Goal: Task Accomplishment & Management: Use online tool/utility

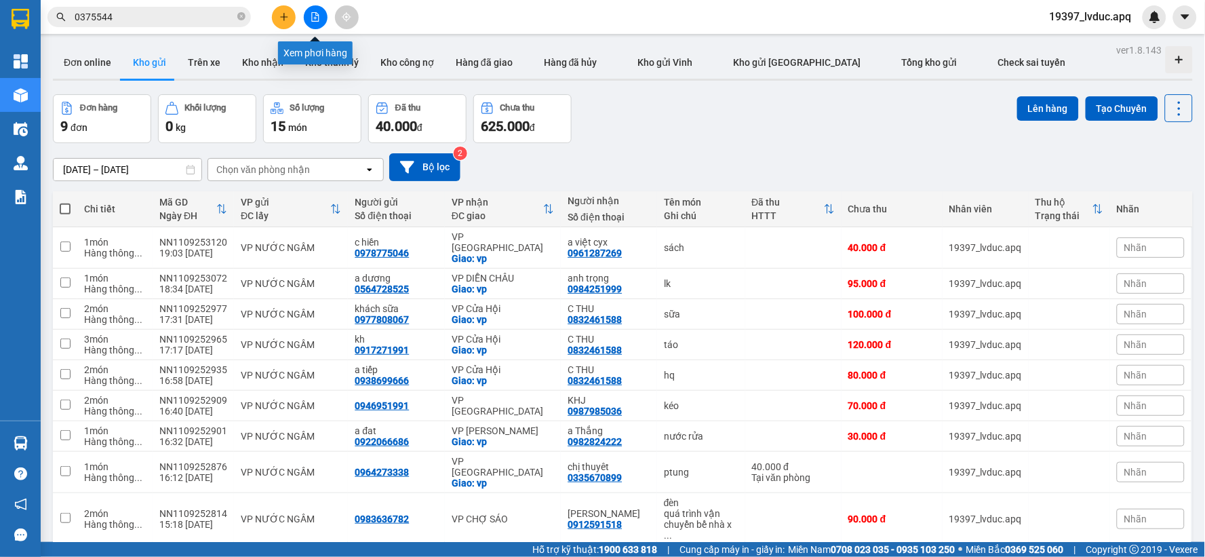
click at [311, 16] on icon "file-add" at bounding box center [315, 16] width 9 height 9
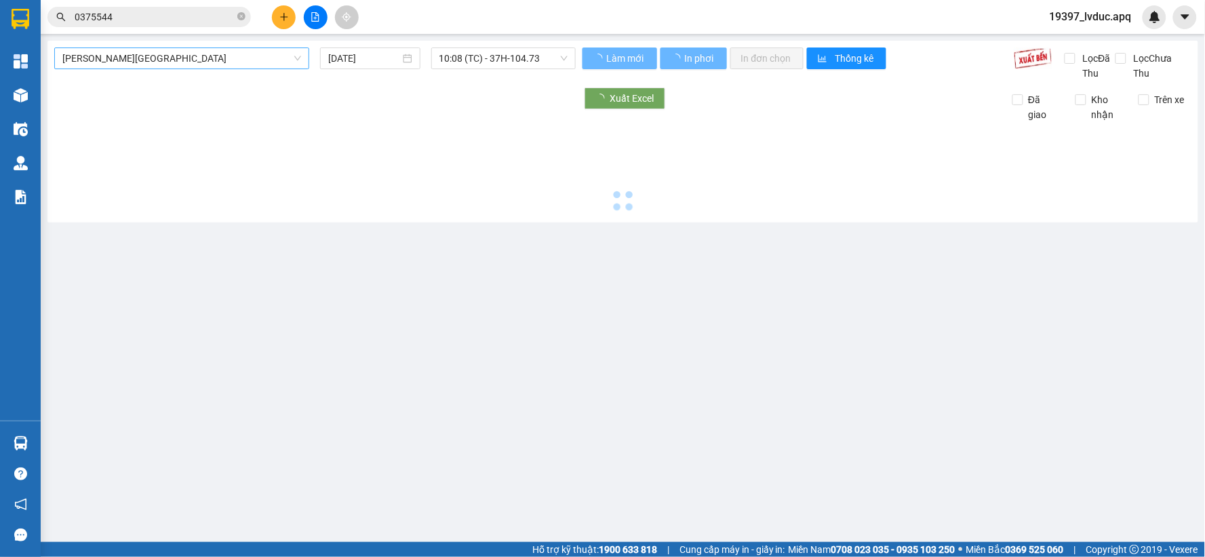
click at [164, 60] on span "[PERSON_NAME][GEOGRAPHIC_DATA]" at bounding box center [181, 58] width 239 height 20
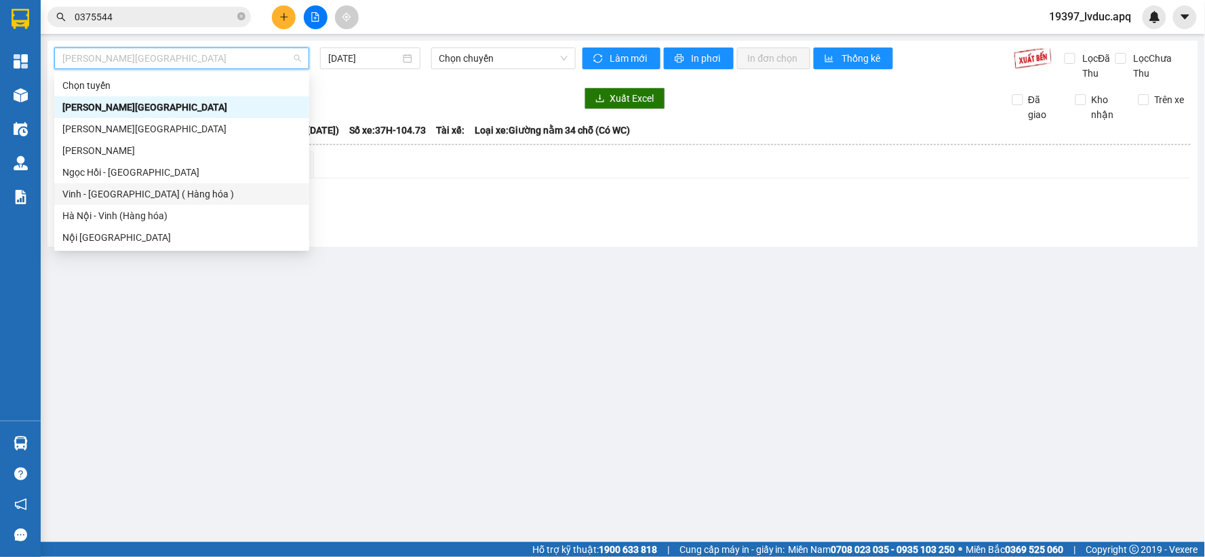
click at [197, 191] on div "Vinh - [GEOGRAPHIC_DATA] ( Hàng hóa )" at bounding box center [181, 194] width 239 height 15
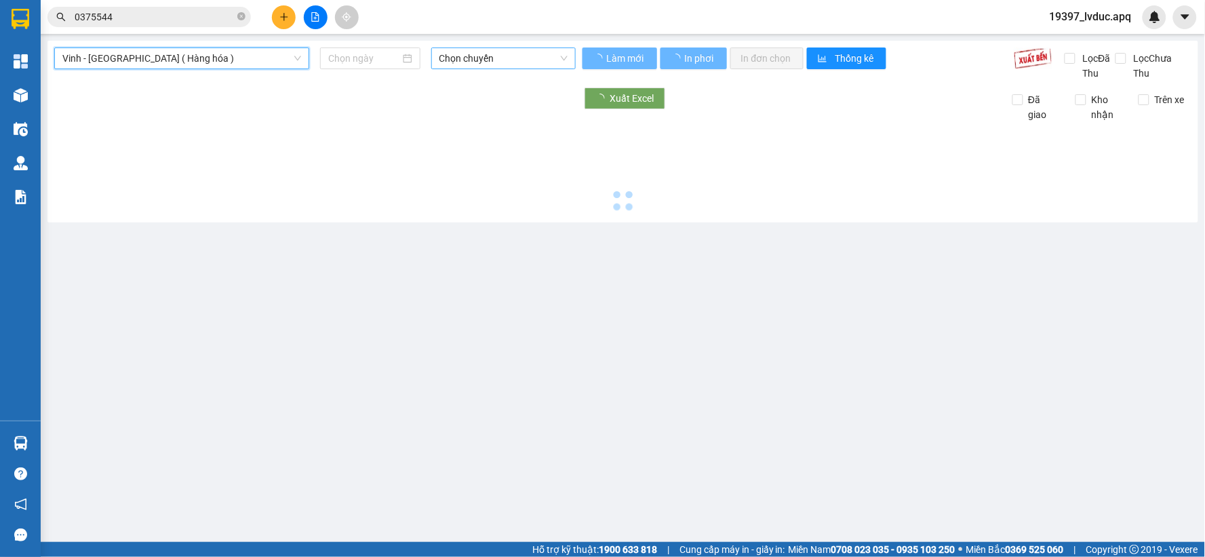
click at [526, 65] on span "Chọn chuyến" at bounding box center [504, 58] width 128 height 20
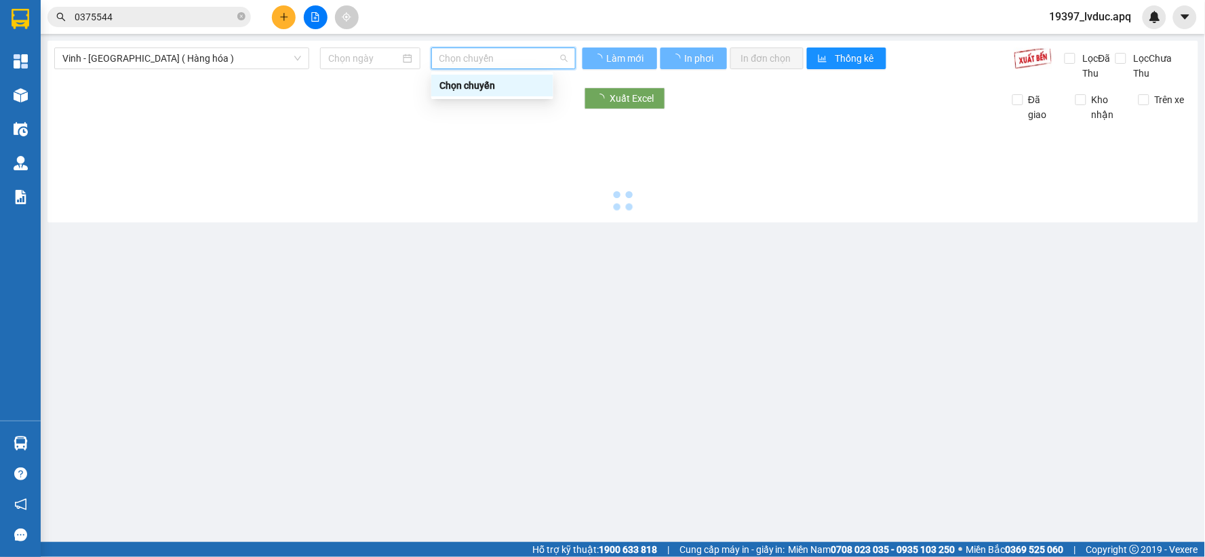
type input "[DATE]"
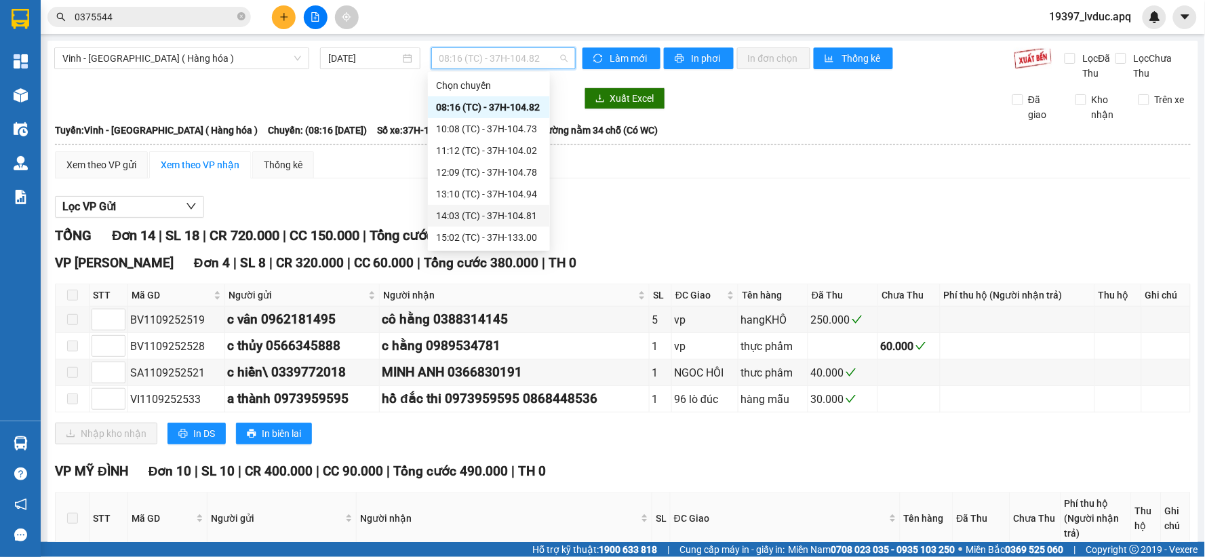
click at [506, 214] on div "14:03 (TC) - 37H-104.81" at bounding box center [489, 215] width 106 height 15
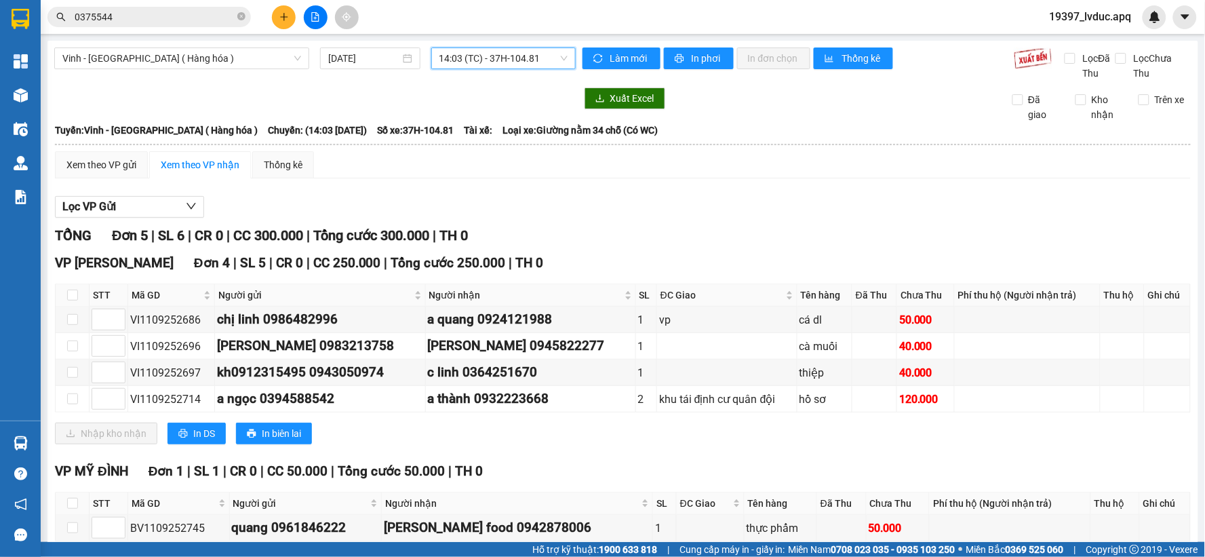
click at [543, 64] on span "14:03 (TC) - 37H-104.81" at bounding box center [504, 58] width 128 height 20
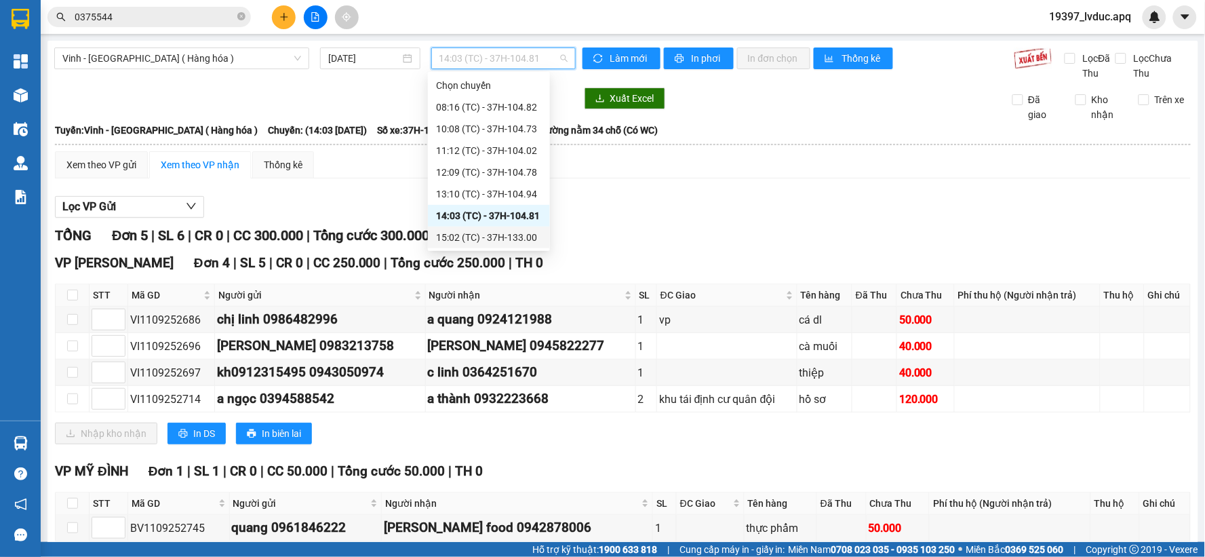
click at [513, 233] on div "15:02 (TC) - 37H-133.00" at bounding box center [489, 237] width 106 height 15
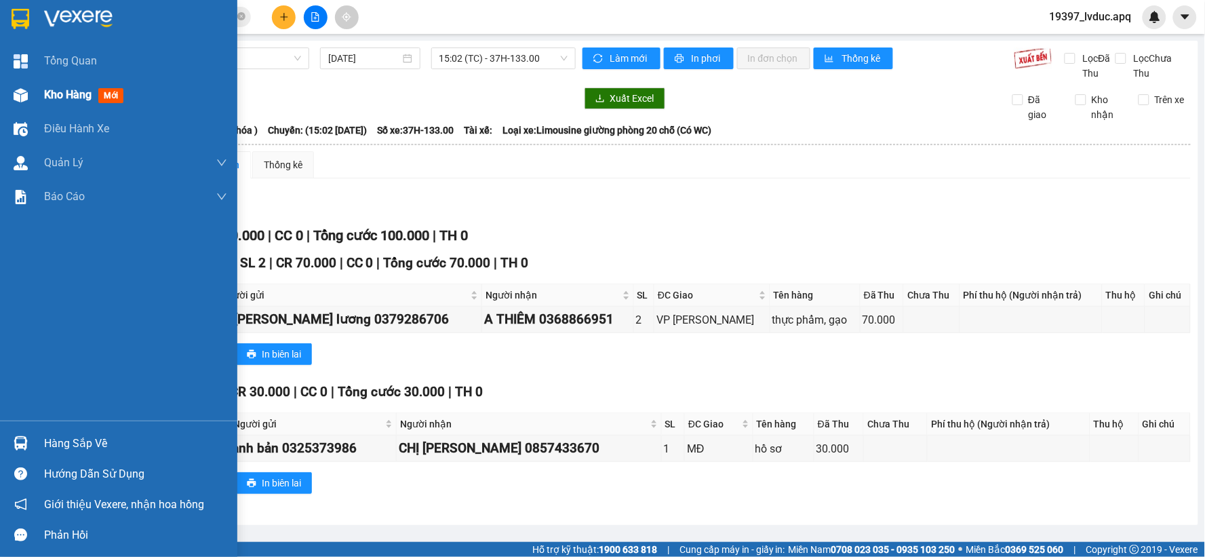
drag, startPoint x: 32, startPoint y: 100, endPoint x: 43, endPoint y: 96, distance: 11.6
click at [34, 100] on div "Kho hàng mới" at bounding box center [118, 95] width 237 height 34
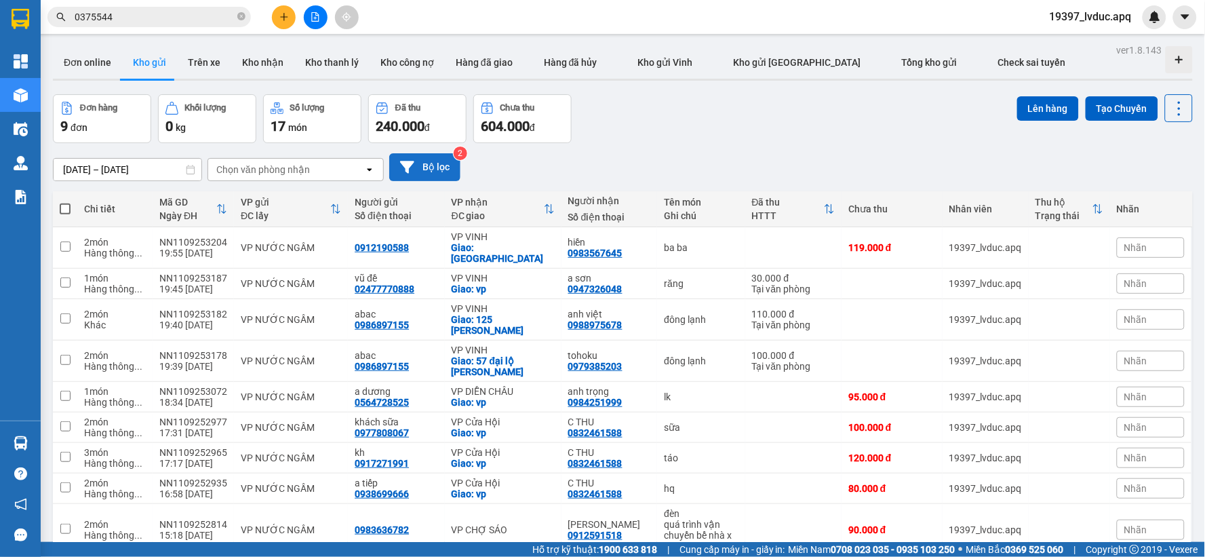
click at [418, 165] on button "Bộ lọc" at bounding box center [424, 167] width 71 height 28
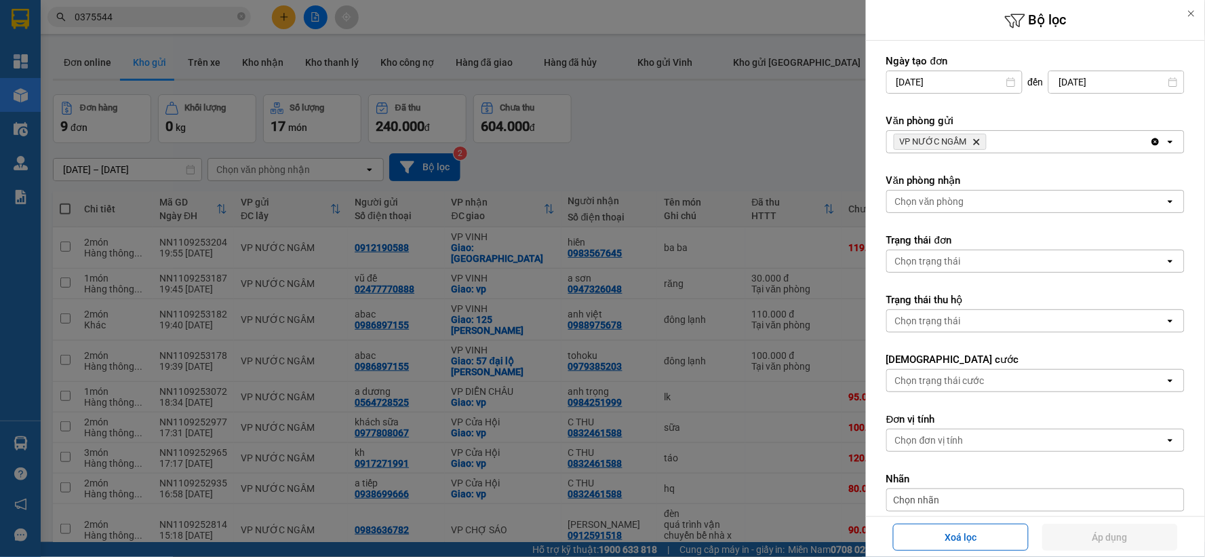
drag, startPoint x: 982, startPoint y: 138, endPoint x: 974, endPoint y: 139, distance: 8.2
click at [977, 139] on span "VP NƯỚC NGẦM Delete" at bounding box center [940, 142] width 93 height 16
click at [974, 139] on icon "Delete" at bounding box center [977, 142] width 8 height 8
click at [973, 140] on div "VP NƯỚC NGẦM Delete" at bounding box center [1018, 142] width 263 height 22
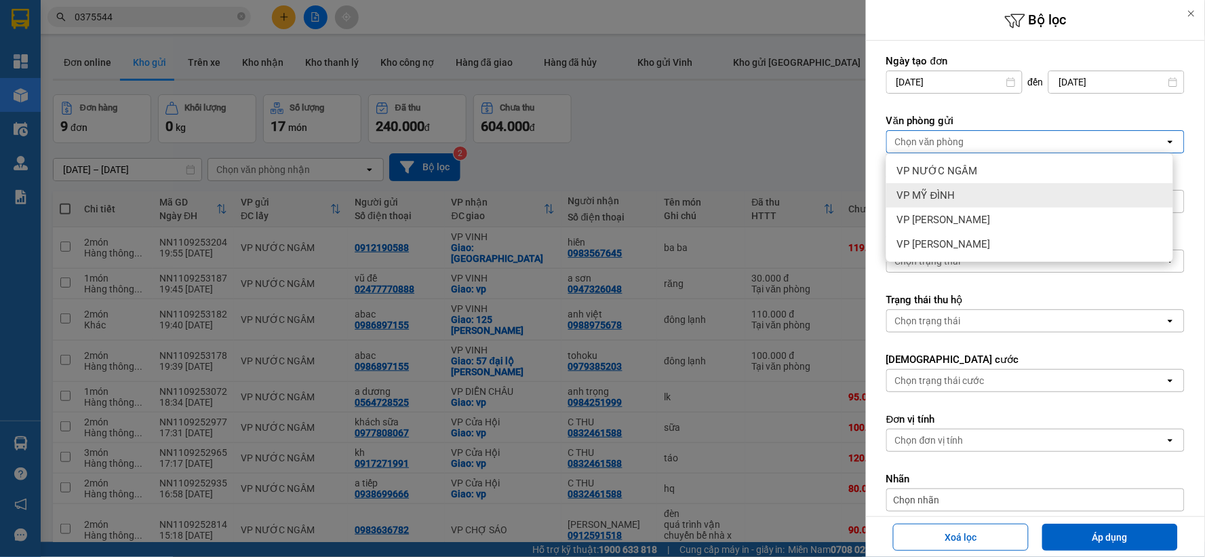
drag, startPoint x: 977, startPoint y: 193, endPoint x: 919, endPoint y: 211, distance: 60.9
click at [977, 197] on div "VP MỸ ĐÌNH" at bounding box center [1029, 195] width 287 height 24
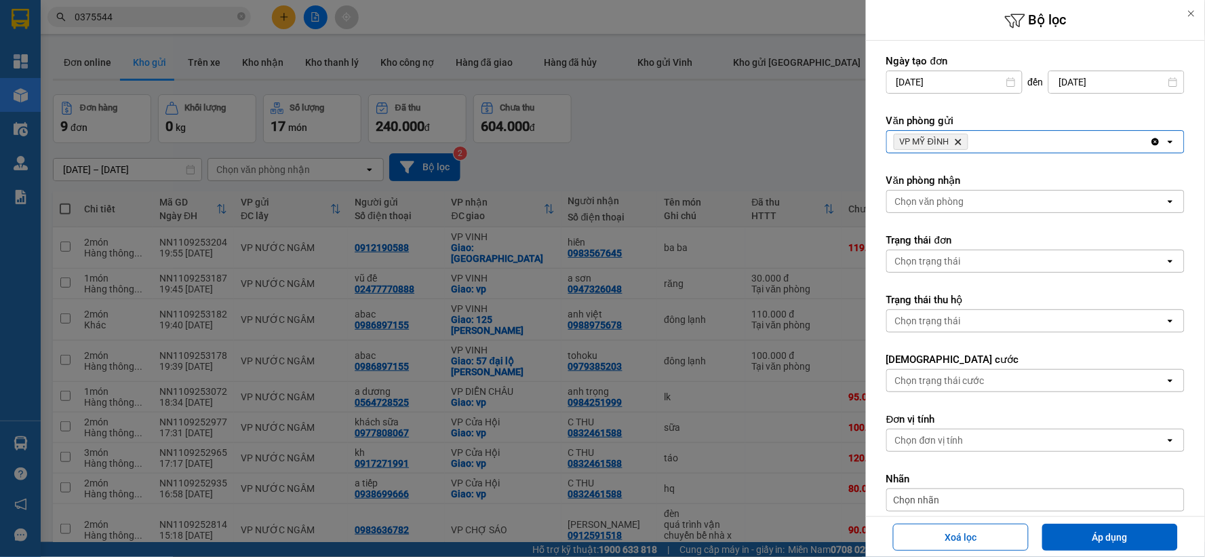
drag, startPoint x: 907, startPoint y: 207, endPoint x: 918, endPoint y: 212, distance: 12.5
click at [907, 207] on div "Chọn văn phòng" at bounding box center [929, 202] width 69 height 14
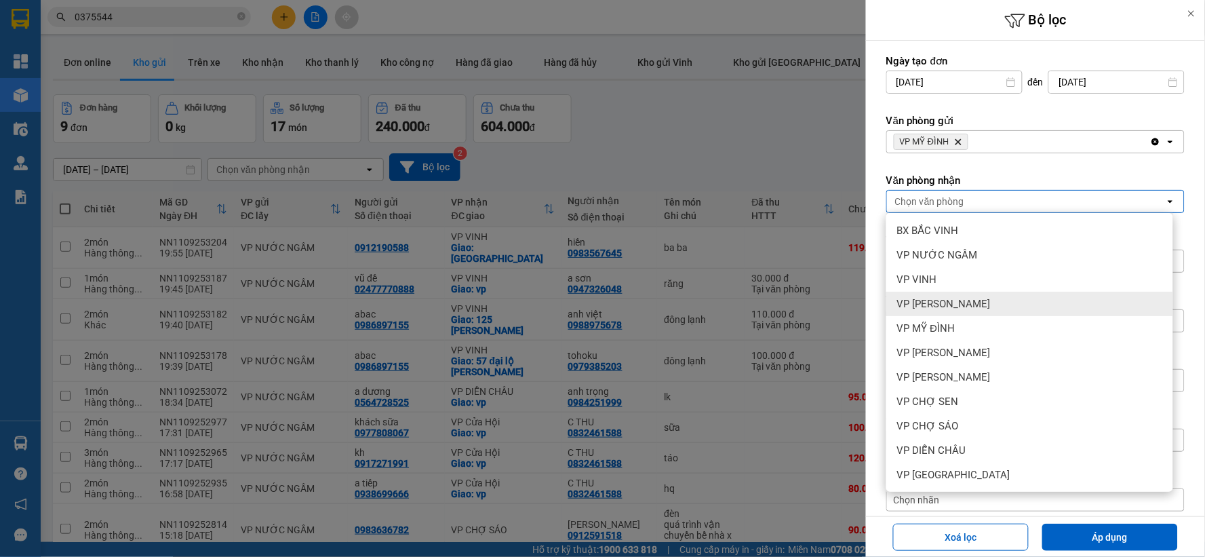
click at [967, 300] on span "VP [PERSON_NAME]" at bounding box center [944, 304] width 94 height 14
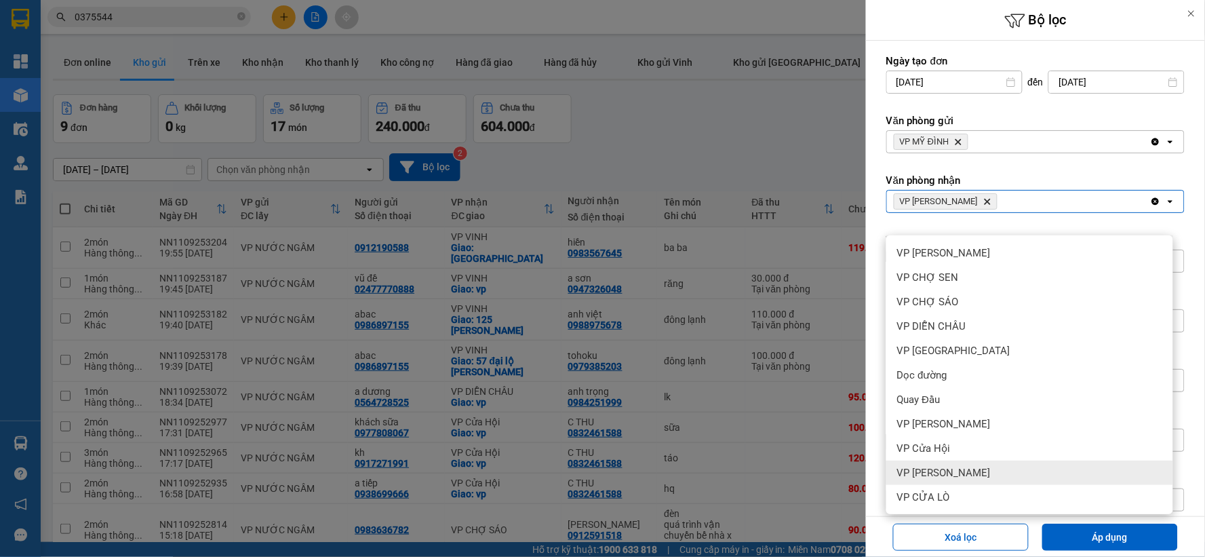
scroll to position [62, 0]
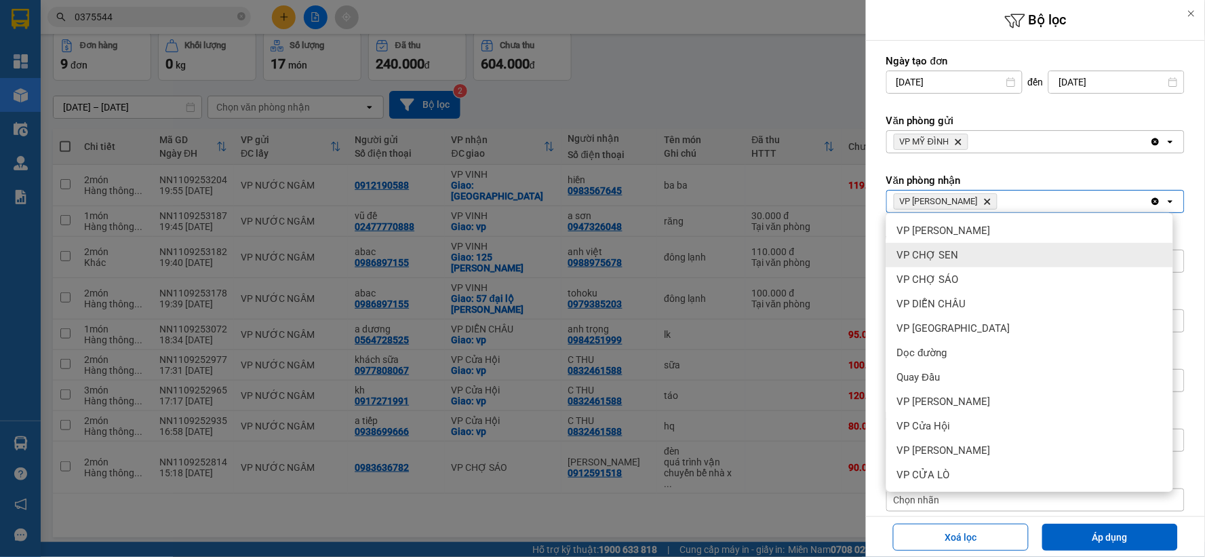
click at [968, 258] on div "VP CHỢ SEN" at bounding box center [1029, 255] width 287 height 24
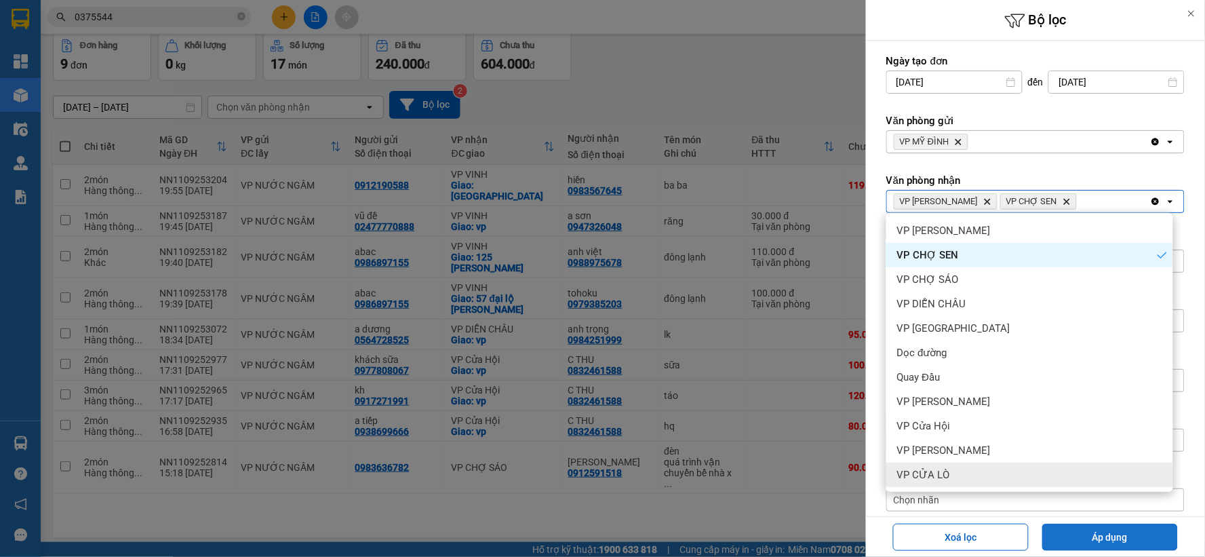
click at [1087, 538] on button "Áp dụng" at bounding box center [1110, 537] width 136 height 27
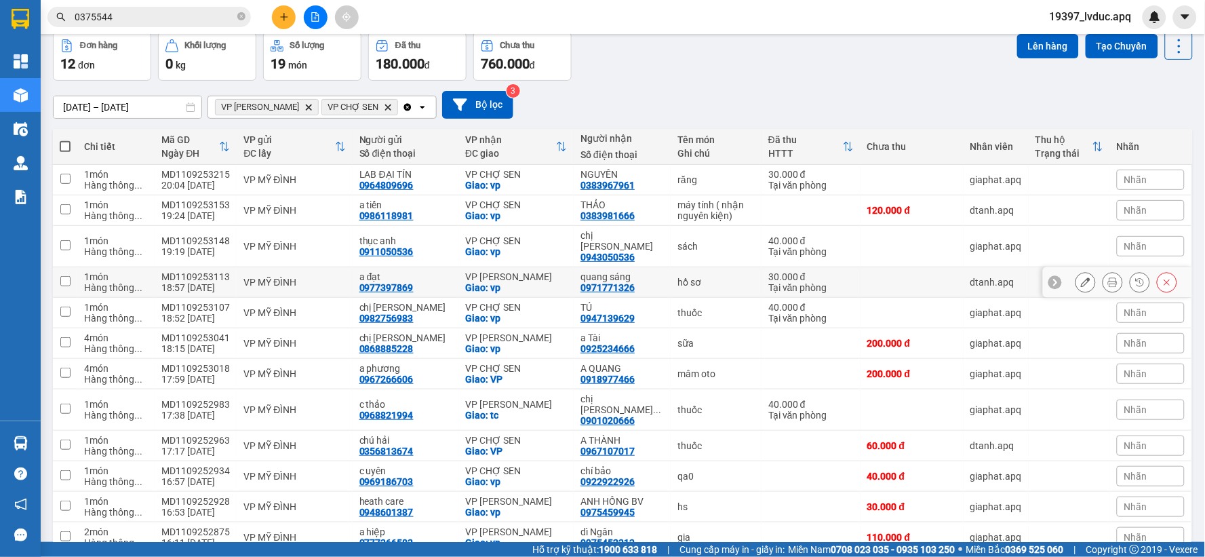
click at [145, 271] on div "1 món" at bounding box center [116, 276] width 64 height 11
checkbox input "true"
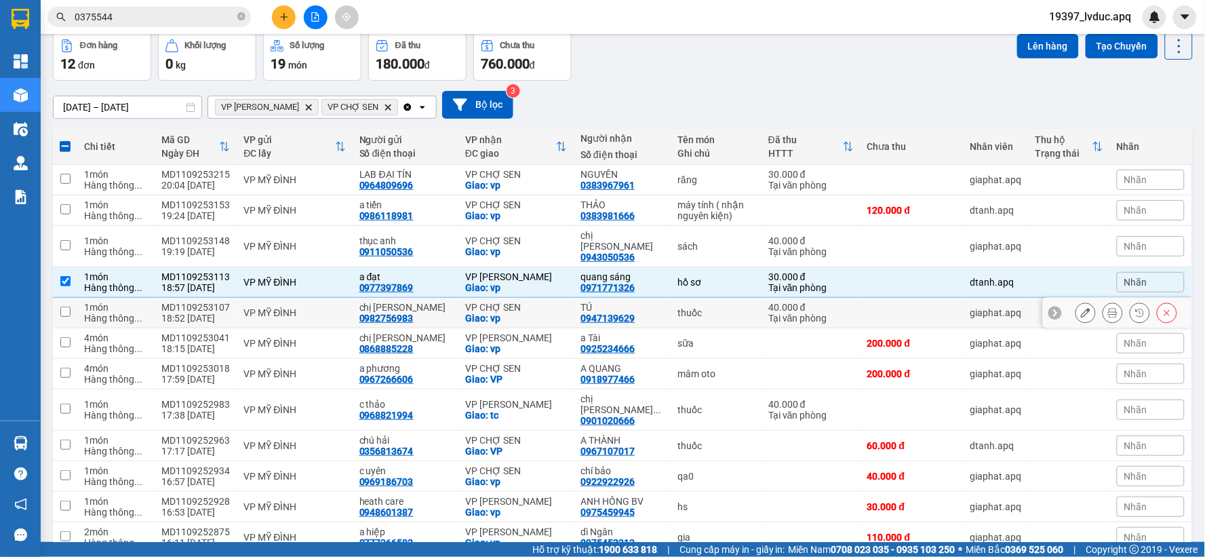
click at [112, 313] on div "Hàng thông ..." at bounding box center [116, 318] width 64 height 11
checkbox input "true"
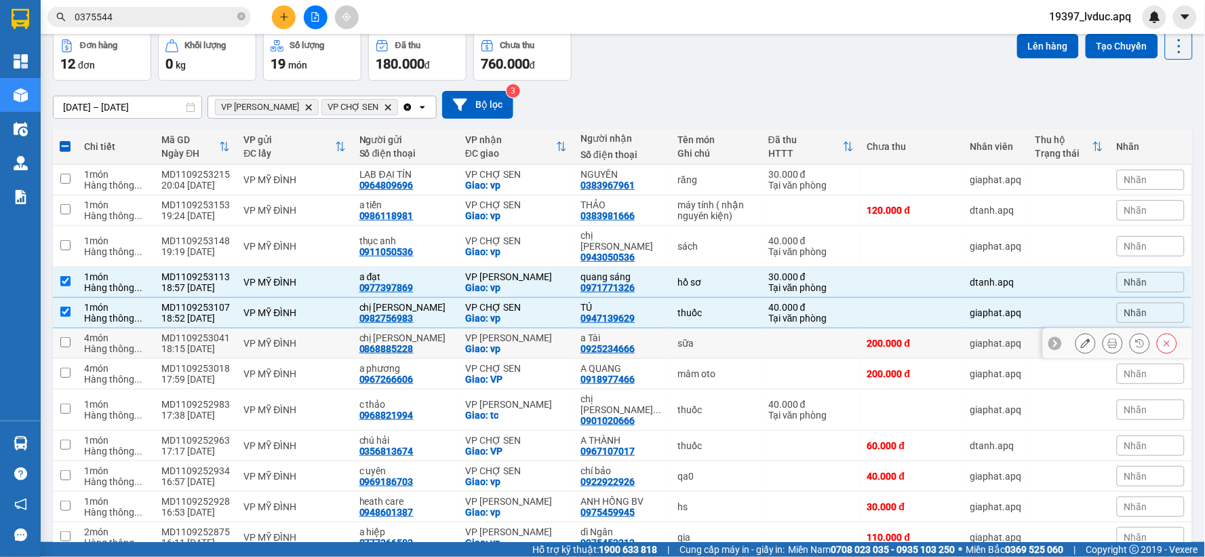
click at [120, 343] on div "Hàng thông ..." at bounding box center [116, 348] width 64 height 11
checkbox input "true"
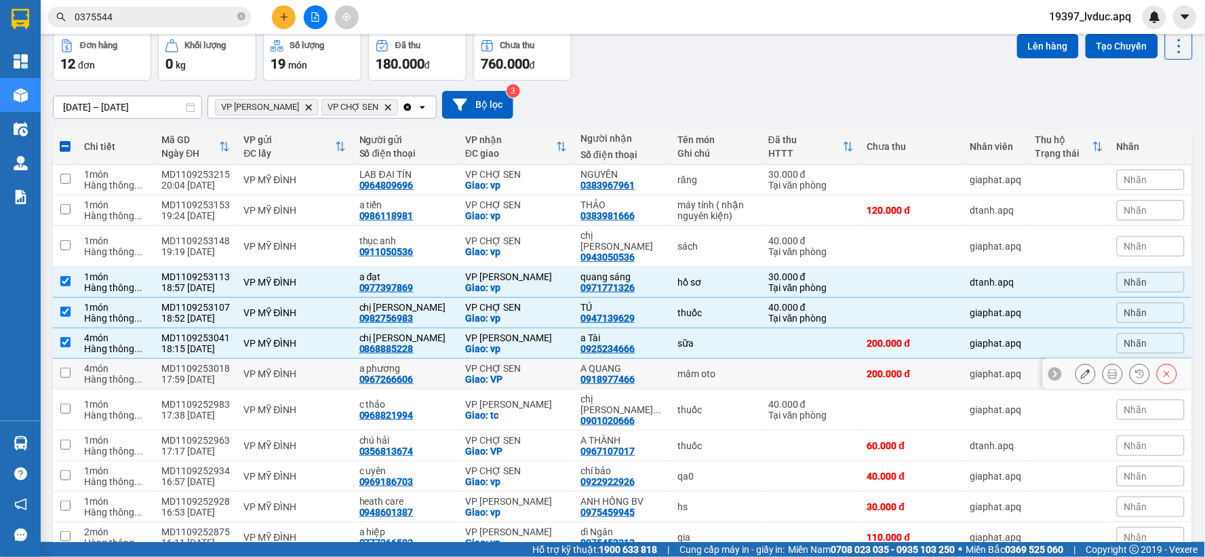
click at [128, 363] on div "4 món" at bounding box center [116, 368] width 64 height 11
checkbox input "true"
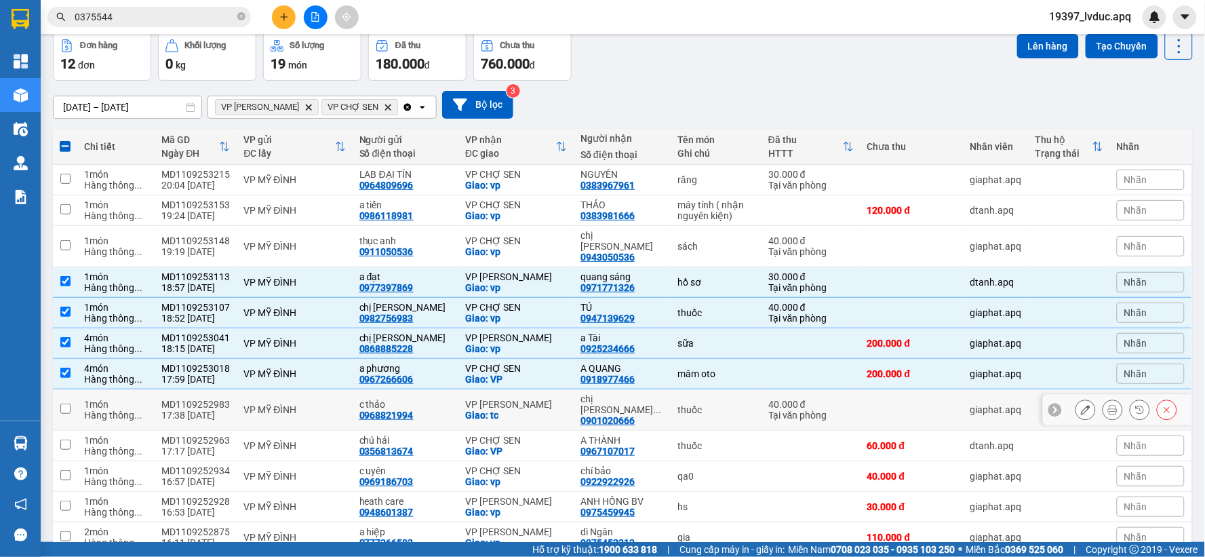
click at [376, 410] on div "0968821994" at bounding box center [386, 415] width 54 height 11
click at [441, 399] on div "c thảo" at bounding box center [405, 404] width 92 height 11
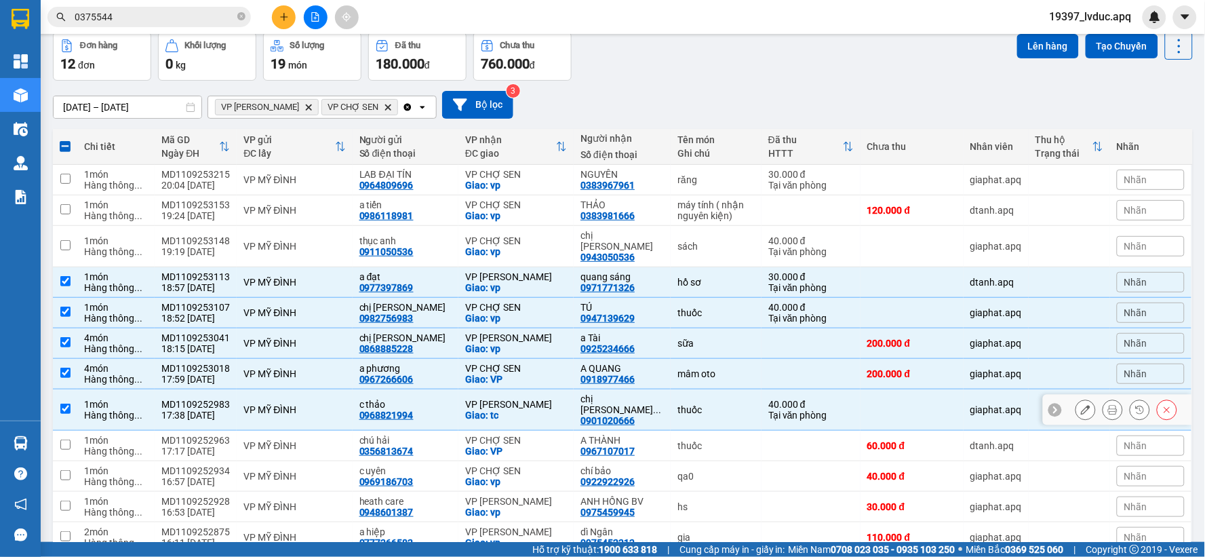
checkbox input "true"
click at [431, 435] on td "chú hải 0356813674" at bounding box center [406, 446] width 106 height 31
checkbox input "true"
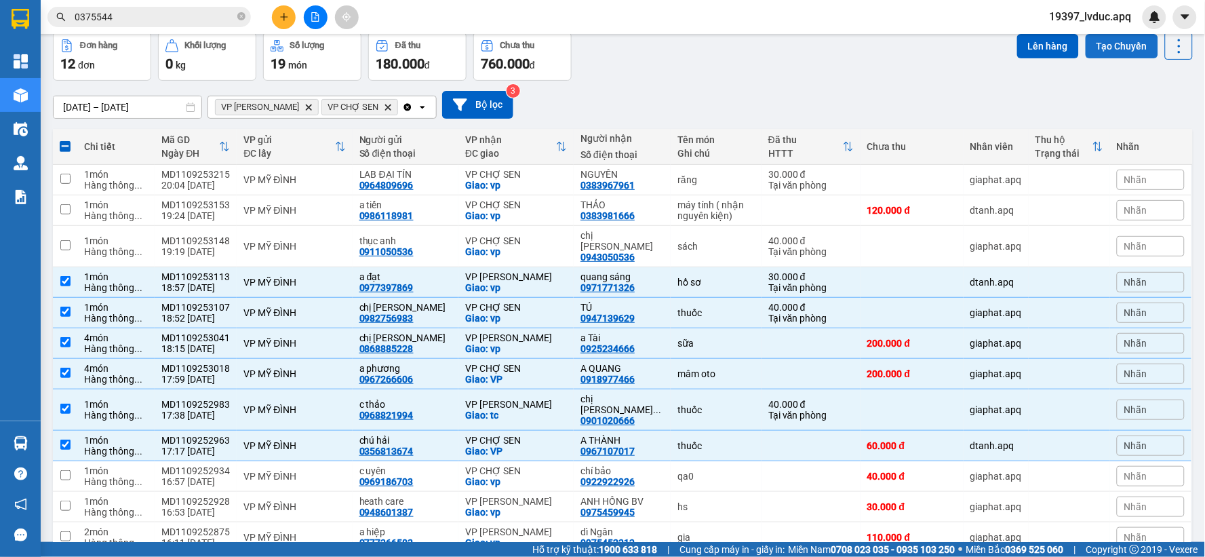
click at [1129, 45] on button "Tạo Chuyến" at bounding box center [1122, 46] width 73 height 24
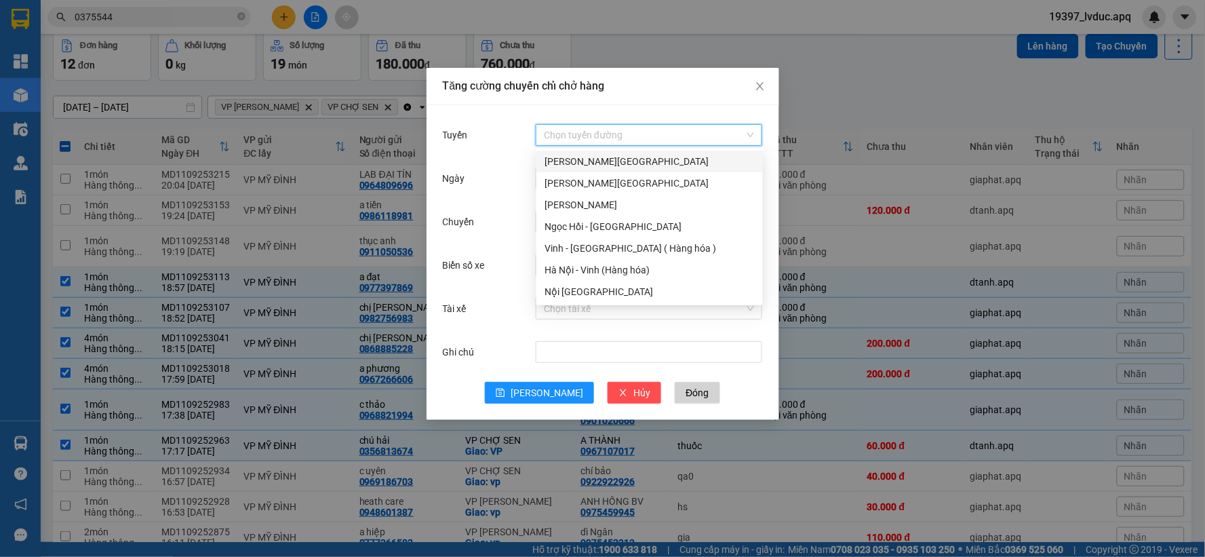
click at [559, 138] on input "Tuyến" at bounding box center [644, 135] width 201 height 20
click at [588, 267] on div "Hà Nội - Vinh (Hàng hóa)" at bounding box center [650, 269] width 210 height 15
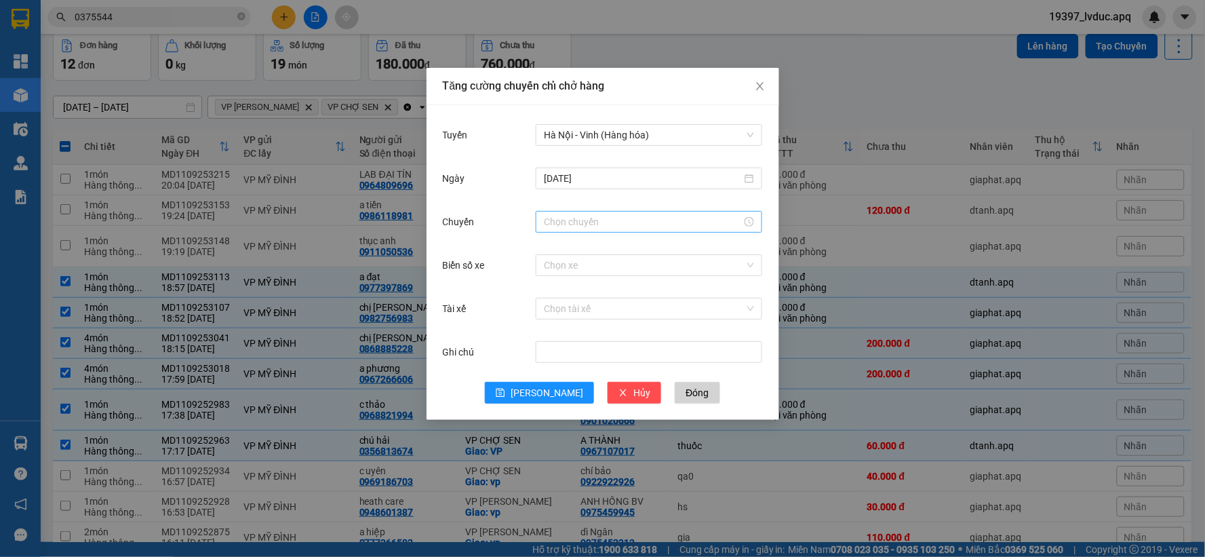
drag, startPoint x: 579, startPoint y: 207, endPoint x: 574, endPoint y: 220, distance: 14.4
click at [578, 208] on form "Tuyến [GEOGRAPHIC_DATA] - Vinh (Hàng hóa) [DATE] Chuyến Biển số xe Chọn xe Tài …" at bounding box center [603, 262] width 320 height 282
click at [572, 229] on div at bounding box center [649, 222] width 227 height 22
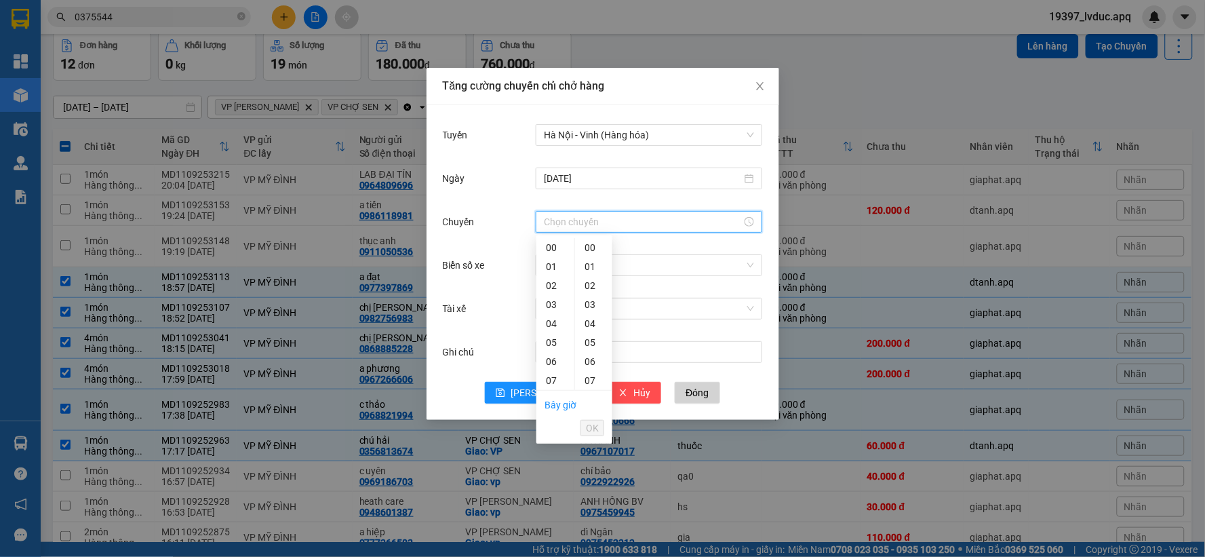
scroll to position [301, 0]
drag, startPoint x: 551, startPoint y: 387, endPoint x: 558, endPoint y: 381, distance: 8.2
click at [552, 385] on div "23" at bounding box center [555, 383] width 38 height 19
click at [588, 242] on div "08" at bounding box center [593, 248] width 37 height 19
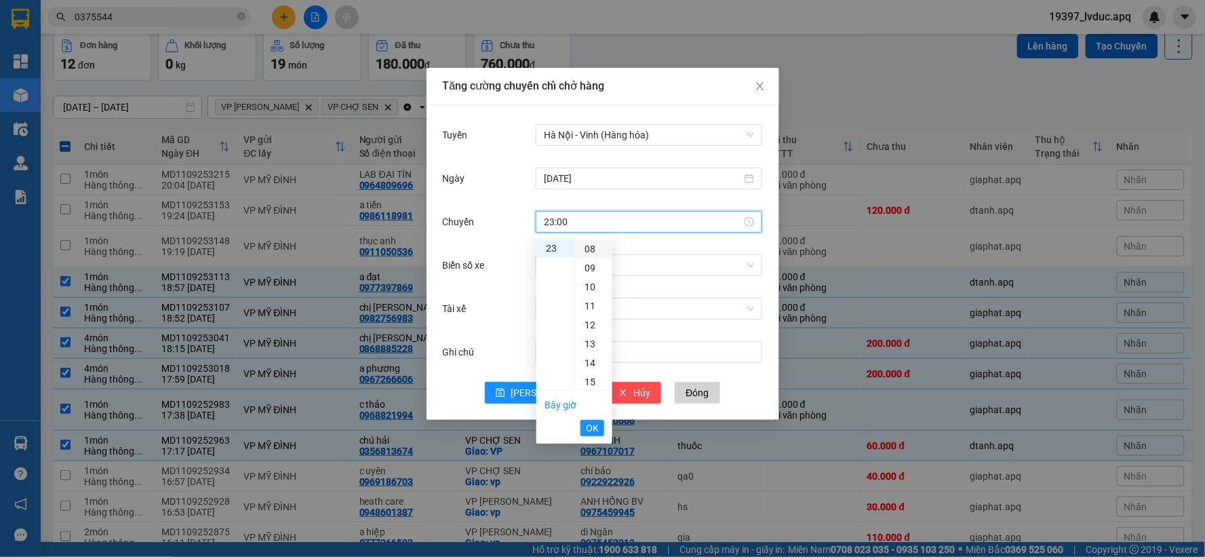
type input "23:08"
click at [591, 437] on li "OK" at bounding box center [593, 427] width 24 height 23
drag, startPoint x: 593, startPoint y: 424, endPoint x: 596, endPoint y: 407, distance: 17.1
click at [594, 424] on span "OK" at bounding box center [592, 428] width 13 height 15
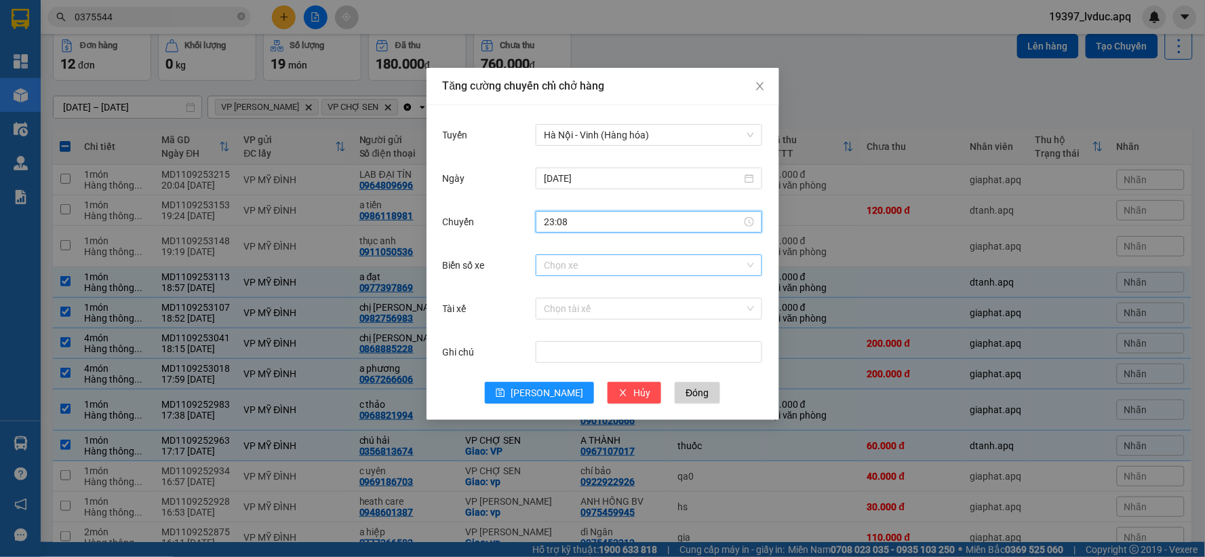
click at [582, 267] on input "Biển số xe" at bounding box center [644, 265] width 201 height 20
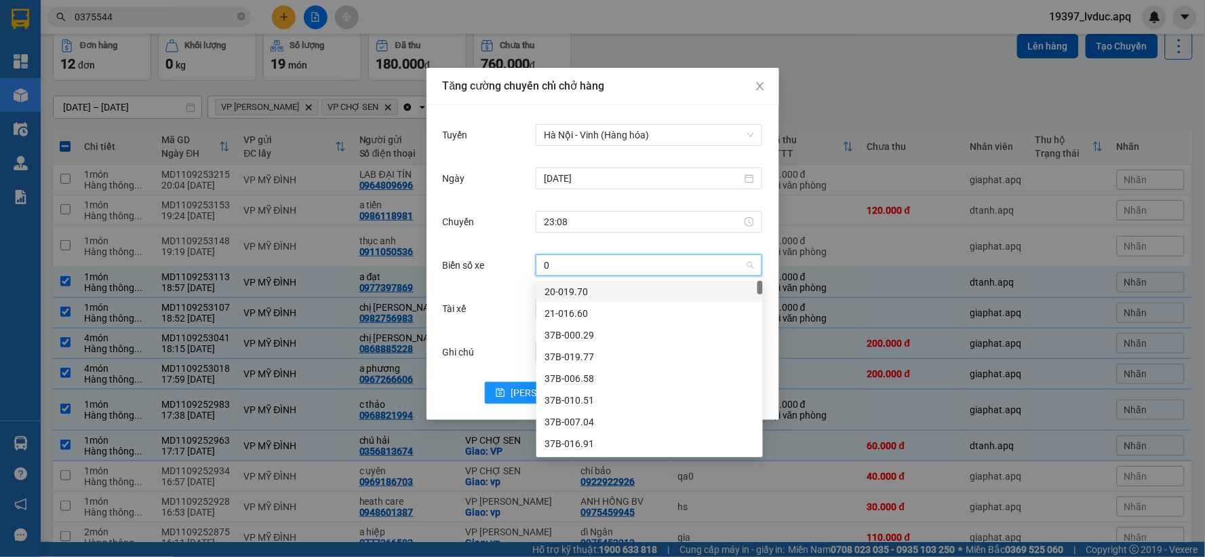
type input "02"
click at [581, 297] on div "37H-104.02" at bounding box center [650, 291] width 210 height 15
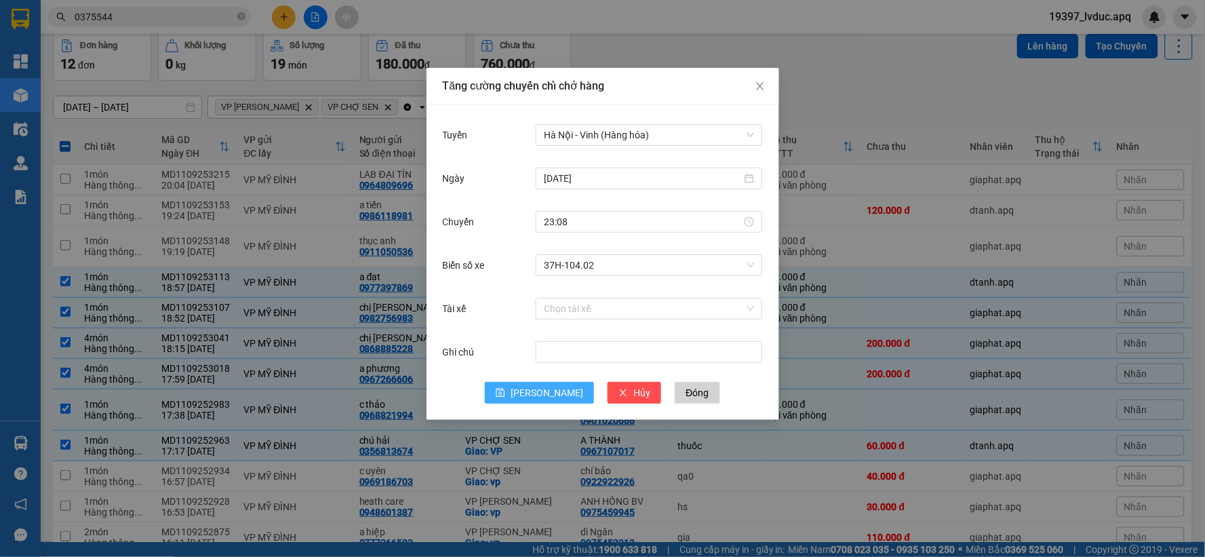
click at [547, 393] on span "[PERSON_NAME]" at bounding box center [547, 392] width 73 height 15
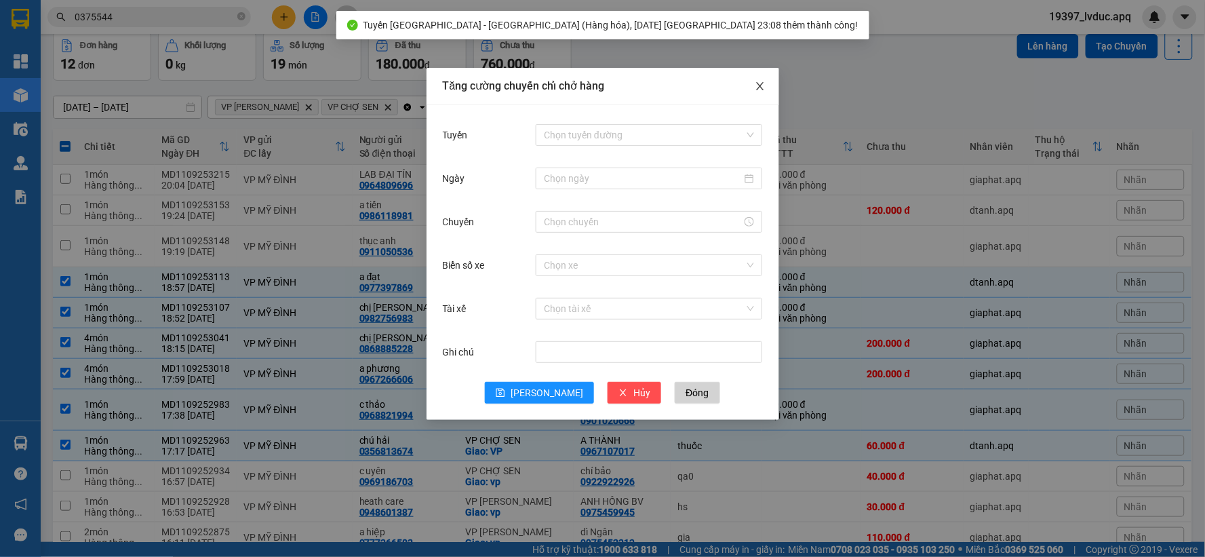
drag, startPoint x: 754, startPoint y: 75, endPoint x: 754, endPoint y: 85, distance: 10.2
click at [754, 78] on span "Close" at bounding box center [760, 87] width 38 height 38
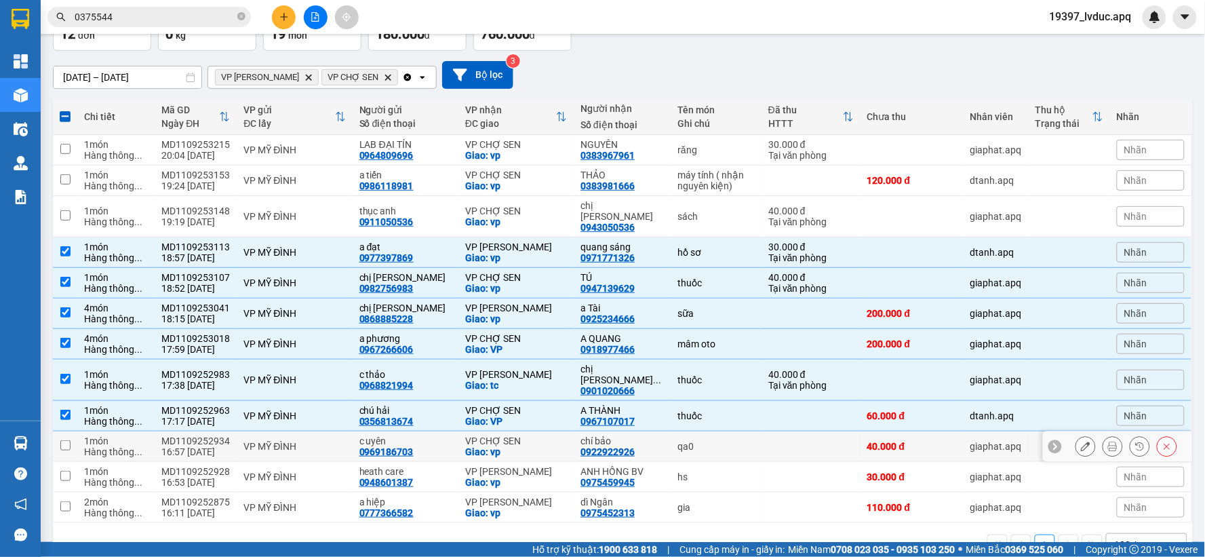
scroll to position [109, 0]
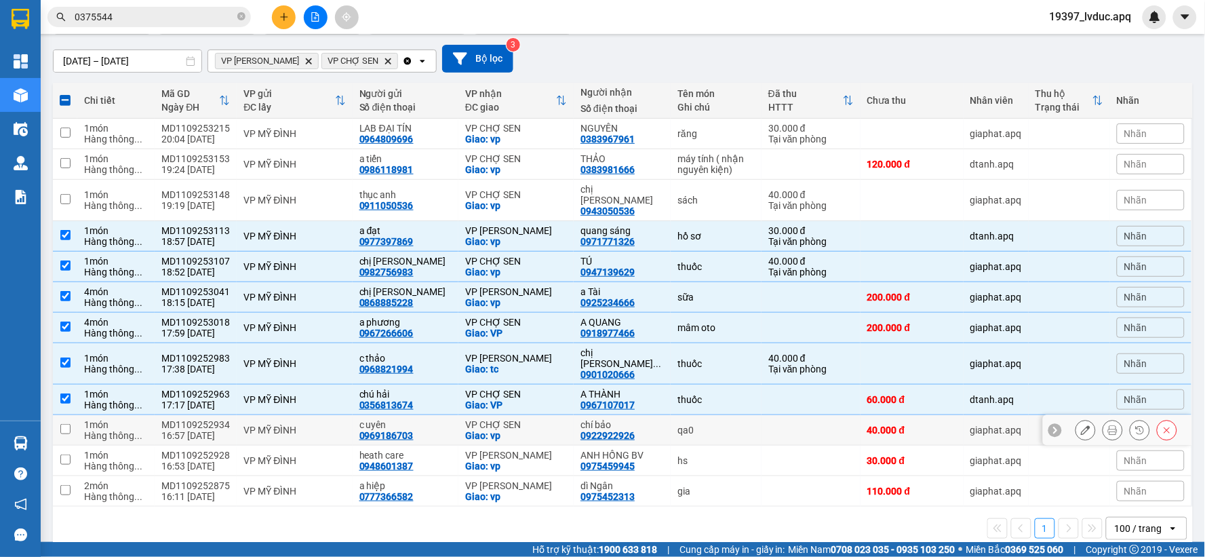
click at [359, 430] on div "0969186703" at bounding box center [386, 435] width 54 height 11
click at [254, 425] on div "VP MỸ ĐÌNH" at bounding box center [294, 430] width 102 height 11
checkbox input "true"
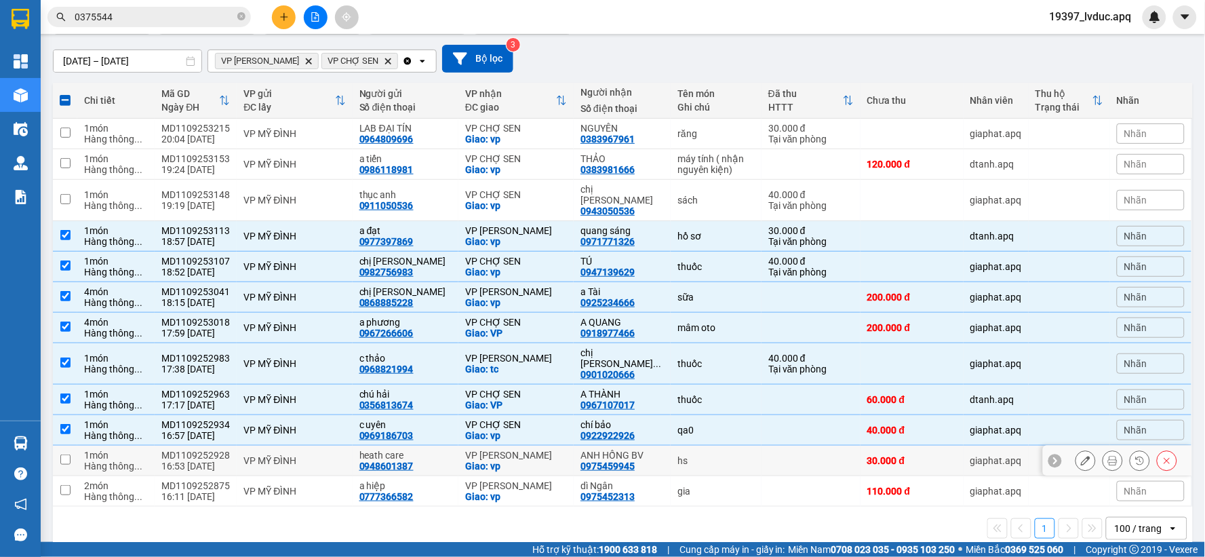
drag, startPoint x: 194, startPoint y: 438, endPoint x: 183, endPoint y: 438, distance: 10.9
click at [189, 461] on div "16:53 [DATE]" at bounding box center [195, 466] width 69 height 11
checkbox input "true"
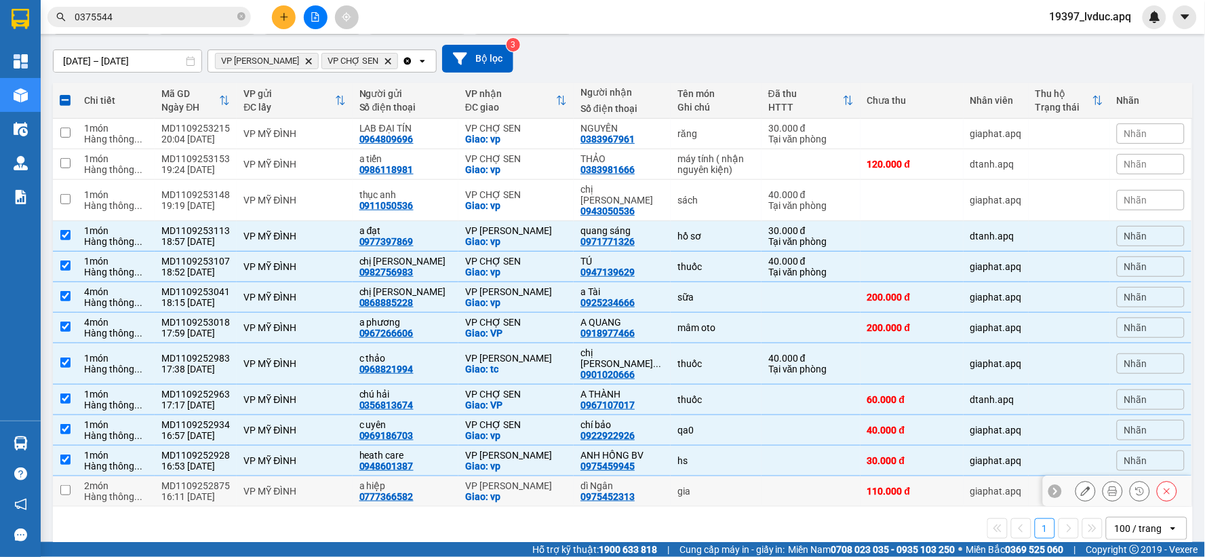
click at [180, 480] on div "MD1109252875" at bounding box center [195, 485] width 69 height 11
checkbox input "true"
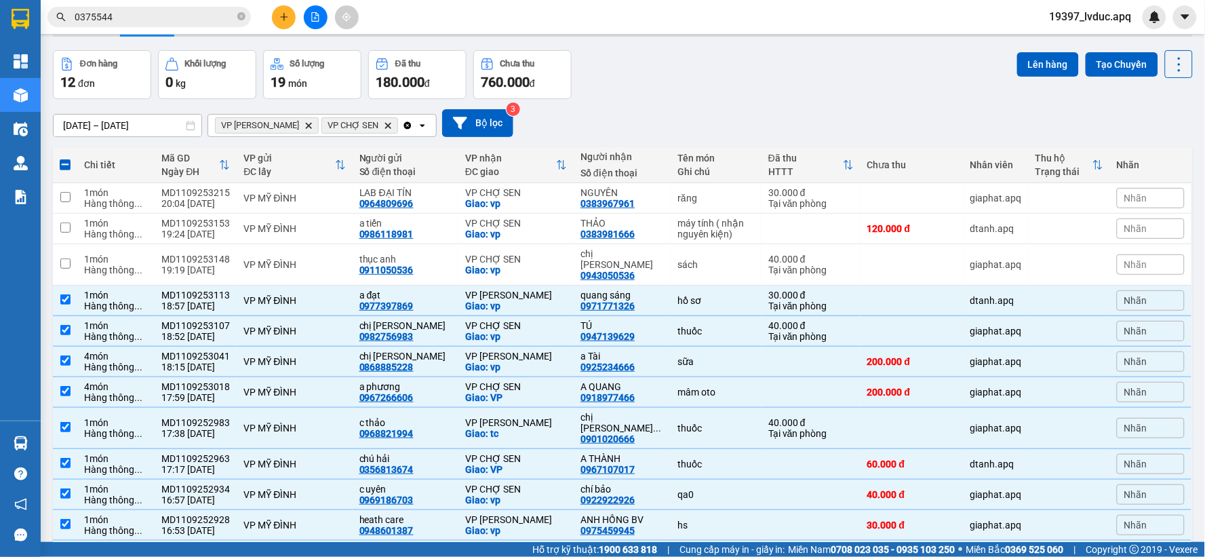
scroll to position [0, 0]
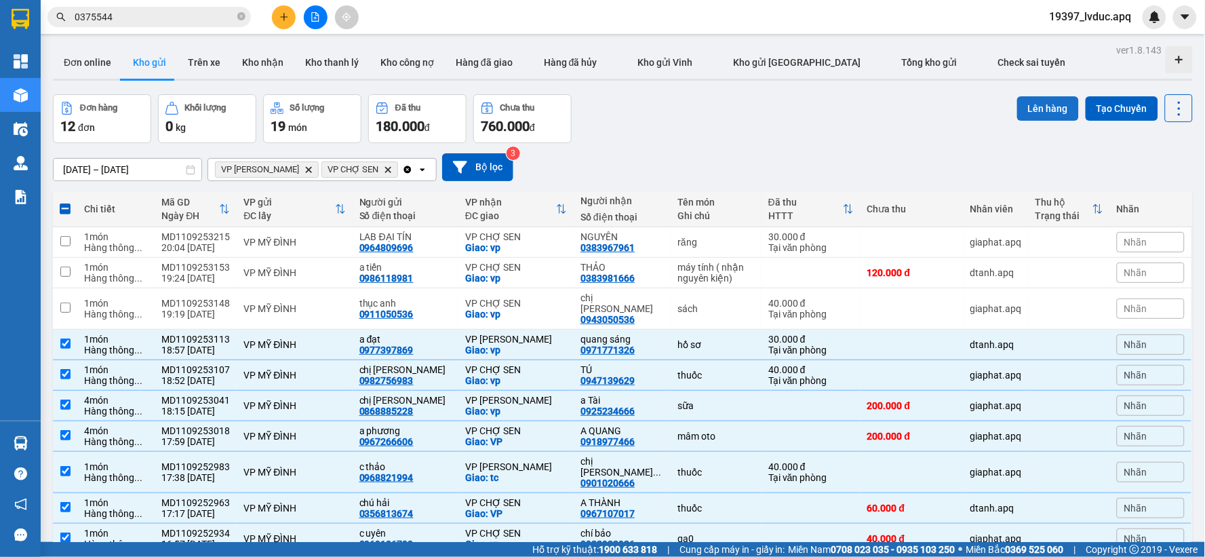
click at [1047, 114] on button "Lên hàng" at bounding box center [1048, 108] width 62 height 24
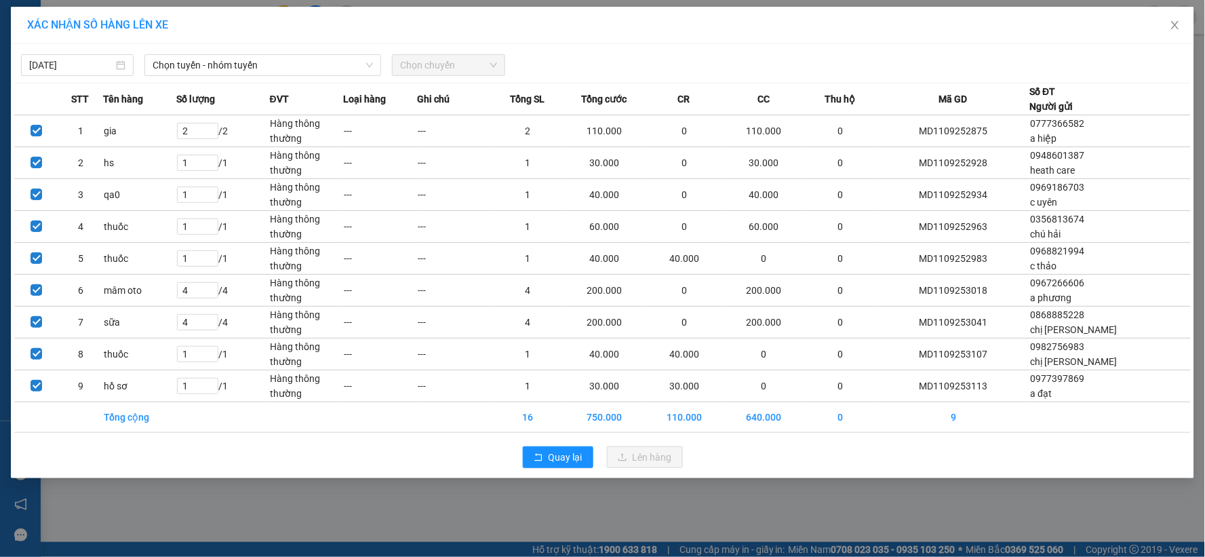
drag, startPoint x: 205, startPoint y: 59, endPoint x: 274, endPoint y: 51, distance: 69.7
click at [212, 61] on span "Chọn tuyến - nhóm tuyến" at bounding box center [263, 65] width 220 height 20
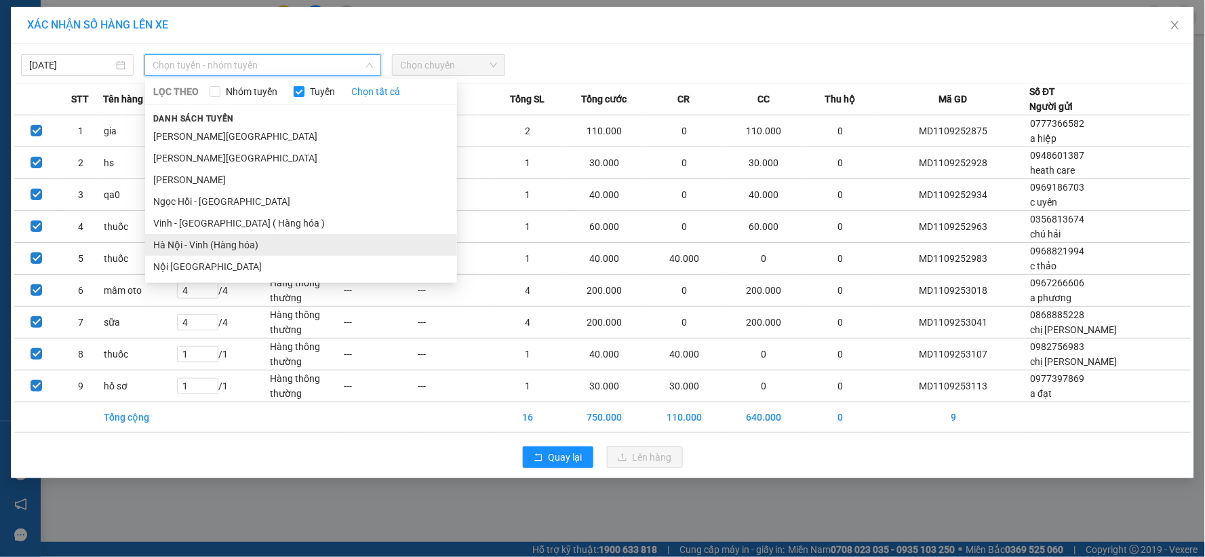
drag, startPoint x: 241, startPoint y: 246, endPoint x: 265, endPoint y: 207, distance: 45.4
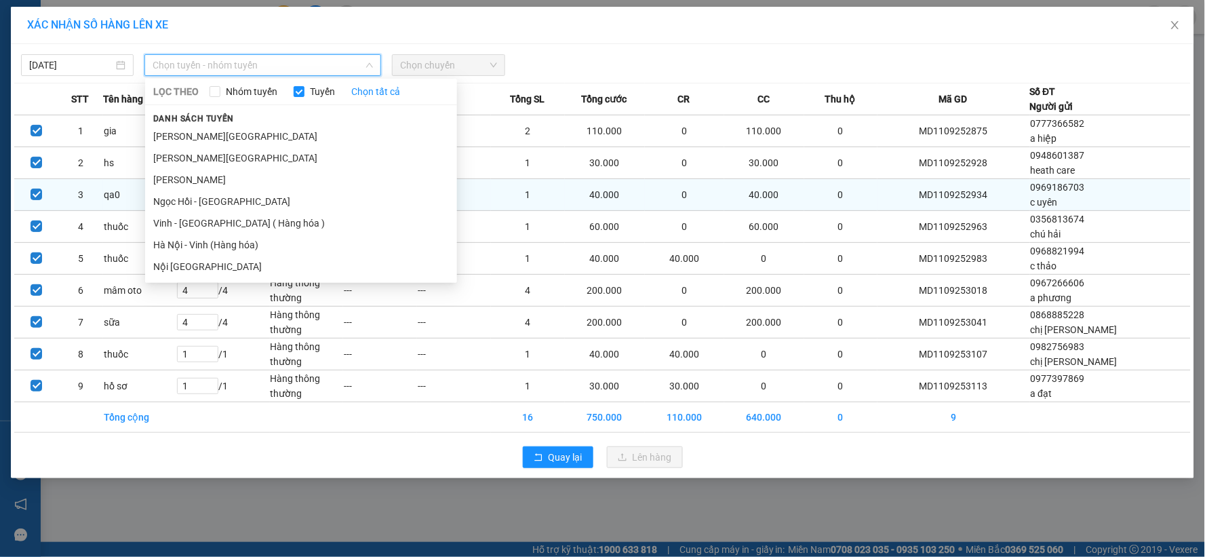
click at [242, 246] on li "Hà Nội - Vinh (Hàng hóa)" at bounding box center [301, 245] width 312 height 22
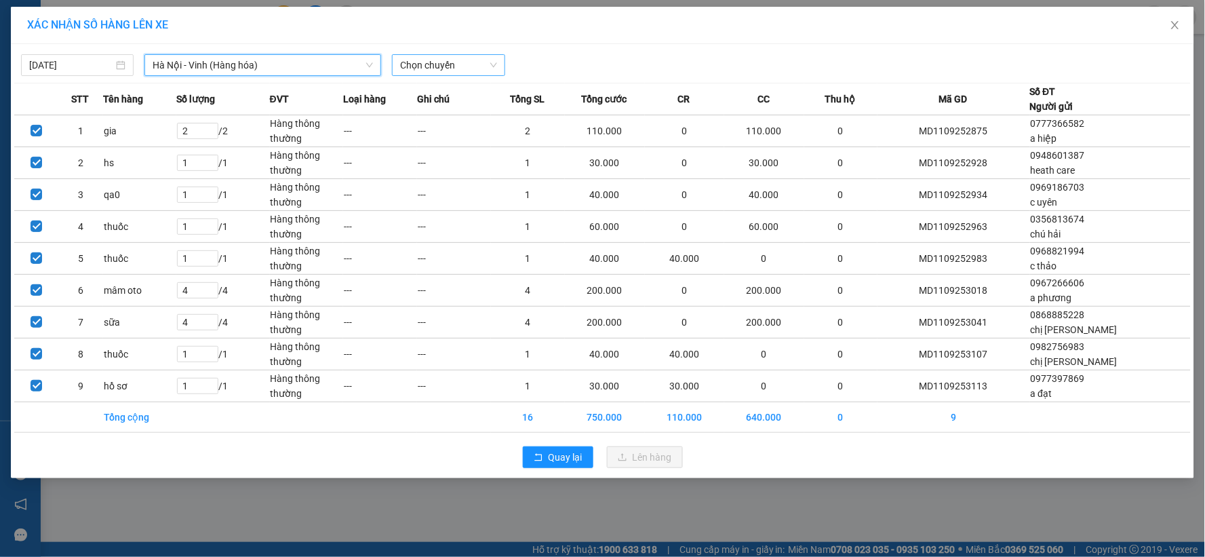
click at [482, 69] on span "Chọn chuyến" at bounding box center [448, 65] width 96 height 20
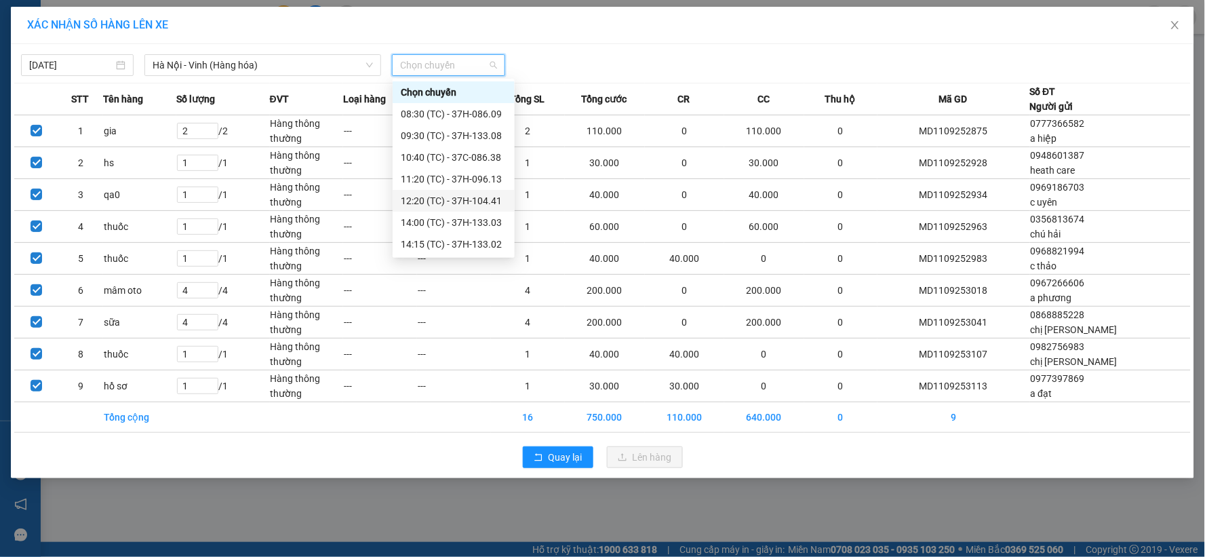
scroll to position [152, 0]
click at [478, 251] on div "23:08 (TC) - 37H-104.02" at bounding box center [454, 244] width 106 height 15
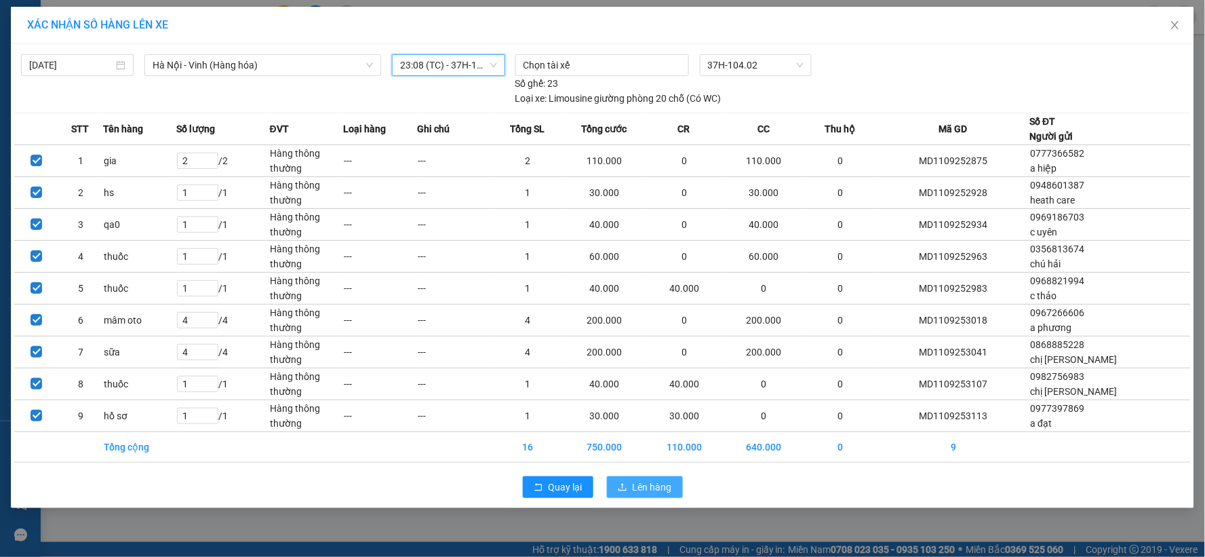
click at [616, 492] on button "Lên hàng" at bounding box center [645, 487] width 76 height 22
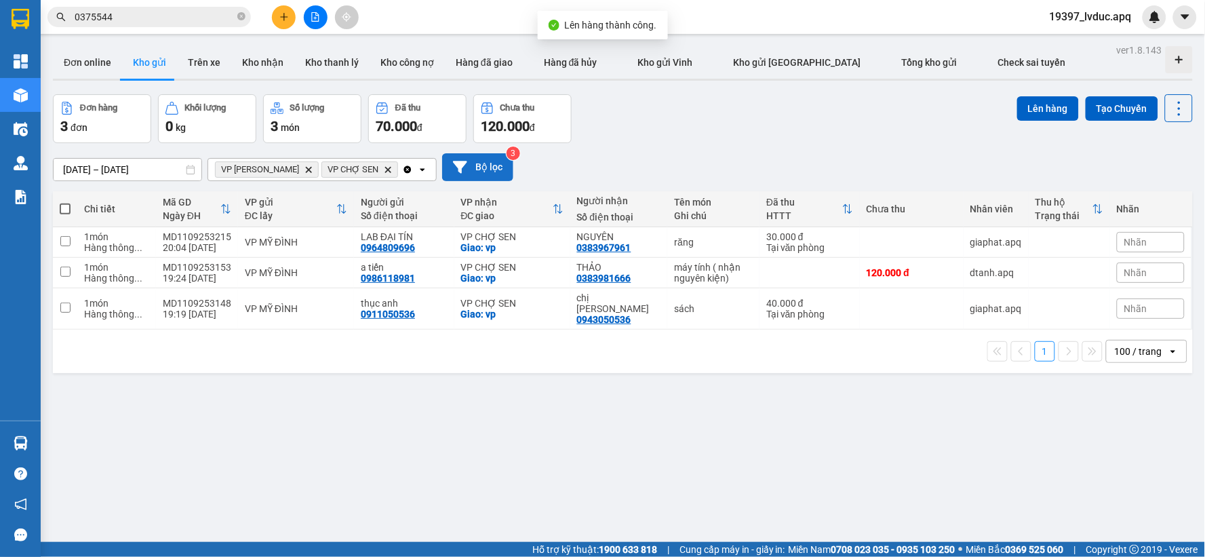
click at [492, 172] on button "Bộ lọc" at bounding box center [477, 167] width 71 height 28
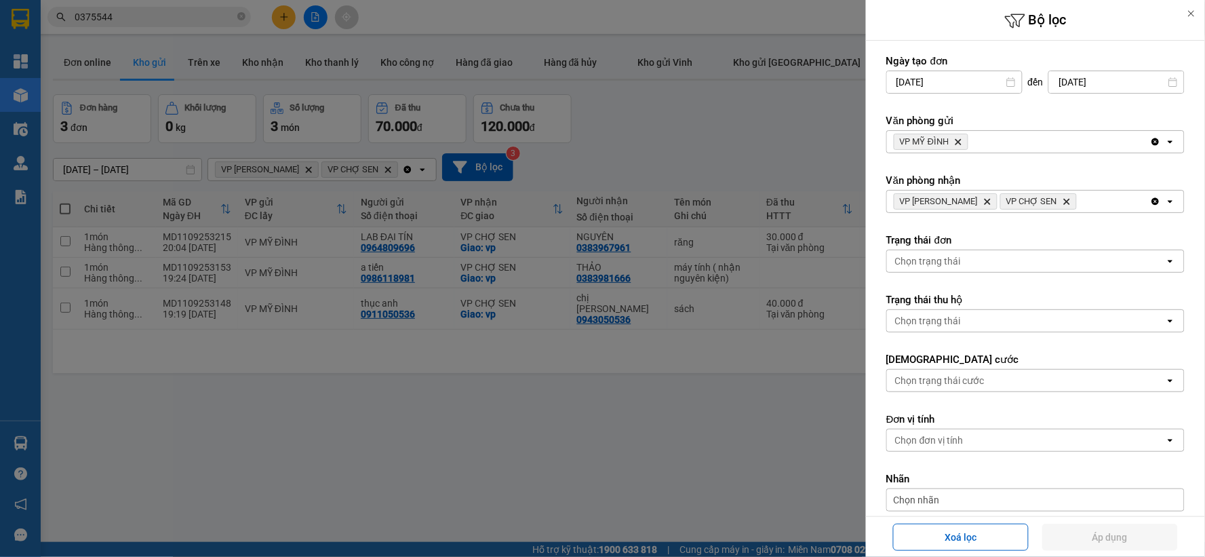
click at [1071, 199] on icon "Delete" at bounding box center [1067, 201] width 8 height 8
click at [991, 202] on icon "VP THANH CHƯƠNG, close by backspace" at bounding box center [988, 202] width 6 height 6
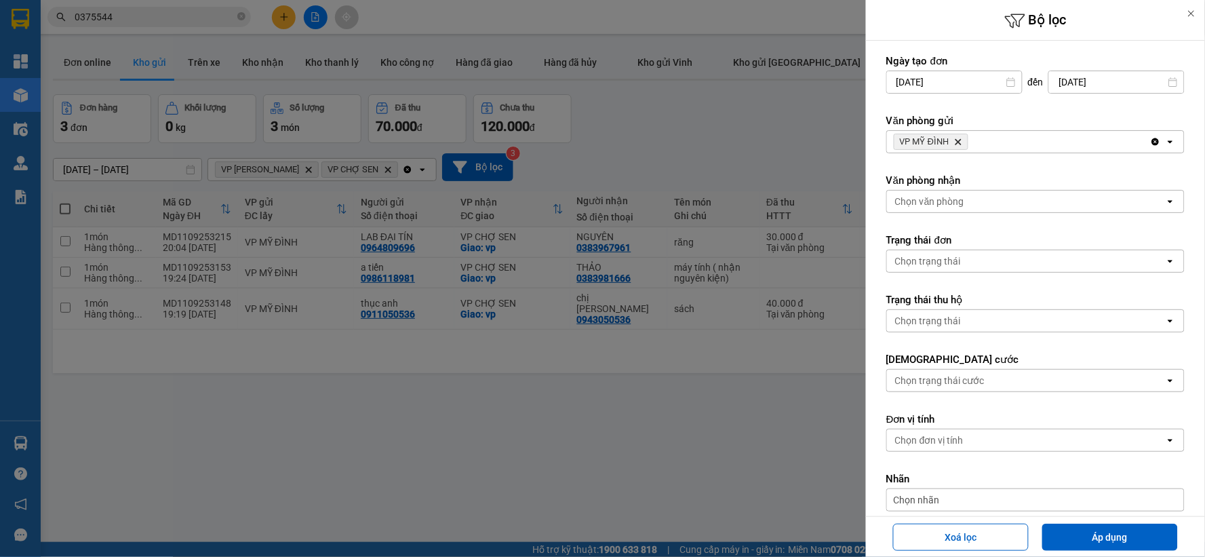
click at [959, 141] on icon "VP MỸ ĐÌNH, close by backspace" at bounding box center [959, 142] width 6 height 6
drag, startPoint x: 625, startPoint y: 140, endPoint x: 660, endPoint y: 134, distance: 35.2
click at [628, 138] on div at bounding box center [602, 278] width 1205 height 557
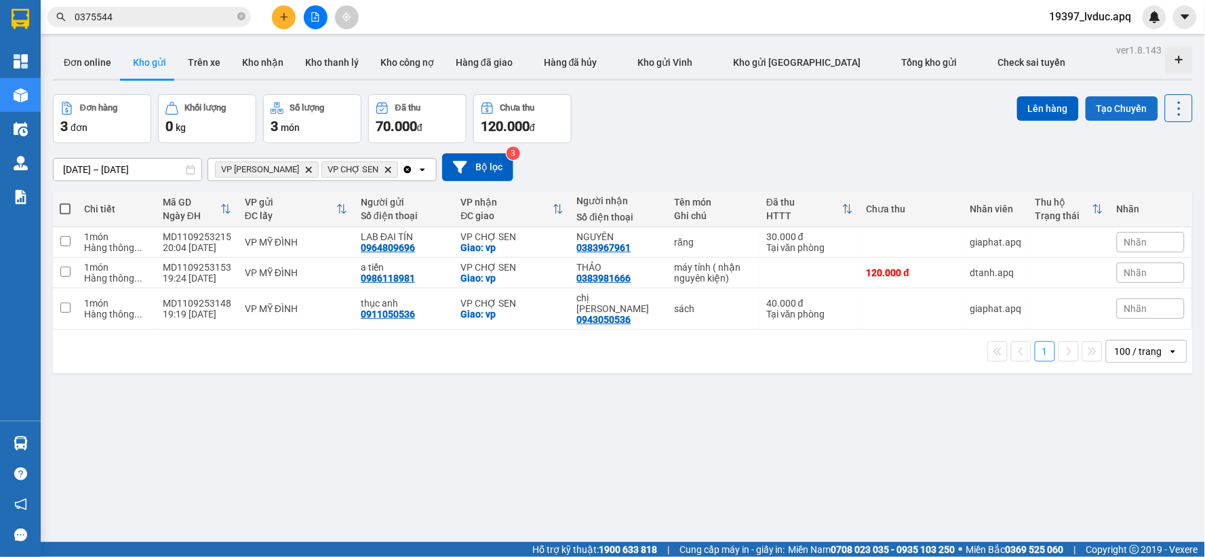
click at [1125, 103] on button "Tạo Chuyến" at bounding box center [1122, 108] width 73 height 24
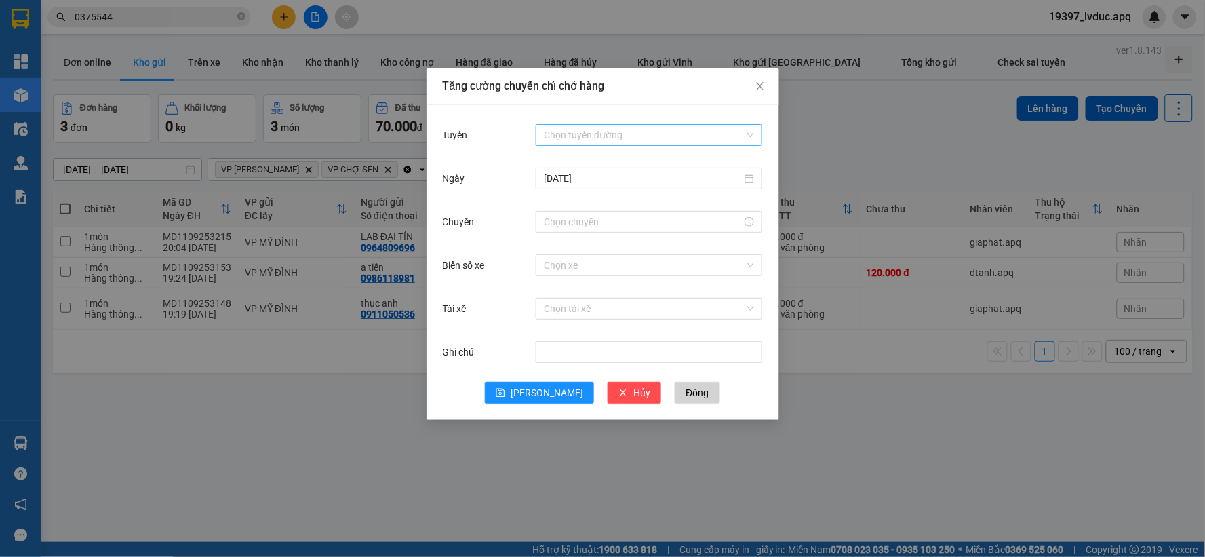
click at [627, 143] on input "Tuyến" at bounding box center [644, 135] width 201 height 20
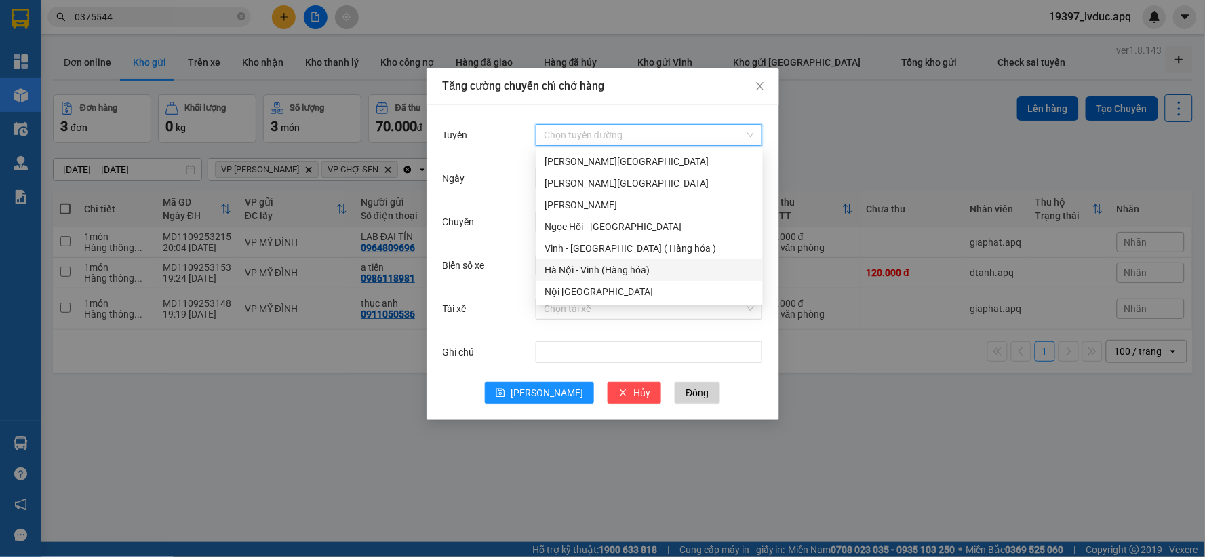
click at [591, 262] on div "Hà Nội - Vinh (Hàng hóa)" at bounding box center [650, 269] width 210 height 15
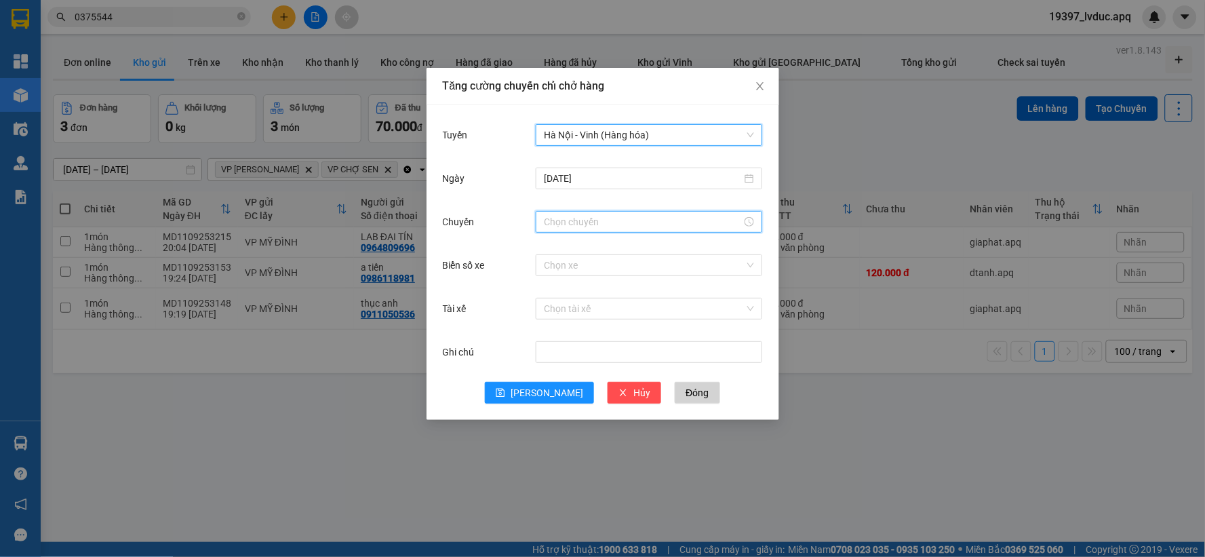
click at [573, 229] on input "Chuyến" at bounding box center [643, 221] width 198 height 15
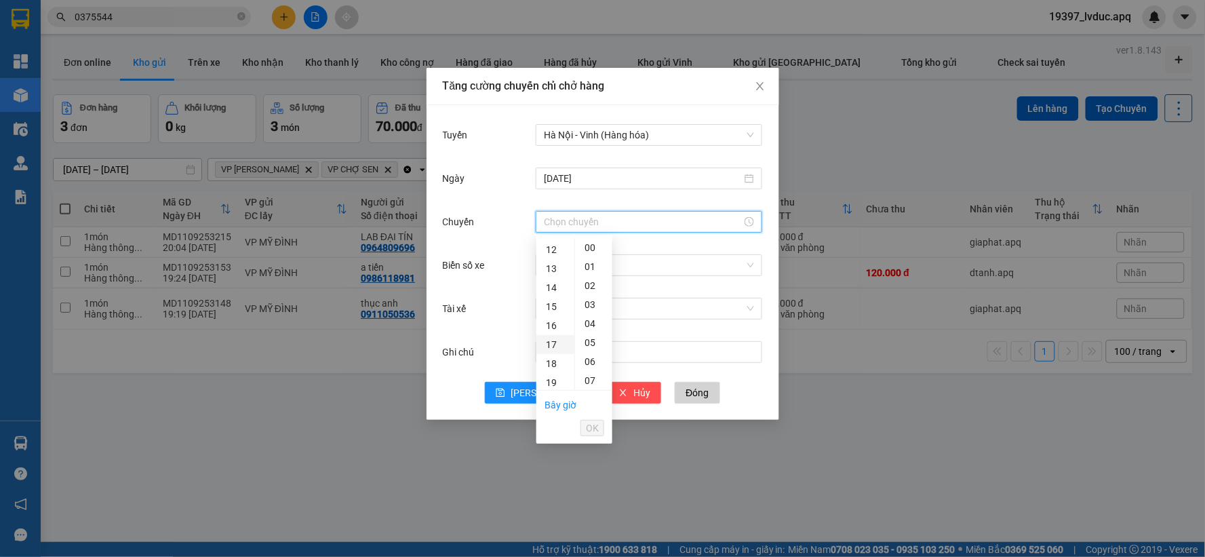
scroll to position [301, 0]
click at [547, 383] on div "23" at bounding box center [555, 383] width 38 height 19
click at [590, 281] on div "10" at bounding box center [593, 286] width 37 height 19
type input "23:10"
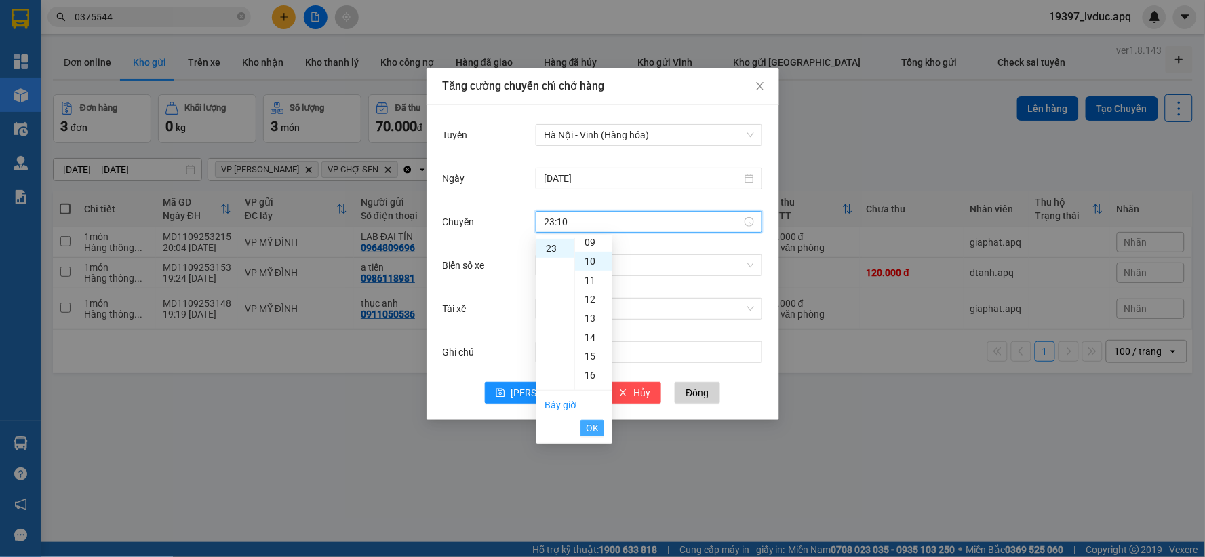
scroll to position [190, 0]
click at [587, 429] on span "OK" at bounding box center [592, 428] width 13 height 15
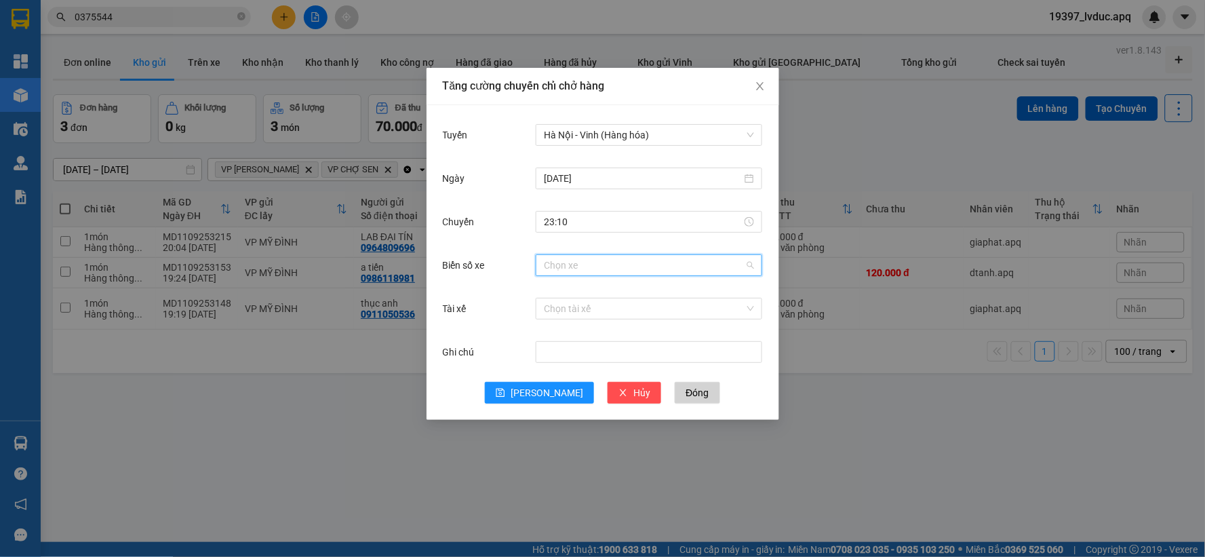
click at [592, 267] on input "Biển số xe" at bounding box center [644, 265] width 201 height 20
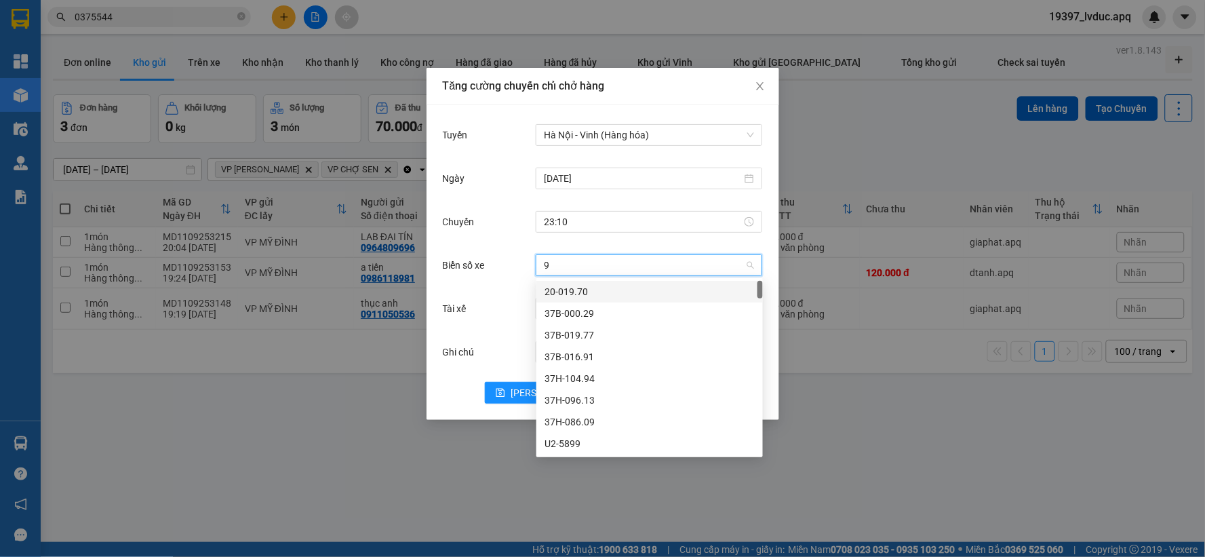
type input "94"
click at [585, 297] on div "37H-104.94" at bounding box center [650, 291] width 210 height 15
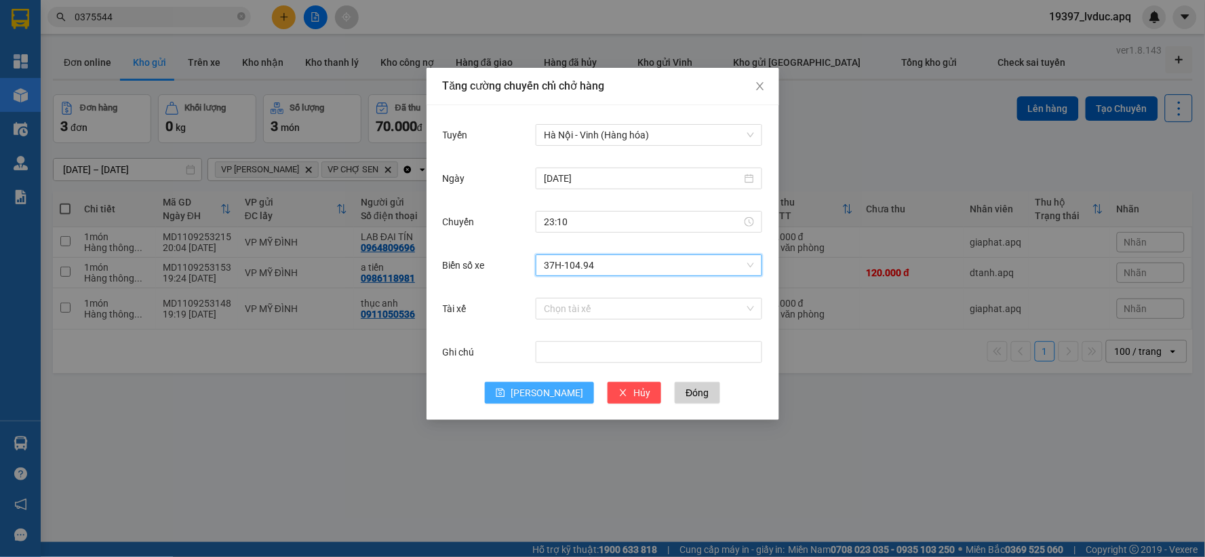
click at [505, 394] on icon "save" at bounding box center [500, 393] width 9 height 9
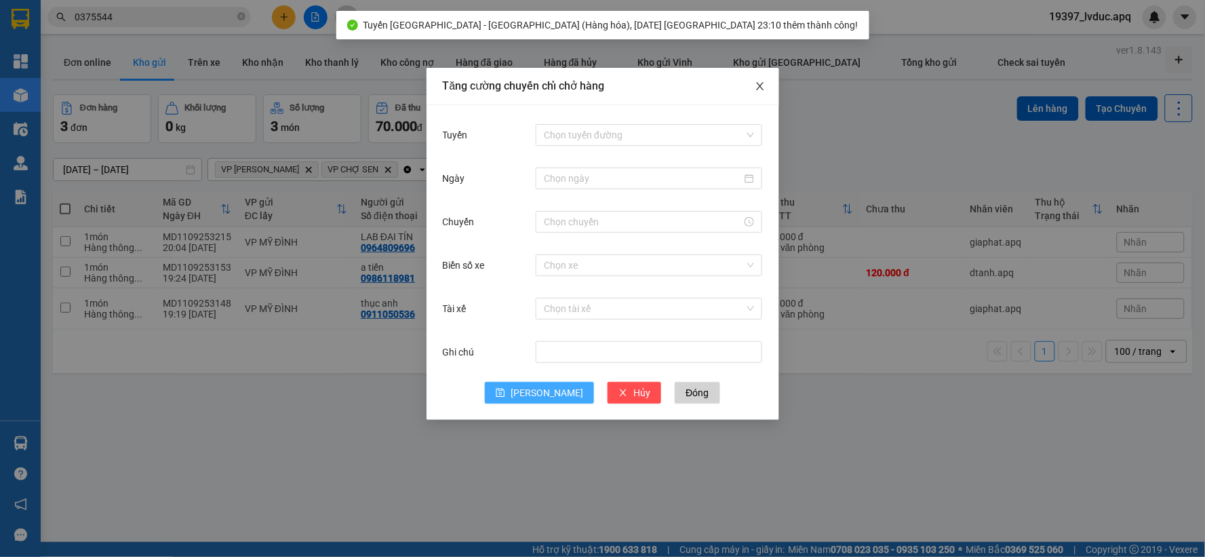
click at [756, 79] on span "Close" at bounding box center [760, 87] width 38 height 38
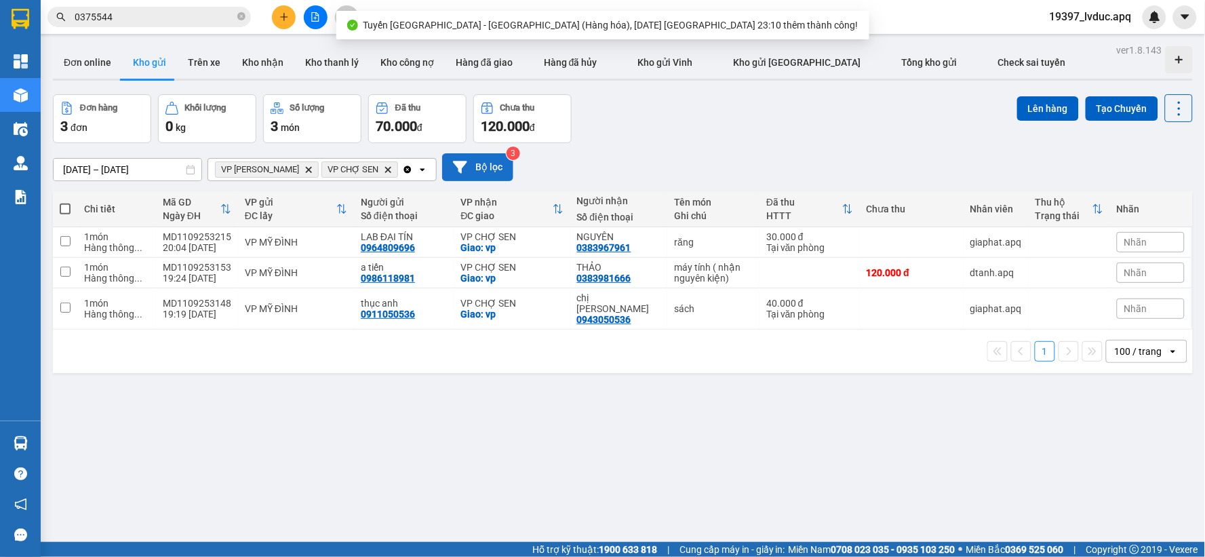
click at [475, 166] on button "Bộ lọc" at bounding box center [477, 167] width 71 height 28
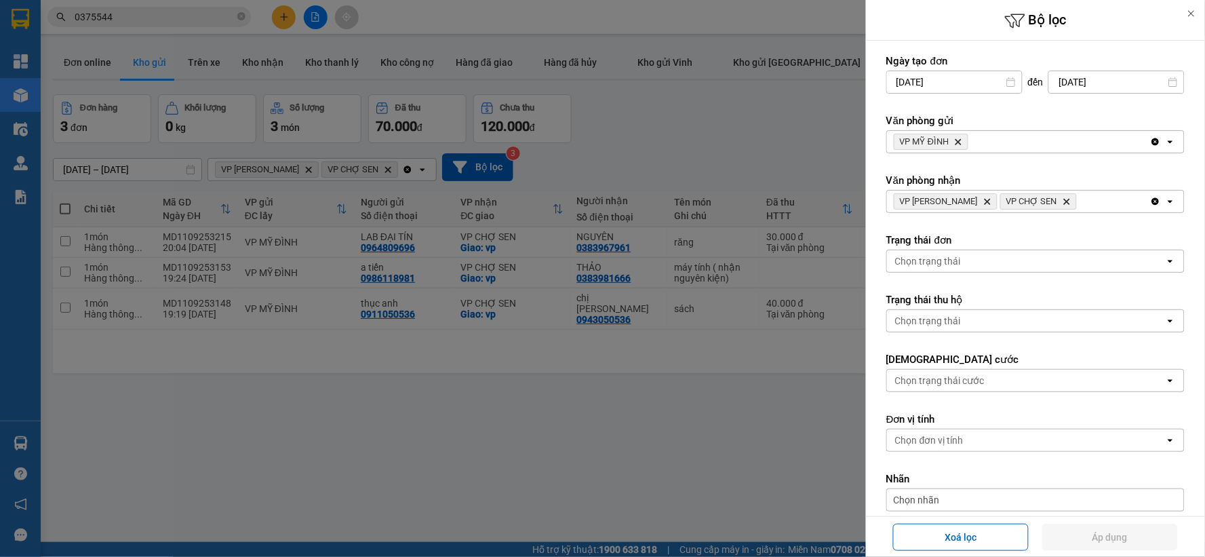
click at [1074, 197] on span "VP CHỢ SEN Delete" at bounding box center [1038, 201] width 77 height 16
click at [1072, 197] on span "VP CHỢ SEN Delete" at bounding box center [1038, 201] width 77 height 16
drag, startPoint x: 1070, startPoint y: 199, endPoint x: 1036, endPoint y: 199, distance: 33.2
click at [1069, 199] on icon "Delete" at bounding box center [1067, 201] width 8 height 8
click at [992, 205] on icon "Delete" at bounding box center [987, 201] width 8 height 8
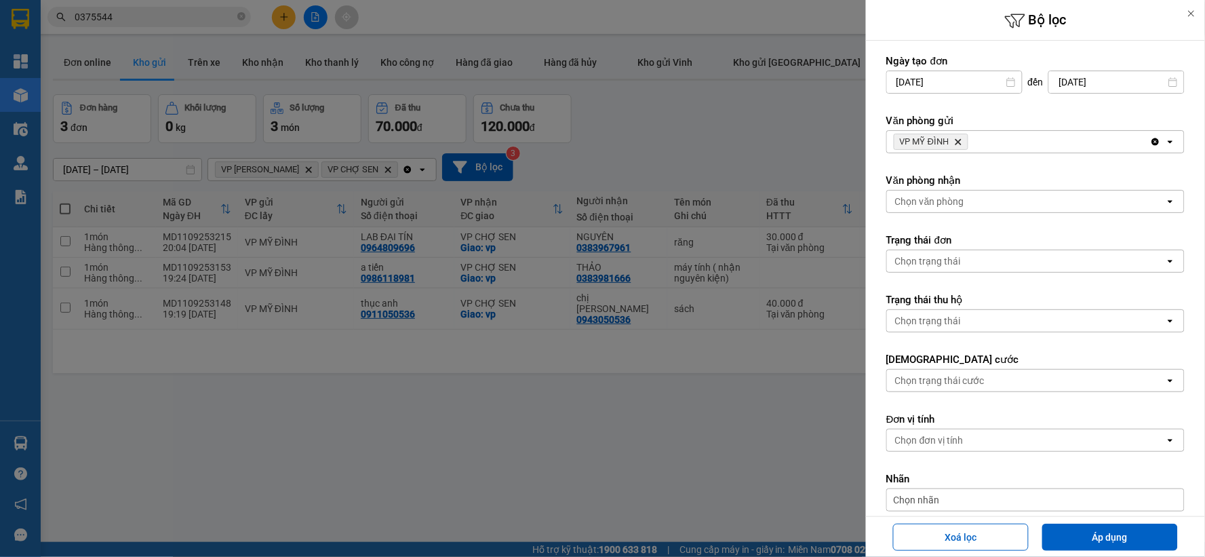
click at [960, 138] on icon "Delete" at bounding box center [958, 142] width 8 height 8
click at [1007, 148] on div "Chọn văn phòng" at bounding box center [1026, 142] width 278 height 22
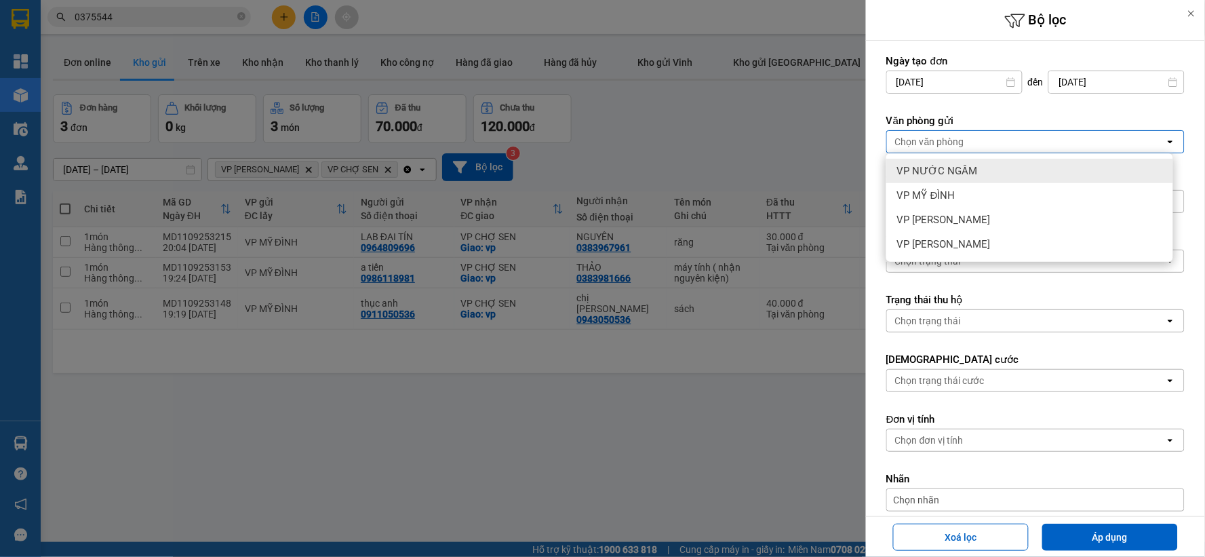
click at [771, 152] on div at bounding box center [602, 278] width 1205 height 557
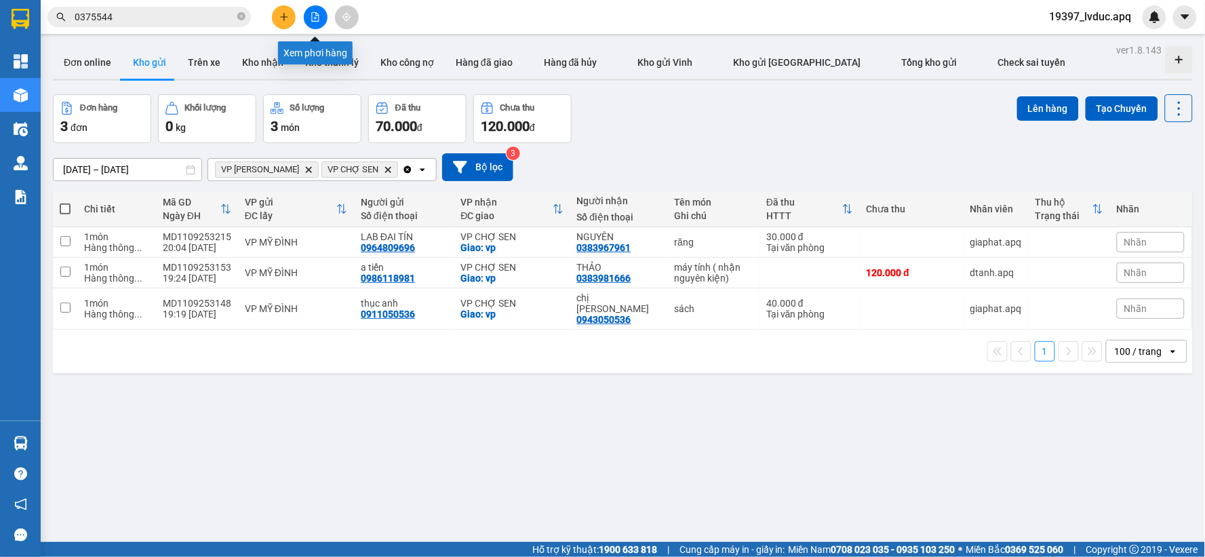
click at [315, 19] on icon "file-add" at bounding box center [315, 16] width 9 height 9
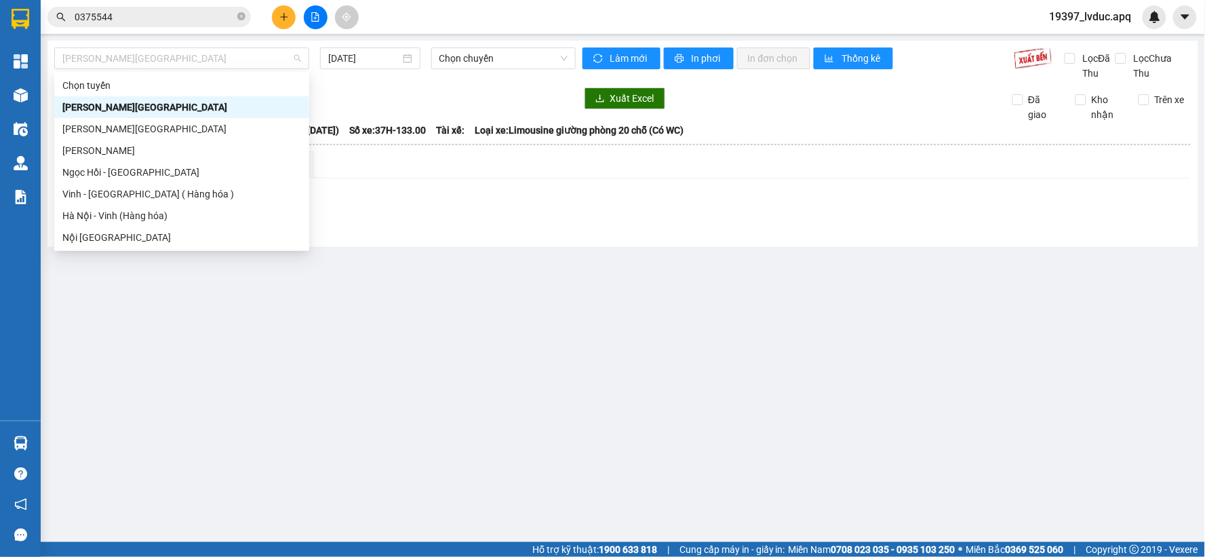
drag, startPoint x: 166, startPoint y: 61, endPoint x: 167, endPoint y: 216, distance: 154.6
click at [166, 62] on span "[PERSON_NAME][GEOGRAPHIC_DATA]" at bounding box center [181, 58] width 239 height 20
drag, startPoint x: 148, startPoint y: 216, endPoint x: 353, endPoint y: 106, distance: 232.4
click at [148, 214] on div "Hà Nội - Vinh (Hàng hóa)" at bounding box center [181, 215] width 239 height 15
type input "[DATE]"
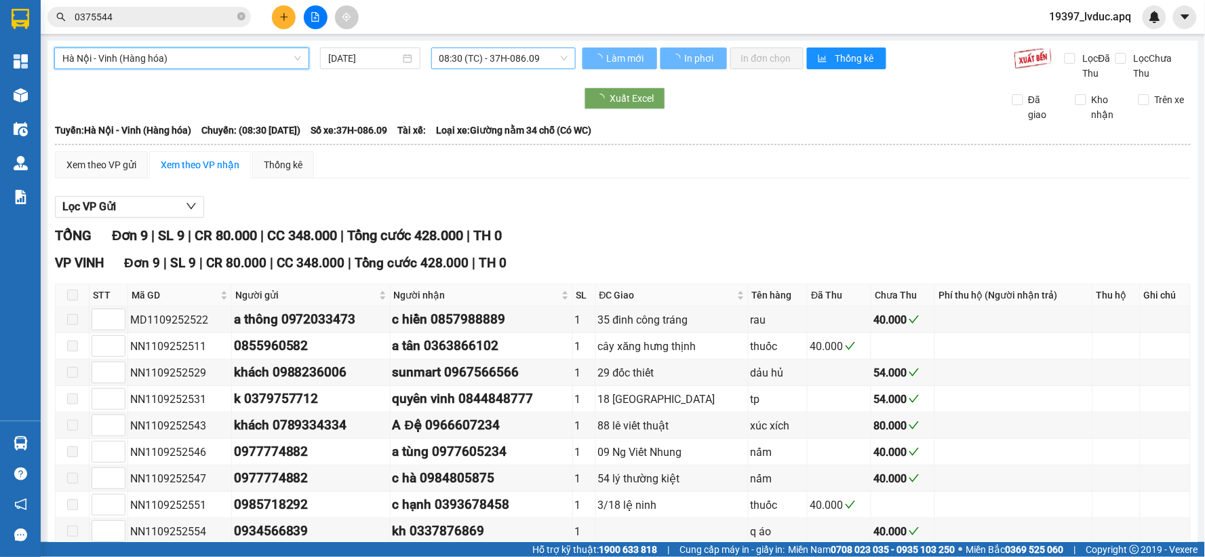
click at [494, 48] on span "08:30 (TC) - 37H-086.09" at bounding box center [504, 58] width 128 height 20
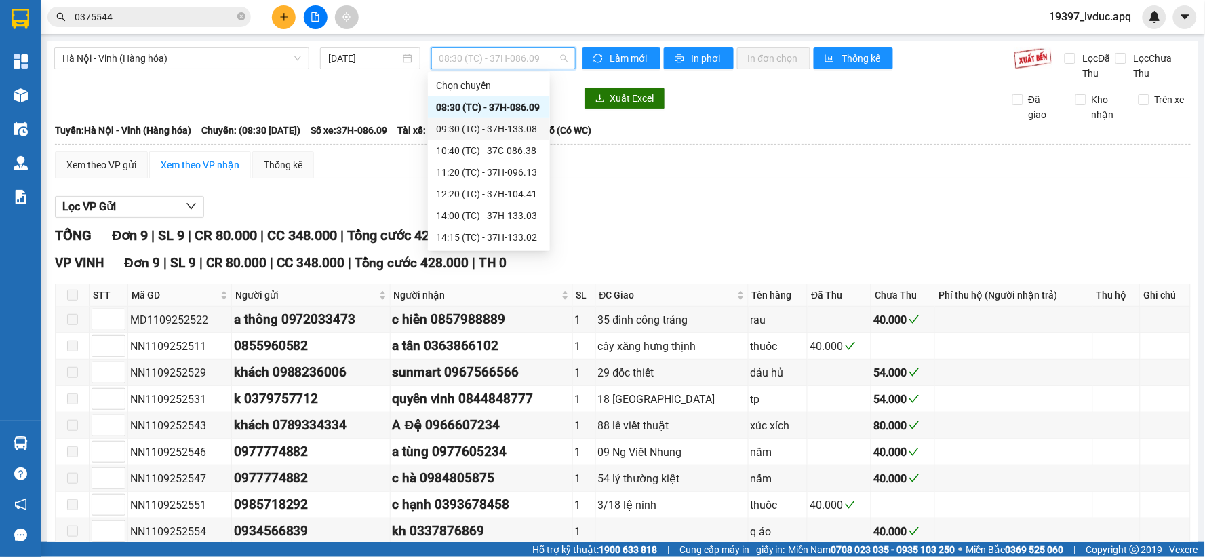
scroll to position [174, 0]
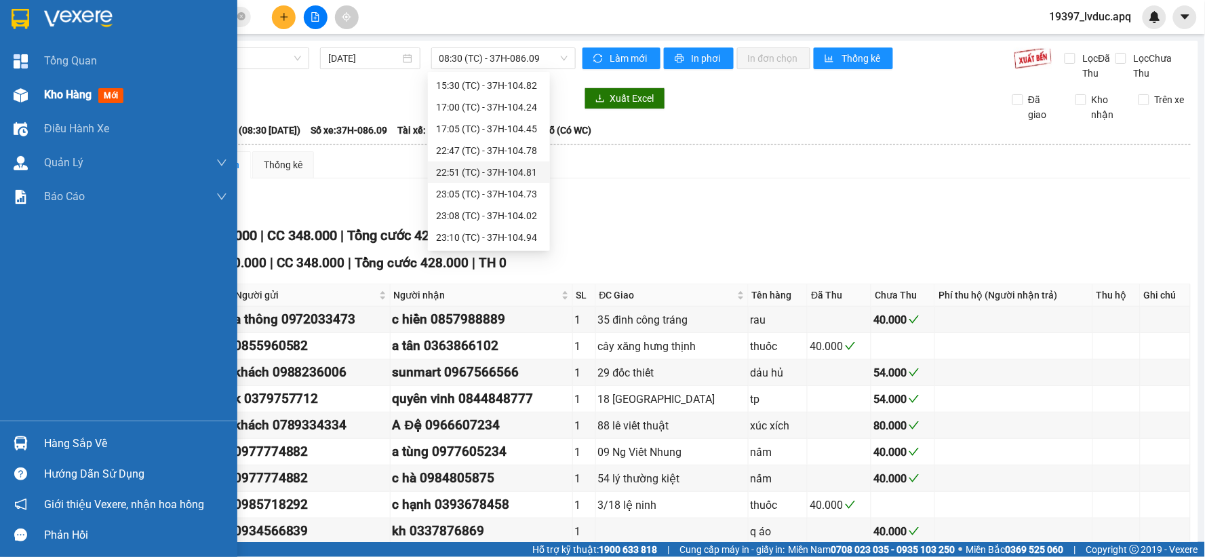
drag, startPoint x: 21, startPoint y: 102, endPoint x: 125, endPoint y: 107, distance: 103.9
click at [20, 102] on div at bounding box center [21, 95] width 24 height 24
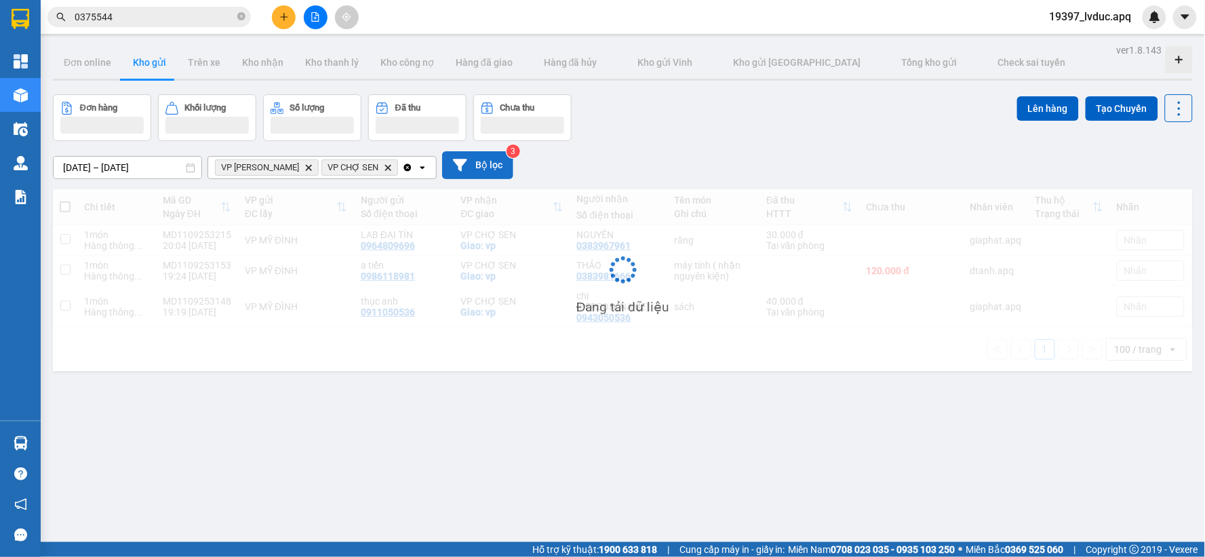
click at [490, 170] on button "Bộ lọc" at bounding box center [477, 165] width 71 height 28
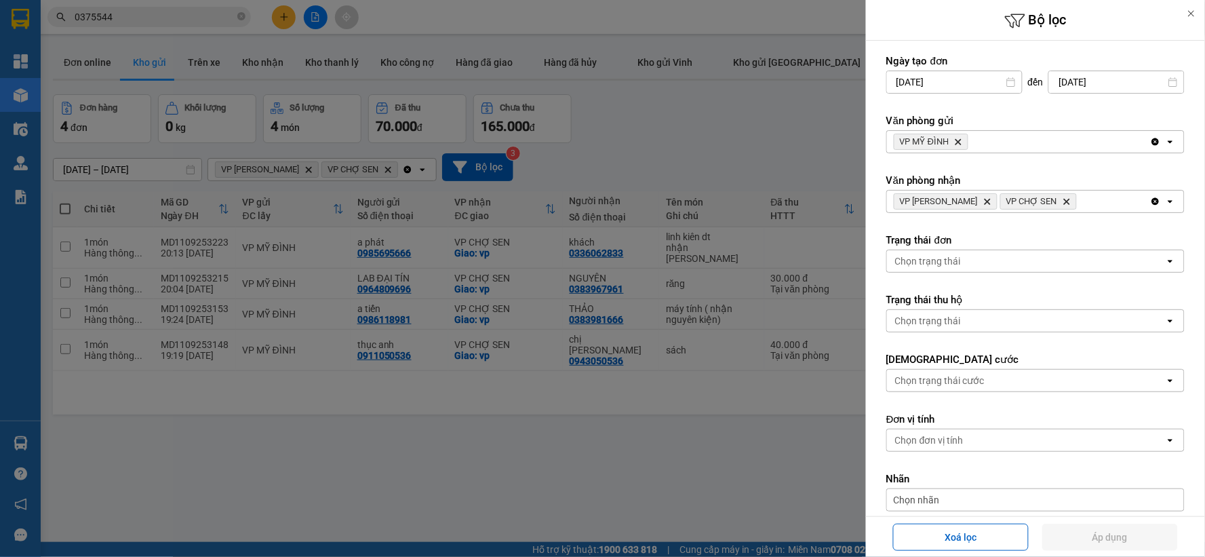
click at [1070, 201] on icon "Delete" at bounding box center [1067, 201] width 8 height 8
click at [988, 200] on icon "Delete" at bounding box center [987, 201] width 8 height 8
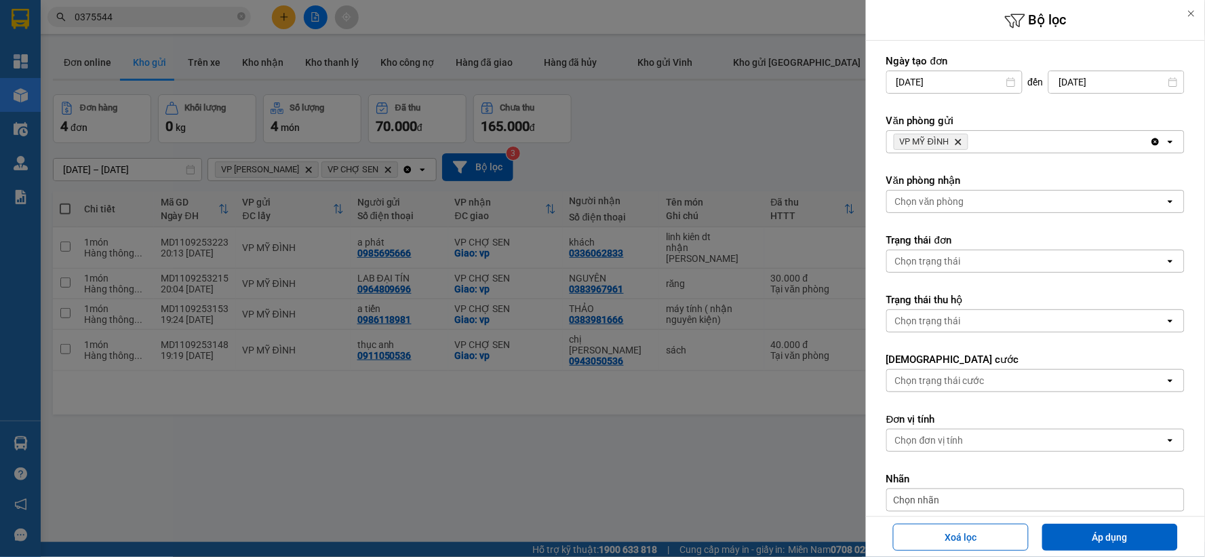
click at [992, 199] on div "Chọn văn phòng" at bounding box center [1026, 202] width 278 height 22
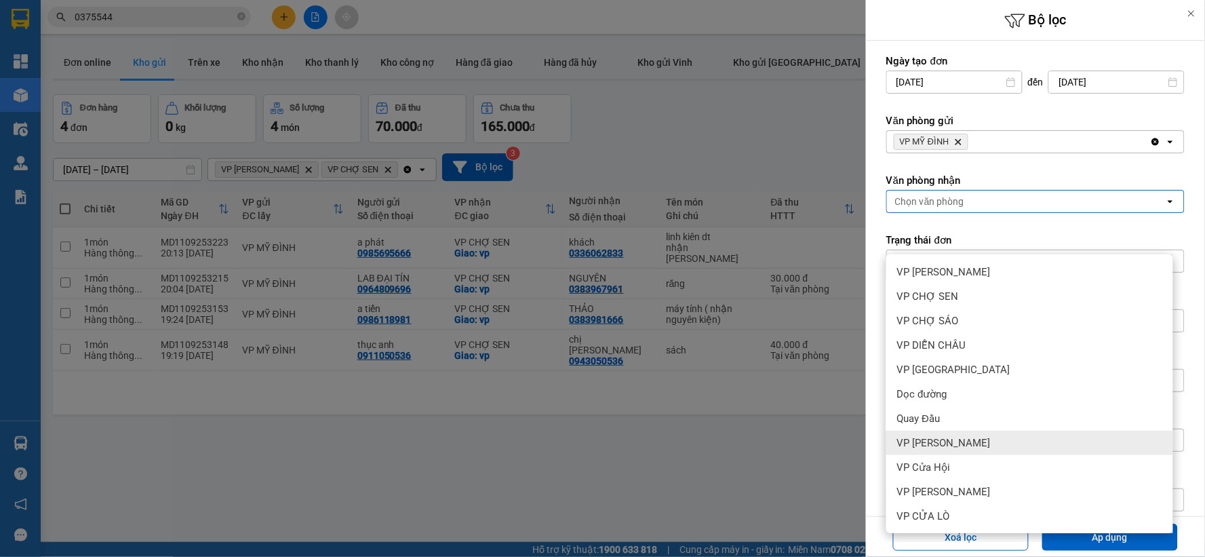
scroll to position [62, 0]
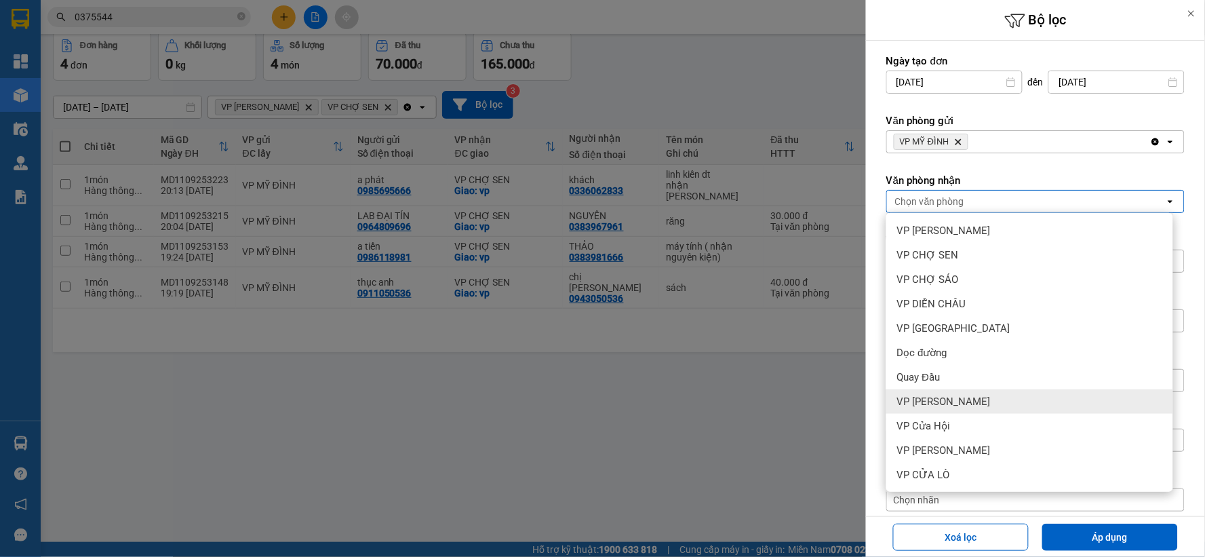
click at [961, 402] on div "VP [PERSON_NAME]" at bounding box center [1029, 401] width 287 height 24
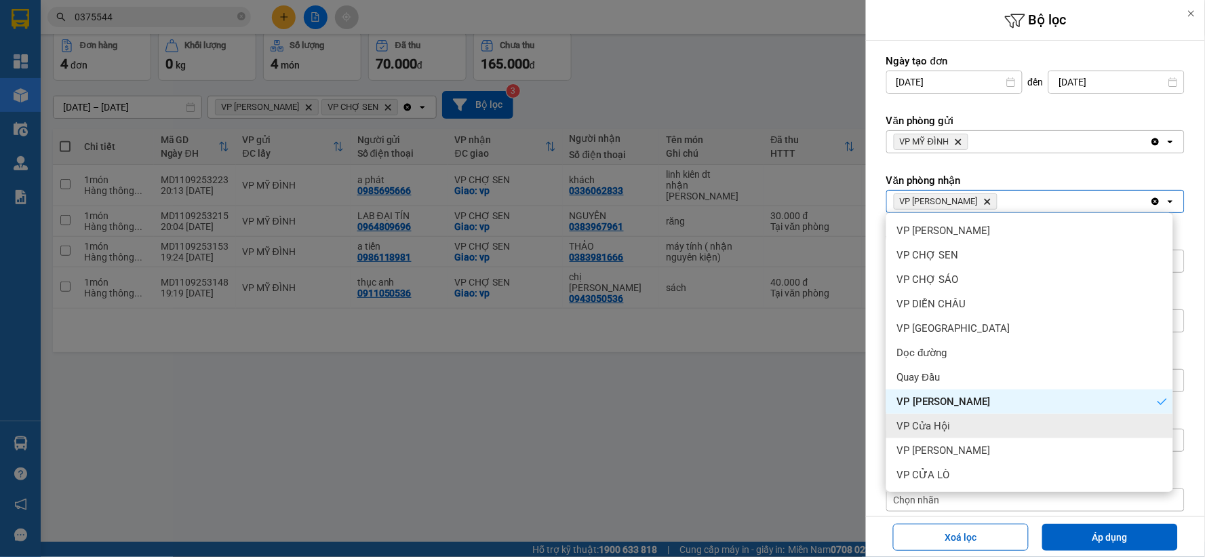
click at [961, 433] on div "VP Cửa Hội" at bounding box center [1029, 426] width 287 height 24
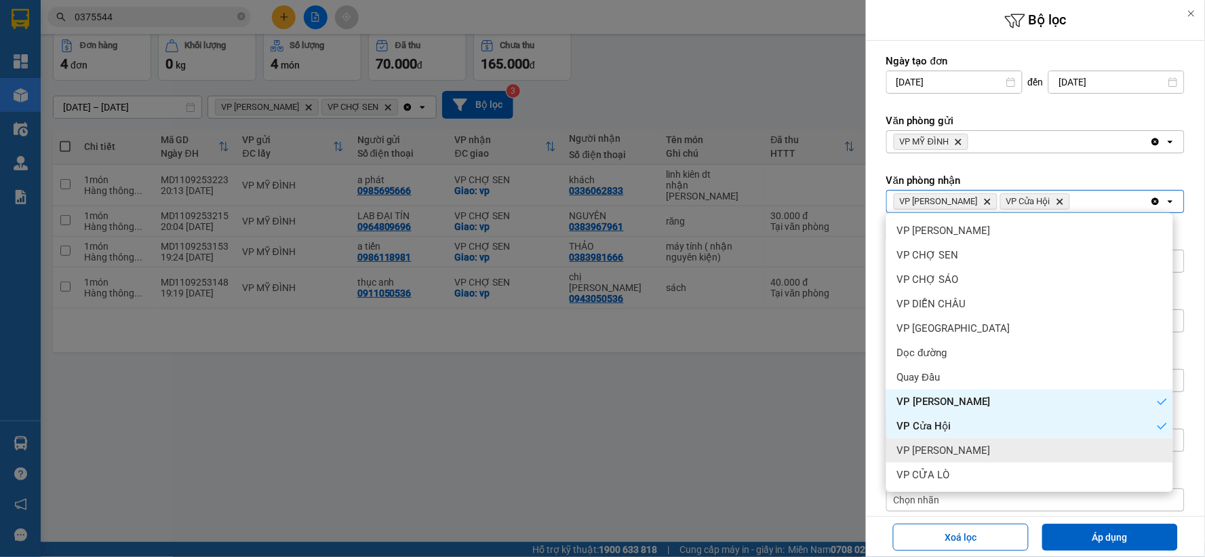
click at [963, 448] on div "VP [PERSON_NAME]" at bounding box center [1029, 450] width 287 height 24
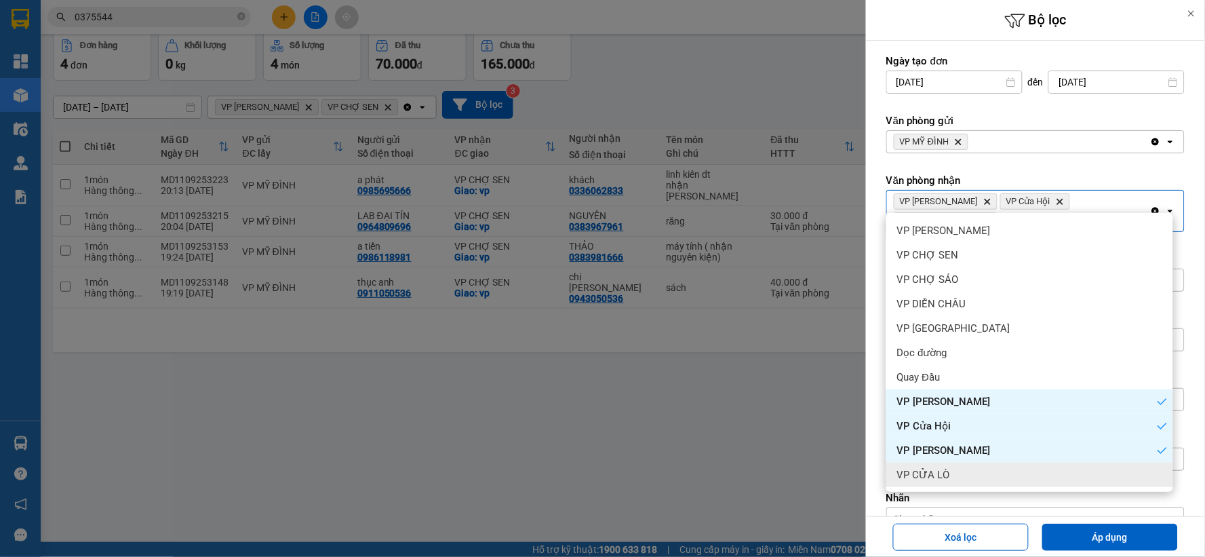
drag, startPoint x: 963, startPoint y: 448, endPoint x: 963, endPoint y: 476, distance: 28.5
click at [963, 476] on div "VP CỬA LÒ" at bounding box center [1029, 475] width 287 height 24
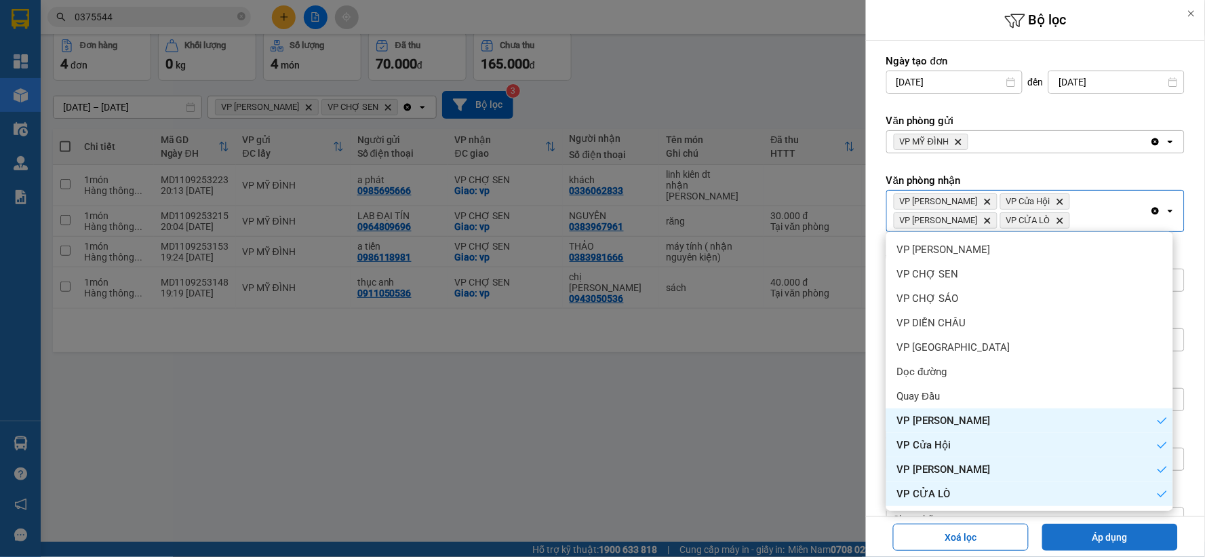
click at [1114, 532] on button "Áp dụng" at bounding box center [1110, 537] width 136 height 27
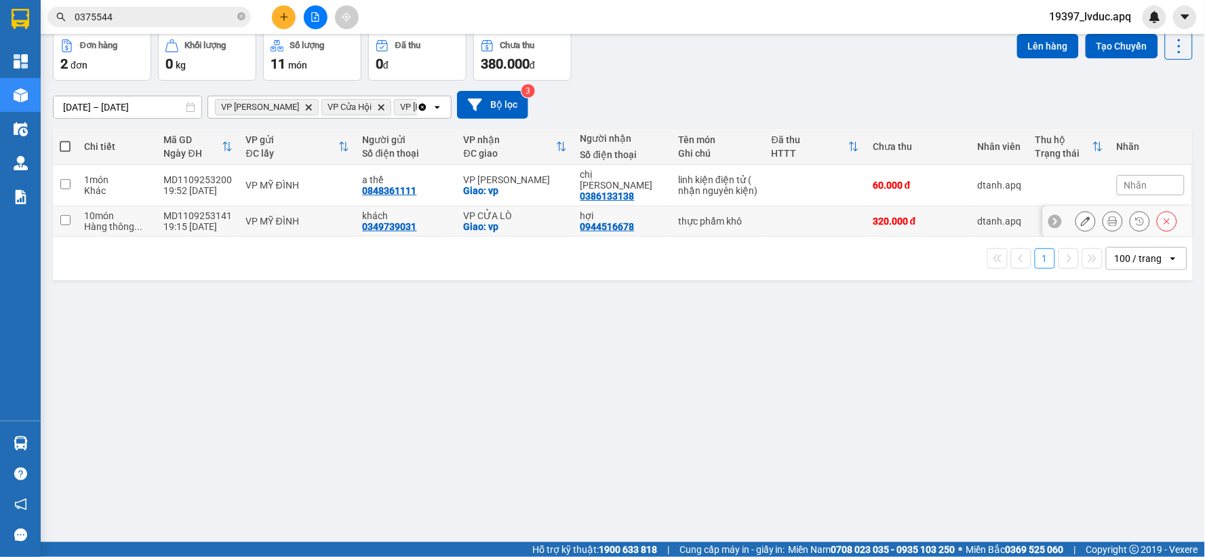
click at [458, 209] on td "VP CỬA LÒ Giao: vp" at bounding box center [515, 221] width 117 height 31
checkbox input "true"
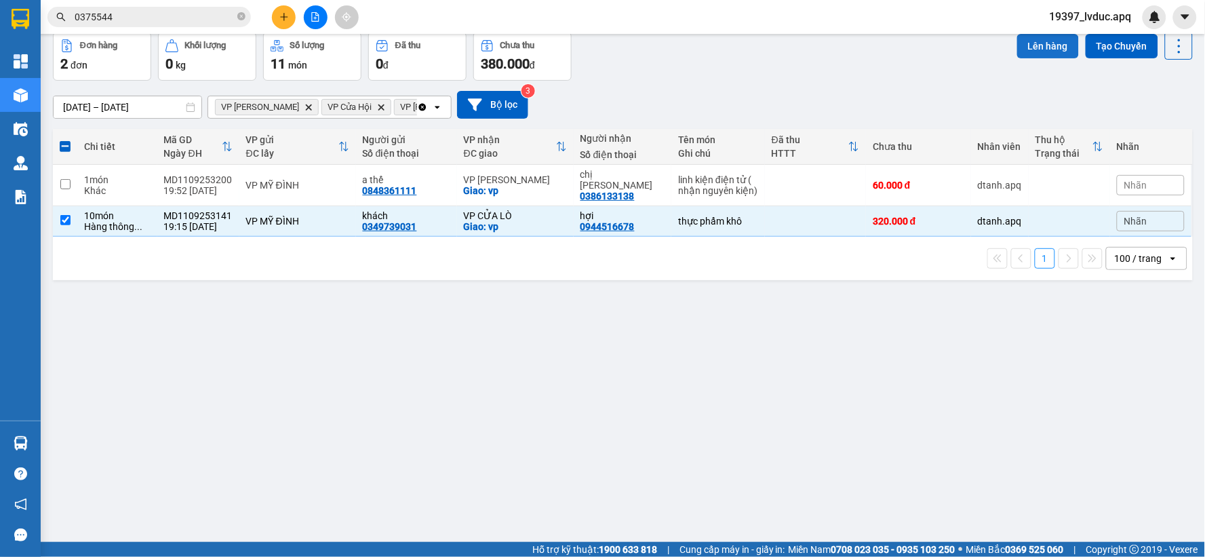
click at [1036, 44] on button "Lên hàng" at bounding box center [1048, 46] width 62 height 24
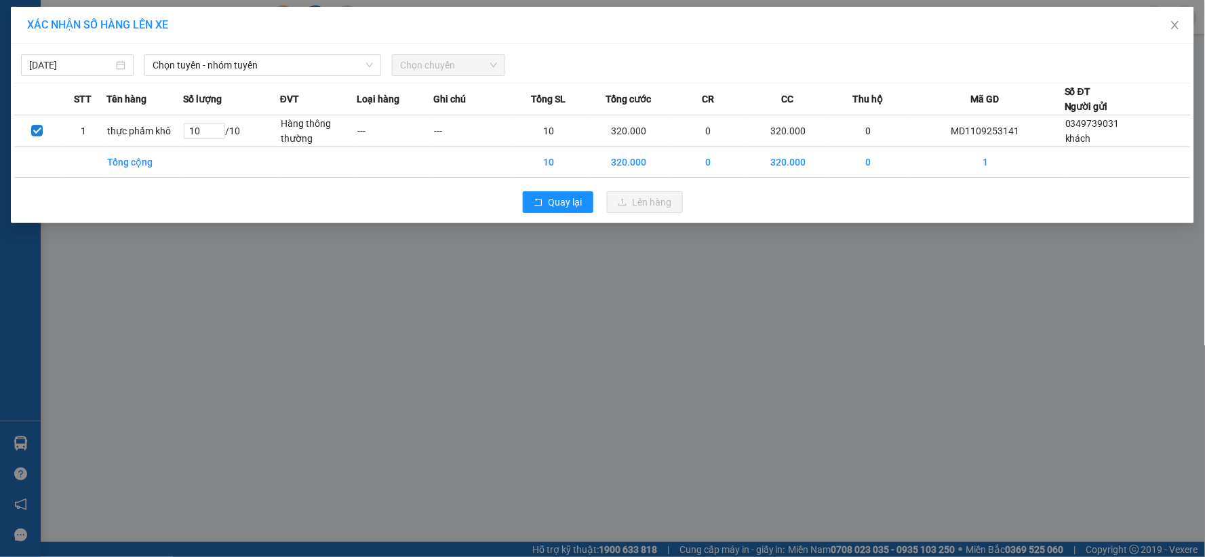
drag, startPoint x: 314, startPoint y: 71, endPoint x: 303, endPoint y: 76, distance: 11.8
click at [311, 71] on span "Chọn tuyến - nhóm tuyến" at bounding box center [263, 65] width 220 height 20
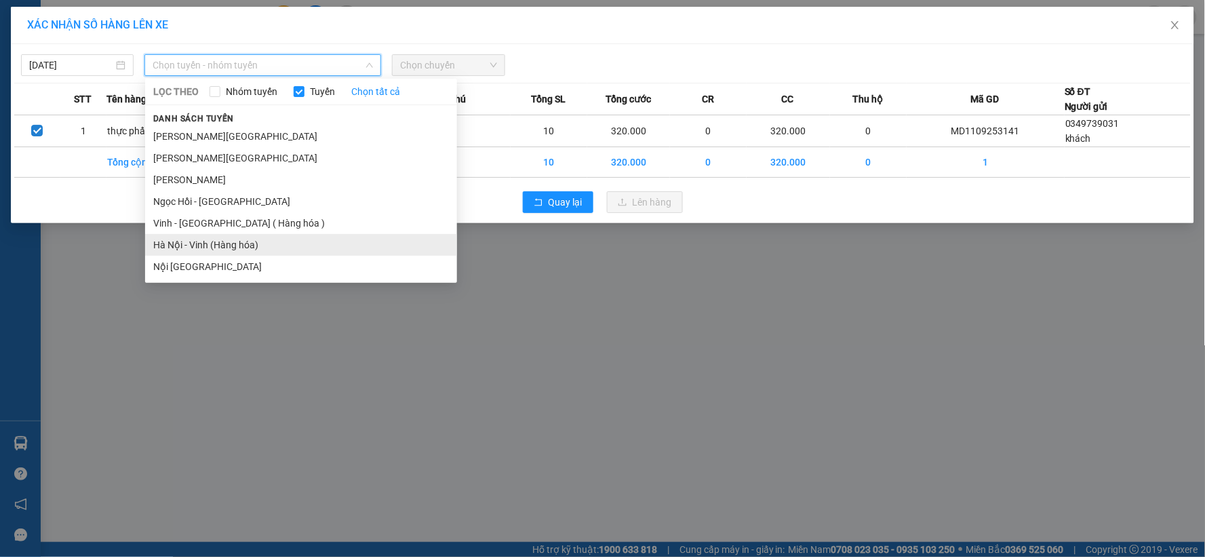
click at [221, 240] on li "Hà Nội - Vinh (Hàng hóa)" at bounding box center [301, 245] width 312 height 22
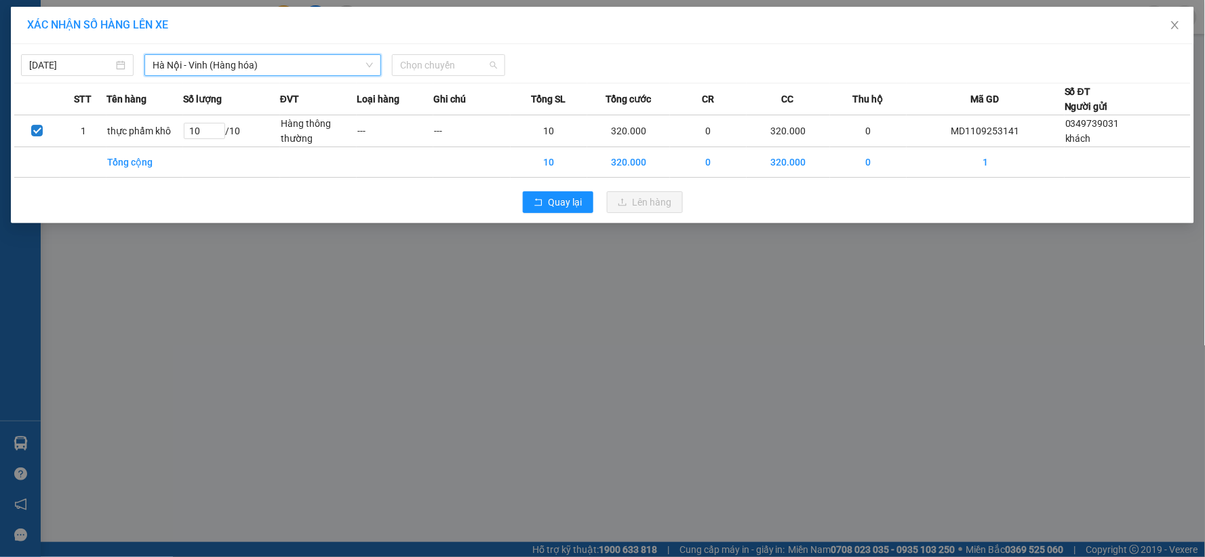
drag, startPoint x: 423, startPoint y: 72, endPoint x: 449, endPoint y: 201, distance: 131.6
click at [423, 72] on span "Chọn chuyến" at bounding box center [448, 65] width 96 height 20
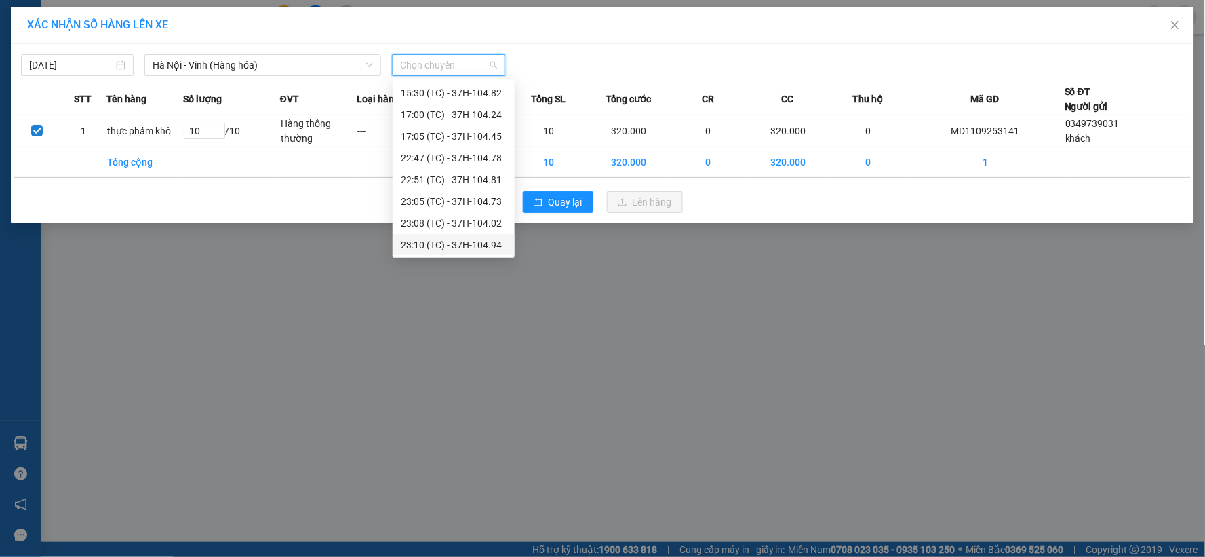
scroll to position [174, 0]
click at [477, 243] on div "23:10 (TC) - 37H-104.94" at bounding box center [454, 244] width 106 height 15
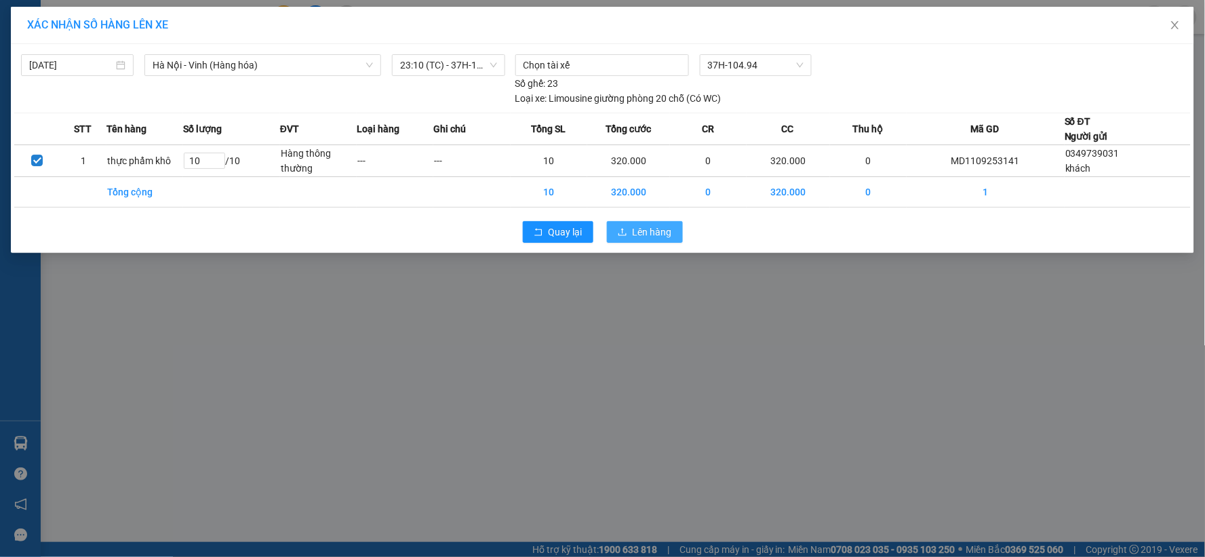
click at [621, 231] on icon "upload" at bounding box center [622, 231] width 9 height 9
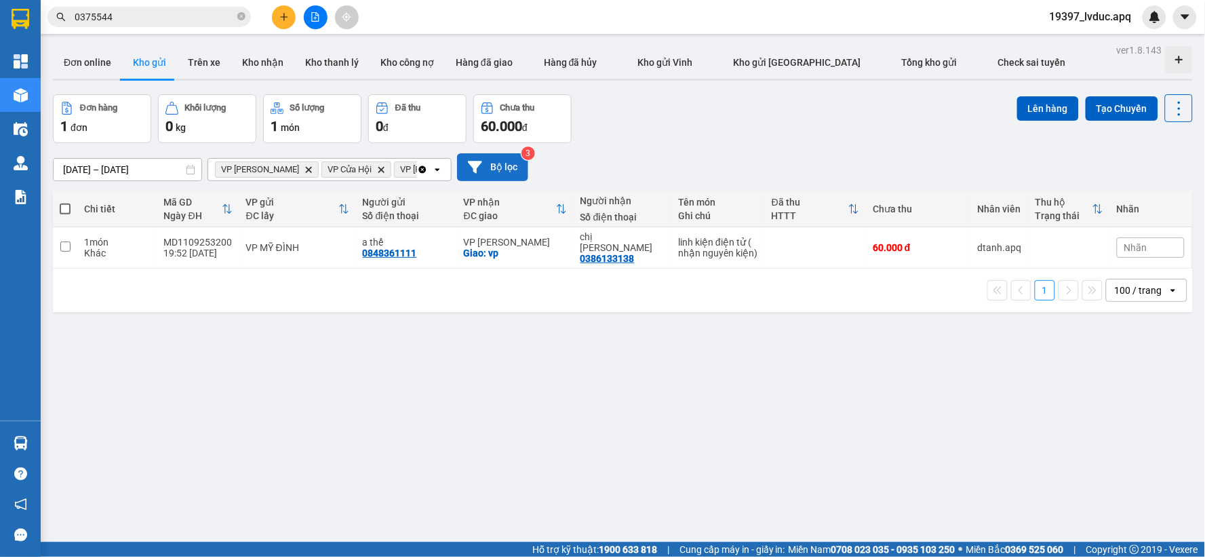
click at [498, 166] on button "Bộ lọc" at bounding box center [492, 167] width 71 height 28
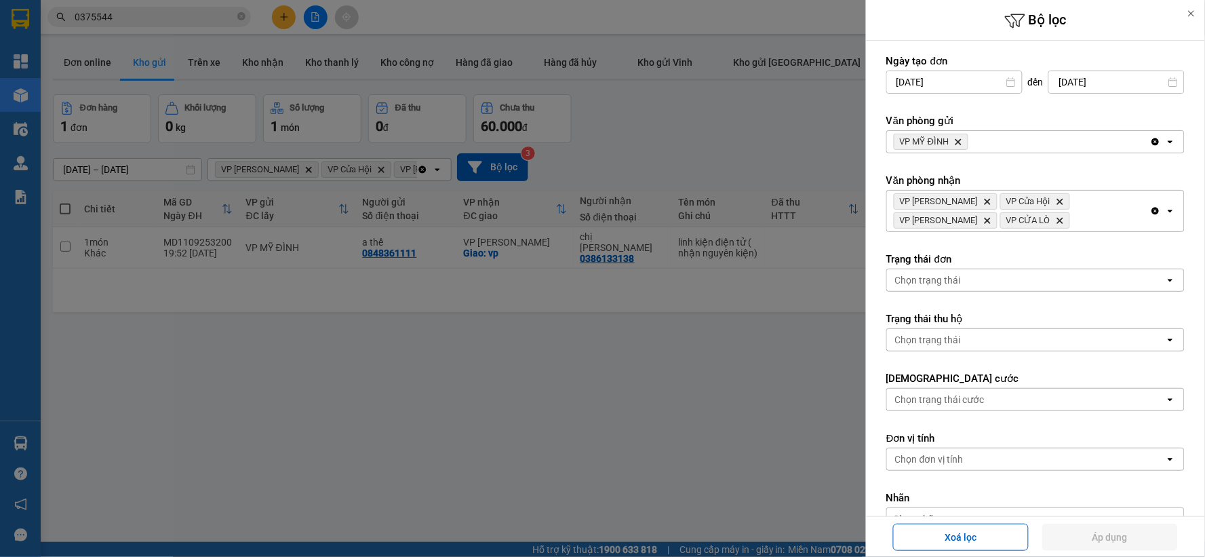
click at [1150, 212] on icon "Clear all" at bounding box center [1155, 211] width 11 height 11
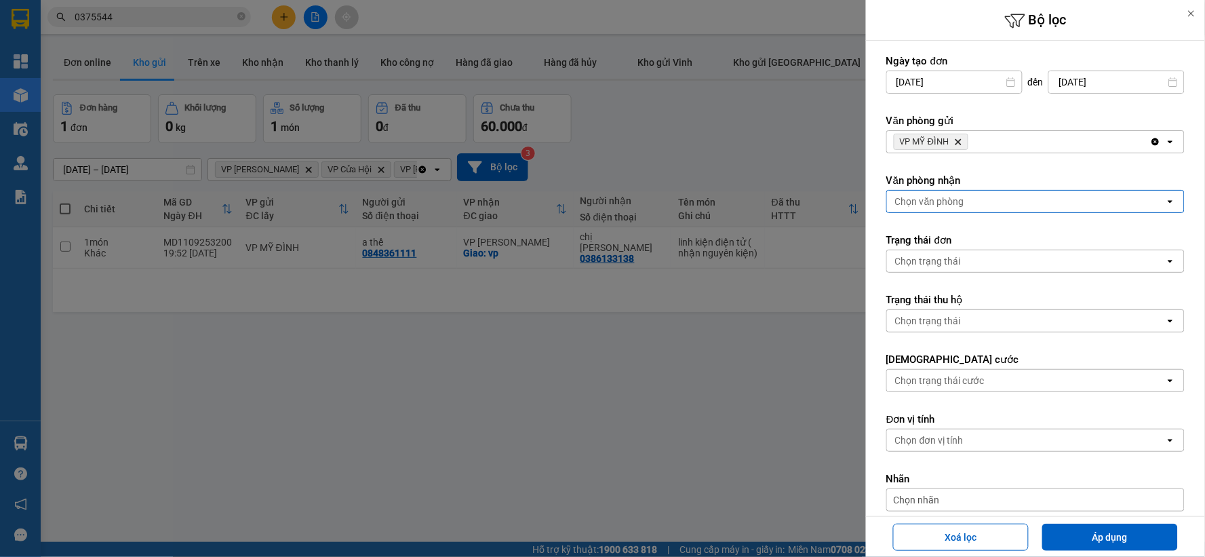
drag, startPoint x: 1144, startPoint y: 138, endPoint x: 1135, endPoint y: 138, distance: 8.8
click at [1150, 138] on icon "Clear all" at bounding box center [1155, 141] width 11 height 11
click at [1128, 139] on div "Chọn văn phòng" at bounding box center [1026, 142] width 278 height 22
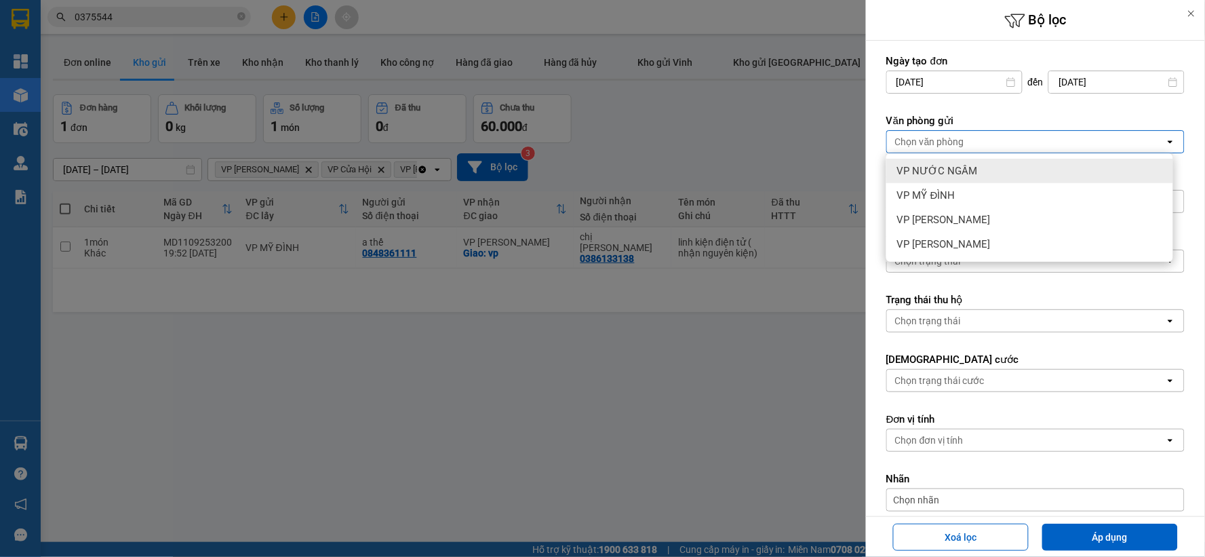
click at [1026, 177] on div "VP NƯỚC NGẦM" at bounding box center [1029, 171] width 287 height 24
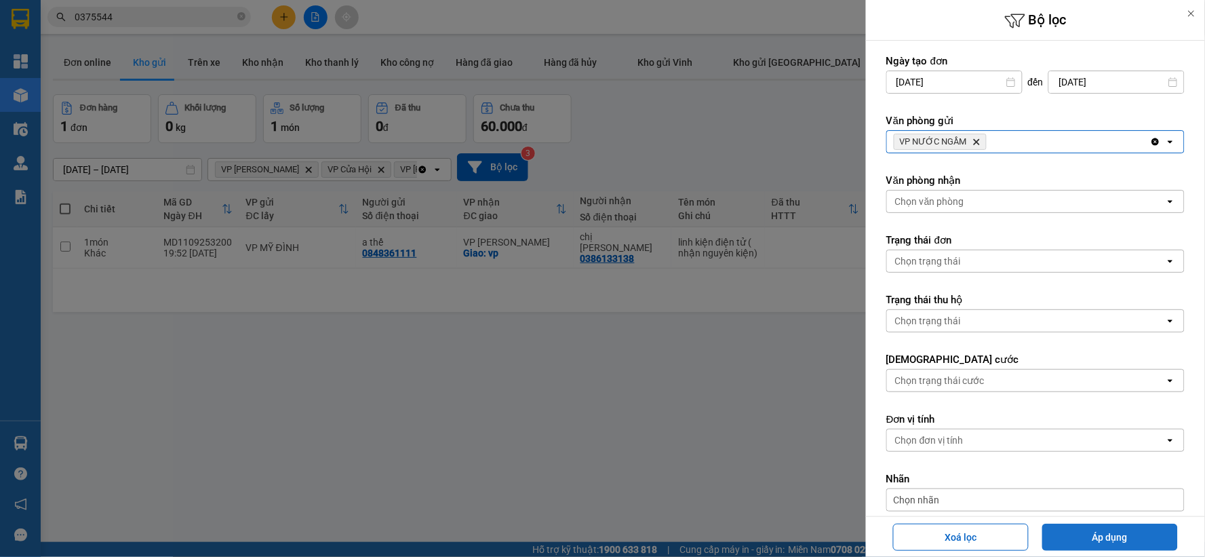
click at [1094, 539] on button "Áp dụng" at bounding box center [1110, 537] width 136 height 27
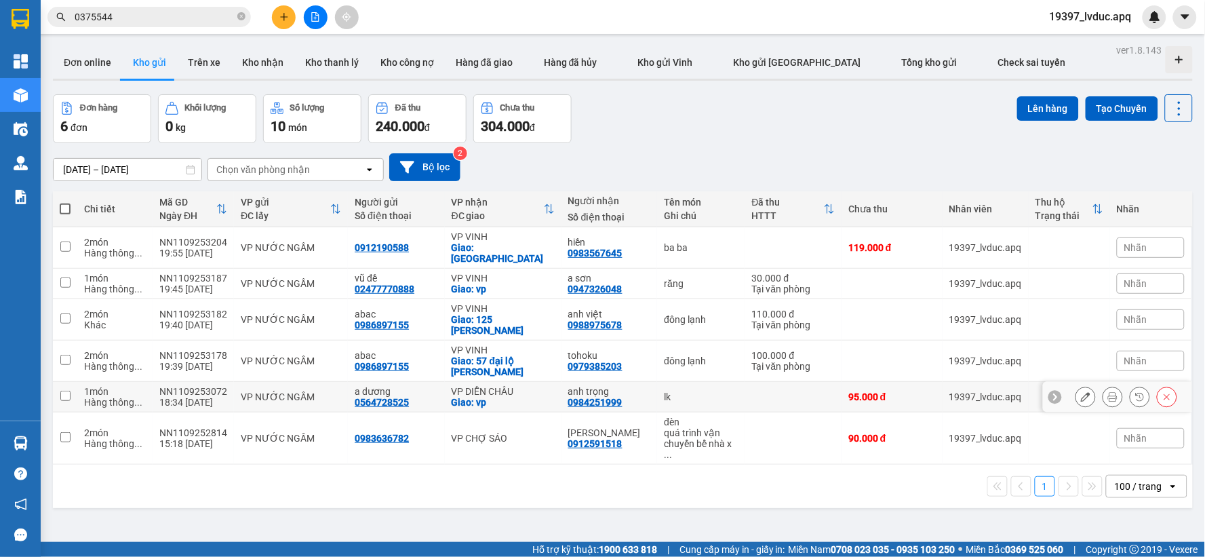
click at [490, 386] on div "VP DIỄN CHÂU" at bounding box center [503, 391] width 103 height 11
checkbox input "true"
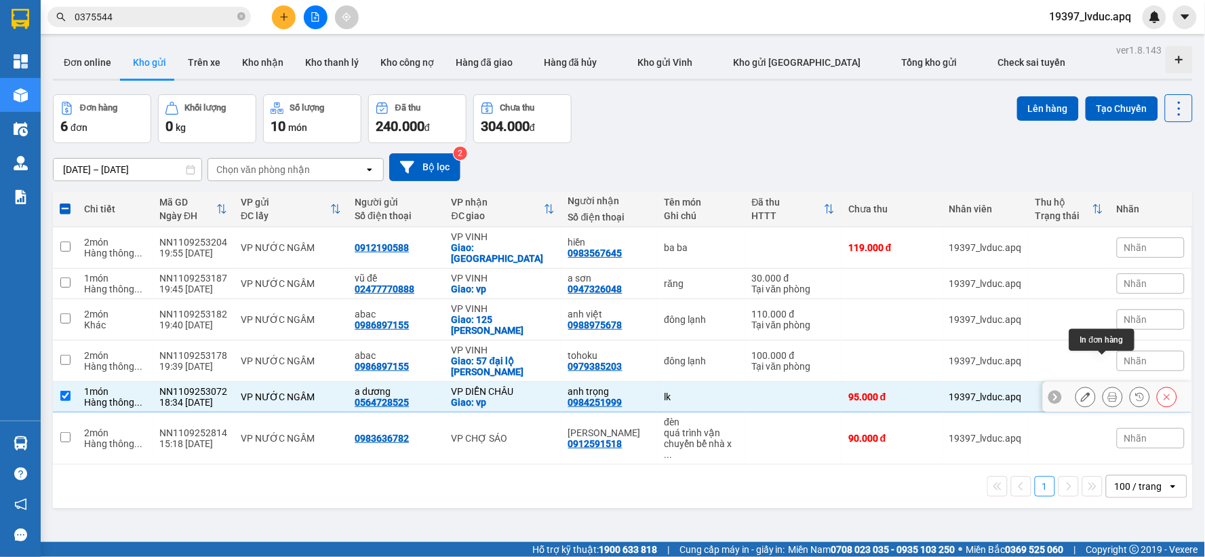
click at [1108, 392] on icon at bounding box center [1112, 396] width 9 height 9
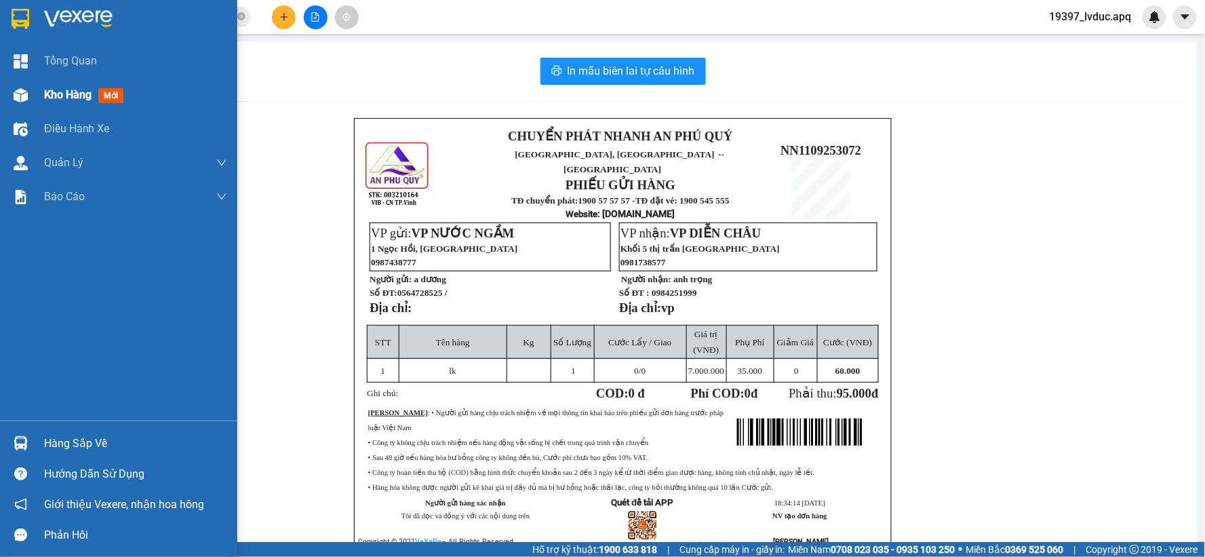
click at [25, 95] on img at bounding box center [21, 95] width 14 height 14
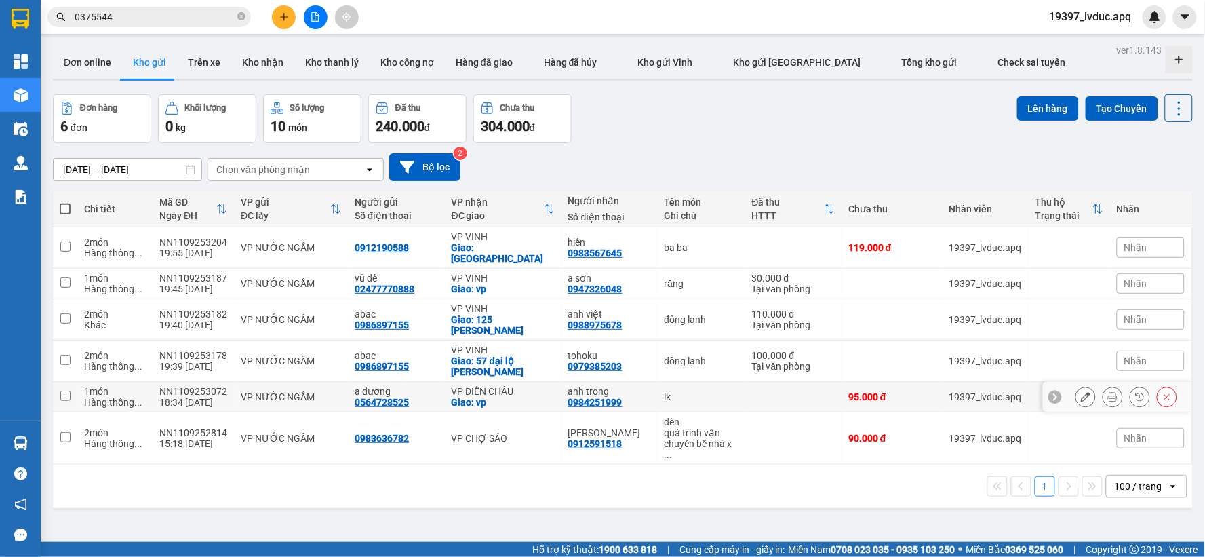
click at [562, 382] on td "anh trọng 0984251999" at bounding box center [610, 397] width 96 height 31
checkbox input "true"
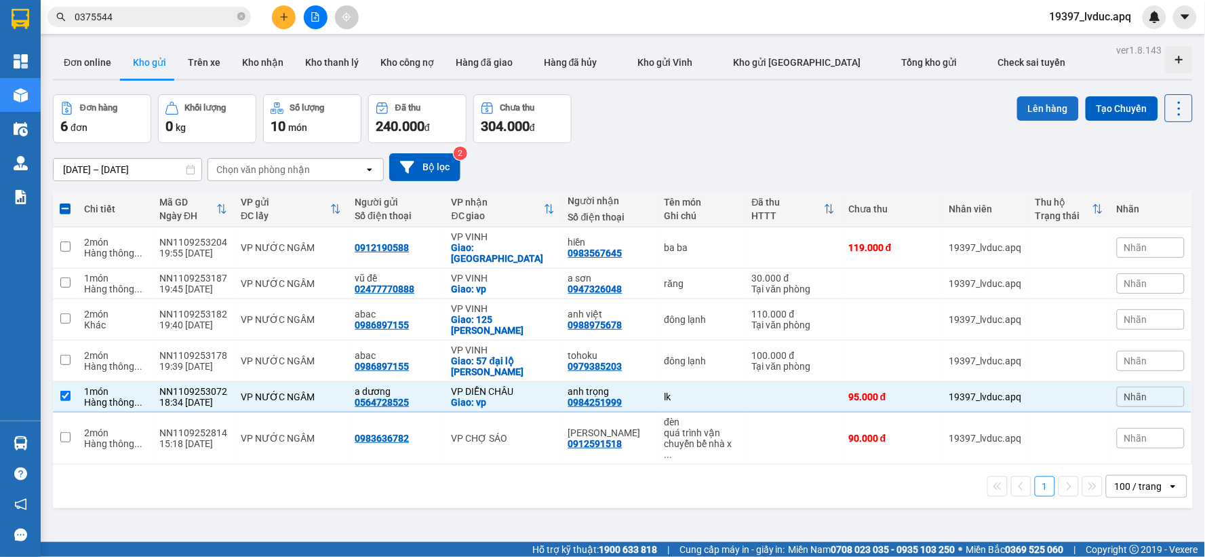
click at [1021, 111] on button "Lên hàng" at bounding box center [1048, 108] width 62 height 24
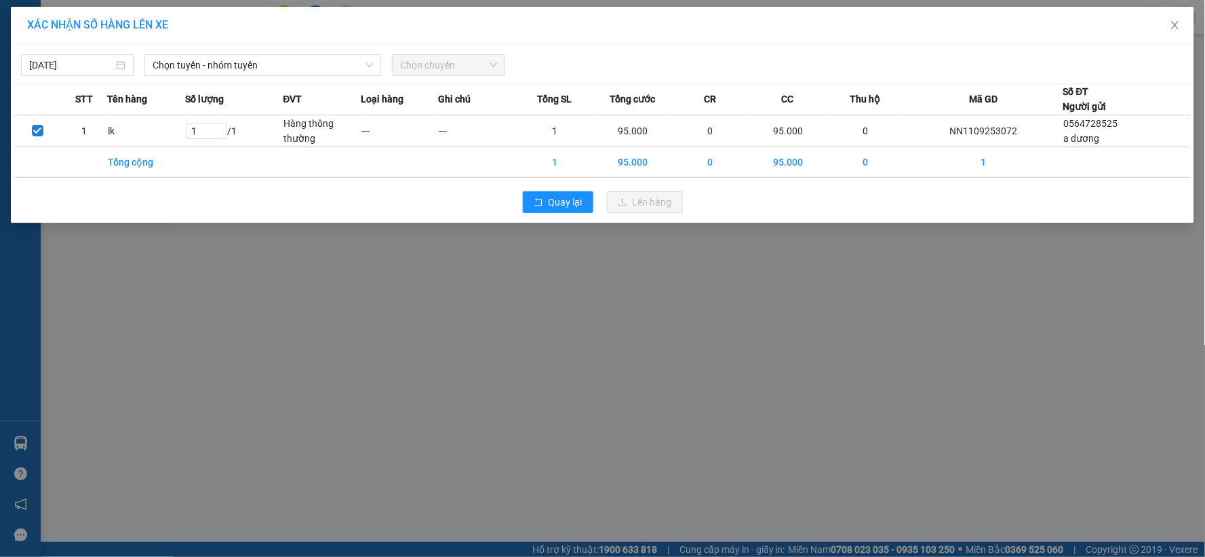
click at [200, 51] on div "[DATE] Chọn tuyến - nhóm tuyến Chọn chuyến" at bounding box center [602, 61] width 1177 height 28
drag, startPoint x: 205, startPoint y: 70, endPoint x: 207, endPoint y: 77, distance: 7.7
click at [205, 71] on span "Chọn tuyến - nhóm tuyến" at bounding box center [263, 65] width 220 height 20
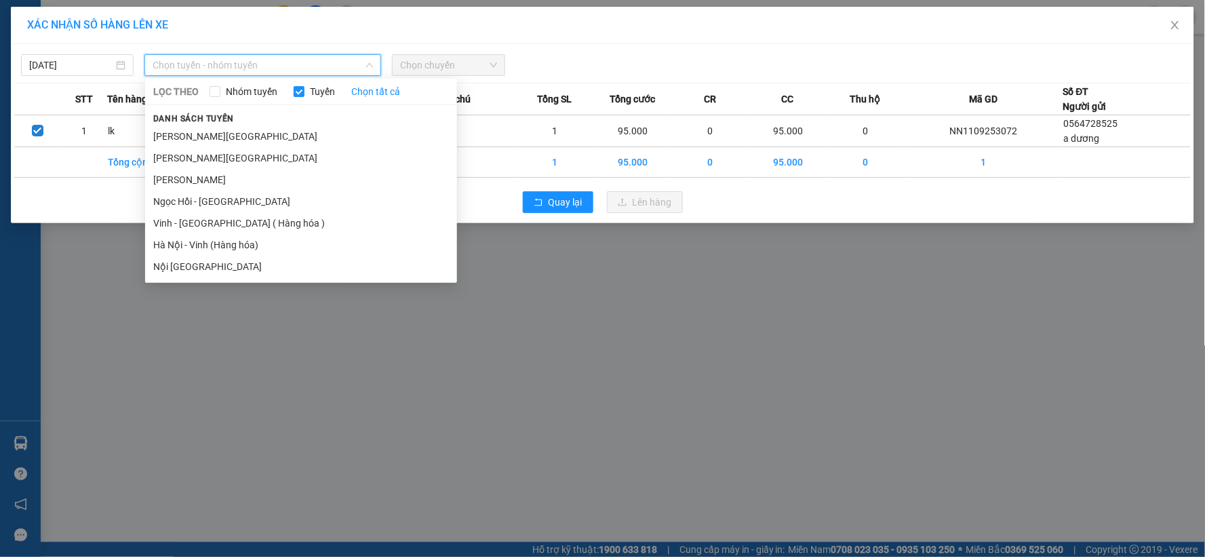
click at [218, 256] on li "Nội [GEOGRAPHIC_DATA]" at bounding box center [301, 267] width 312 height 22
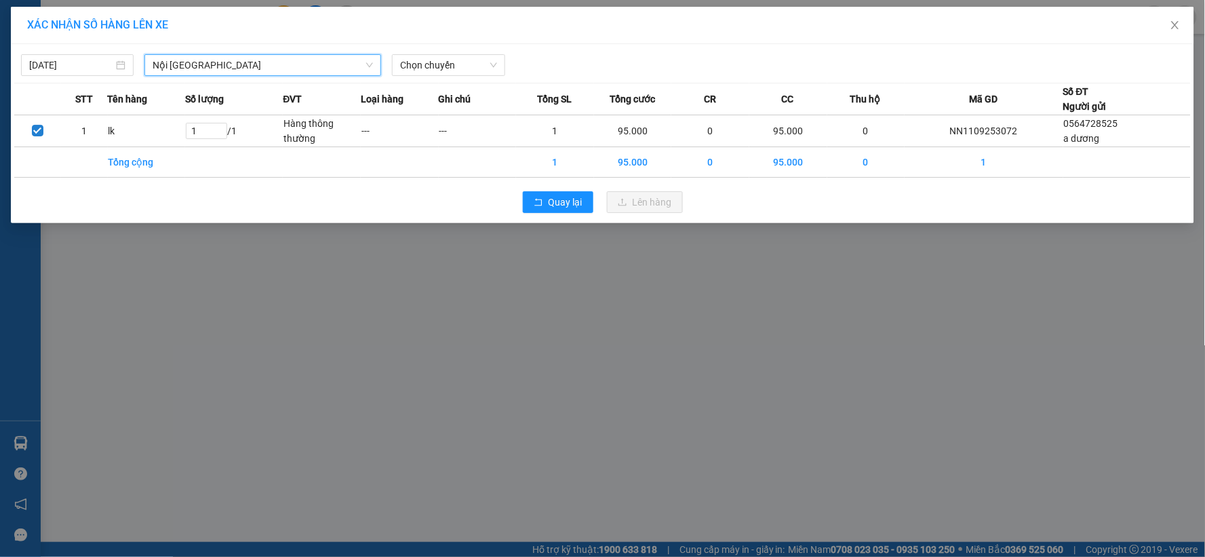
click at [279, 64] on span "Nội [GEOGRAPHIC_DATA]" at bounding box center [263, 65] width 220 height 20
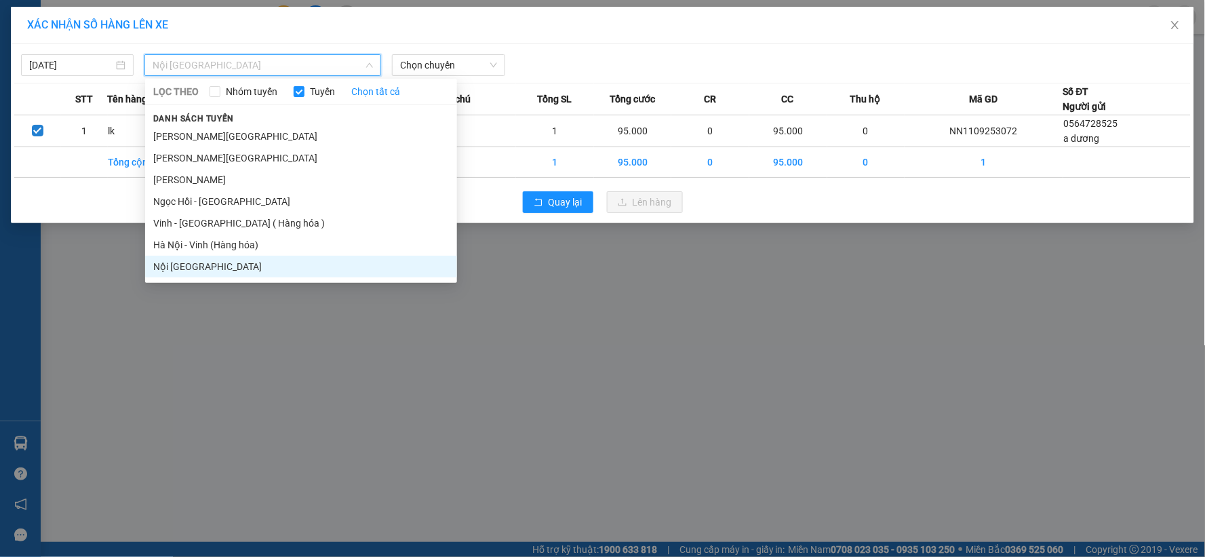
click at [241, 246] on li "Hà Nội - Vinh (Hàng hóa)" at bounding box center [301, 245] width 312 height 22
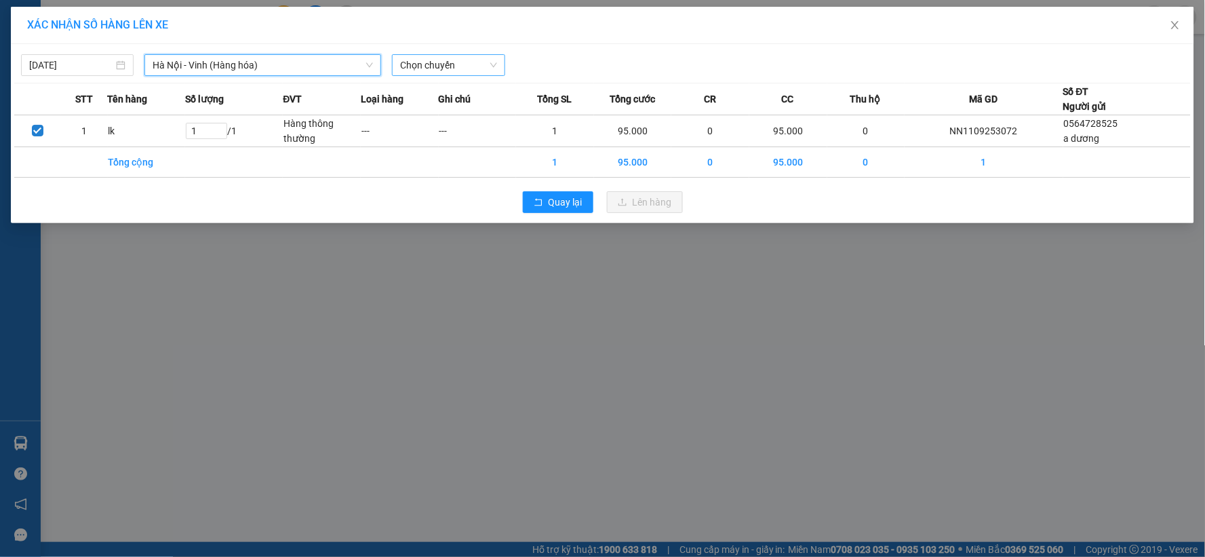
click at [467, 62] on span "Chọn chuyến" at bounding box center [448, 65] width 96 height 20
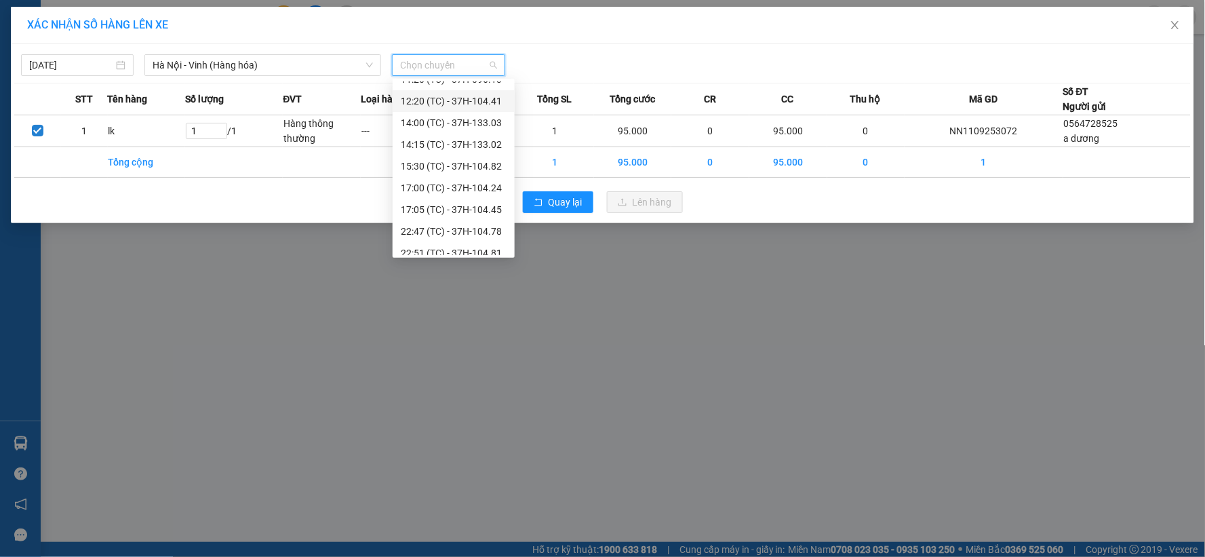
scroll to position [174, 0]
click at [488, 201] on div "23:05 (TC) - 37H-104.73" at bounding box center [454, 200] width 106 height 15
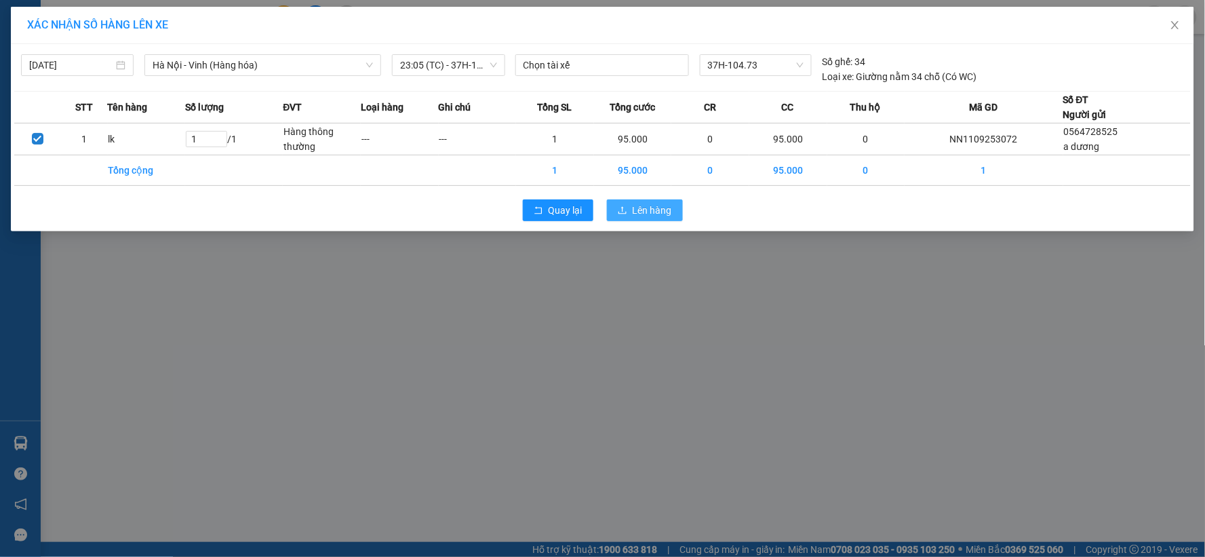
click at [663, 214] on span "Lên hàng" at bounding box center [652, 210] width 39 height 15
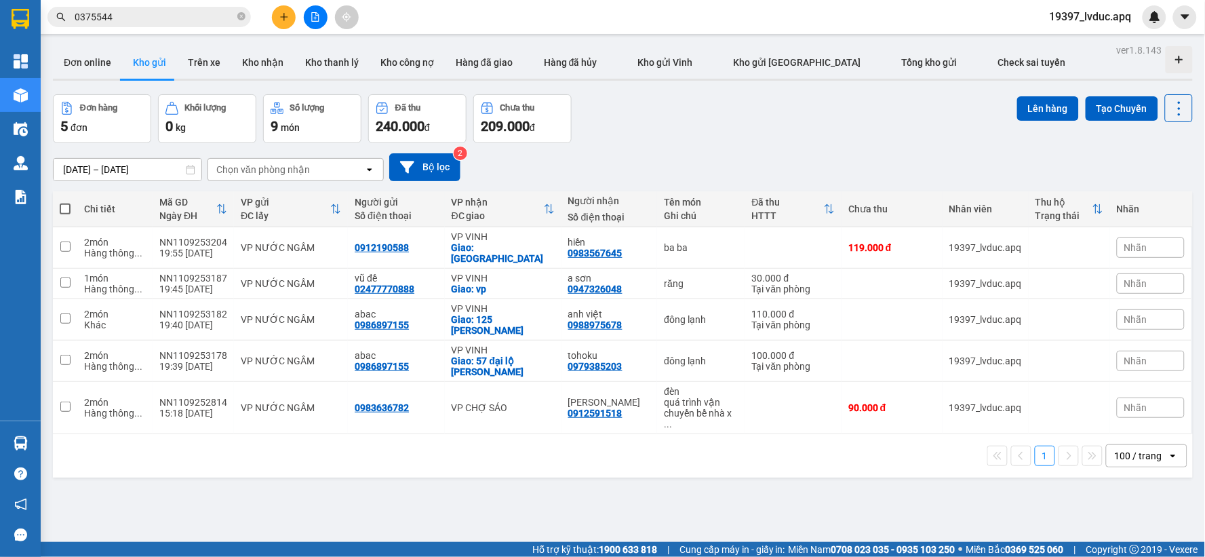
drag, startPoint x: 0, startPoint y: 49, endPoint x: 279, endPoint y: 24, distance: 280.5
click at [279, 24] on button at bounding box center [284, 17] width 24 height 24
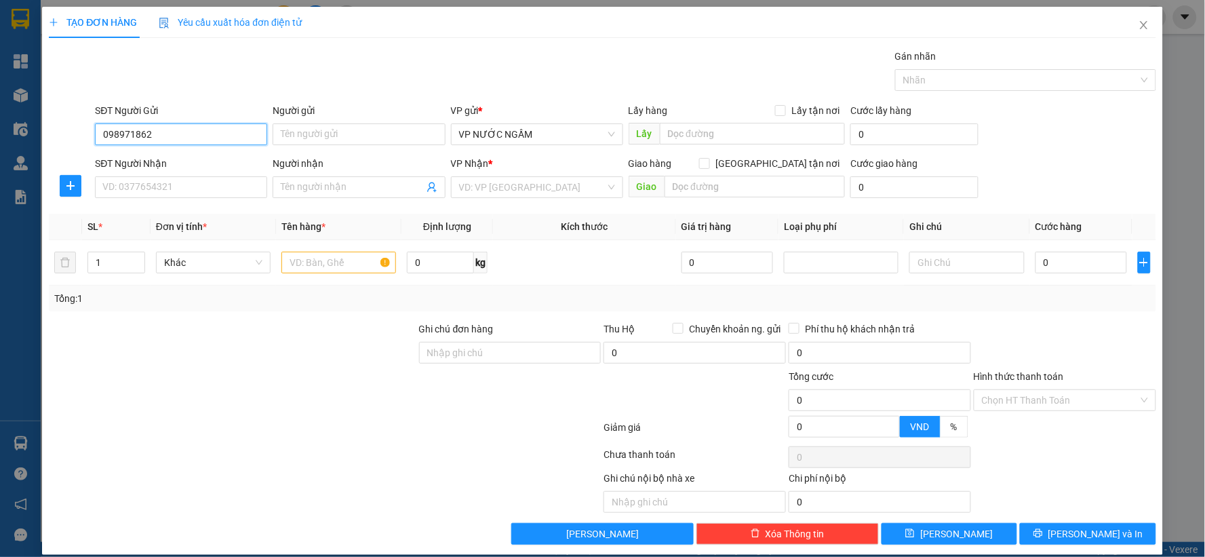
type input "0989718626"
click at [171, 160] on div "0989718626 - [PERSON_NAME]" at bounding box center [179, 161] width 155 height 15
type input "[PERSON_NAME]"
type input "0989718626"
click at [154, 205] on div "Transit Pickup Surcharge Ids Transit Deliver Surcharge Ids Transit Deliver Surc…" at bounding box center [603, 297] width 1108 height 496
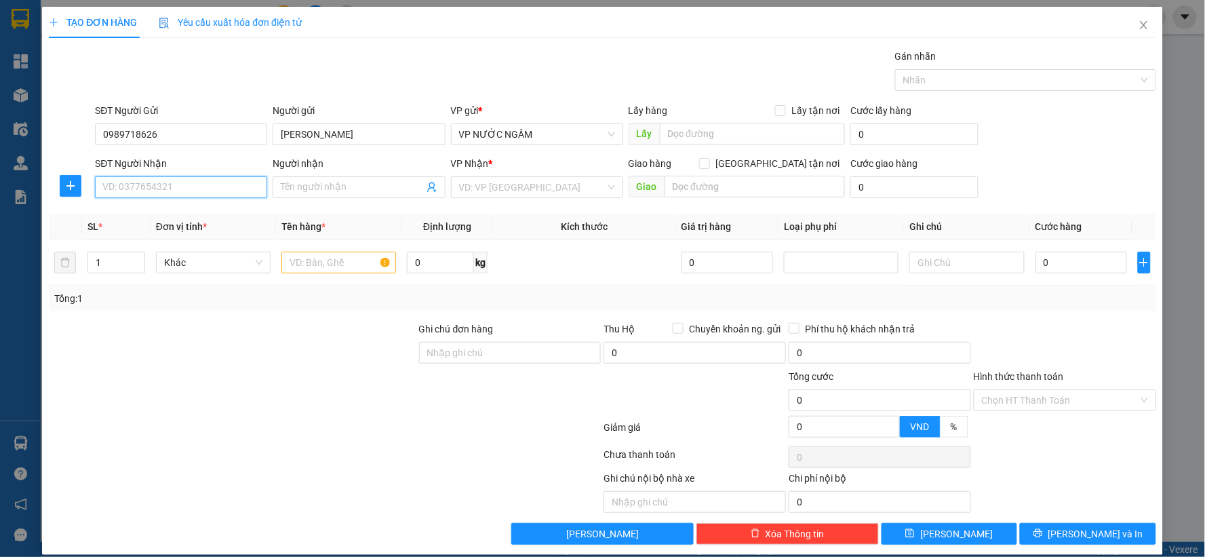
click at [147, 189] on input "SĐT Người Nhận" at bounding box center [181, 187] width 172 height 22
click at [172, 235] on div "0393524568 - huy" at bounding box center [179, 236] width 155 height 15
type input "0393524568"
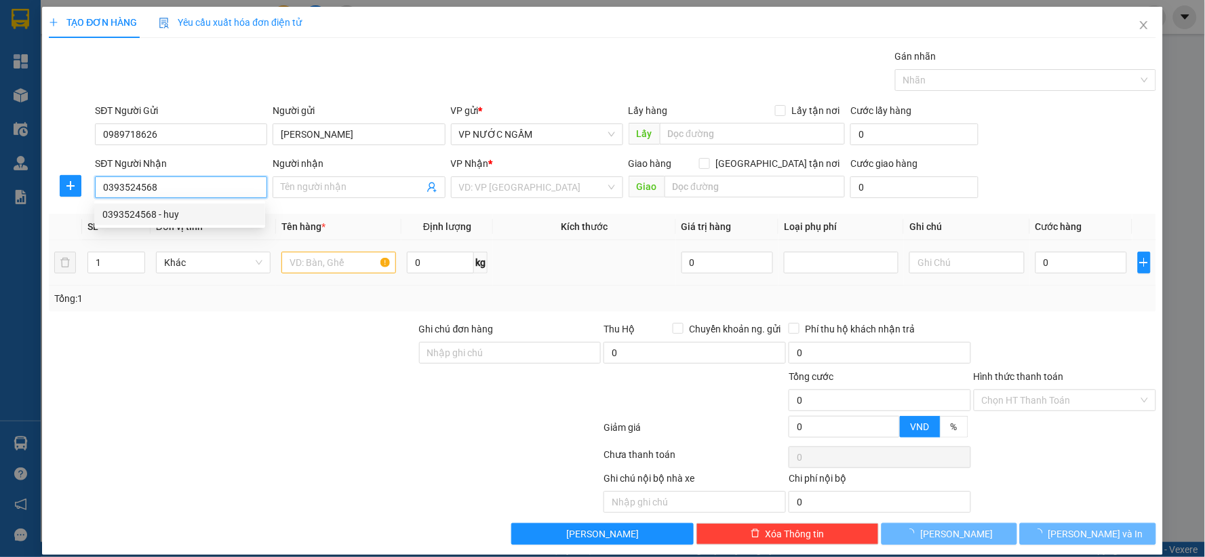
type input "huy"
checkbox input "true"
type input "vp"
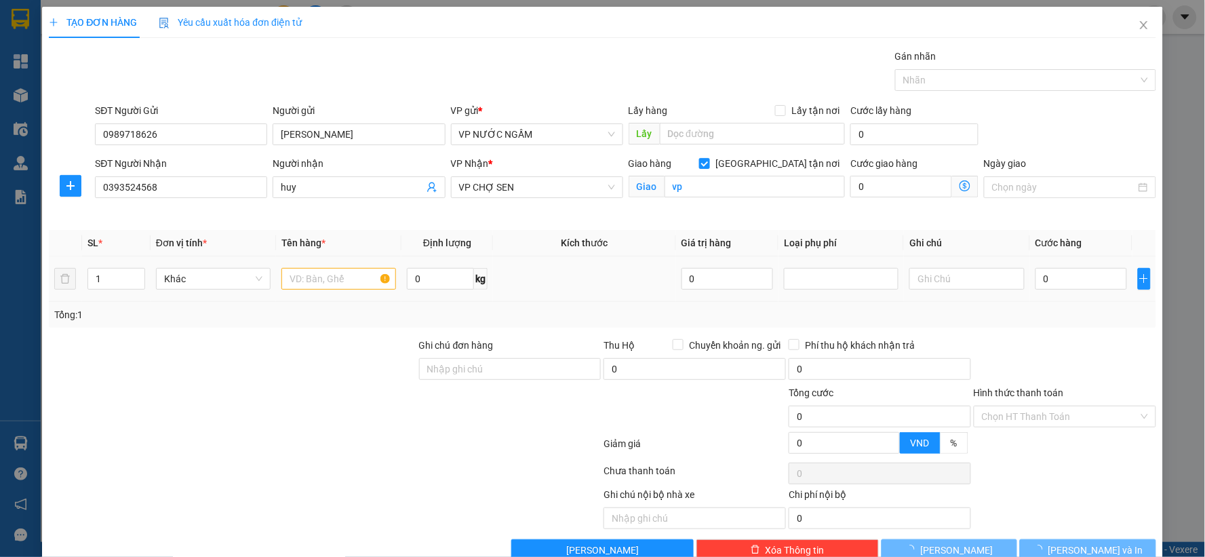
click at [326, 262] on td at bounding box center [338, 278] width 125 height 45
click at [1043, 294] on td "0" at bounding box center [1081, 278] width 102 height 45
click at [1042, 289] on input "0" at bounding box center [1082, 279] width 92 height 22
type input "3"
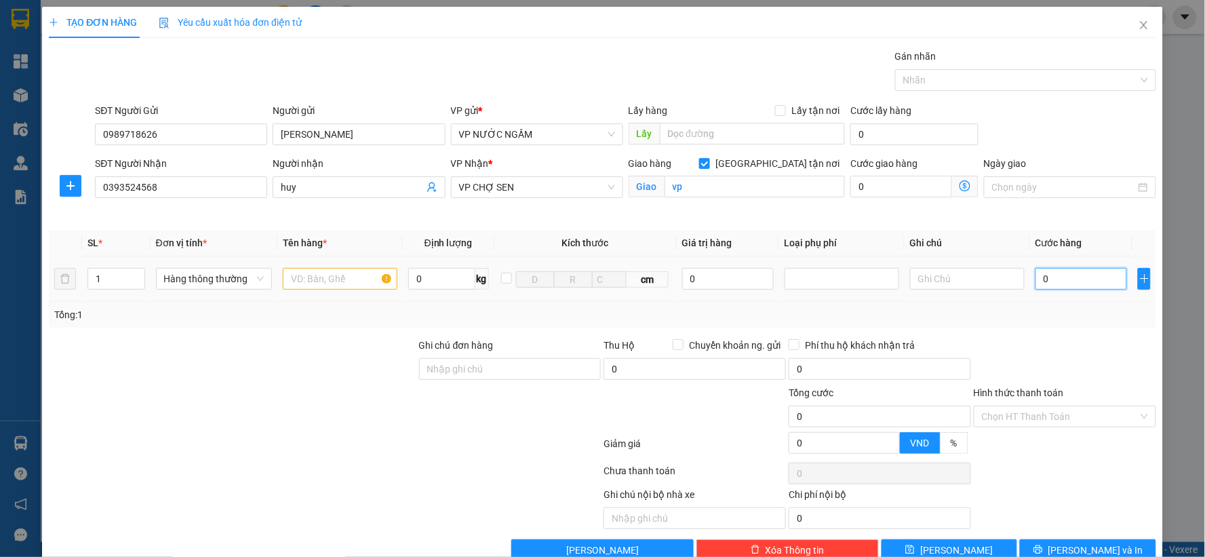
type input "3"
type input "30"
type input "30.000"
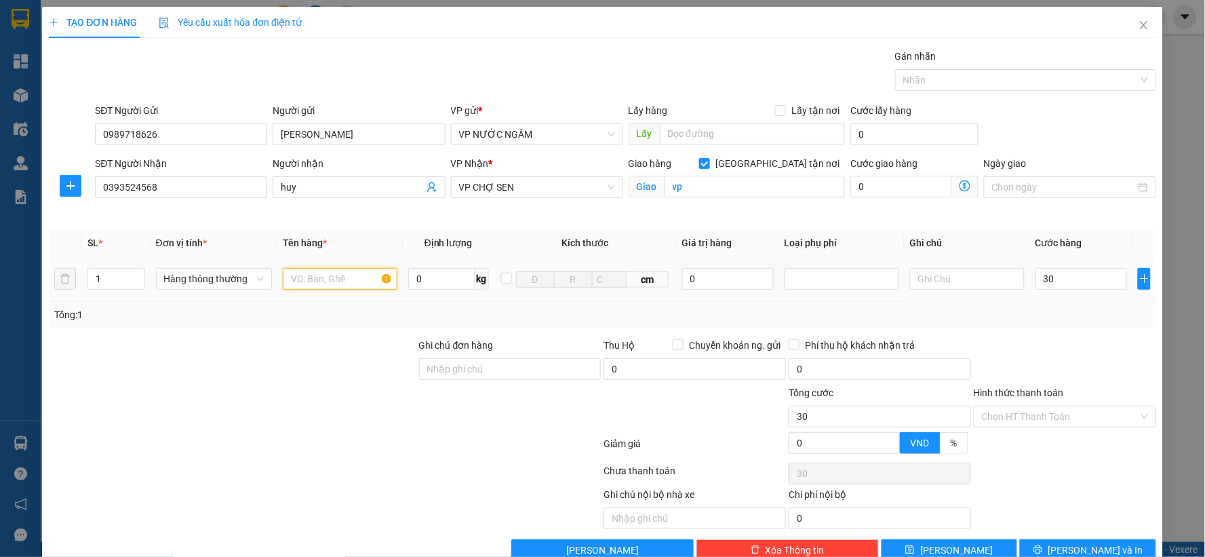
type input "30.000"
click at [312, 276] on input "text" at bounding box center [340, 279] width 115 height 22
click at [161, 138] on input "0989718626" at bounding box center [181, 134] width 172 height 22
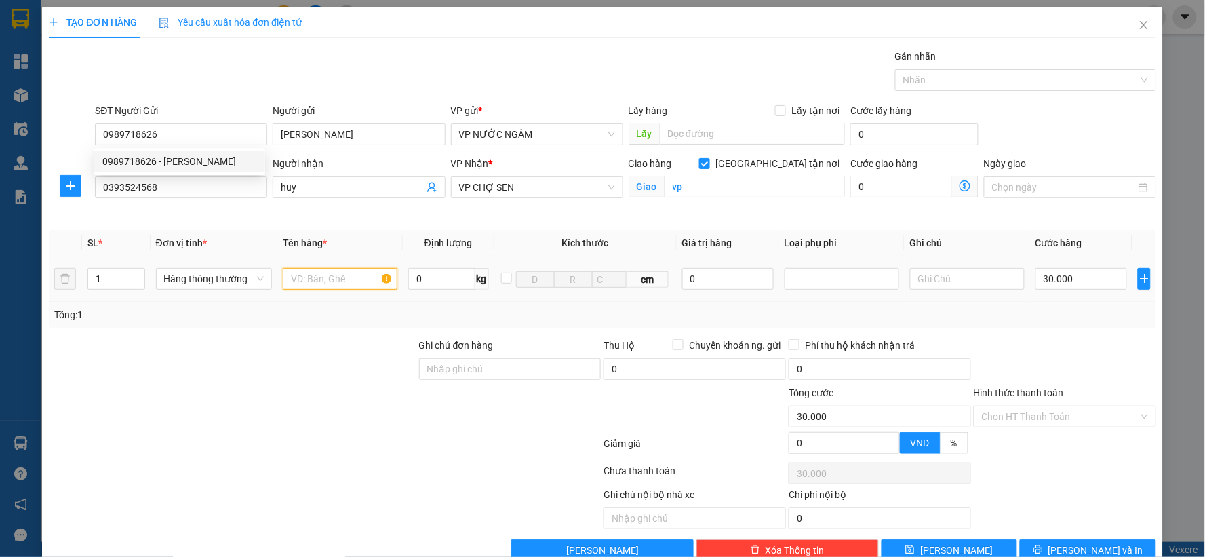
click at [315, 273] on input "text" at bounding box center [340, 279] width 115 height 22
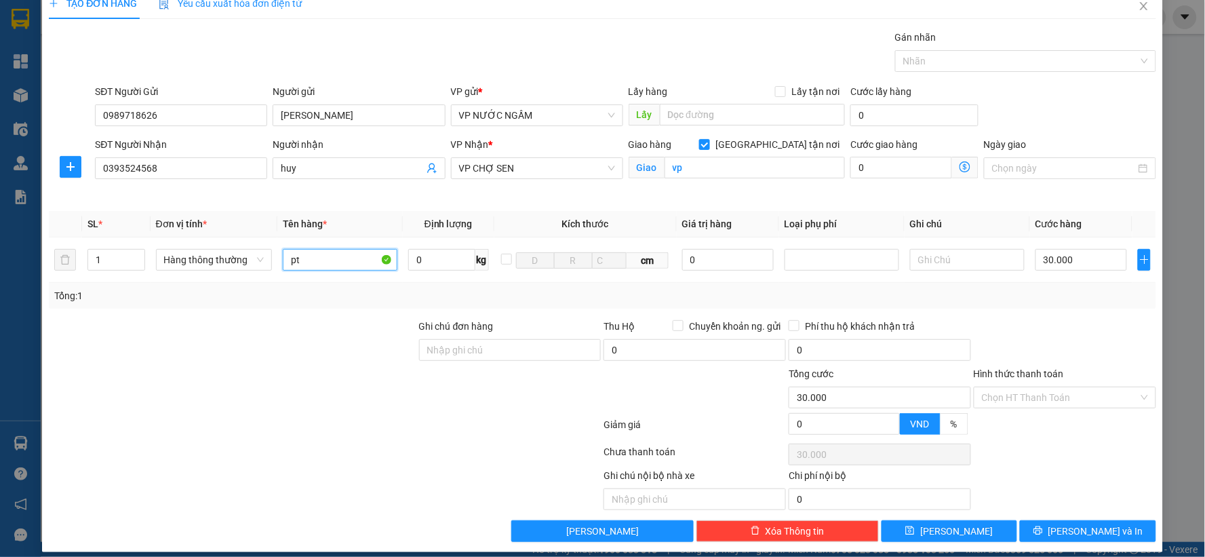
scroll to position [31, 0]
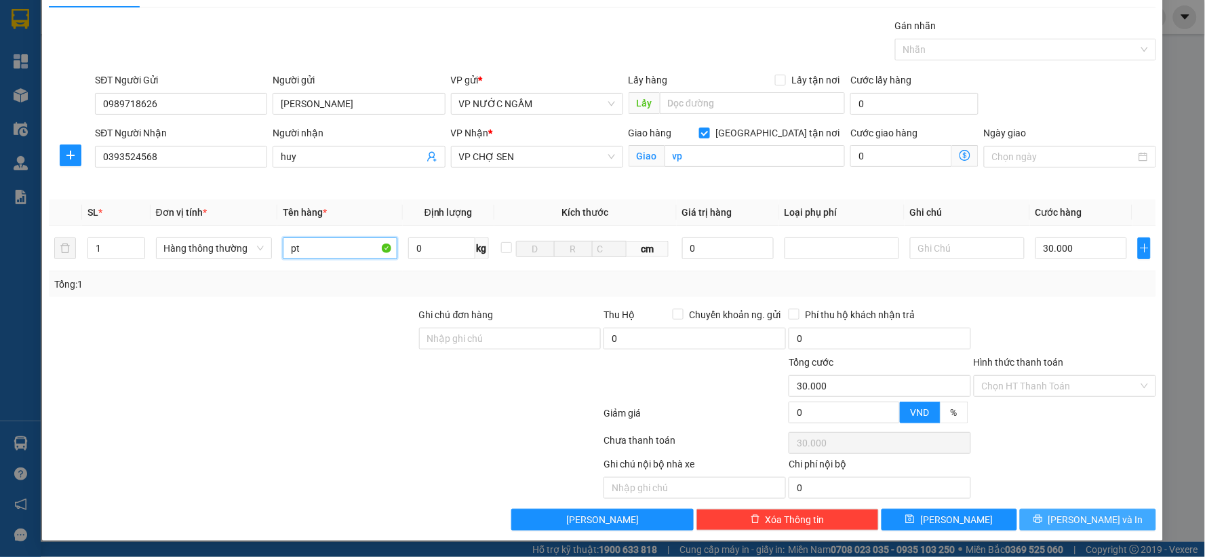
type input "pt"
click at [1079, 511] on button "[PERSON_NAME] và In" at bounding box center [1088, 520] width 136 height 22
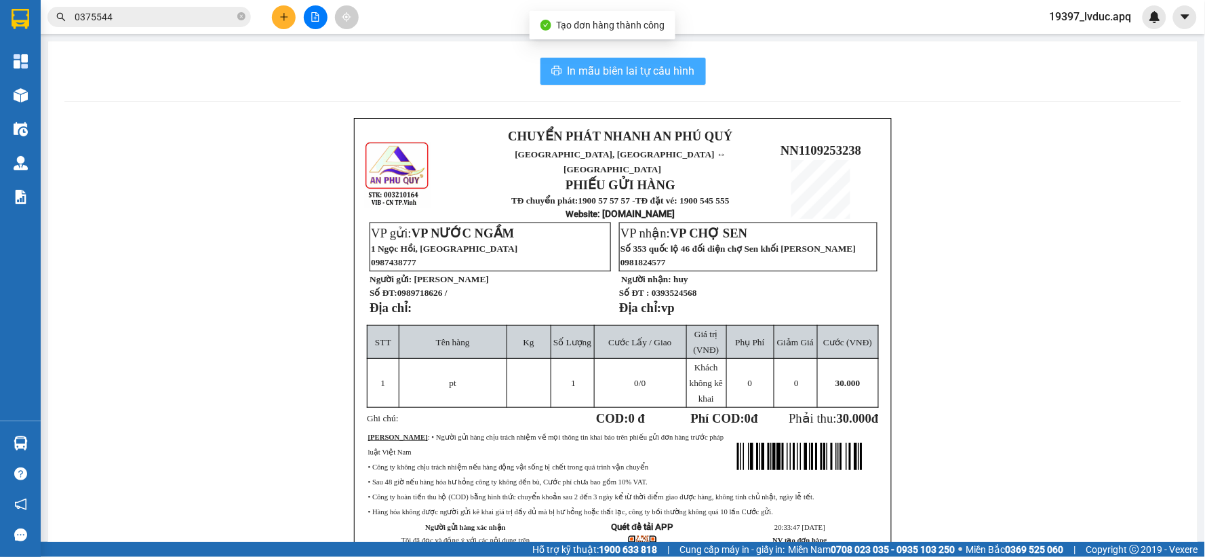
click at [541, 62] on button "In mẫu biên lai tự cấu hình" at bounding box center [623, 71] width 165 height 27
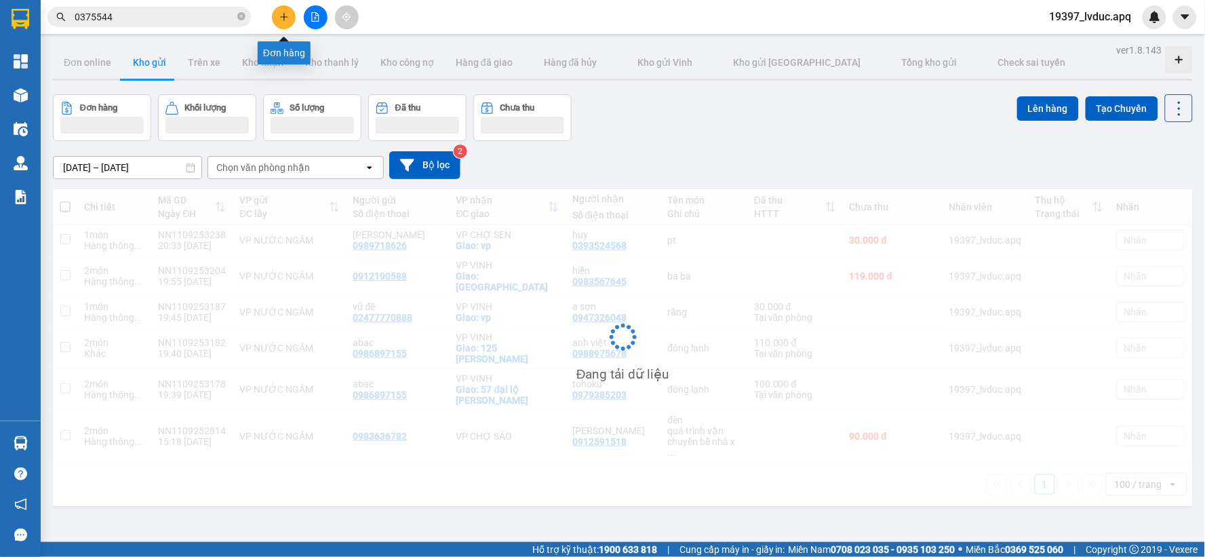
click at [277, 16] on button at bounding box center [284, 17] width 24 height 24
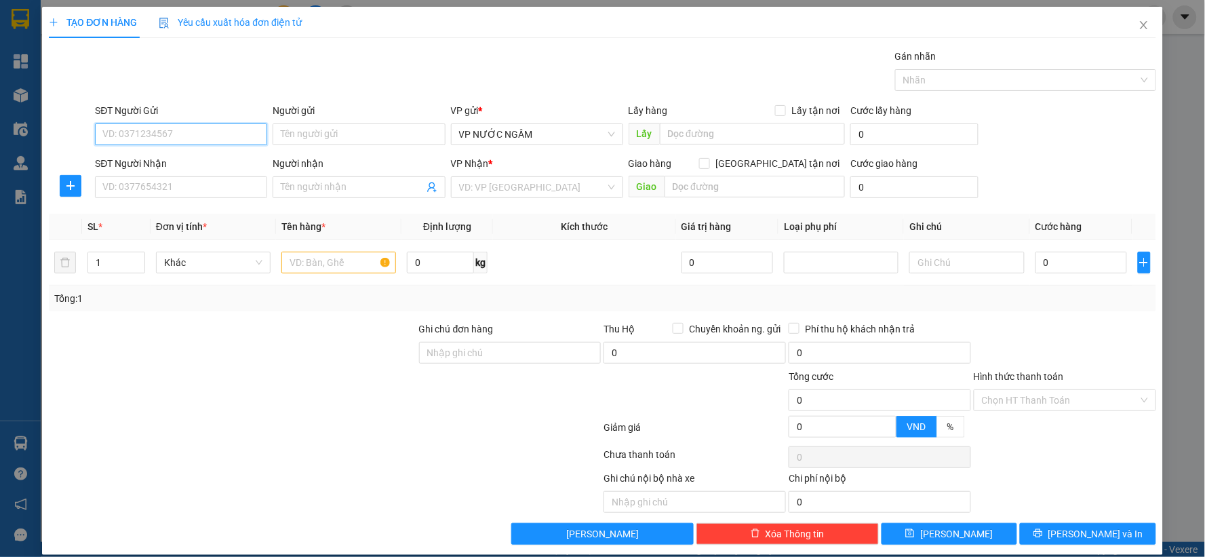
drag, startPoint x: 165, startPoint y: 118, endPoint x: 156, endPoint y: 143, distance: 26.6
paste input "0989718626"
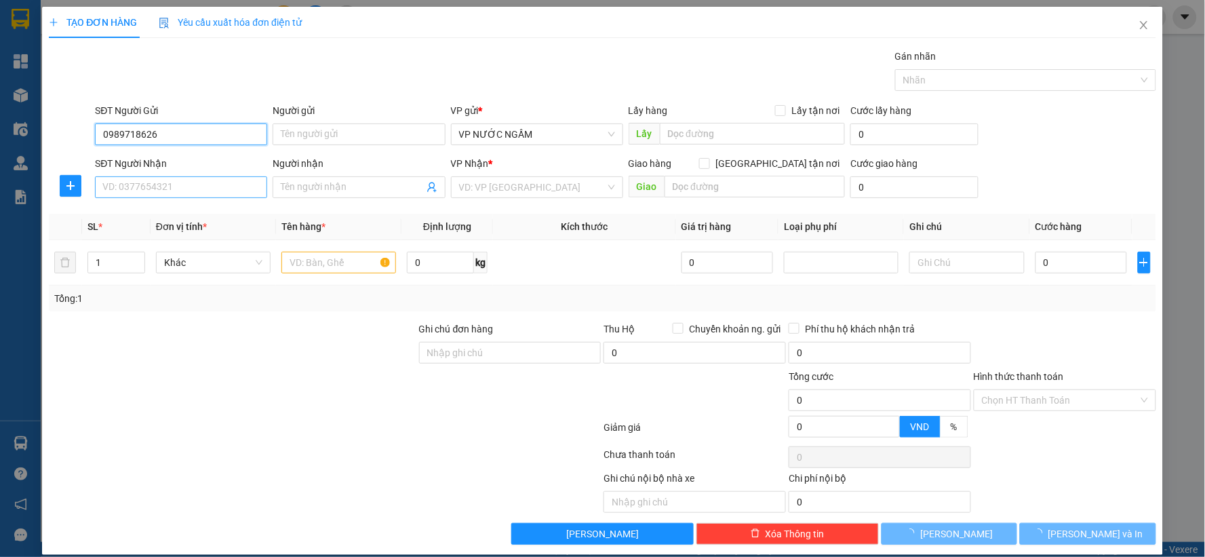
type input "0989718626"
click at [144, 195] on input "SĐT Người Nhận" at bounding box center [181, 187] width 172 height 22
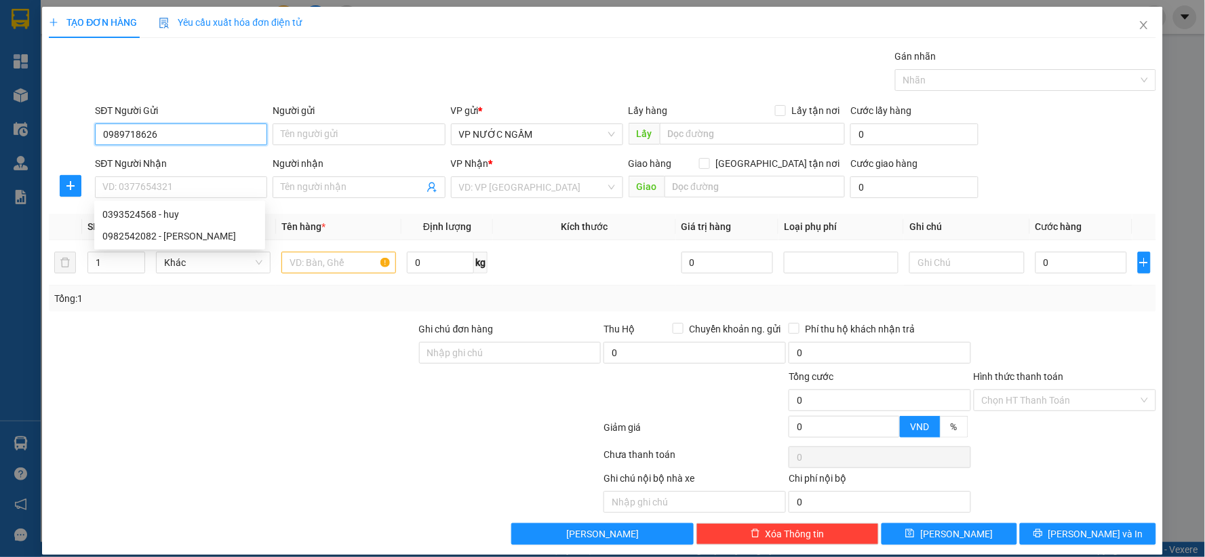
click at [192, 130] on input "0989718626" at bounding box center [181, 134] width 172 height 22
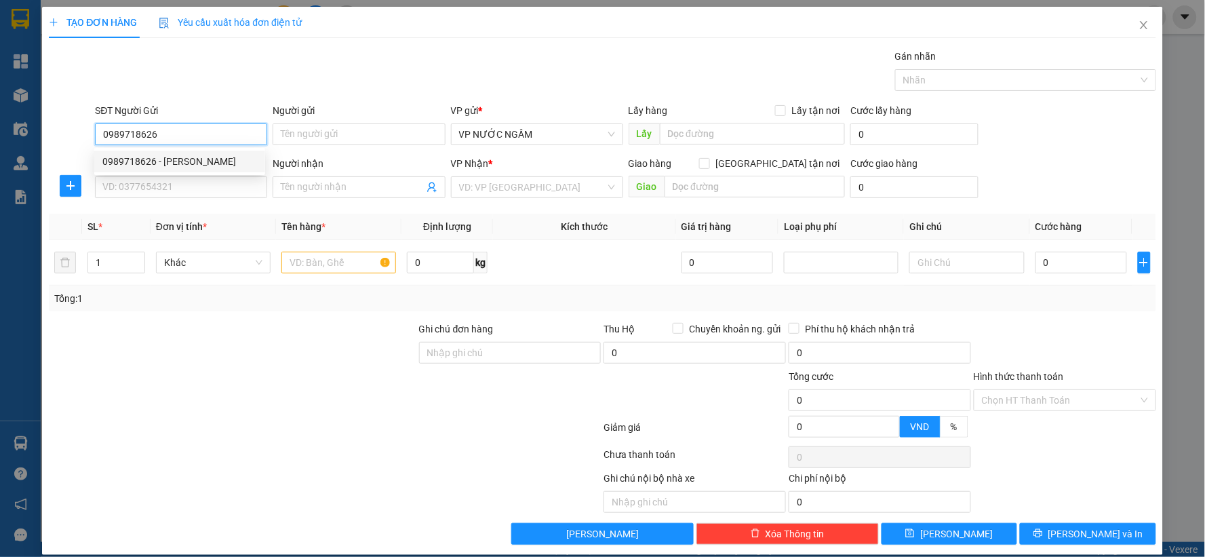
click at [177, 157] on div "0989718626 - [PERSON_NAME]" at bounding box center [179, 161] width 155 height 15
type input "[PERSON_NAME]"
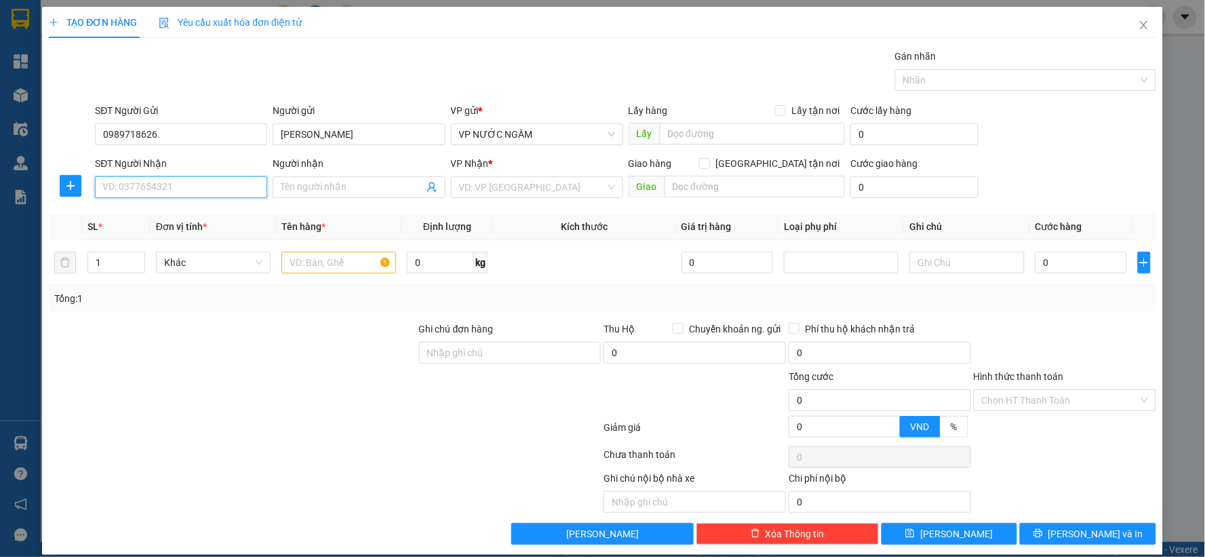
click at [181, 178] on input "SĐT Người Nhận" at bounding box center [181, 187] width 172 height 22
click at [170, 227] on div "0982542082 - [PERSON_NAME]" at bounding box center [179, 236] width 171 height 22
type input "0982542082"
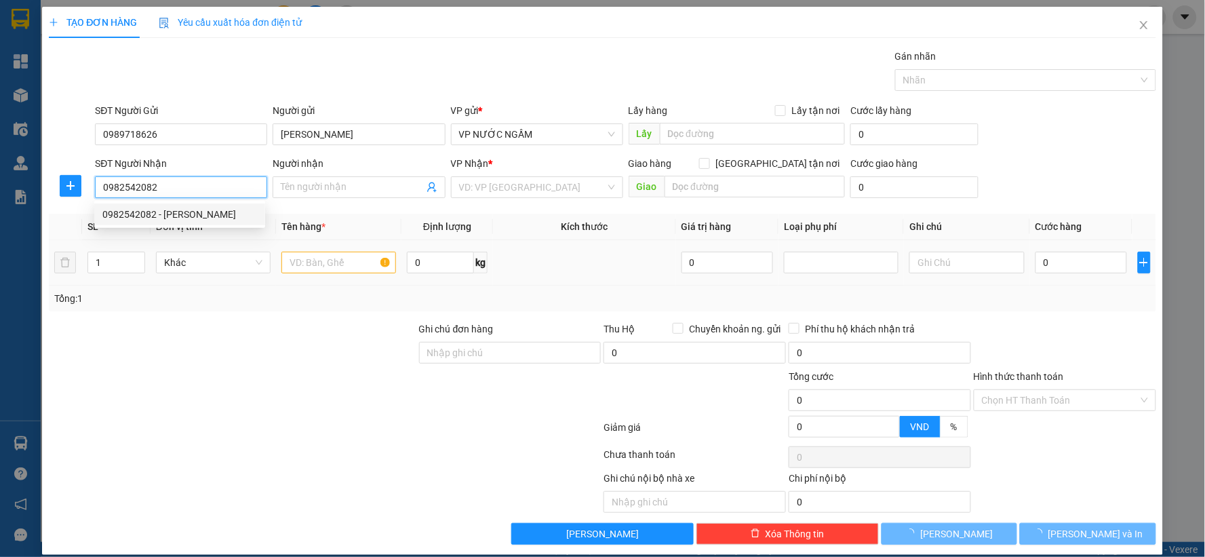
type input "anh hải"
checkbox input "true"
type input "vp"
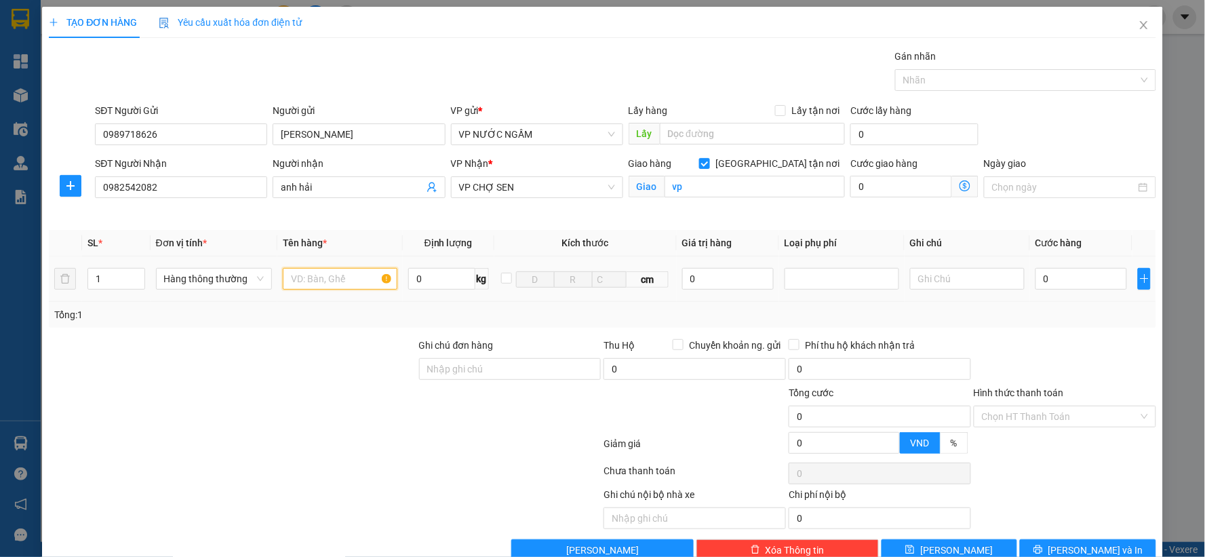
click at [307, 274] on input "text" at bounding box center [340, 279] width 115 height 22
type input "pt"
click at [1059, 288] on input "0" at bounding box center [1082, 279] width 92 height 22
type input "3"
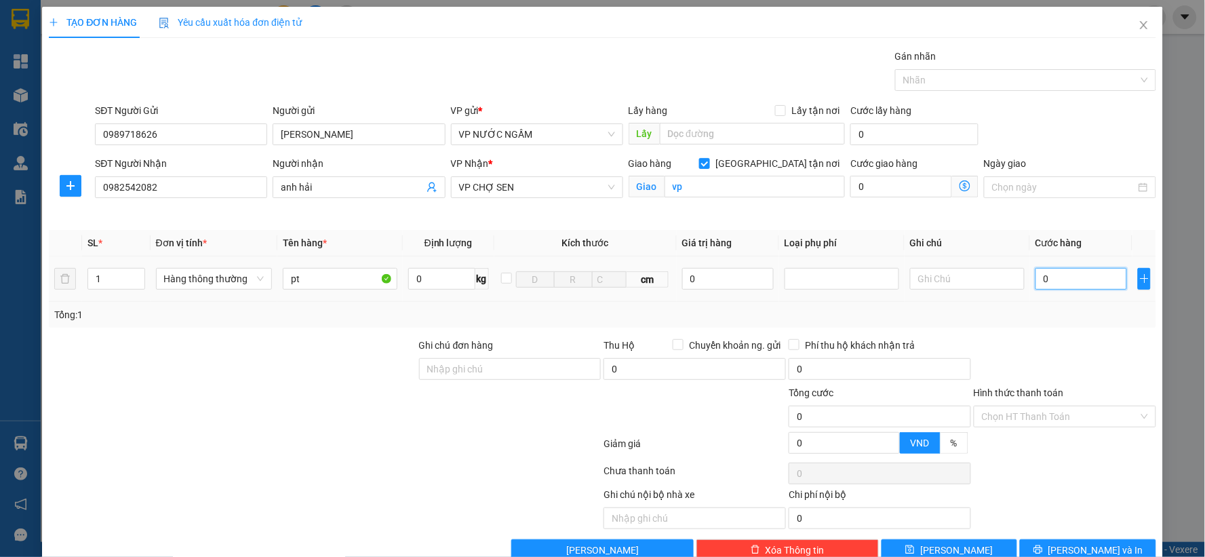
type input "3"
type input "30"
click at [1061, 538] on div "TẠO ĐƠN HÀNG Yêu cầu xuất hóa đơn điện tử Transit Pickup Surcharge Ids Transit …" at bounding box center [602, 289] width 1121 height 564
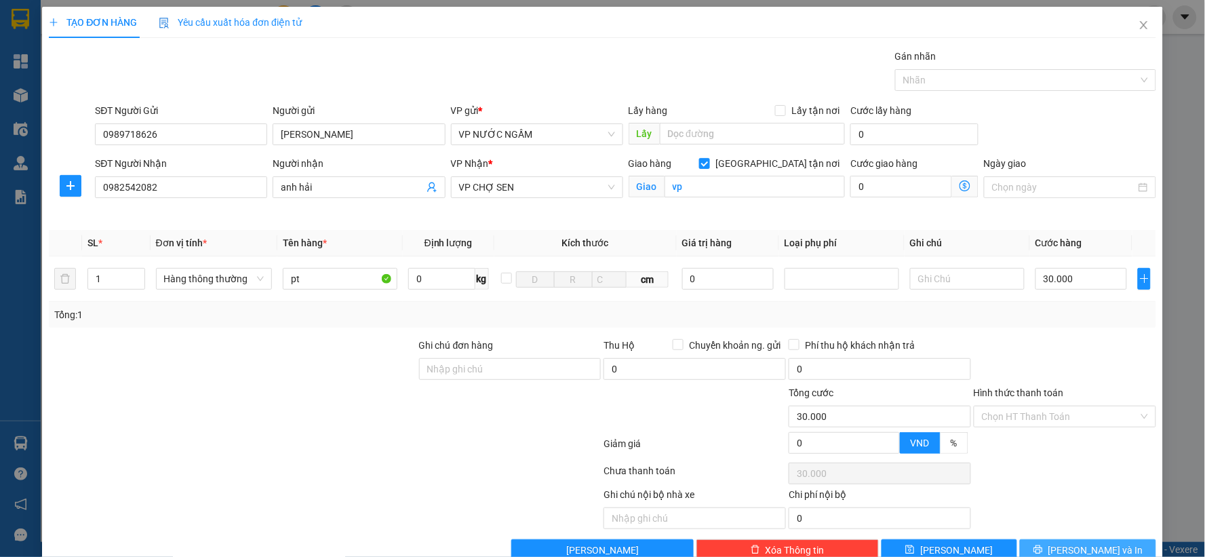
click at [1043, 545] on icon "printer" at bounding box center [1038, 549] width 9 height 9
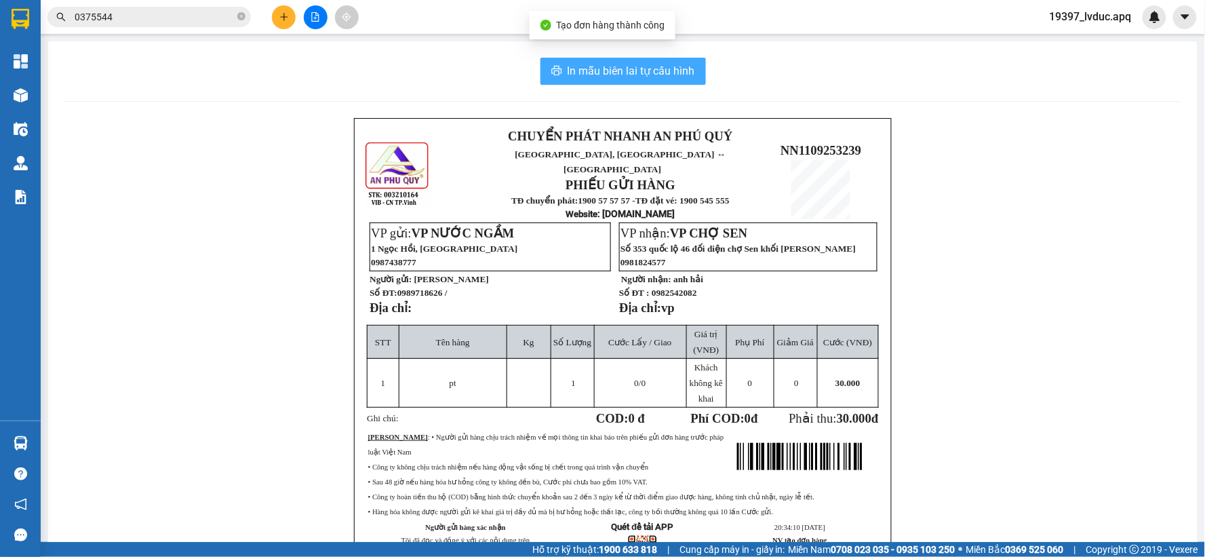
click at [611, 62] on span "In mẫu biên lai tự cấu hình" at bounding box center [632, 70] width 128 height 17
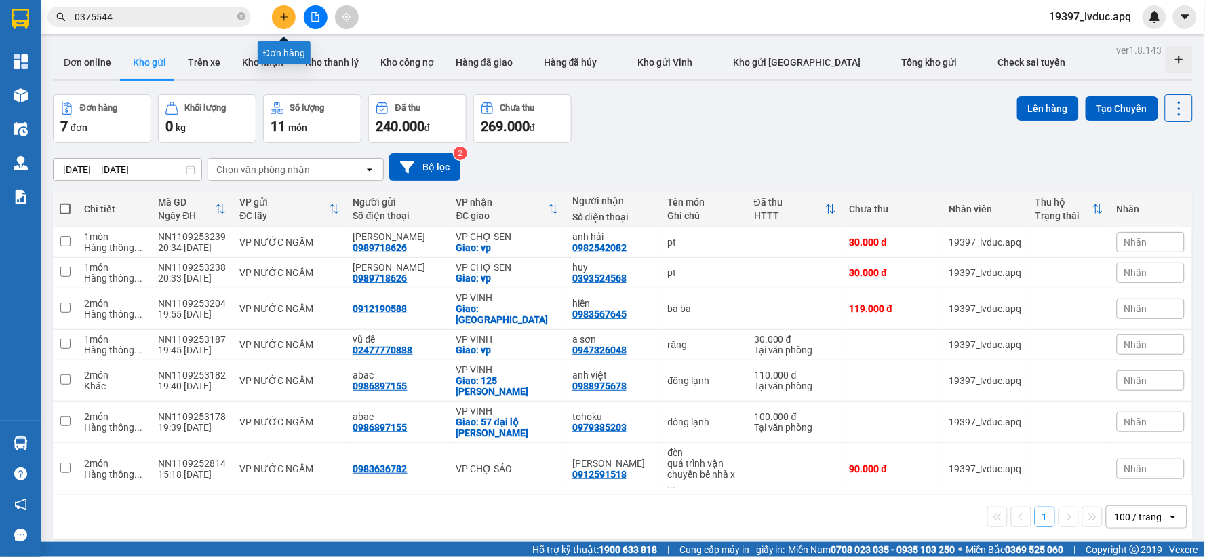
click at [289, 11] on button at bounding box center [284, 17] width 24 height 24
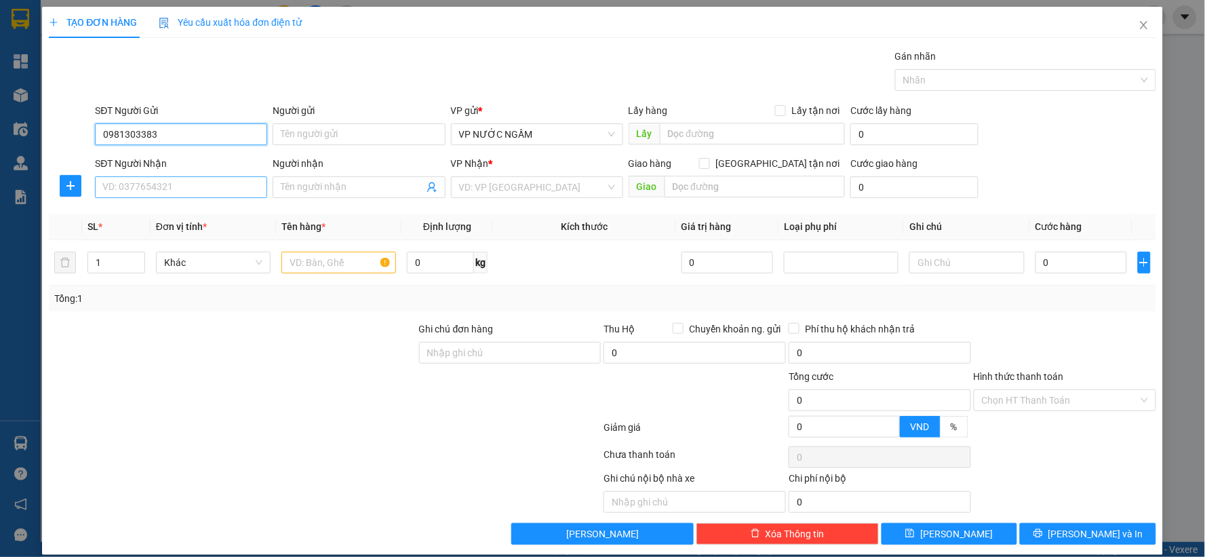
type input "0981303383"
click at [148, 183] on input "SĐT Người Nhận" at bounding box center [181, 187] width 172 height 22
click at [151, 217] on div "0981303383" at bounding box center [179, 214] width 155 height 15
type input "0981303383"
checkbox input "true"
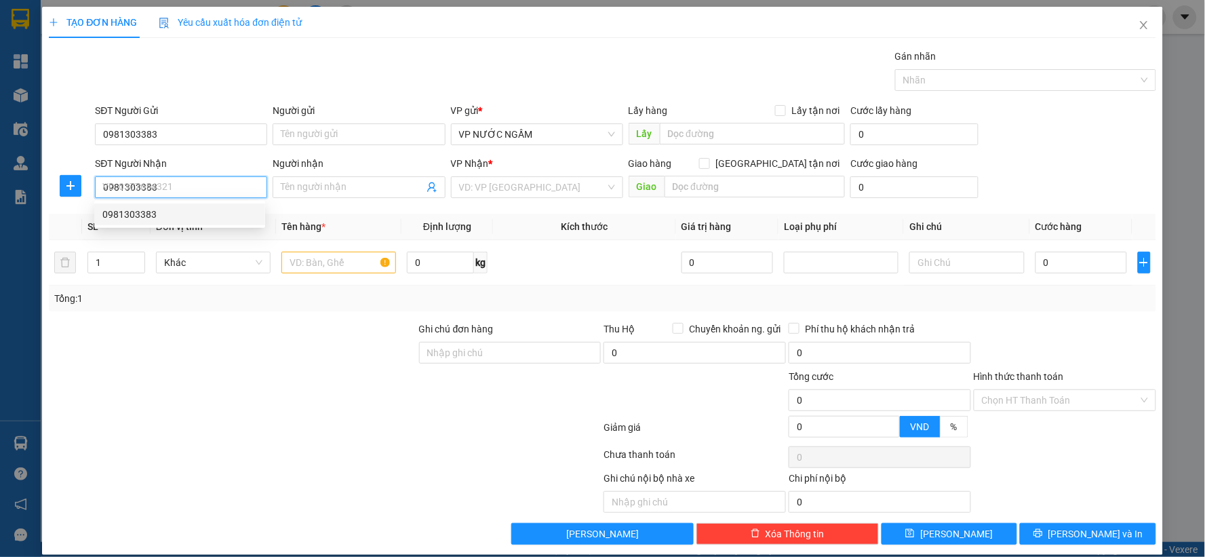
type input "binh vien ba lan"
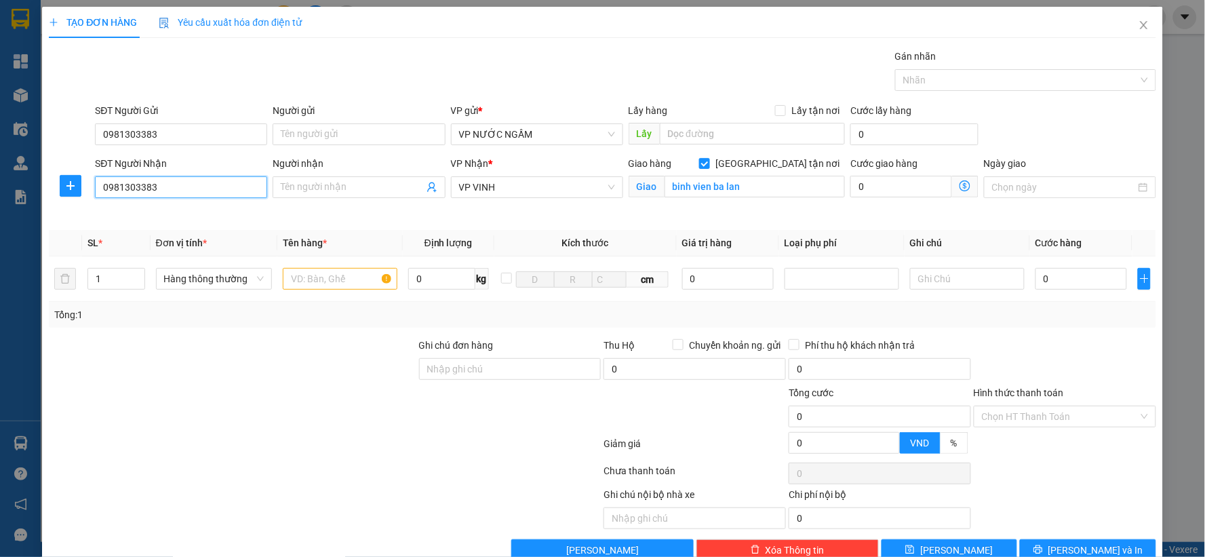
click at [185, 187] on input "0981303383" at bounding box center [181, 187] width 172 height 22
type input "0334205012"
click at [157, 211] on div "0334205012 - [PERSON_NAME]" at bounding box center [179, 214] width 155 height 15
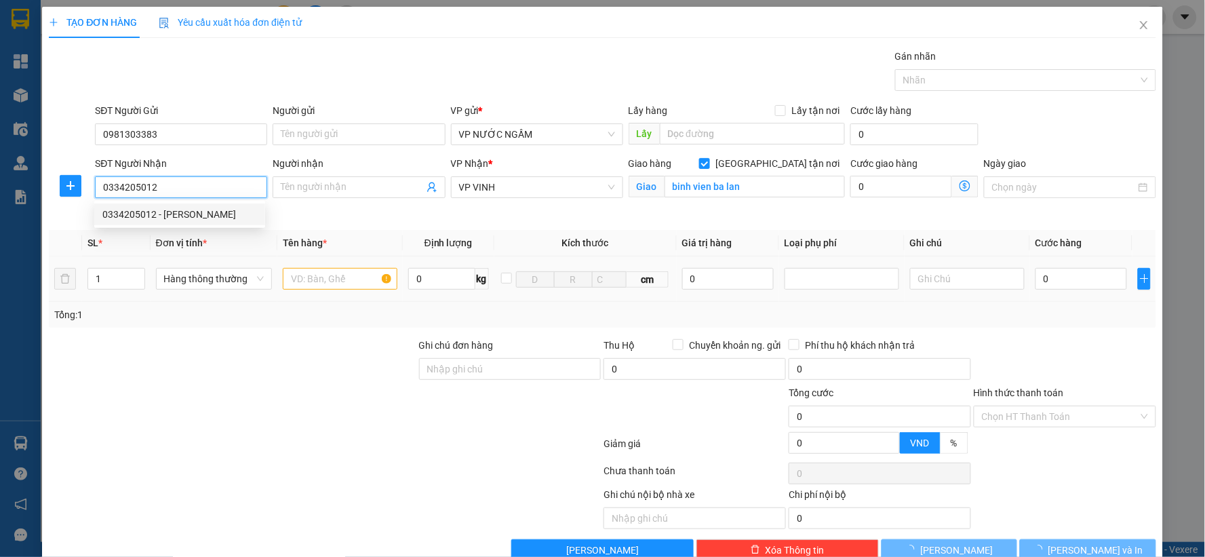
type input "[PERSON_NAME]"
type input "NH"
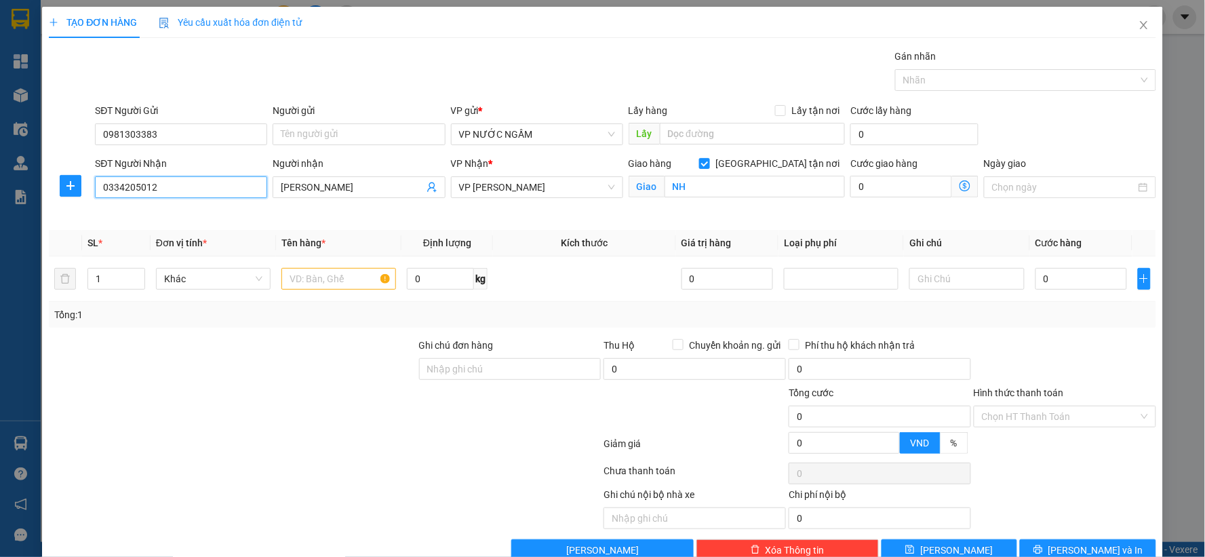
click at [214, 187] on input "0334205012" at bounding box center [181, 187] width 172 height 22
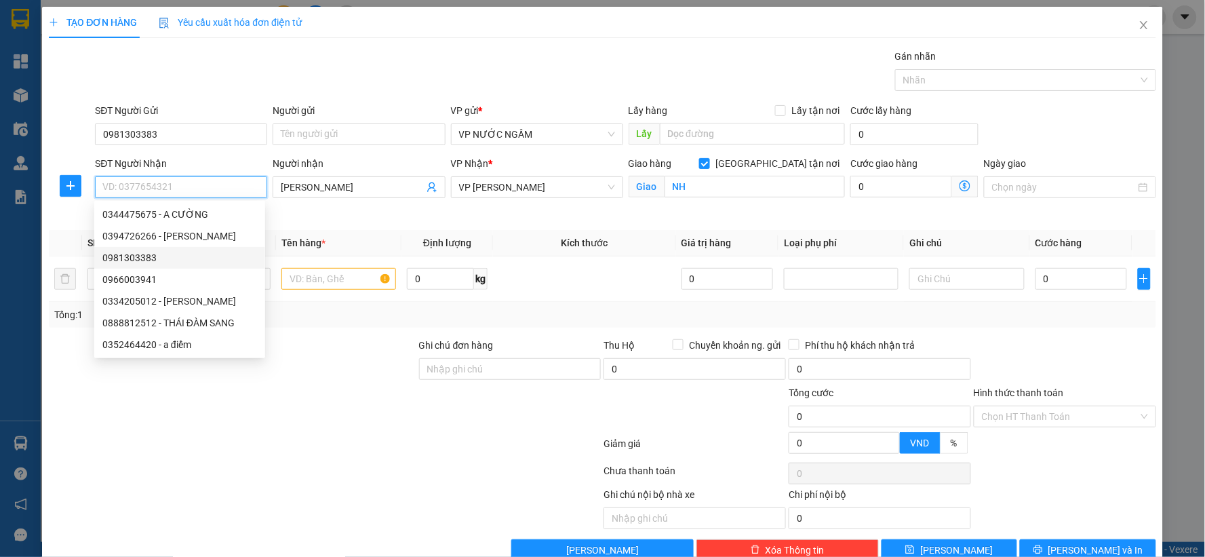
click at [166, 256] on div "0981303383" at bounding box center [179, 257] width 155 height 15
type input "0981303383"
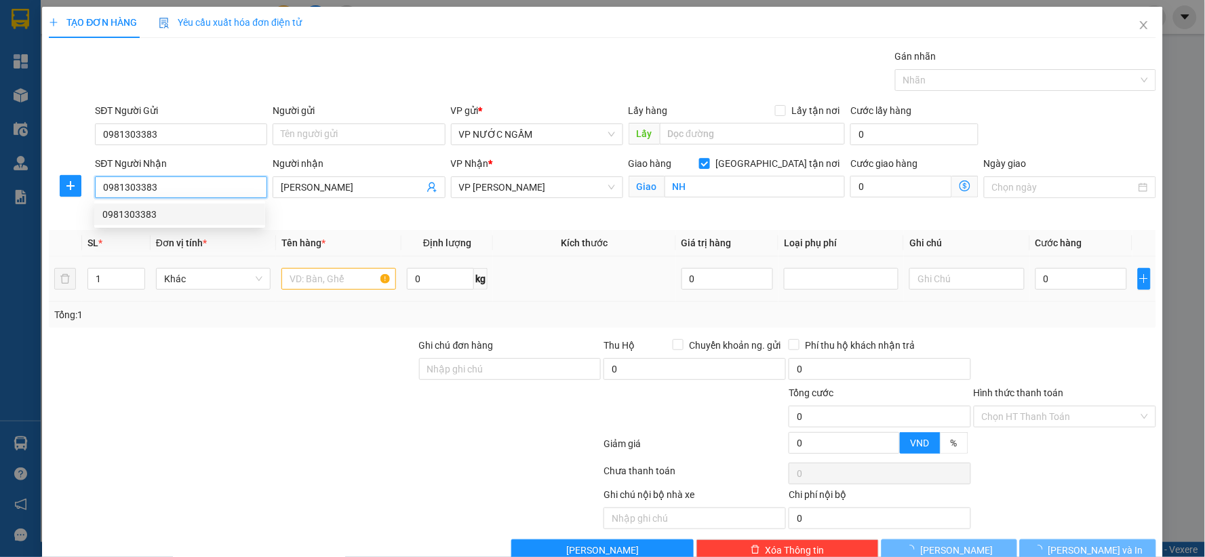
type input "binh vien ba lan"
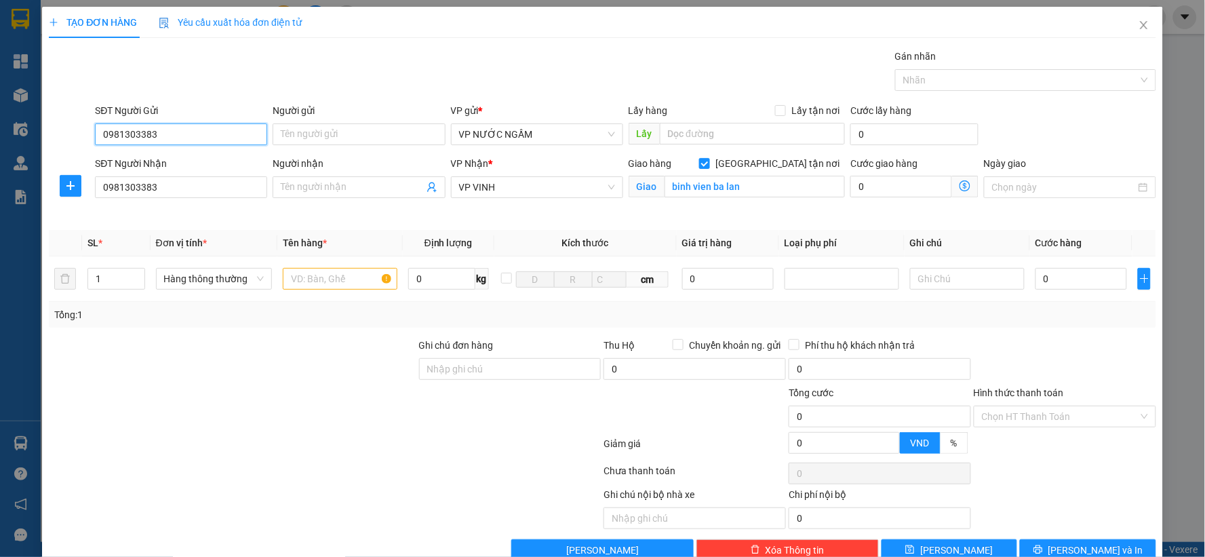
click at [163, 136] on input "0981303383" at bounding box center [181, 134] width 172 height 22
paste input "334205012"
type input "0334205012"
click at [215, 167] on div "0334205012 - [PERSON_NAME]" at bounding box center [179, 161] width 155 height 15
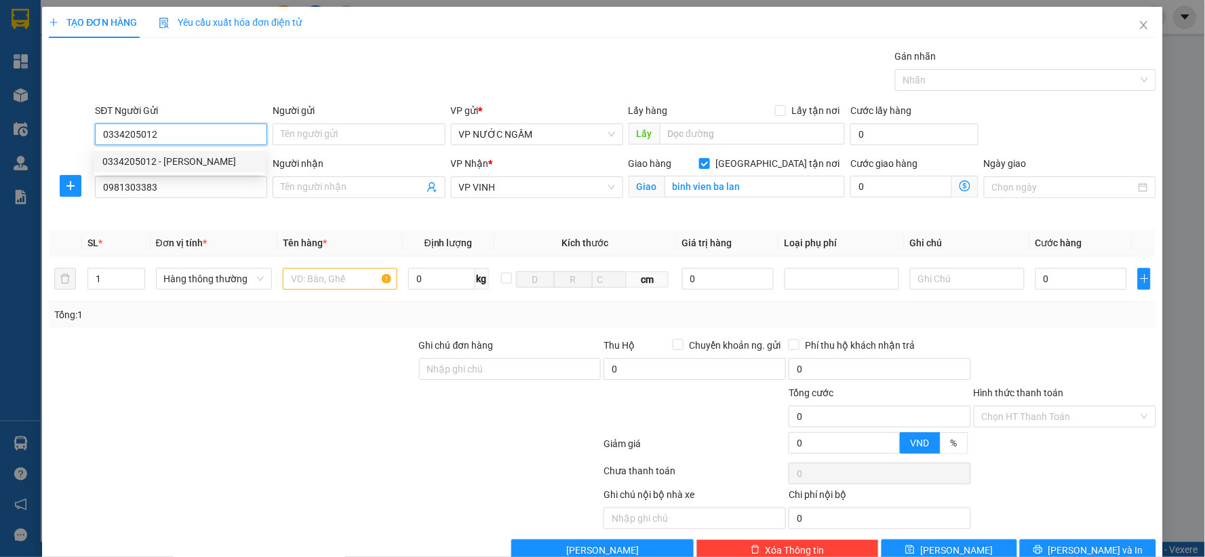
type input "[PERSON_NAME]"
type input "0334205012"
click at [302, 273] on input "text" at bounding box center [340, 279] width 115 height 22
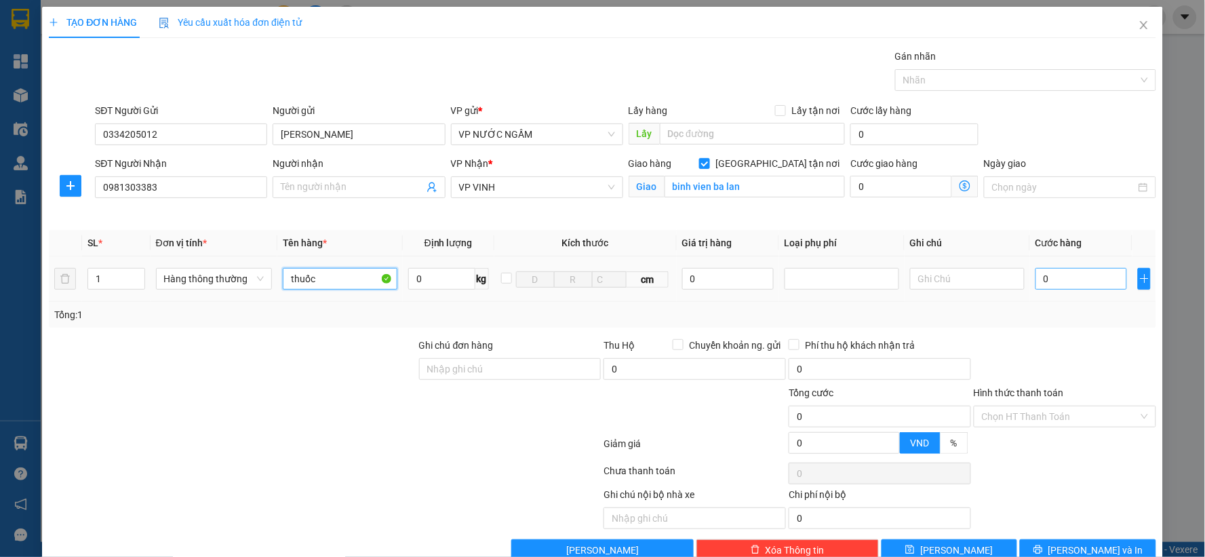
type input "thuốc"
click at [1036, 283] on input "0" at bounding box center [1082, 279] width 92 height 22
click at [1036, 288] on input "30" at bounding box center [1082, 279] width 92 height 22
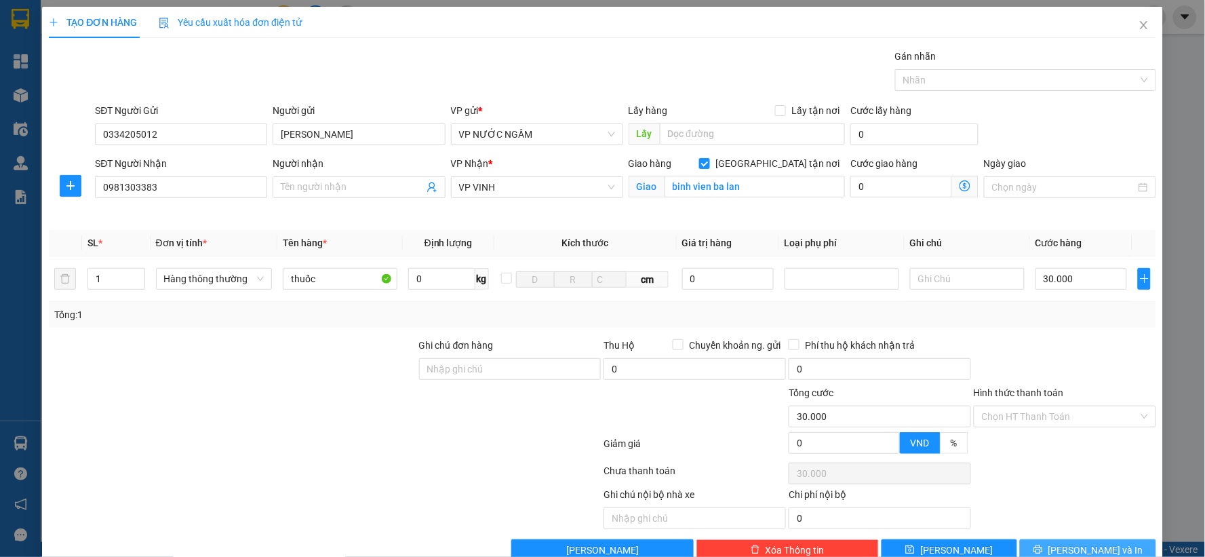
click at [1041, 539] on button "[PERSON_NAME] và In" at bounding box center [1088, 550] width 136 height 22
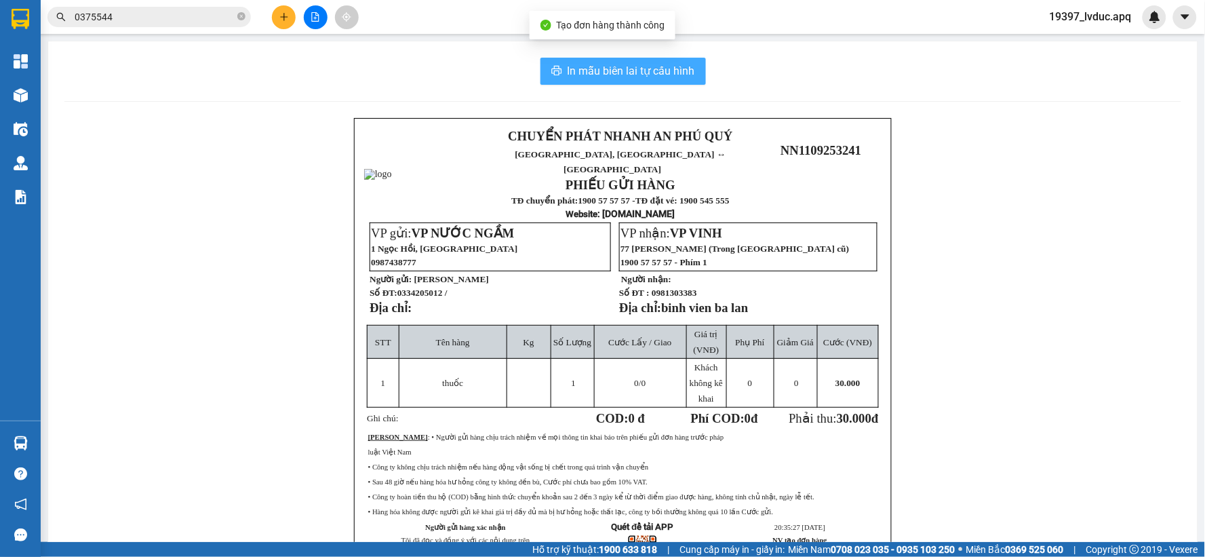
click at [676, 63] on span "In mẫu biên lai tự cấu hình" at bounding box center [632, 70] width 128 height 17
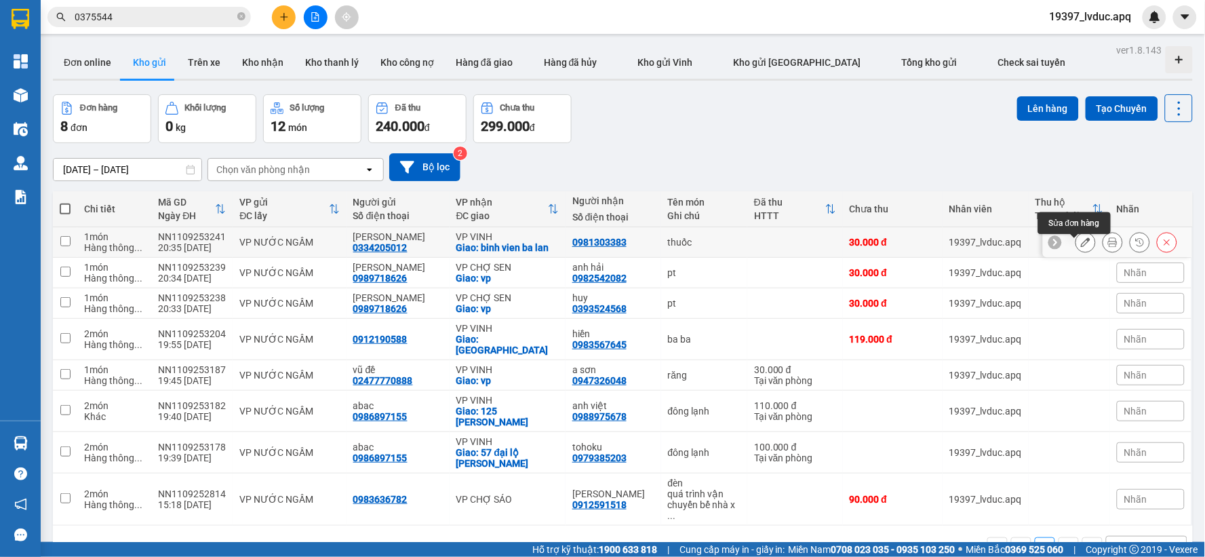
click at [1076, 239] on button at bounding box center [1085, 243] width 19 height 24
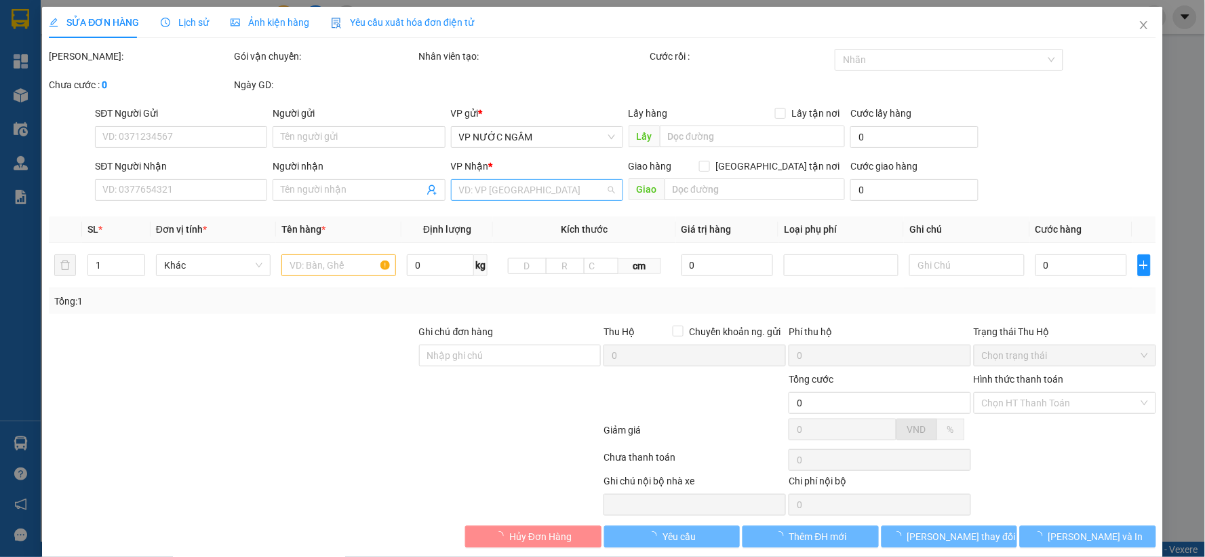
click at [513, 191] on input "search" at bounding box center [532, 190] width 147 height 20
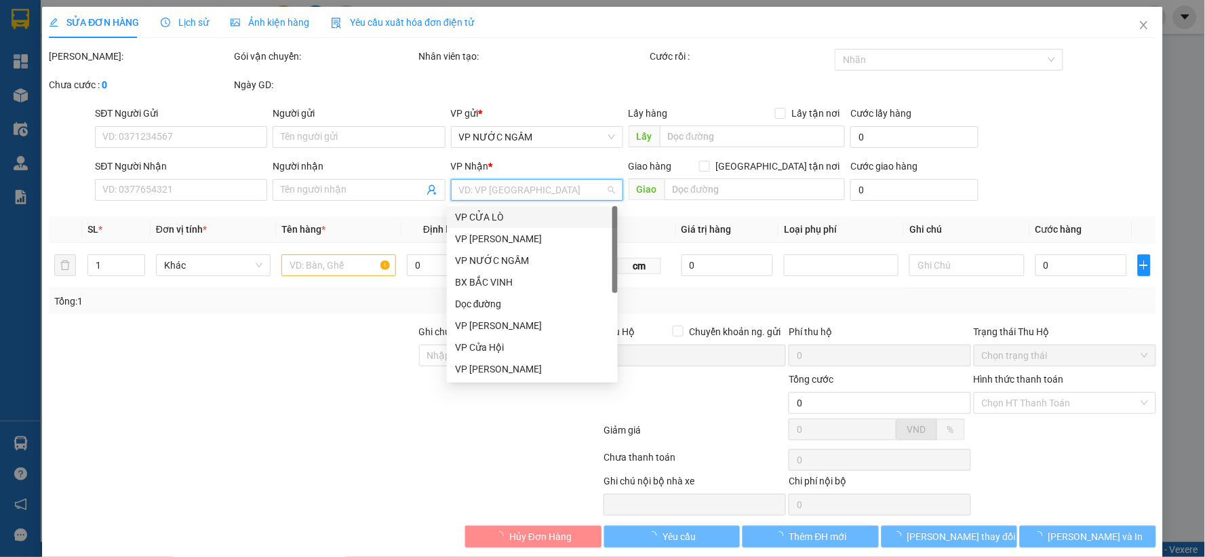
type input "0334205012"
type input "[PERSON_NAME]"
type input "0981303383"
checkbox input "true"
type input "binh vien ba lan"
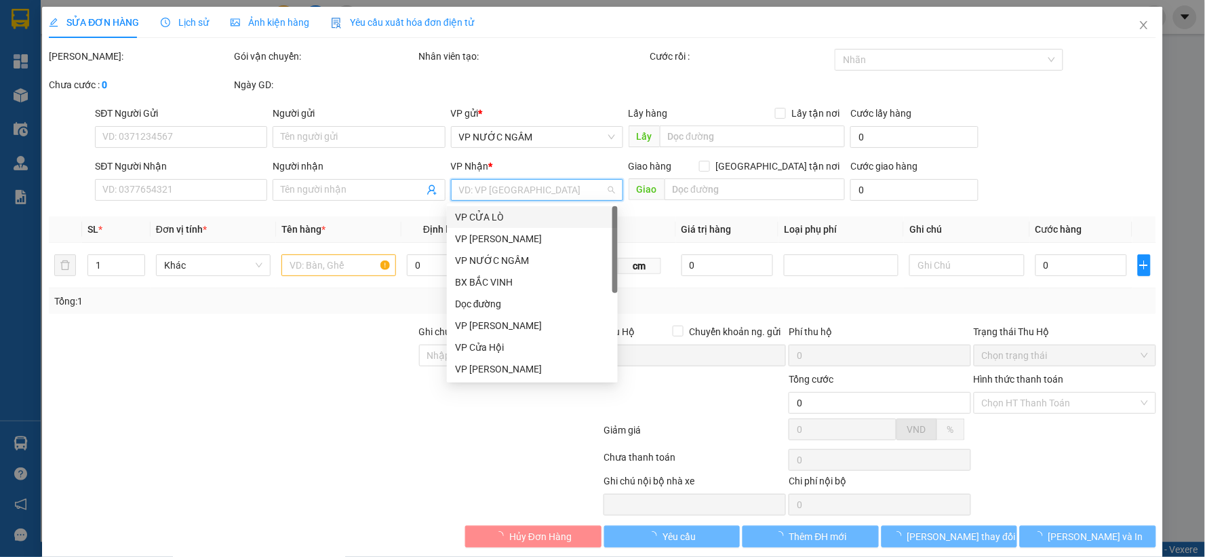
type input "30.000"
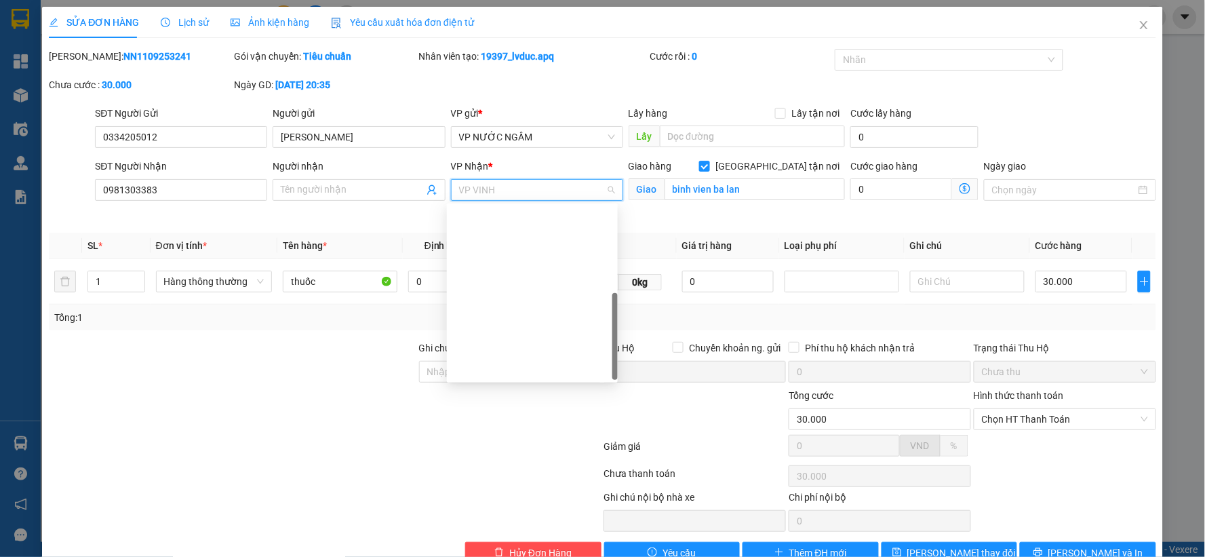
click at [503, 556] on div "VP [PERSON_NAME]" at bounding box center [532, 564] width 155 height 15
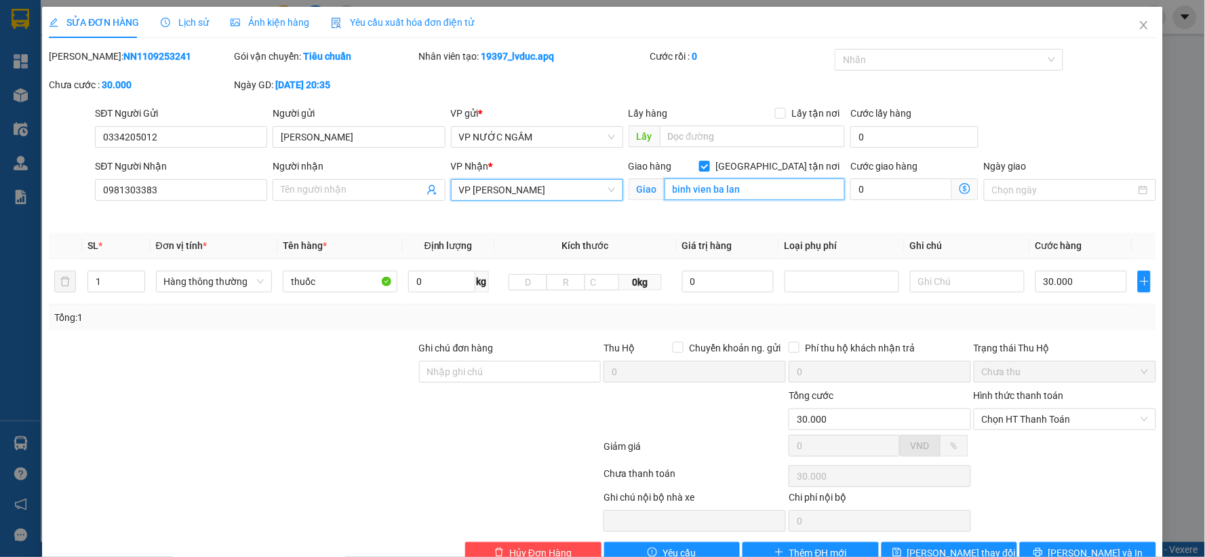
click at [686, 185] on input "binh vien ba lan" at bounding box center [755, 189] width 181 height 22
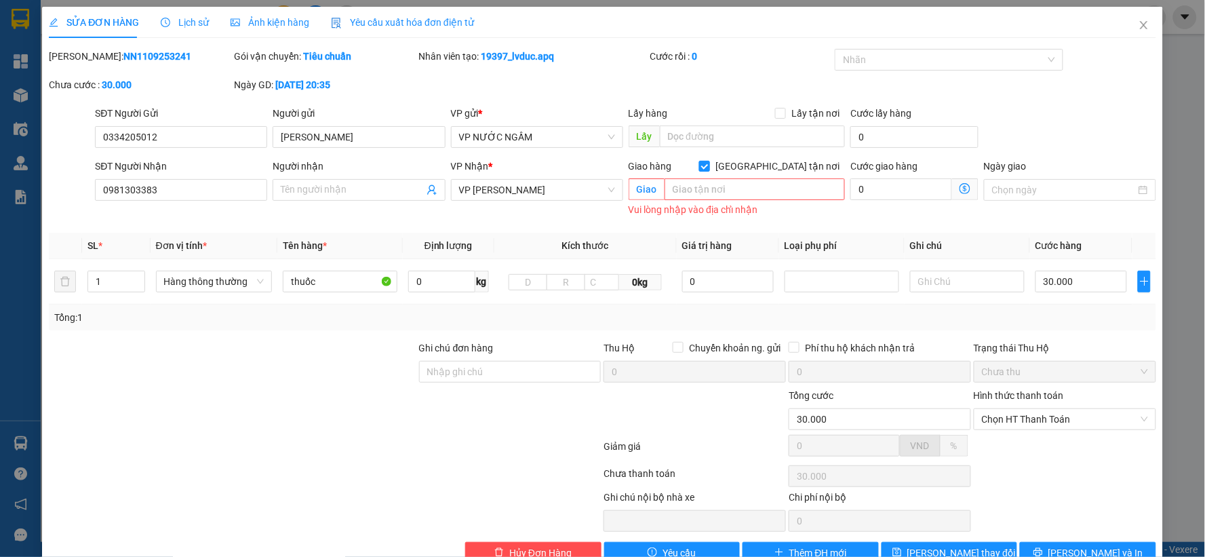
click at [710, 165] on span at bounding box center [704, 166] width 11 height 11
click at [709, 165] on input "[GEOGRAPHIC_DATA] tận nơi" at bounding box center [703, 165] width 9 height 9
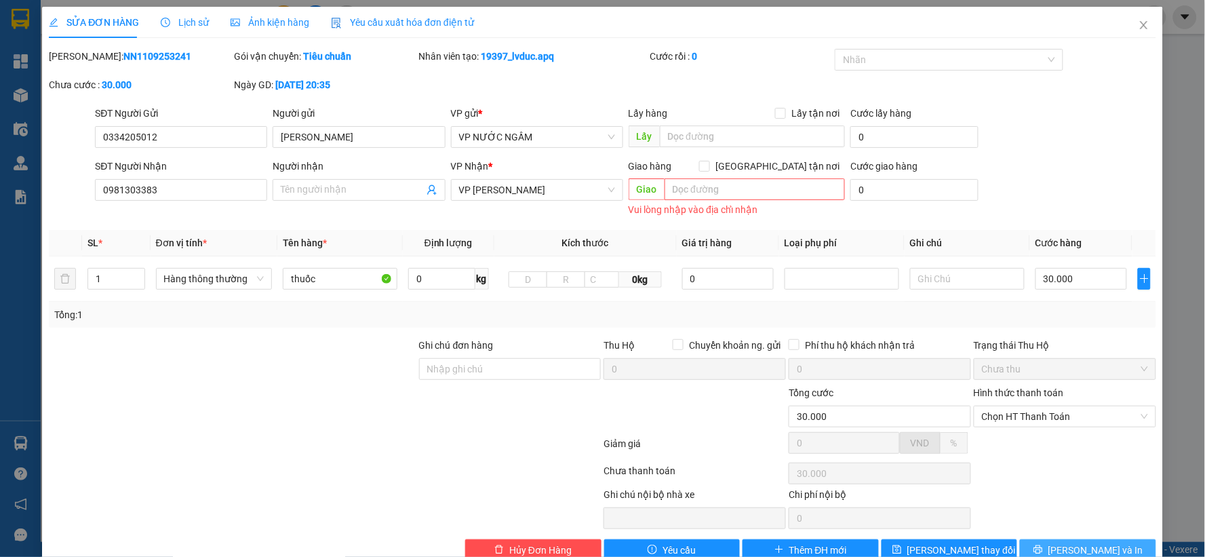
click at [1028, 539] on button "[PERSON_NAME] và In" at bounding box center [1088, 550] width 136 height 22
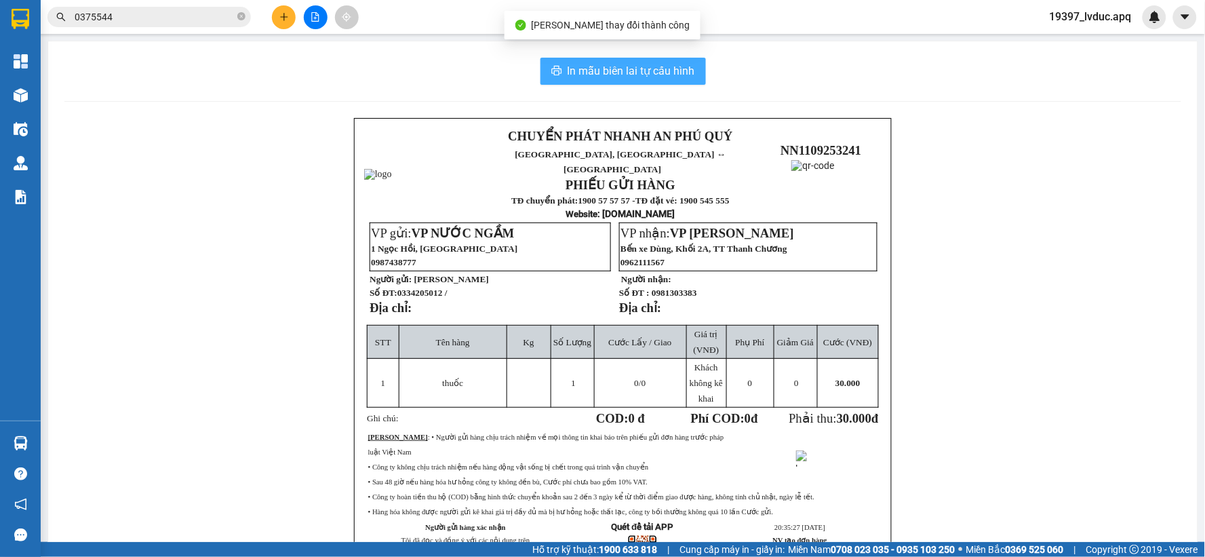
click at [658, 76] on span "In mẫu biên lai tự cấu hình" at bounding box center [632, 70] width 128 height 17
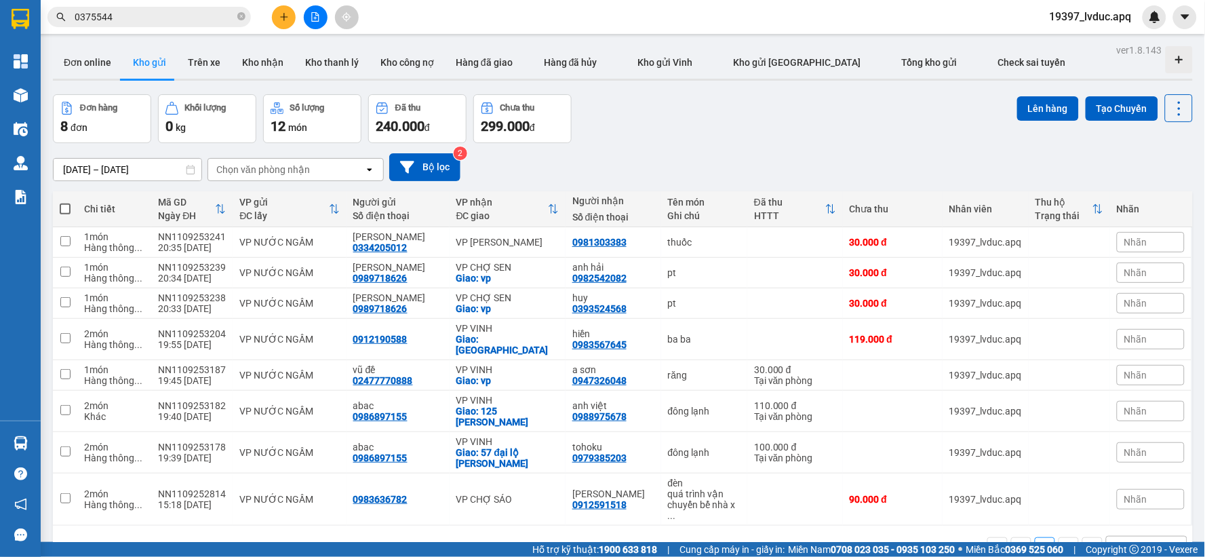
click at [314, 19] on icon "file-add" at bounding box center [315, 16] width 9 height 9
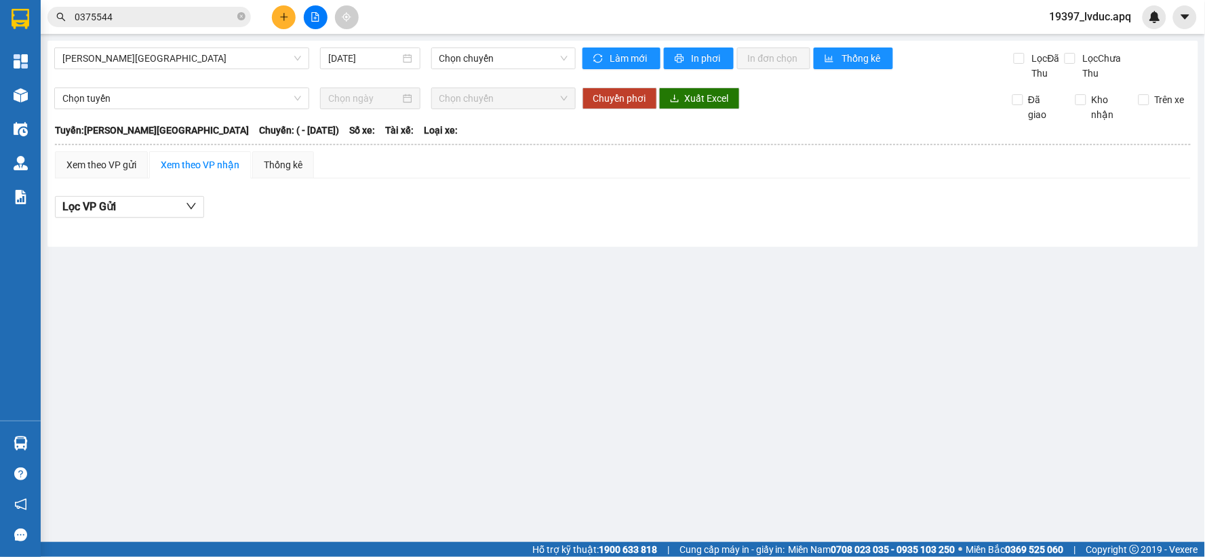
click at [137, 71] on div "[PERSON_NAME] - [GEOGRAPHIC_DATA] [DATE] Chọn chuyến" at bounding box center [315, 63] width 522 height 33
drag, startPoint x: 139, startPoint y: 63, endPoint x: 132, endPoint y: 149, distance: 86.5
click at [139, 66] on span "[PERSON_NAME][GEOGRAPHIC_DATA]" at bounding box center [181, 58] width 239 height 20
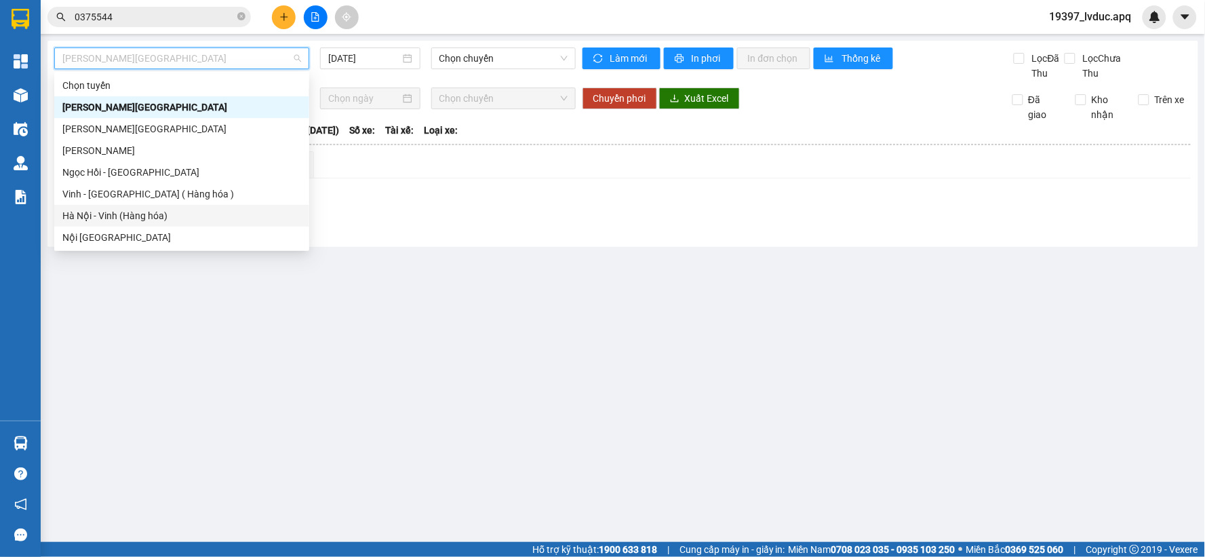
click at [128, 214] on div "Hà Nội - Vinh (Hàng hóa)" at bounding box center [181, 215] width 239 height 15
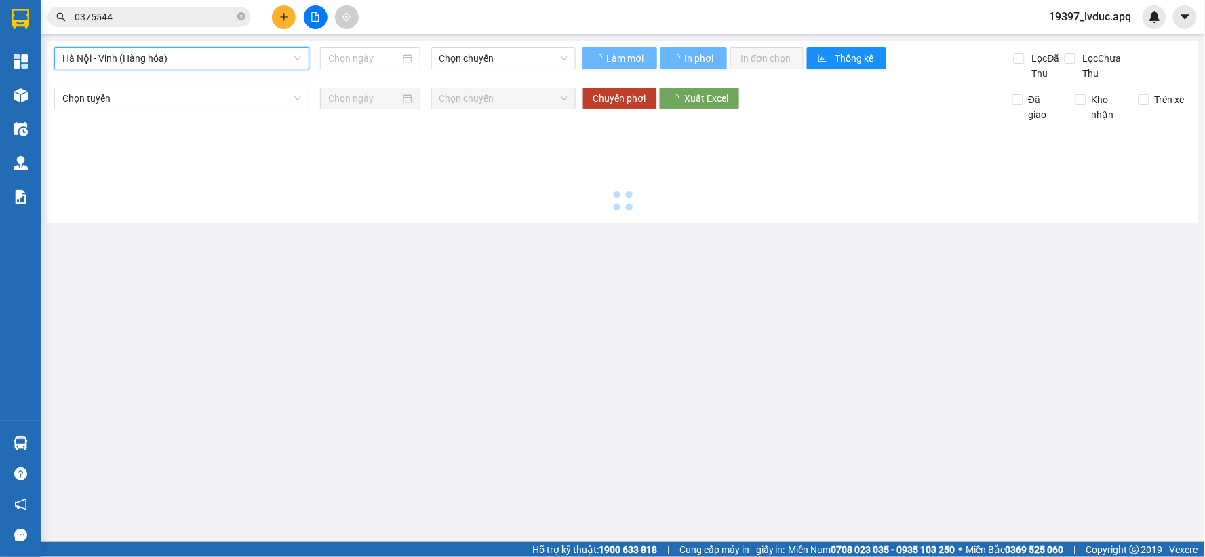
type input "[DATE]"
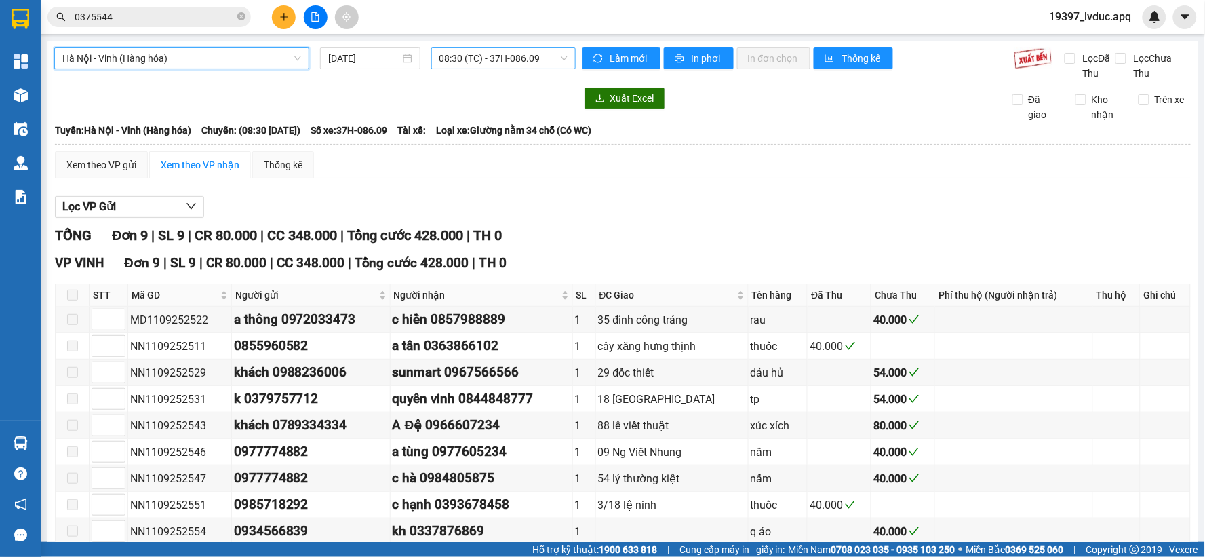
click at [525, 62] on span "08:30 (TC) - 37H-086.09" at bounding box center [504, 58] width 128 height 20
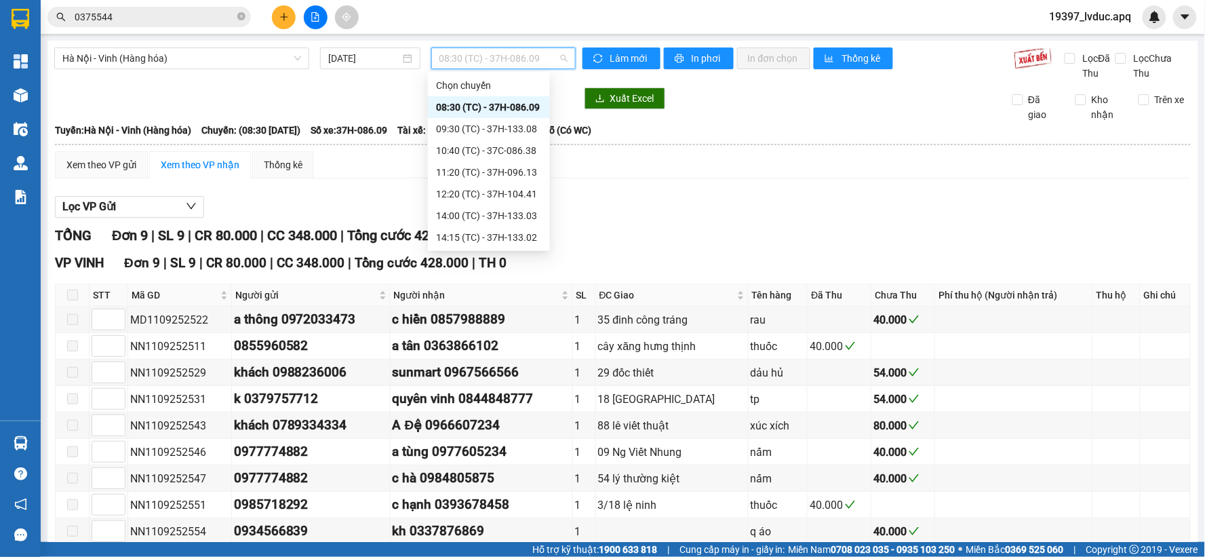
click at [496, 404] on div "23:10 (TC) - 37H-104.94" at bounding box center [489, 411] width 106 height 15
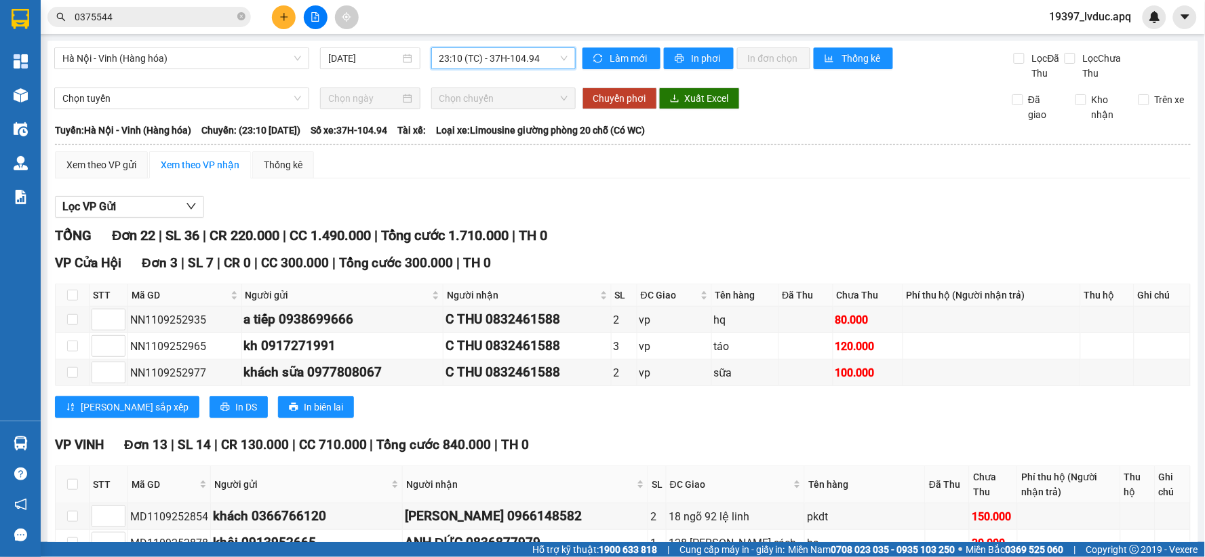
click at [518, 52] on span "23:10 (TC) - 37H-104.94" at bounding box center [504, 58] width 128 height 20
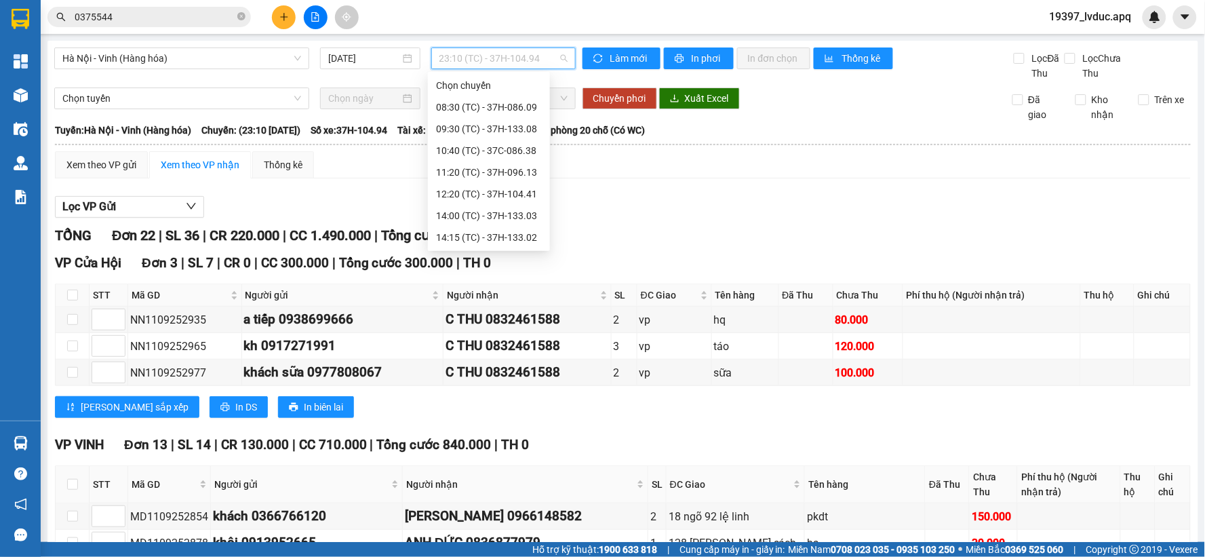
click at [495, 382] on div "23:08 (TC) - 37H-104.02" at bounding box center [489, 389] width 106 height 15
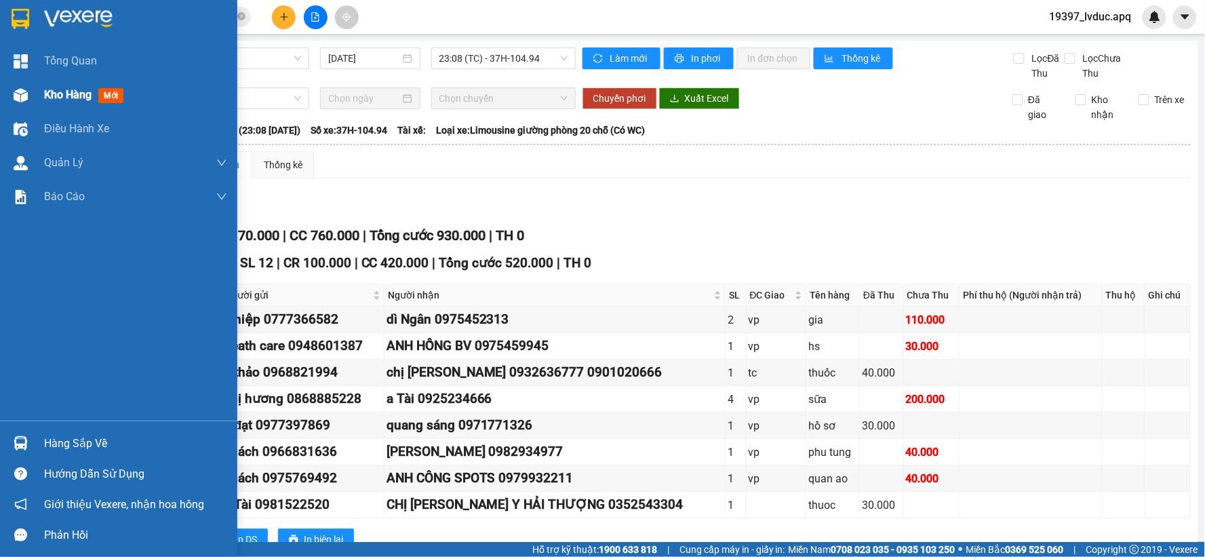
click at [12, 98] on div at bounding box center [21, 95] width 24 height 24
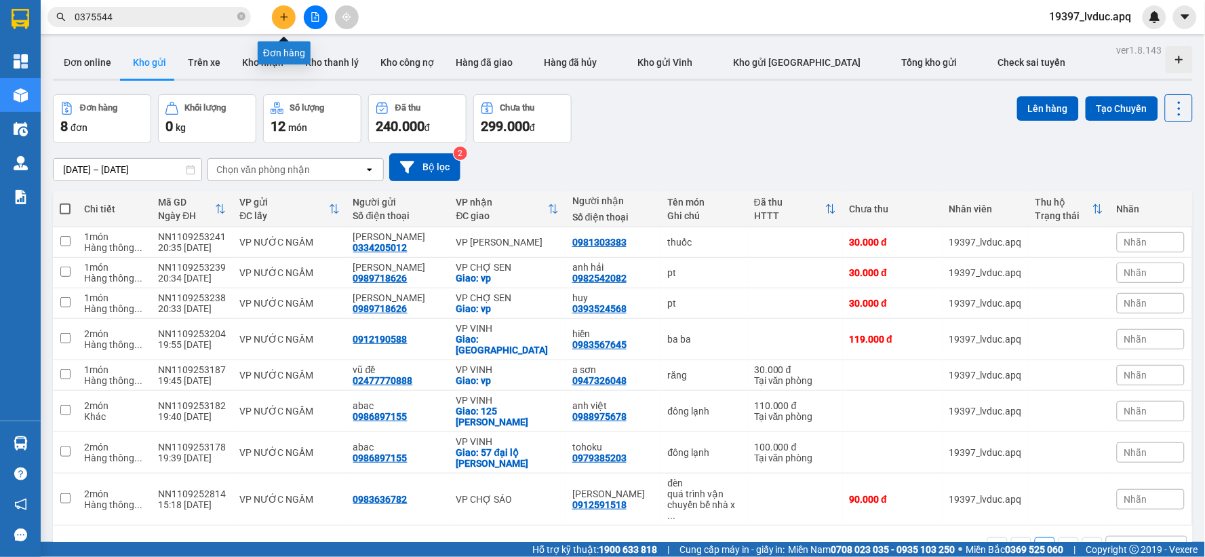
click at [286, 22] on button at bounding box center [284, 17] width 24 height 24
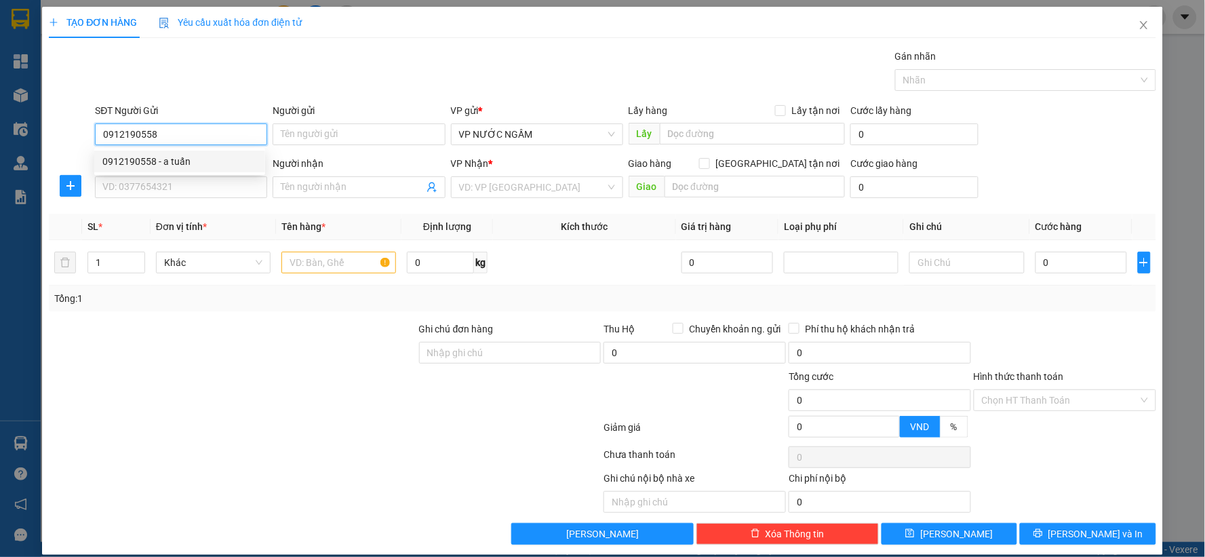
type input "0912190558"
click at [155, 172] on div "0912190558 0912190558 - a tuấn" at bounding box center [179, 161] width 171 height 27
click at [164, 161] on div "SĐT Người Nhận" at bounding box center [181, 163] width 172 height 15
click at [164, 176] on input "SĐT Người Nhận" at bounding box center [181, 187] width 172 height 22
click at [191, 127] on input "0912190558" at bounding box center [181, 134] width 172 height 22
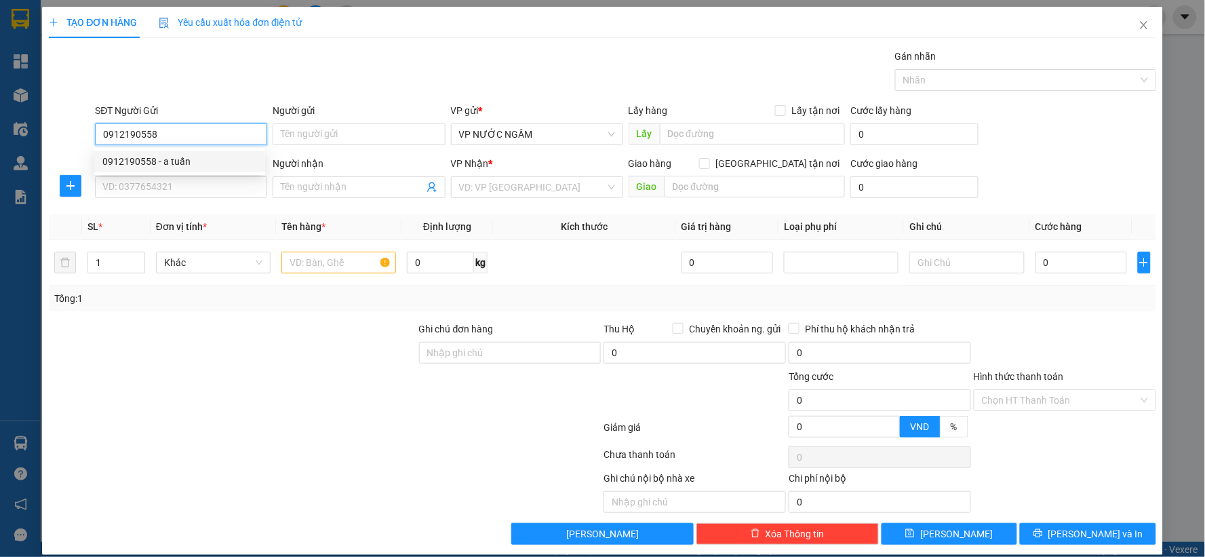
click at [188, 156] on div "0912190558 - a tuấn" at bounding box center [179, 161] width 155 height 15
type input "a tuấn"
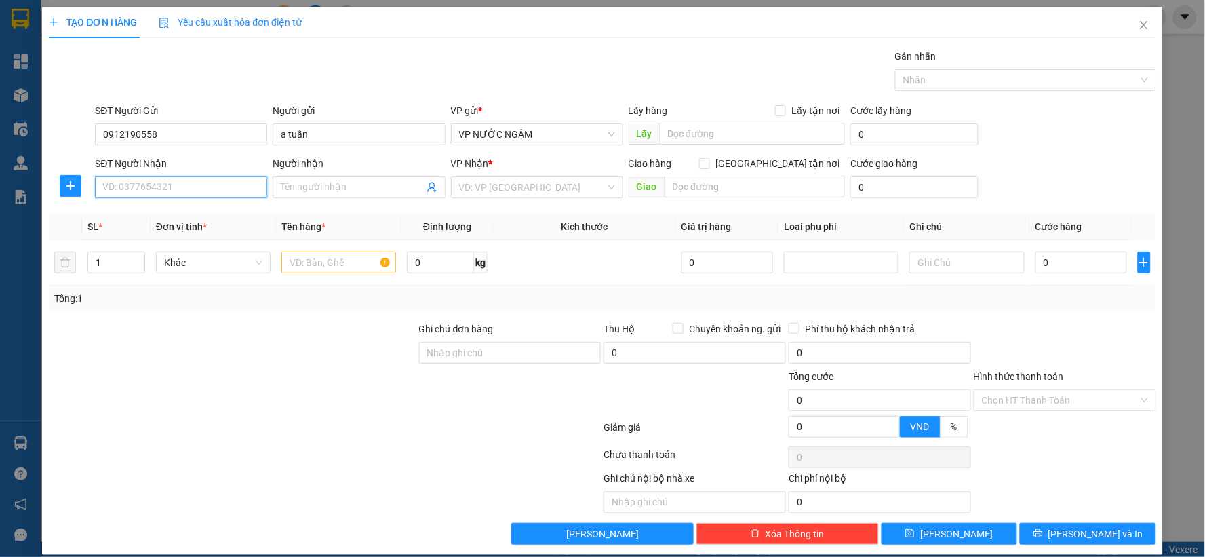
click at [188, 185] on input "SĐT Người Nhận" at bounding box center [181, 187] width 172 height 22
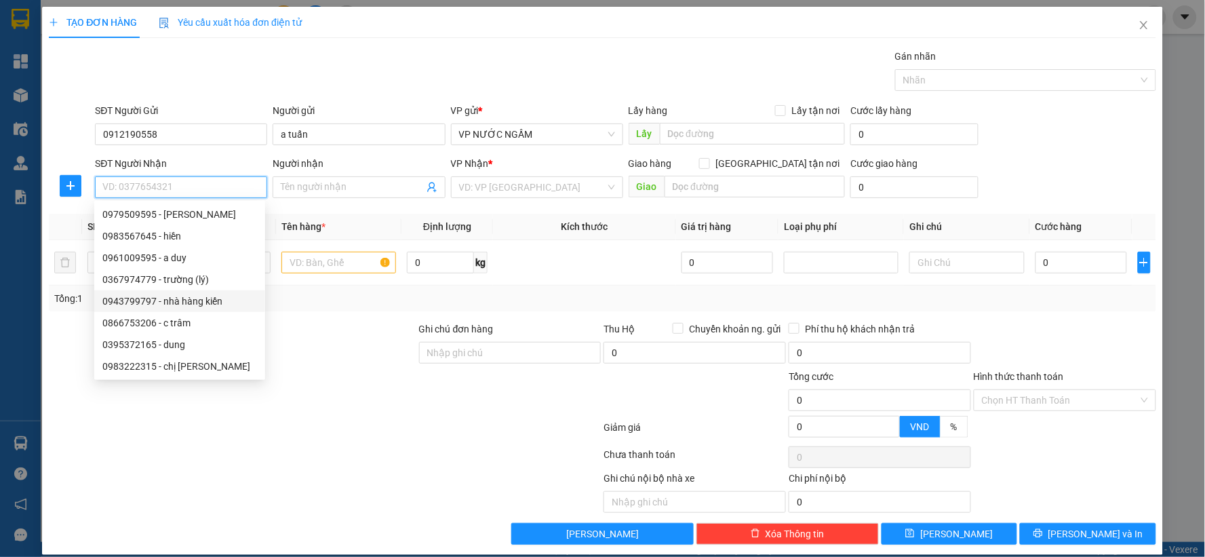
click at [193, 295] on div "0943799797 - nhà hàng kiến" at bounding box center [179, 301] width 155 height 15
type input "0943799797"
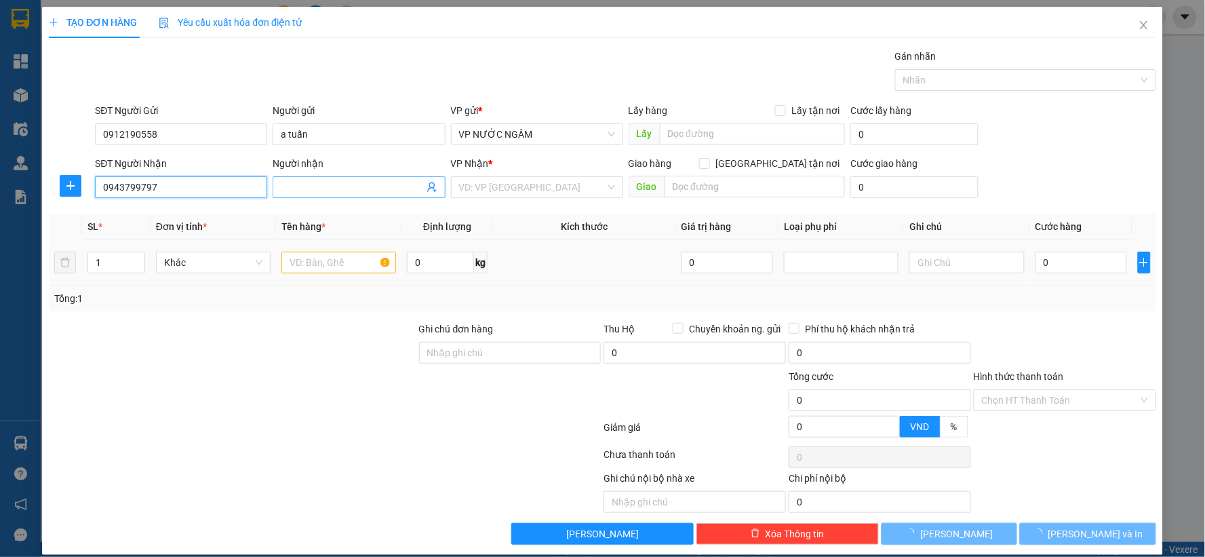
type input "nhà hàng kiến"
checkbox input "true"
type input "117 an [PERSON_NAME]"
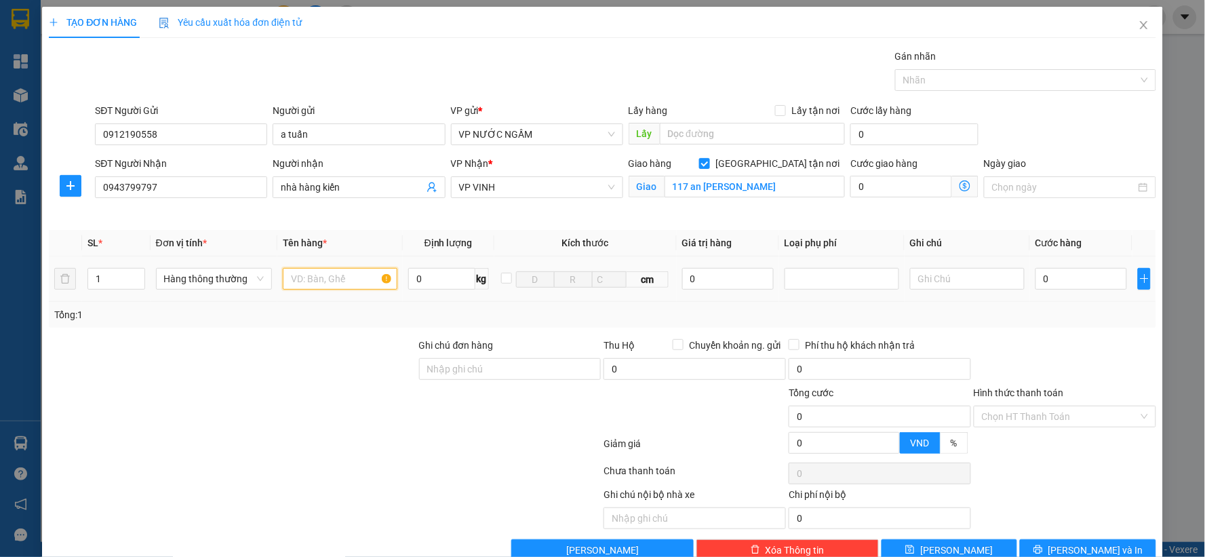
click at [317, 281] on input "text" at bounding box center [340, 279] width 115 height 22
type input "ba ba"
click at [1042, 278] on input "0" at bounding box center [1082, 279] width 92 height 22
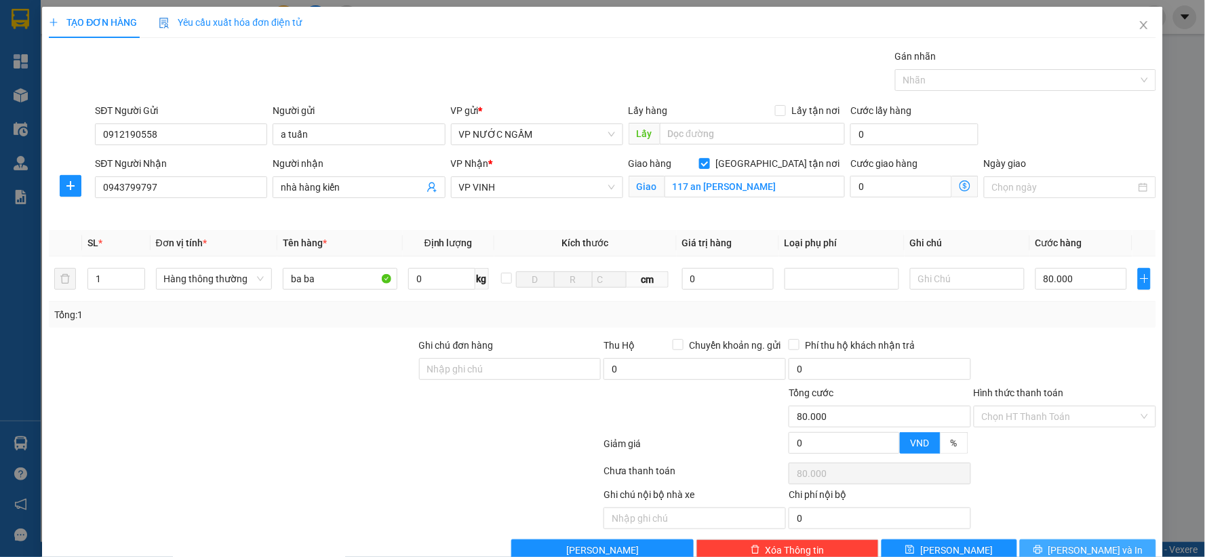
click at [1069, 543] on button "[PERSON_NAME] và In" at bounding box center [1088, 550] width 136 height 22
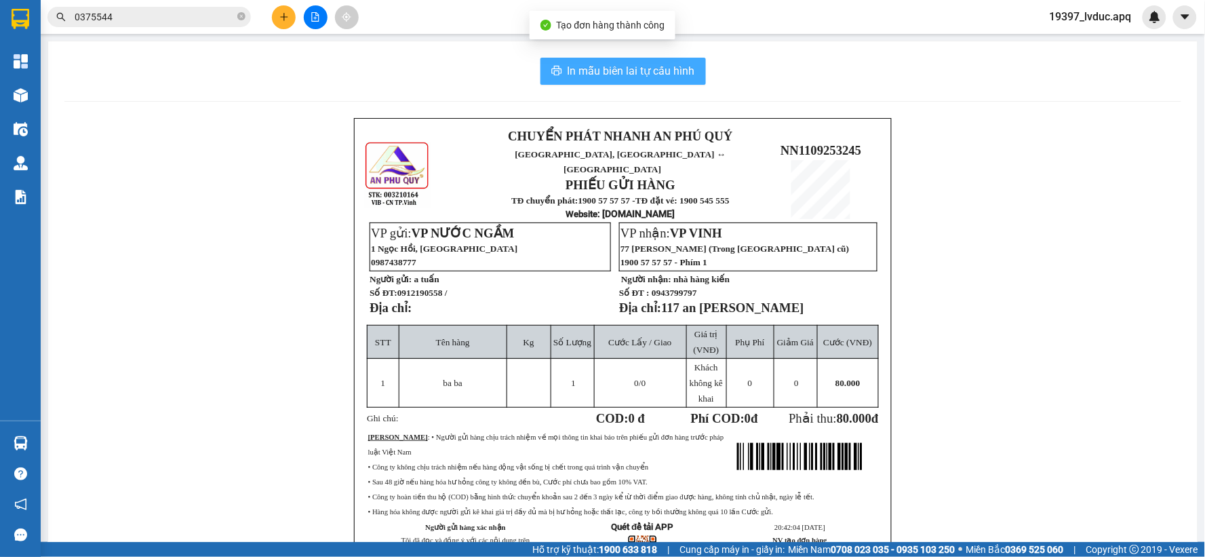
drag, startPoint x: 565, startPoint y: 57, endPoint x: 661, endPoint y: 68, distance: 96.2
click at [567, 58] on button "In mẫu biên lai tự cấu hình" at bounding box center [623, 71] width 165 height 27
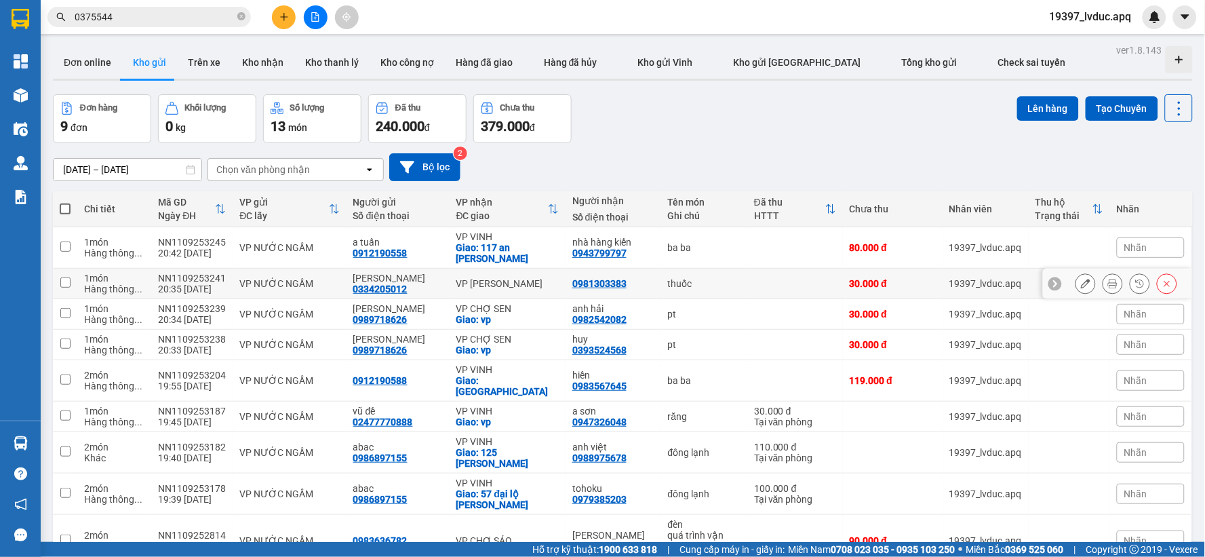
click at [348, 295] on td "[PERSON_NAME] 0334205012" at bounding box center [398, 284] width 103 height 31
checkbox input "true"
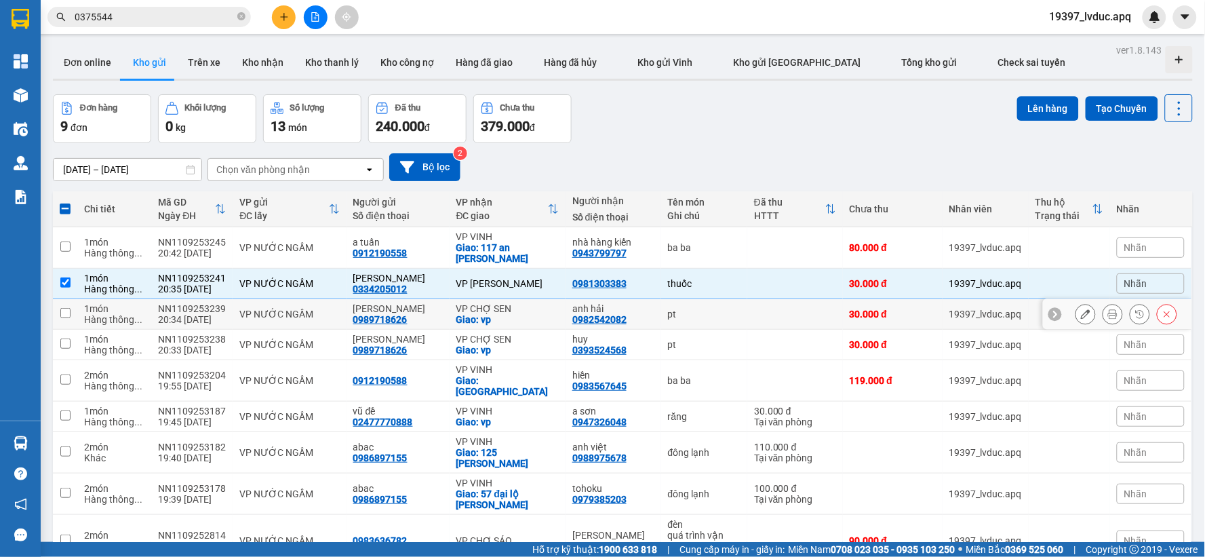
click at [400, 313] on td "NAM HỮU 0989718626" at bounding box center [398, 314] width 103 height 31
checkbox input "true"
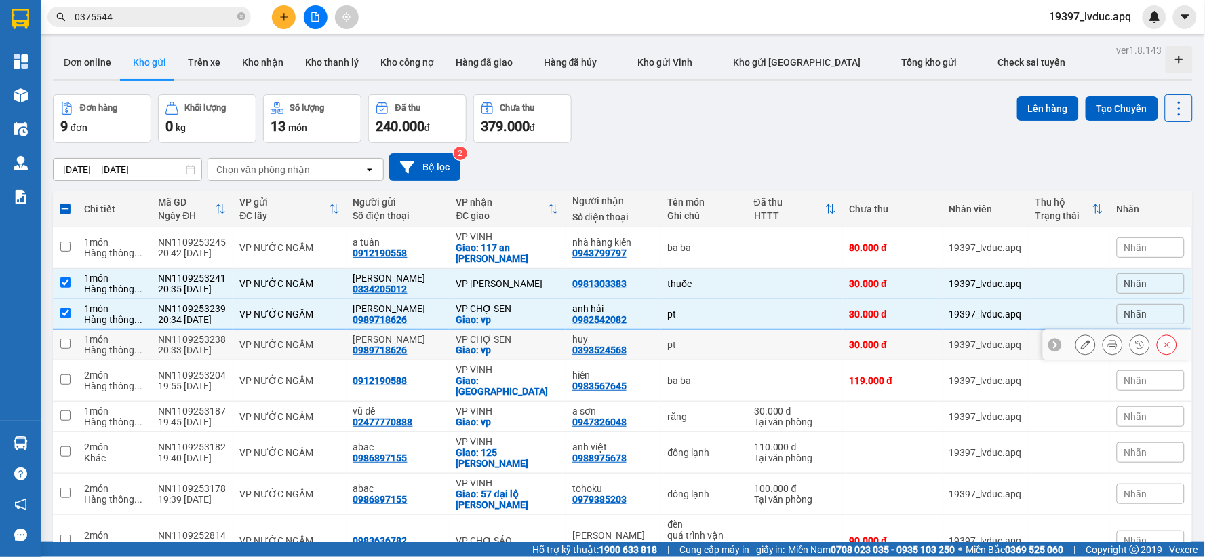
click at [421, 345] on div "[PERSON_NAME]" at bounding box center [398, 339] width 90 height 11
checkbox input "true"
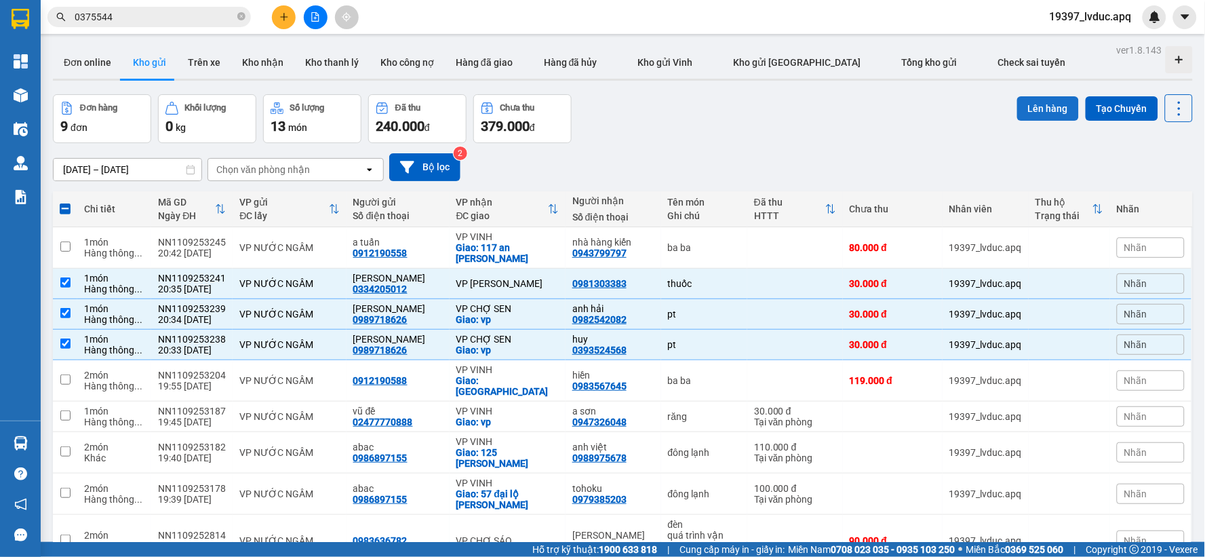
drag, startPoint x: 1040, startPoint y: 113, endPoint x: 1032, endPoint y: 113, distance: 8.2
click at [1034, 113] on button "Lên hàng" at bounding box center [1048, 108] width 62 height 24
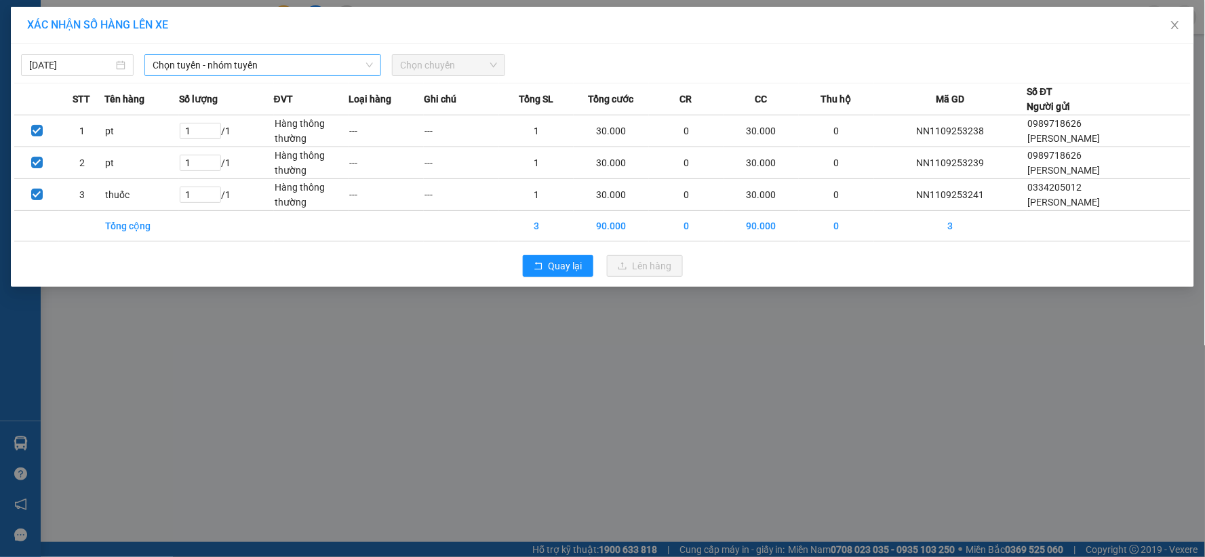
drag, startPoint x: 203, startPoint y: 66, endPoint x: 212, endPoint y: 77, distance: 14.1
click at [206, 68] on span "Chọn tuyến - nhóm tuyến" at bounding box center [263, 65] width 220 height 20
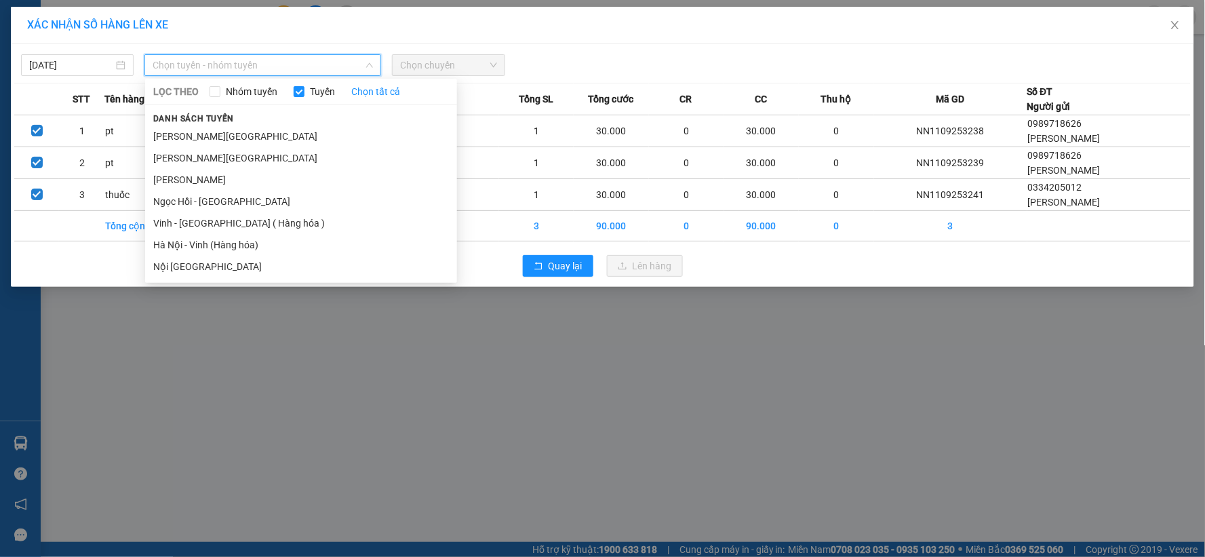
click at [214, 248] on li "Hà Nội - Vinh (Hàng hóa)" at bounding box center [301, 245] width 312 height 22
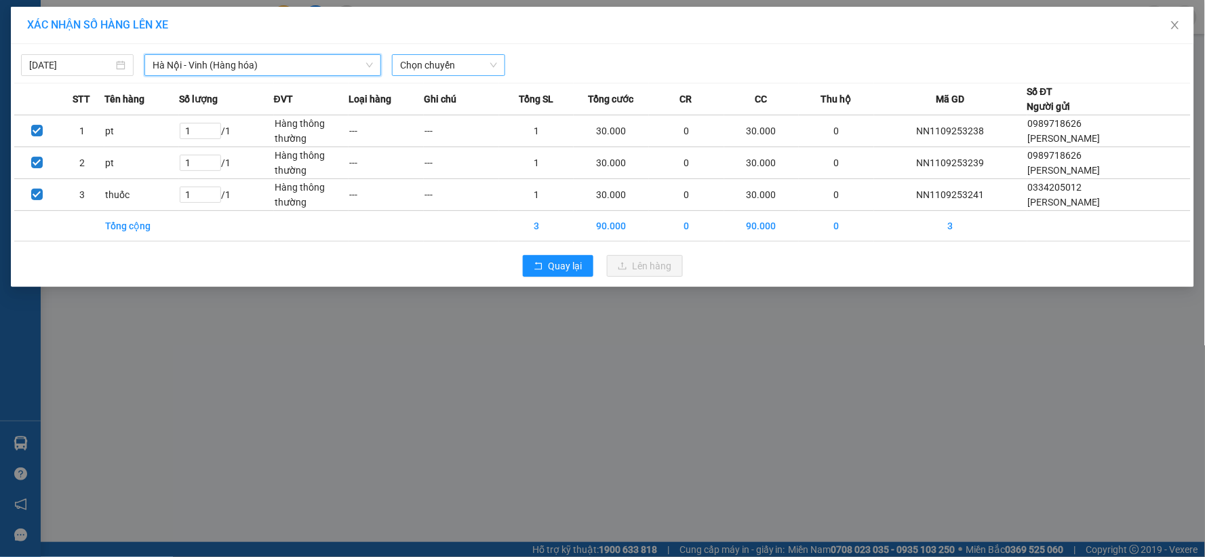
click at [480, 62] on span "Chọn chuyến" at bounding box center [448, 65] width 96 height 20
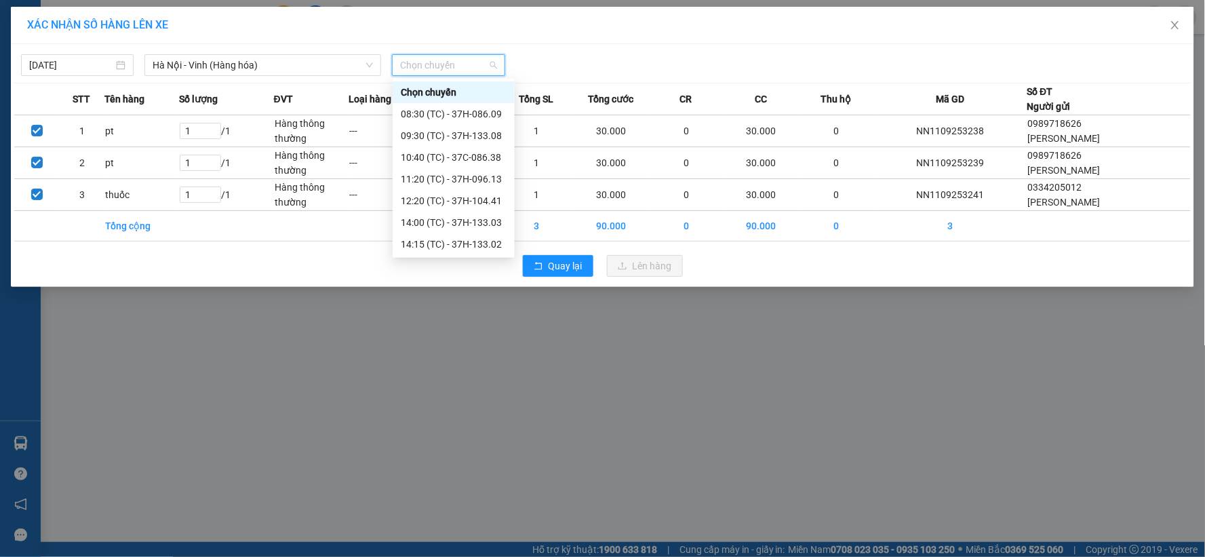
click at [456, 389] on div "23:08 (TC) - 37H-104.94" at bounding box center [454, 396] width 106 height 15
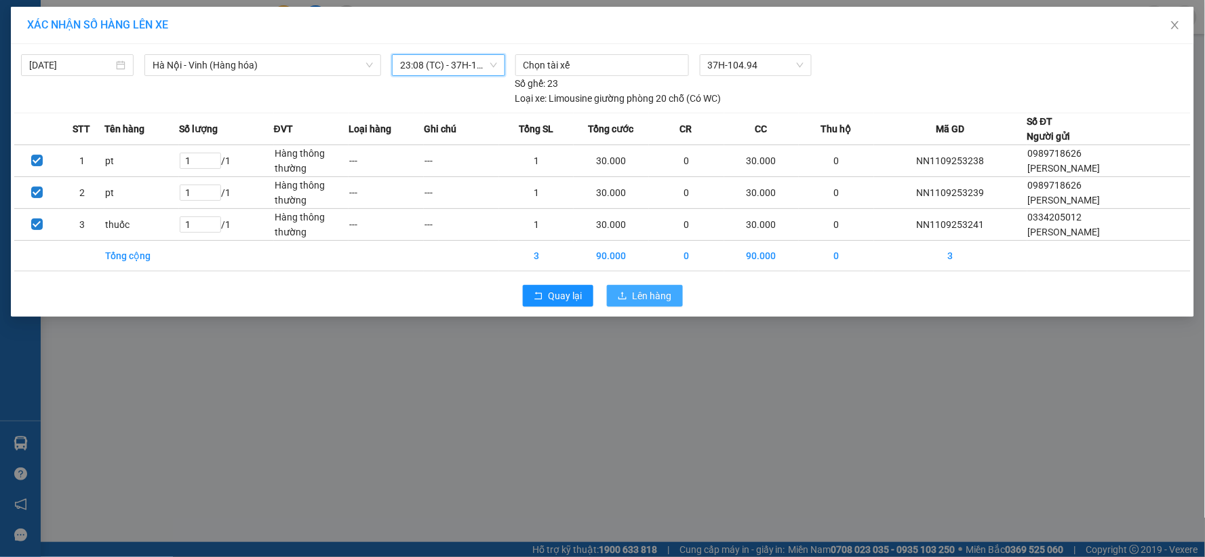
click at [636, 297] on span "Lên hàng" at bounding box center [652, 295] width 39 height 15
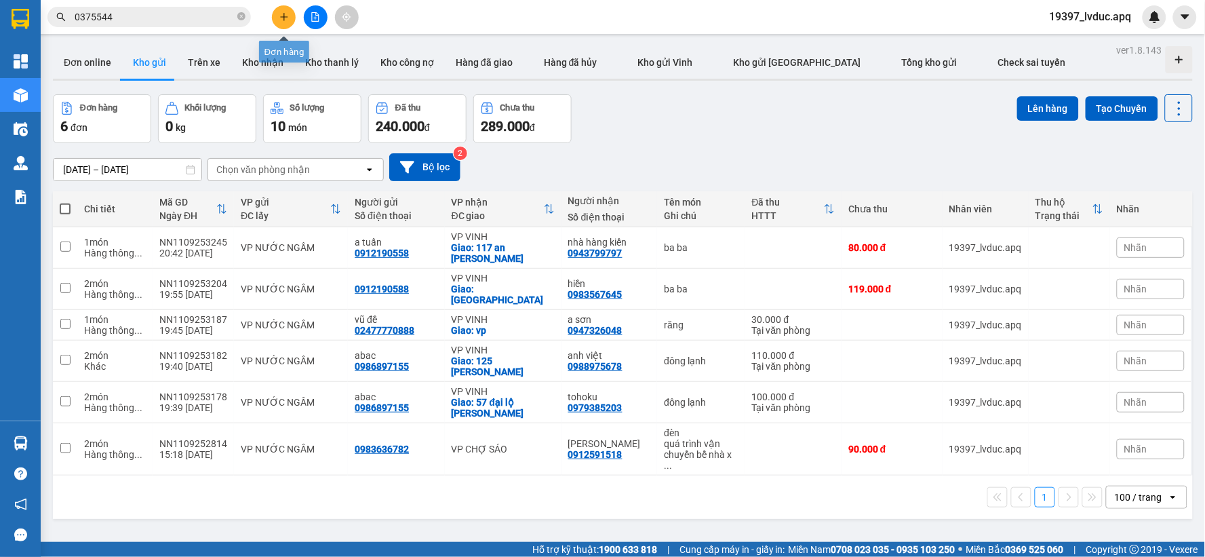
click at [288, 7] on button at bounding box center [284, 17] width 24 height 24
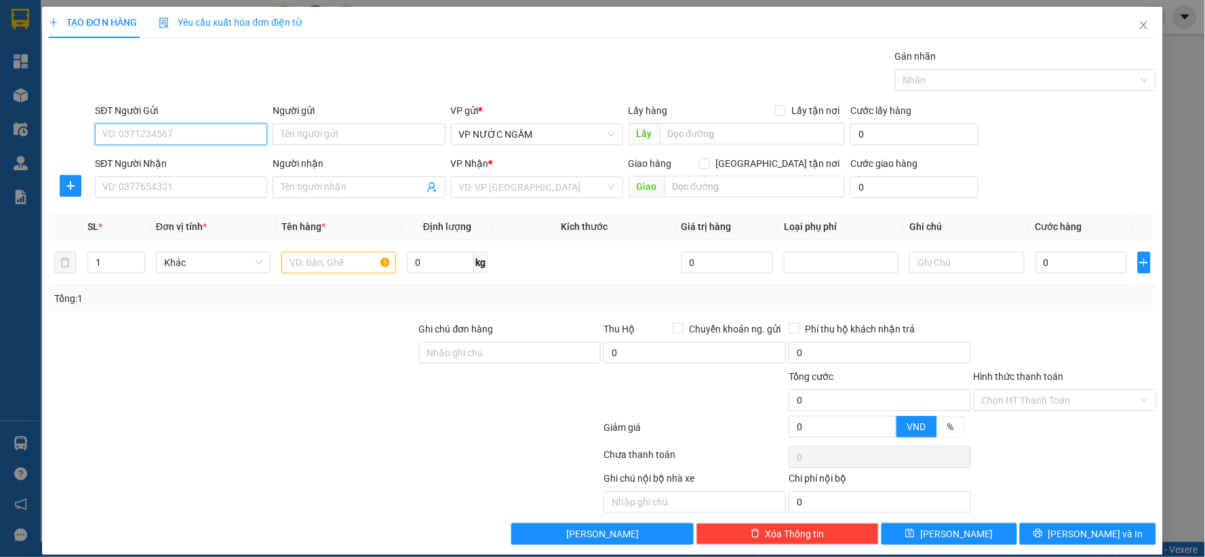
click at [142, 125] on input "SĐT Người Gửi" at bounding box center [181, 134] width 172 height 22
click at [138, 163] on div "0966834816" at bounding box center [179, 161] width 155 height 15
type input "0966834816"
click at [143, 183] on input "SĐT Người Nhận" at bounding box center [181, 187] width 172 height 22
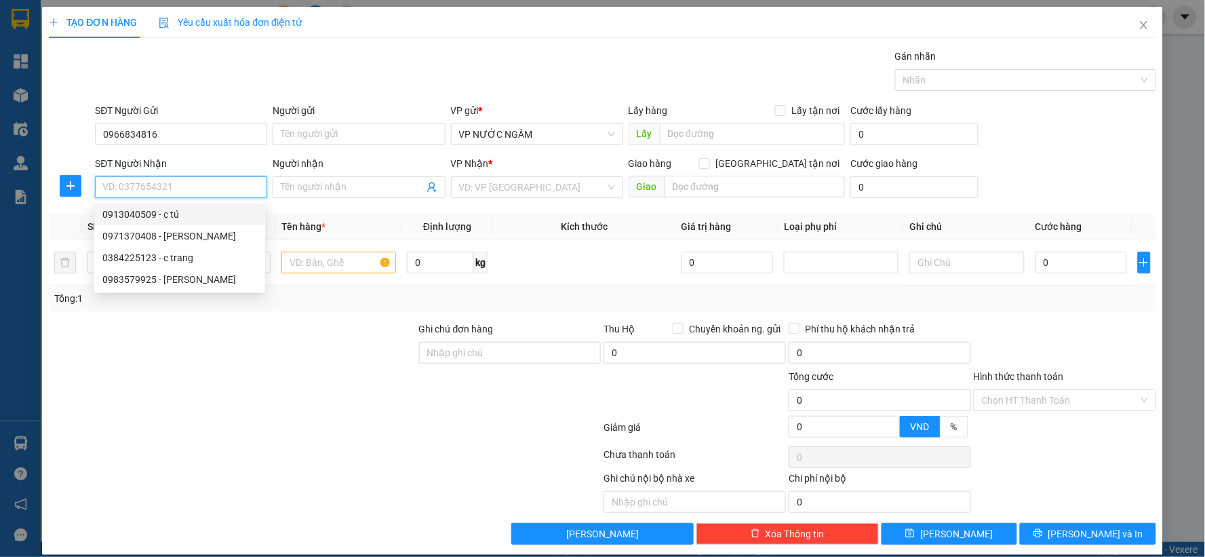
click at [149, 212] on div "0913040509 - c tú" at bounding box center [179, 214] width 155 height 15
type input "0913040509"
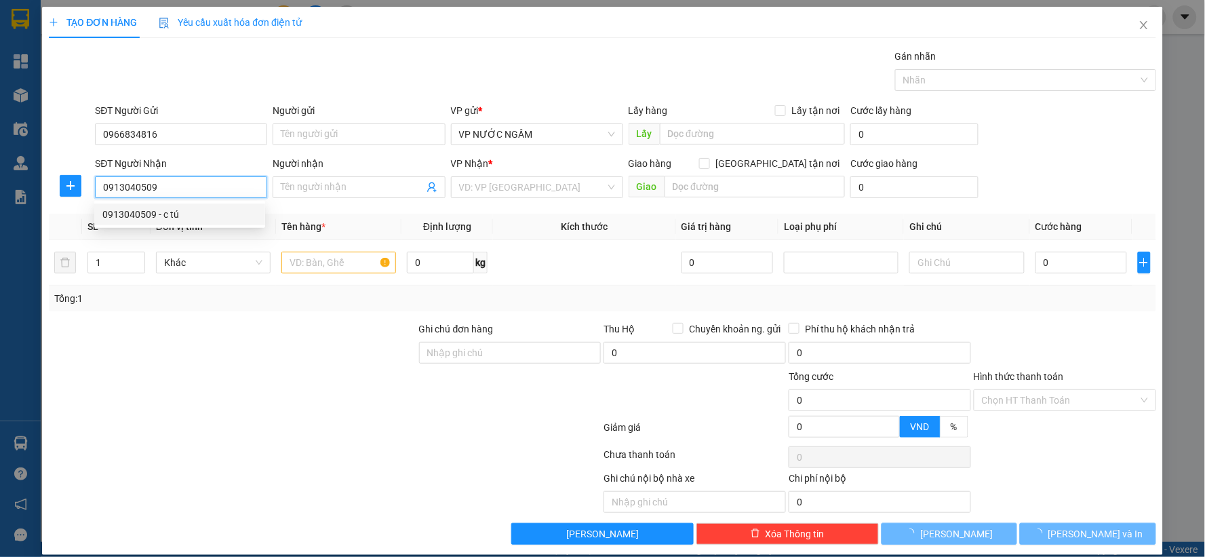
type input "c tú"
checkbox input "true"
type input "137 đăng thai thân"
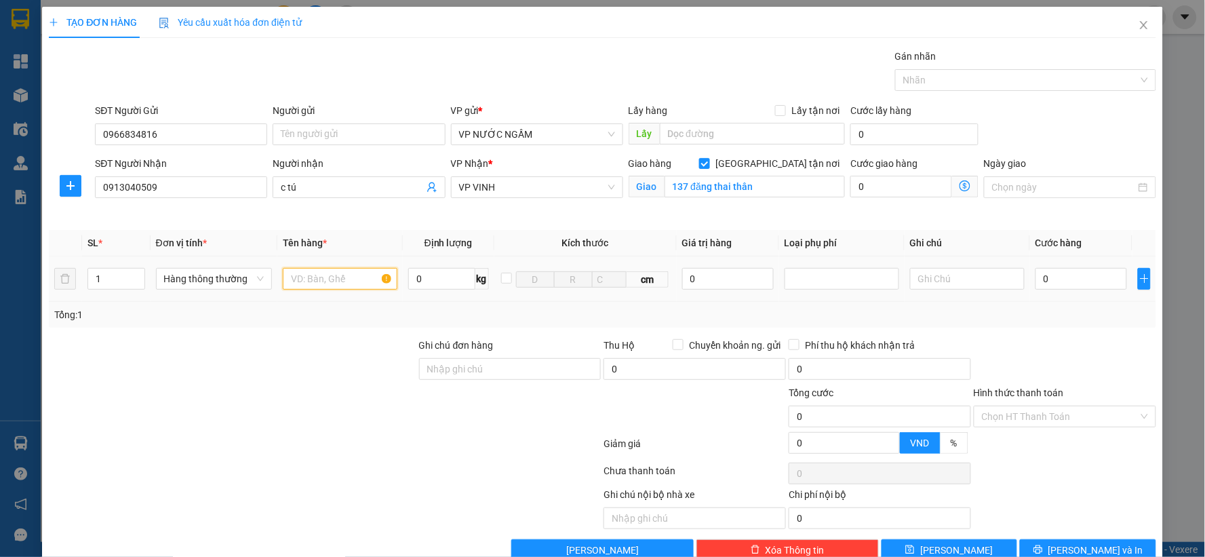
click at [292, 280] on input "text" at bounding box center [340, 279] width 115 height 22
type input "bánh"
click at [1061, 287] on input "0" at bounding box center [1082, 279] width 92 height 22
type input "4"
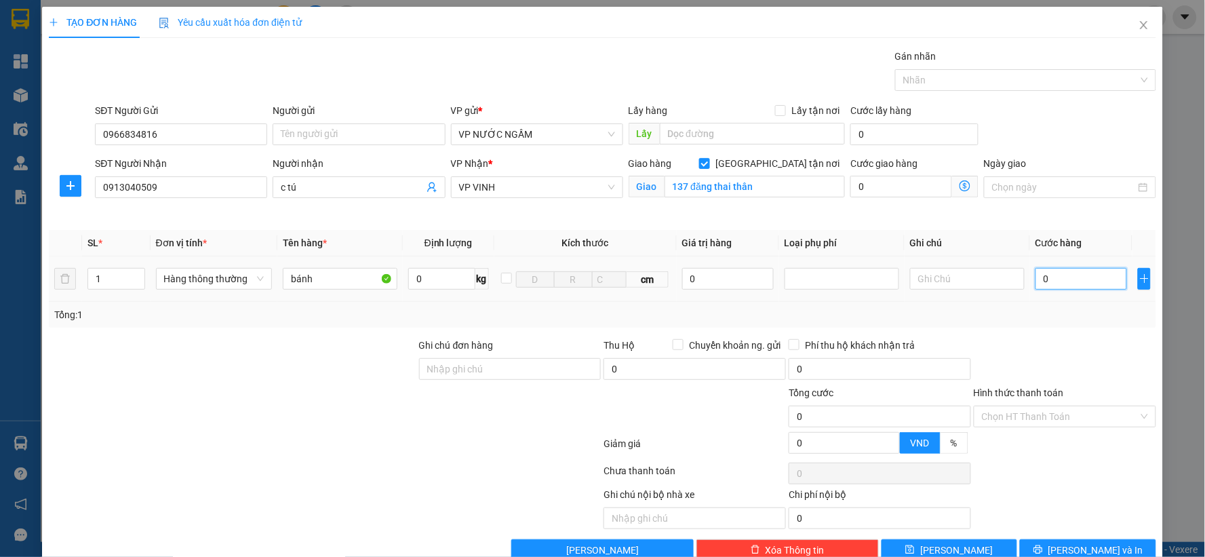
type input "4"
type input "40"
type input "400"
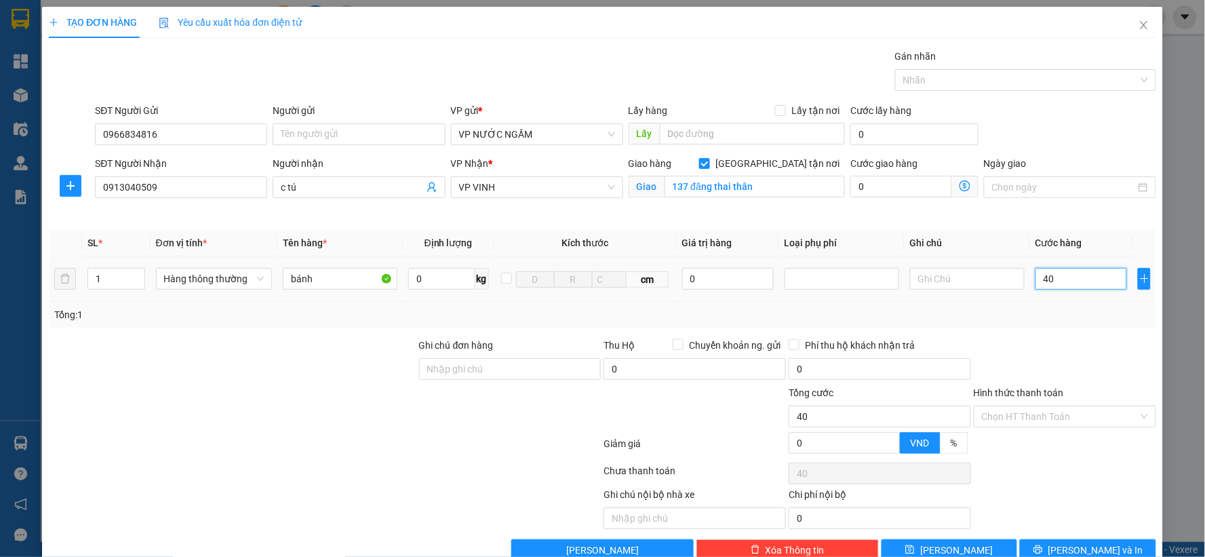
type input "400"
type input "4.000"
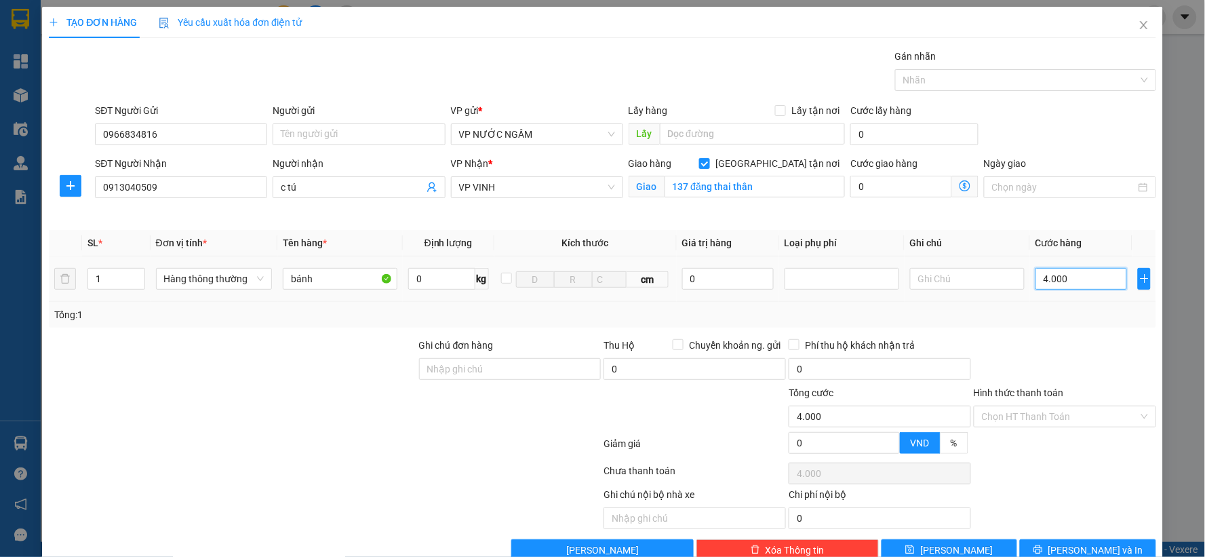
type input "40.000"
click at [1061, 548] on button "[PERSON_NAME] và In" at bounding box center [1088, 550] width 136 height 22
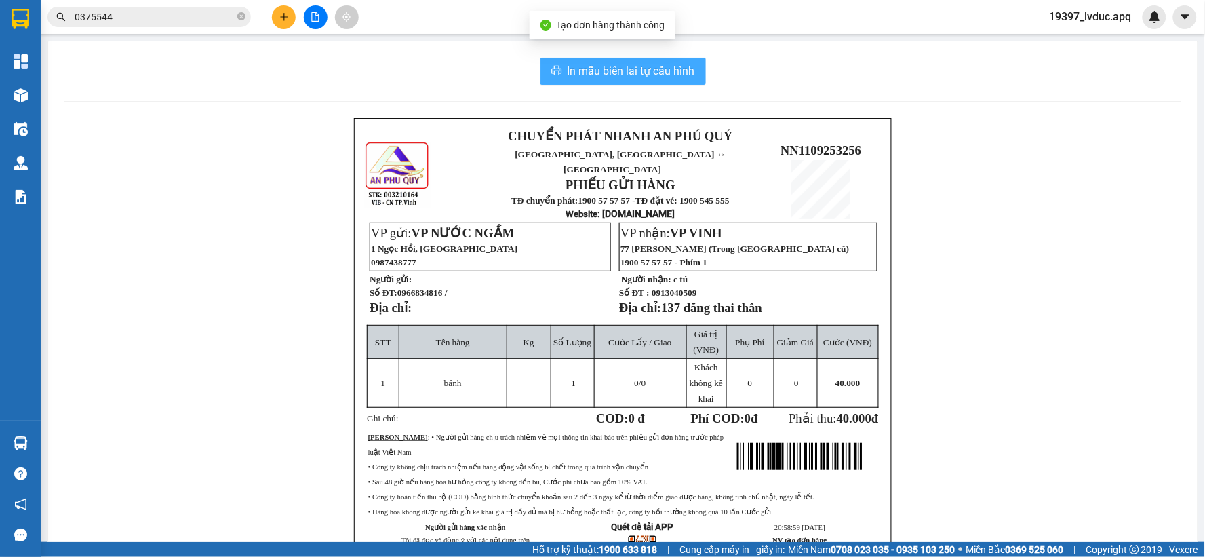
click at [623, 62] on span "In mẫu biên lai tự cấu hình" at bounding box center [632, 70] width 128 height 17
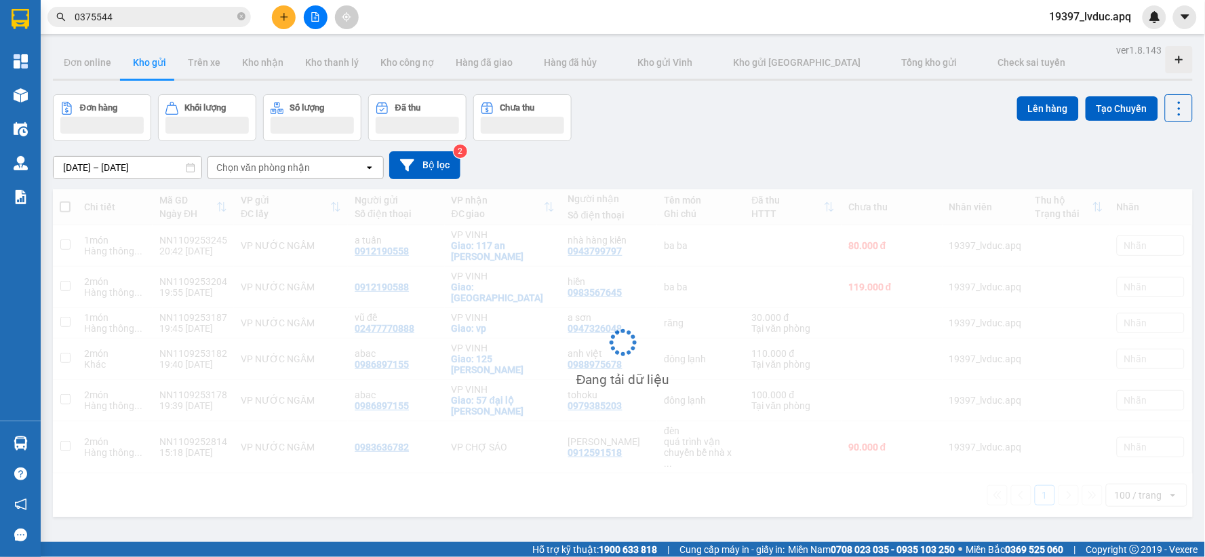
drag, startPoint x: 623, startPoint y: 62, endPoint x: 775, endPoint y: 181, distance: 193.3
click at [775, 181] on div "[DATE] – [DATE] Press the down arrow key to interact with the calendar and sele…" at bounding box center [623, 165] width 1140 height 48
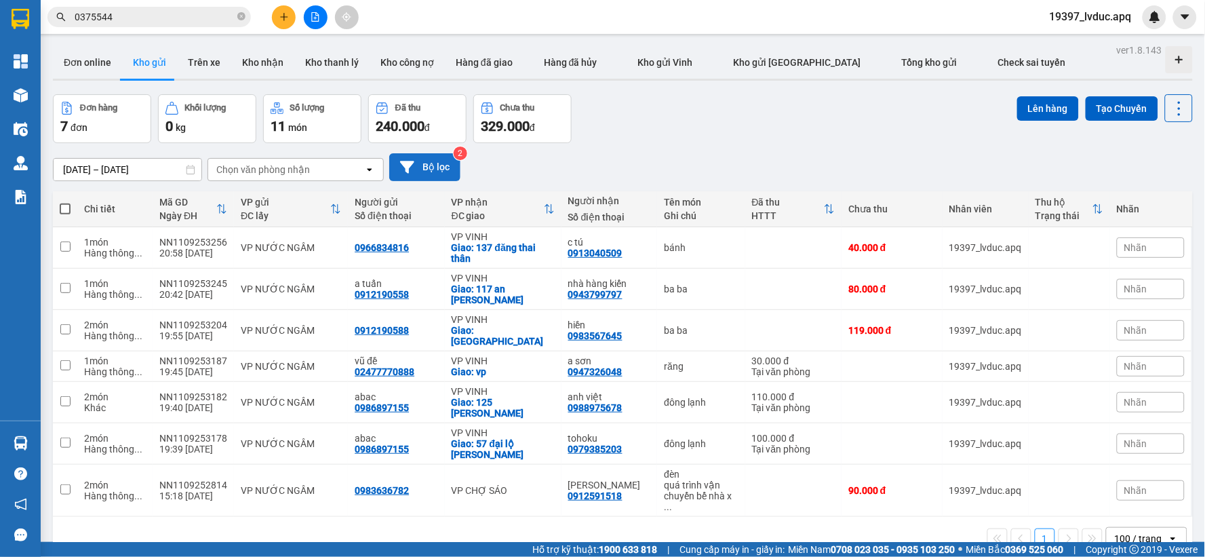
click at [437, 168] on button "Bộ lọc" at bounding box center [424, 167] width 71 height 28
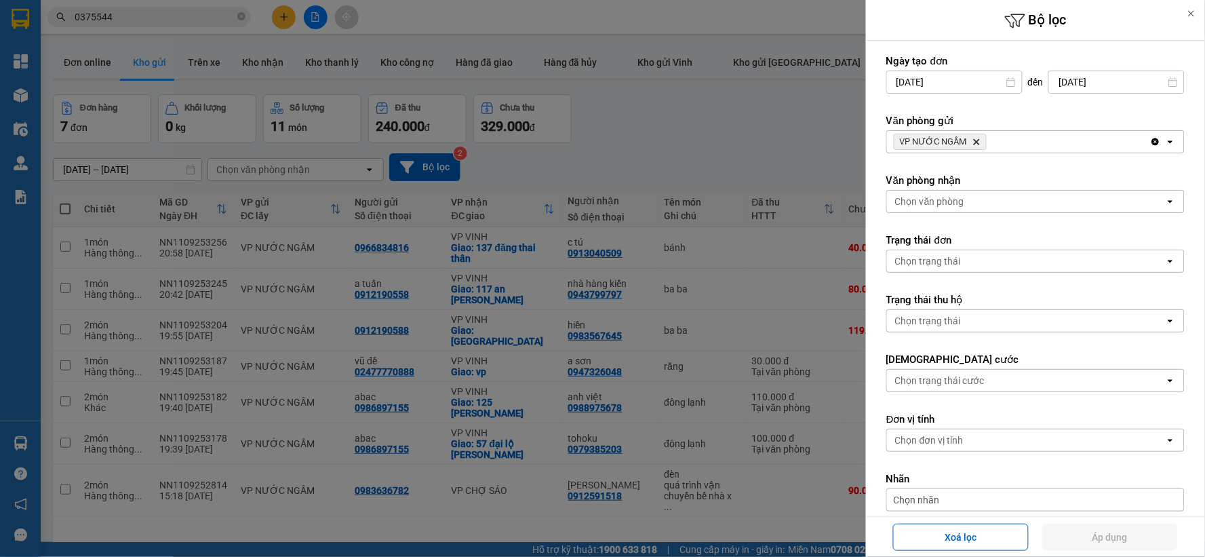
click at [973, 138] on icon "Delete" at bounding box center [977, 142] width 8 height 8
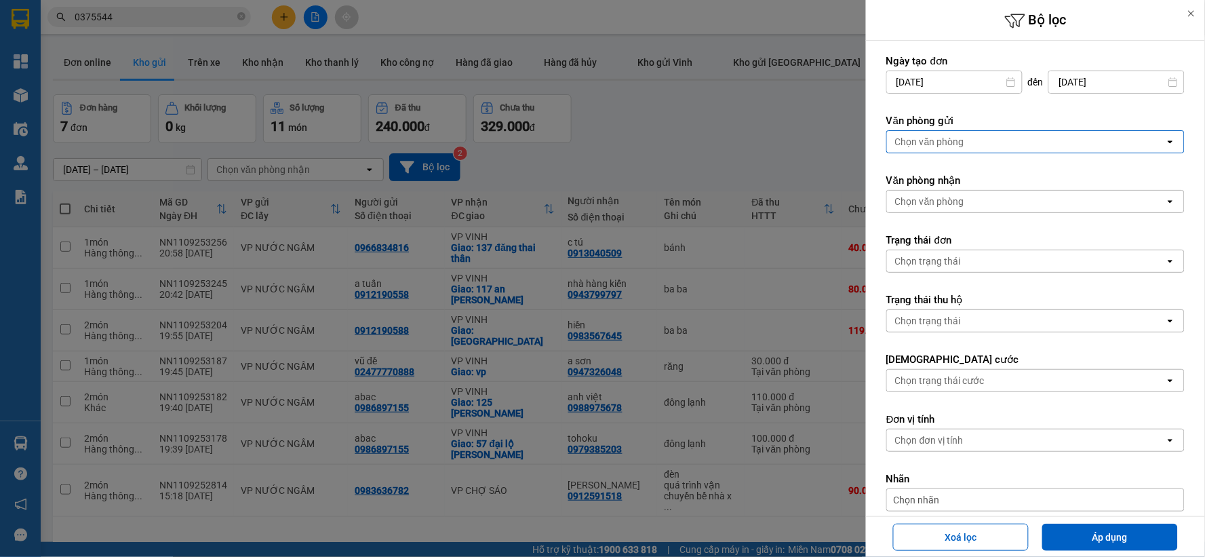
click at [972, 137] on div "Chọn văn phòng" at bounding box center [1026, 142] width 278 height 22
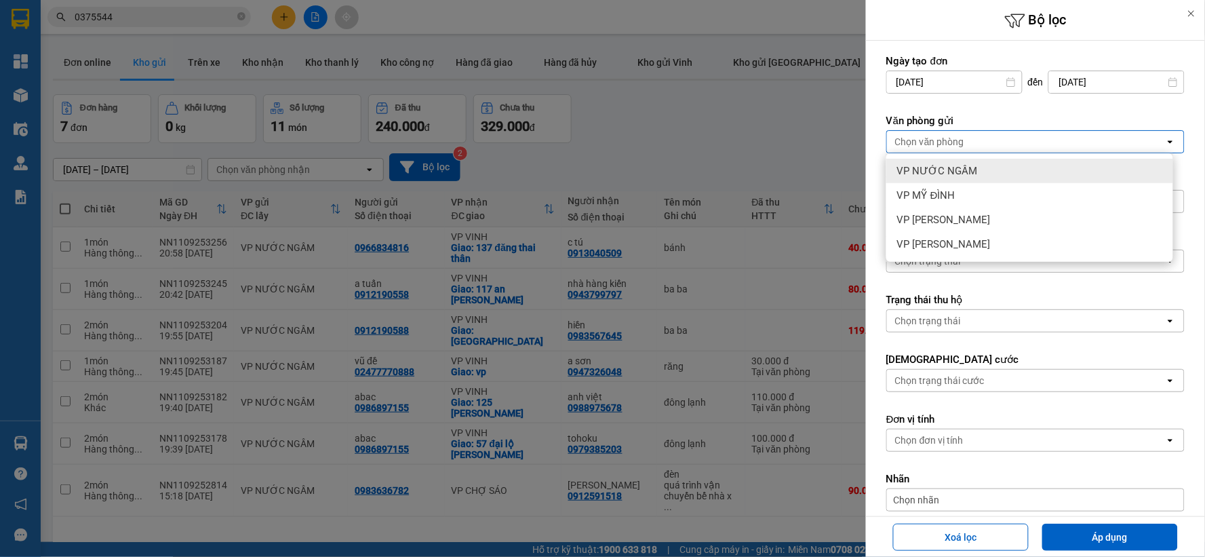
drag, startPoint x: 967, startPoint y: 167, endPoint x: 992, endPoint y: 246, distance: 82.6
click at [971, 174] on span "VP NƯỚC NGẦM" at bounding box center [937, 171] width 81 height 14
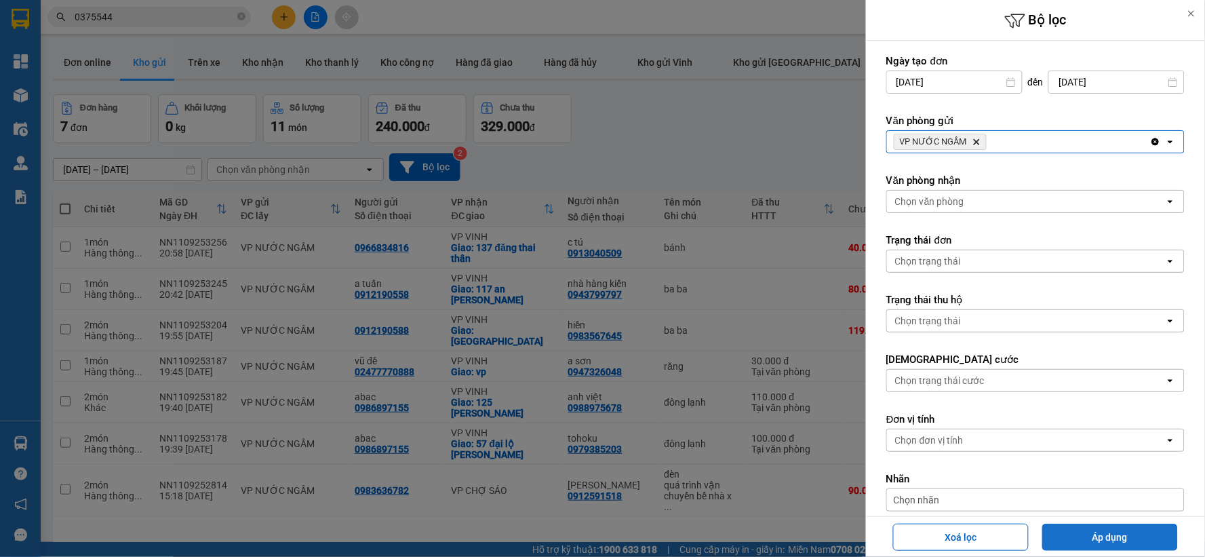
click at [1083, 541] on button "Áp dụng" at bounding box center [1110, 537] width 136 height 27
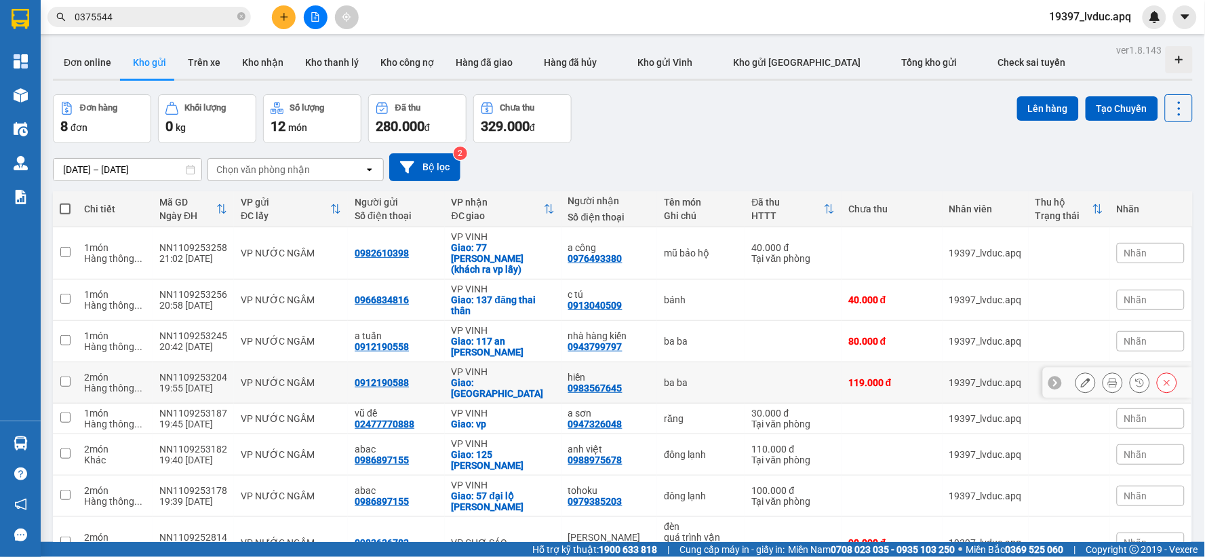
click at [516, 378] on td "VP VINH Giao: [GEOGRAPHIC_DATA]" at bounding box center [503, 382] width 117 height 41
checkbox input "true"
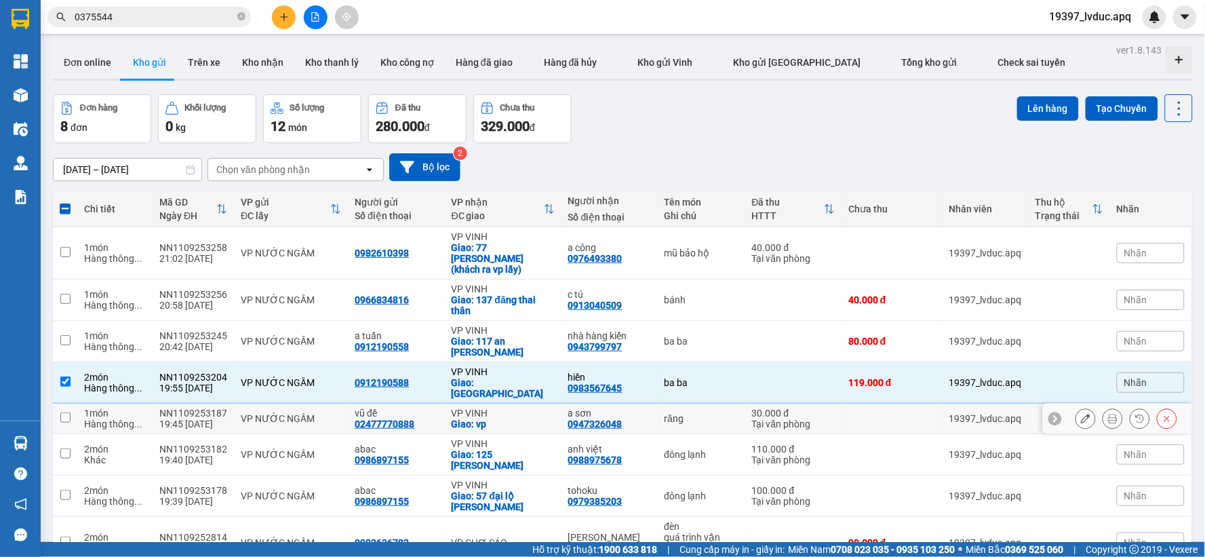
drag, startPoint x: 509, startPoint y: 388, endPoint x: 516, endPoint y: 393, distance: 8.7
click at [511, 408] on div "VP VINH" at bounding box center [503, 413] width 103 height 11
checkbox input "true"
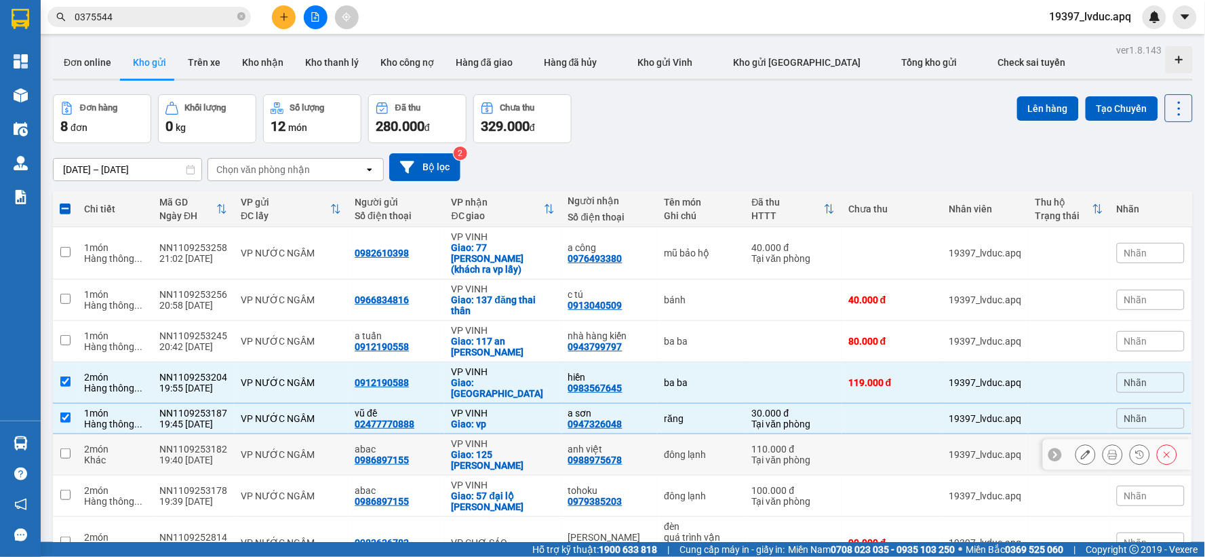
click at [520, 438] on div "VP VINH" at bounding box center [503, 443] width 103 height 11
checkbox input "true"
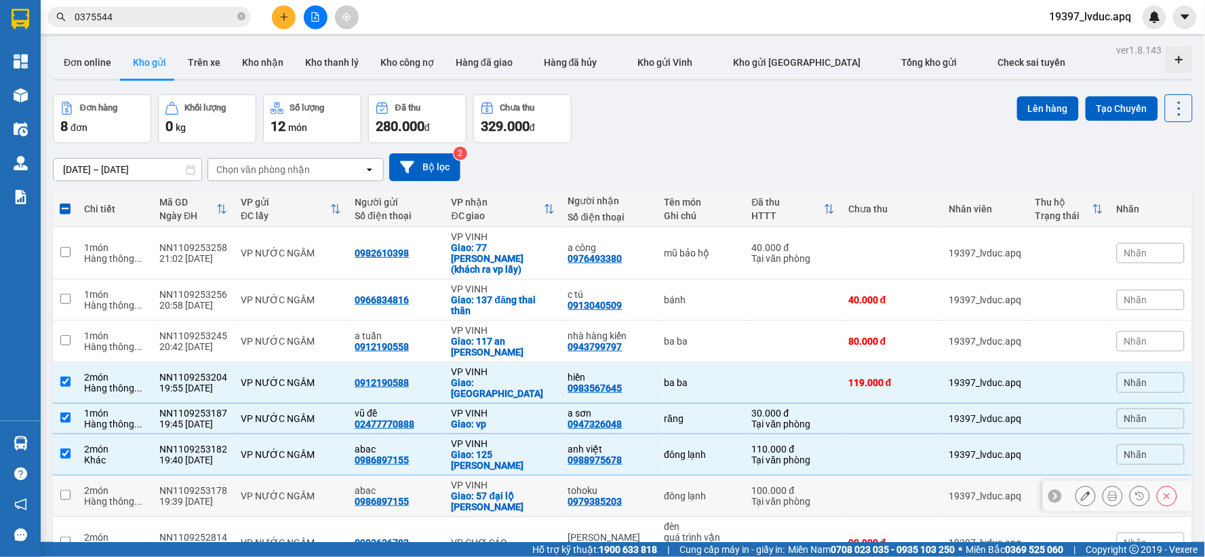
click at [511, 480] on div "VP VINH" at bounding box center [503, 485] width 103 height 11
checkbox input "true"
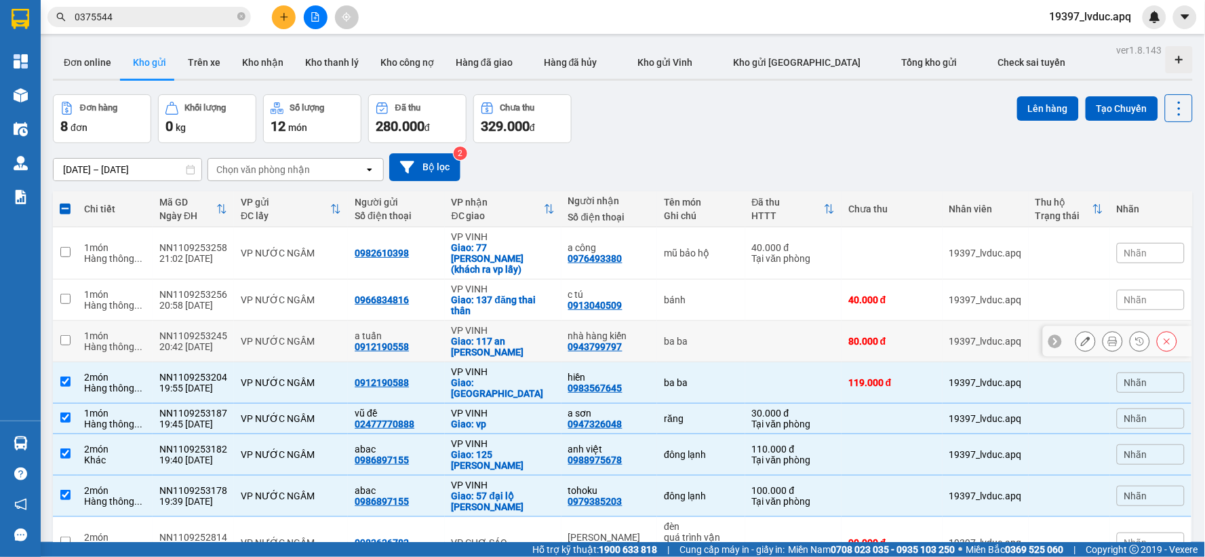
click at [549, 325] on div "VP VINH" at bounding box center [503, 330] width 103 height 11
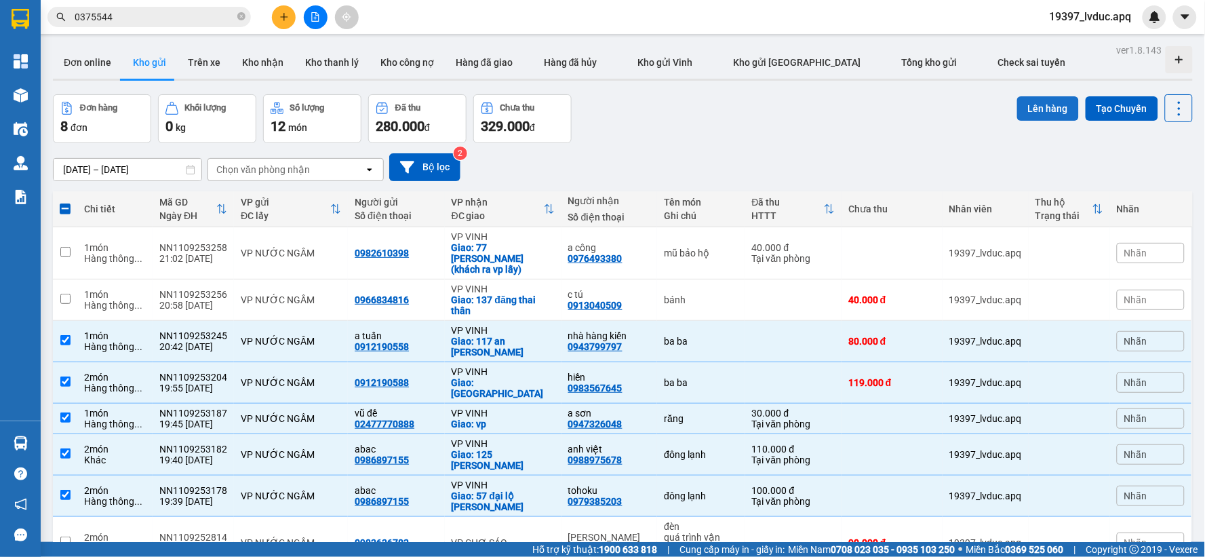
click at [1026, 107] on button "Lên hàng" at bounding box center [1048, 108] width 62 height 24
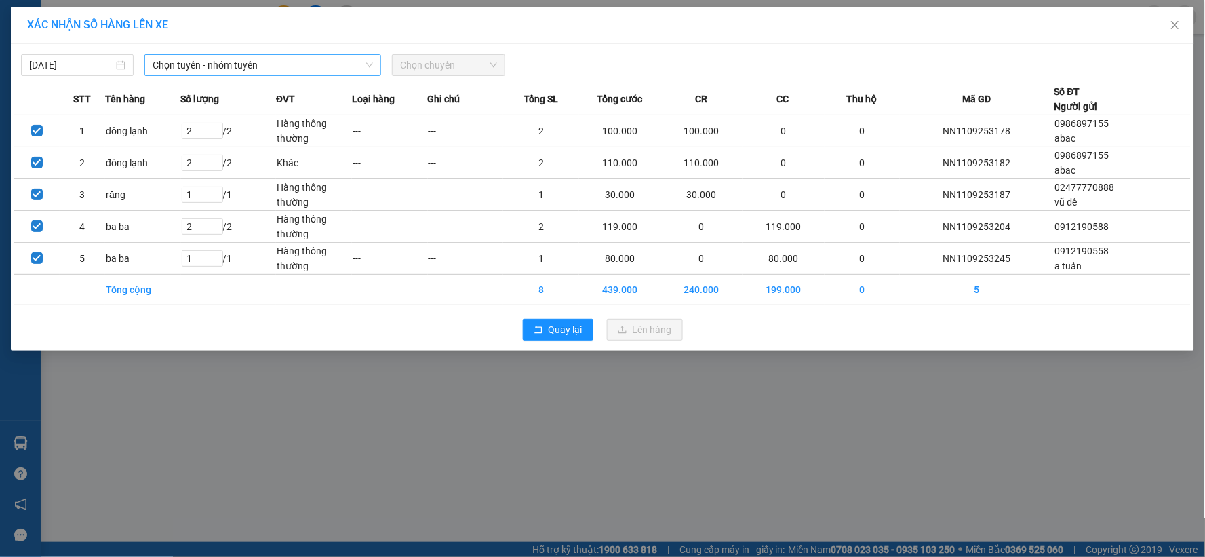
click at [229, 69] on span "Chọn tuyến - nhóm tuyến" at bounding box center [263, 65] width 220 height 20
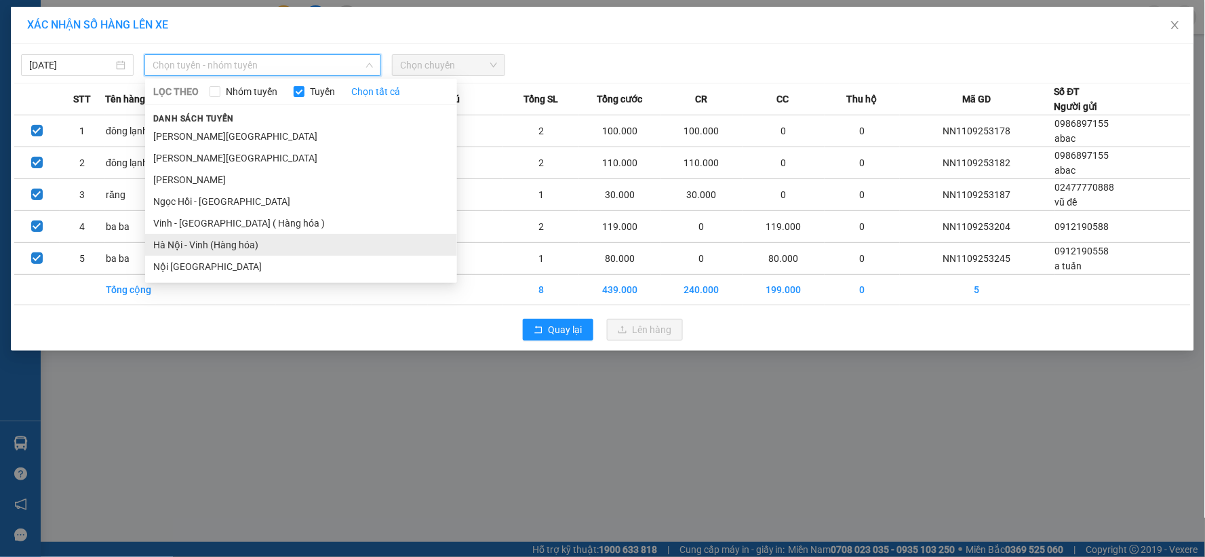
click at [205, 236] on li "Hà Nội - Vinh (Hàng hóa)" at bounding box center [301, 245] width 312 height 22
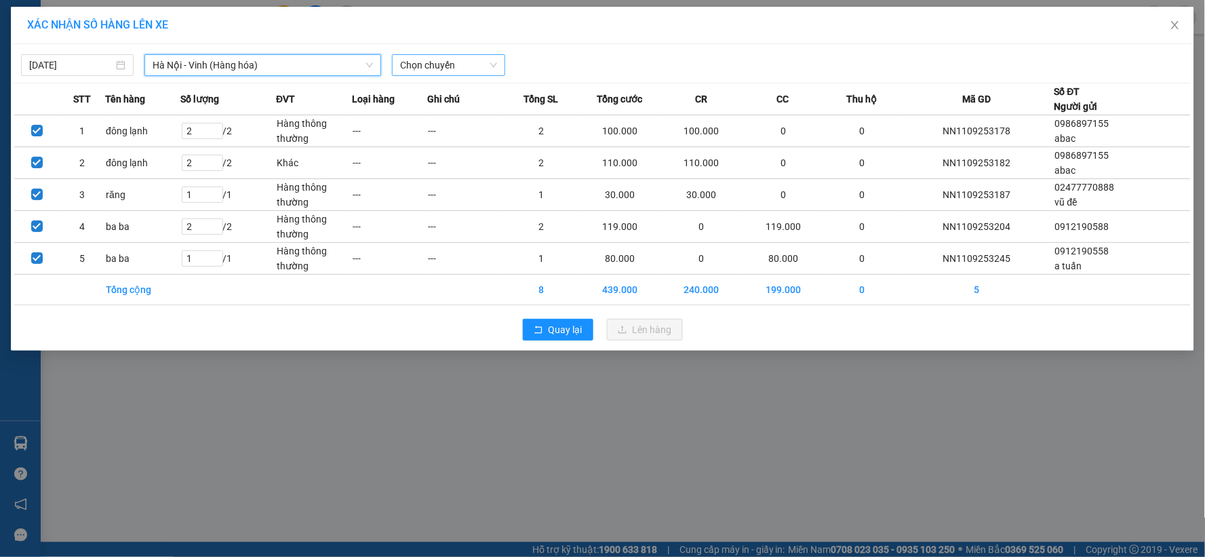
drag, startPoint x: 425, startPoint y: 59, endPoint x: 431, endPoint y: 70, distance: 12.5
click at [426, 59] on span "Chọn chuyến" at bounding box center [448, 65] width 96 height 20
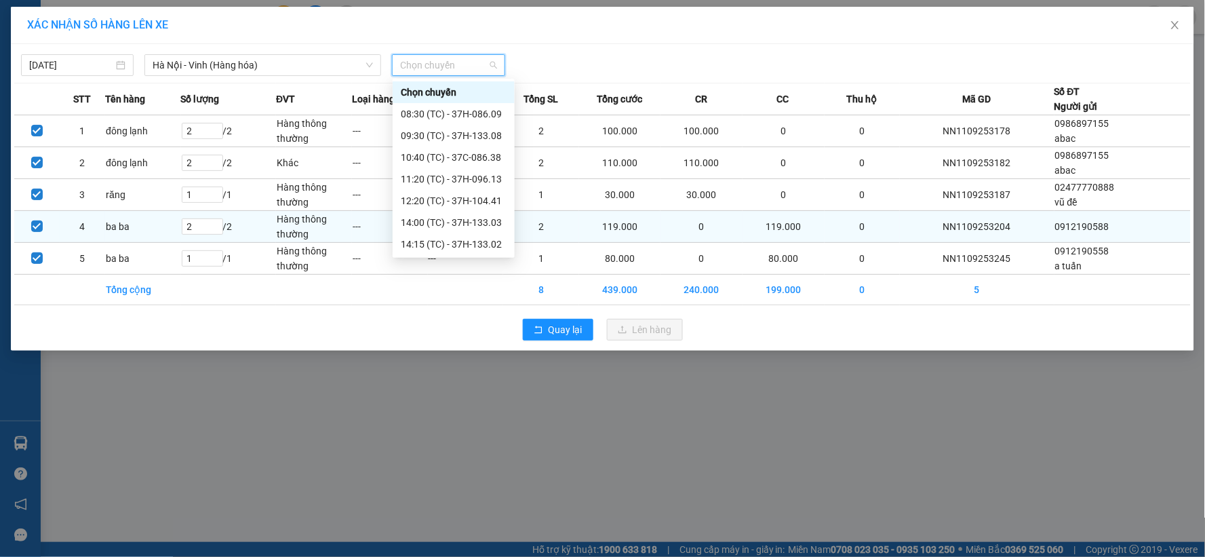
drag, startPoint x: 461, startPoint y: 239, endPoint x: 500, endPoint y: 250, distance: 40.0
click at [470, 410] on div "23:10 (TC) - 37H-104.02" at bounding box center [454, 417] width 106 height 15
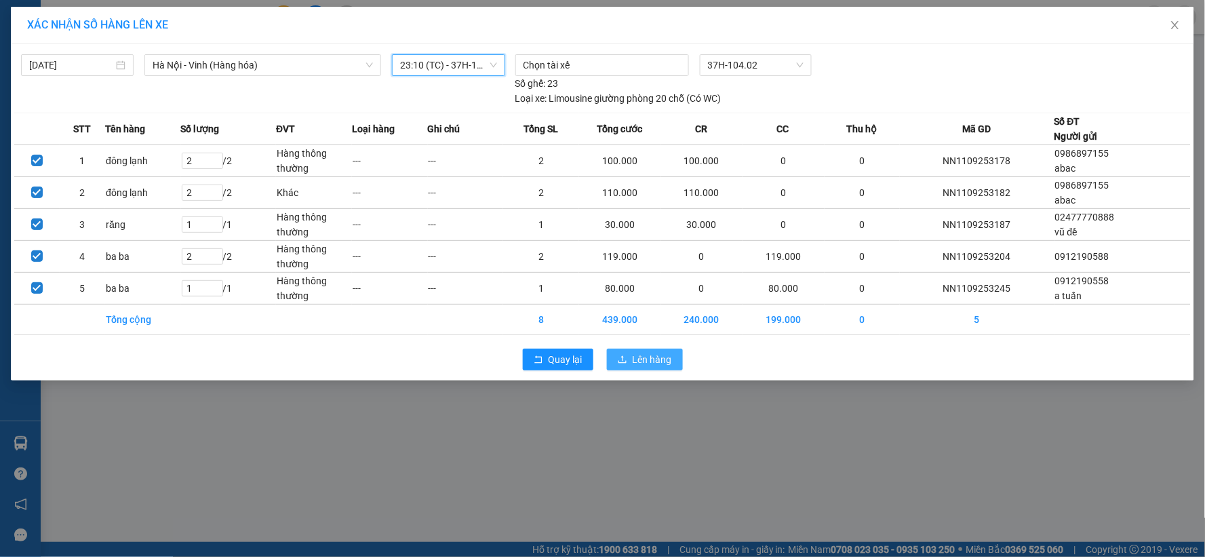
click at [644, 356] on span "Lên hàng" at bounding box center [652, 359] width 39 height 15
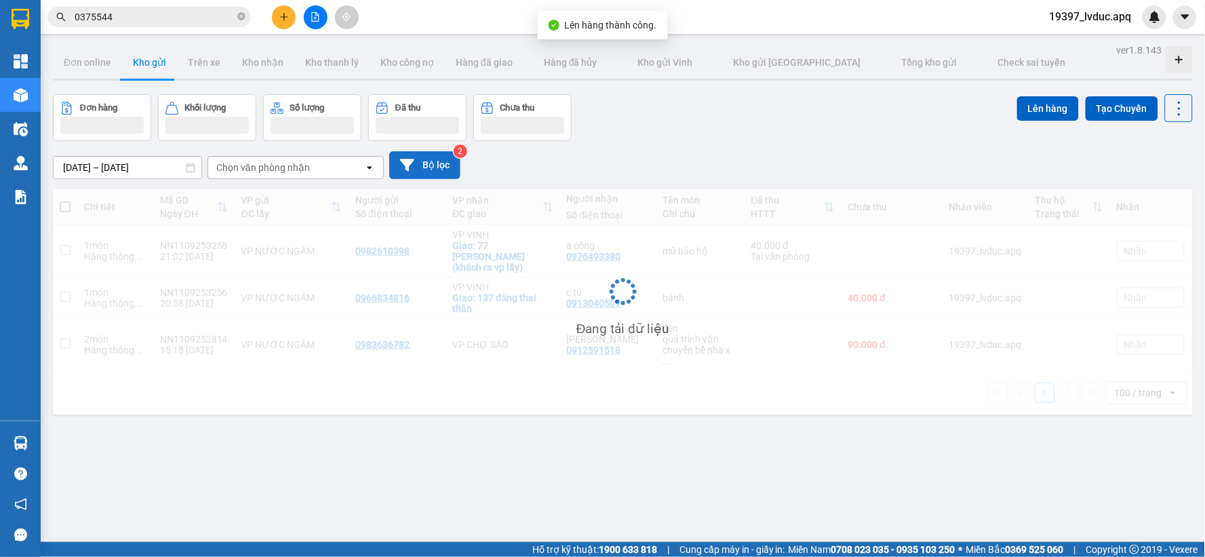
click at [449, 165] on button "Bộ lọc" at bounding box center [424, 165] width 71 height 28
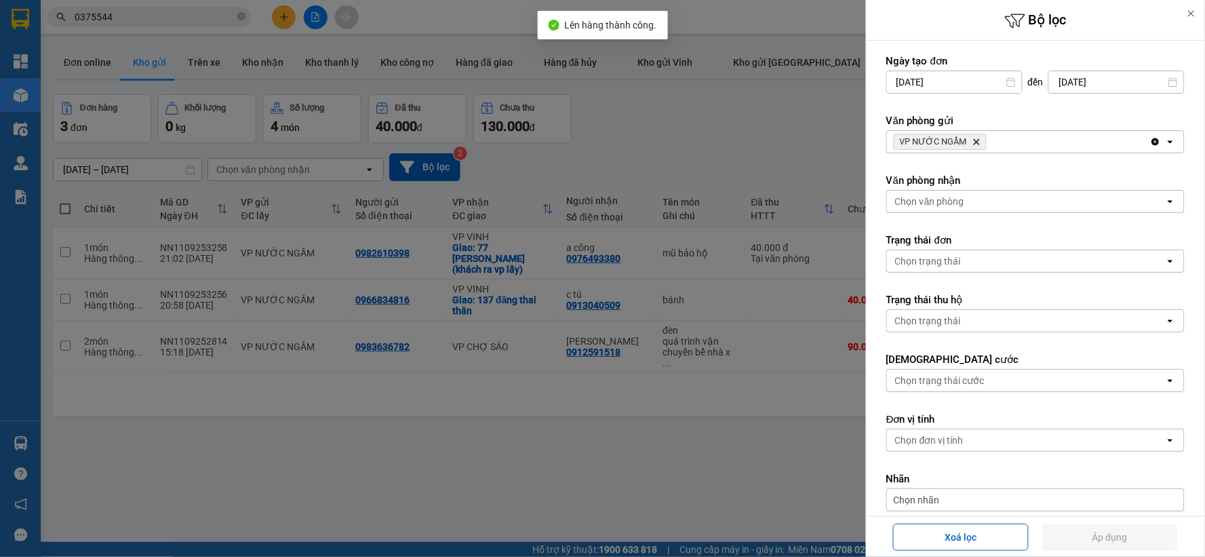
drag, startPoint x: 1009, startPoint y: 201, endPoint x: 1004, endPoint y: 208, distance: 8.7
click at [1007, 205] on div "Chọn văn phòng" at bounding box center [1026, 202] width 278 height 22
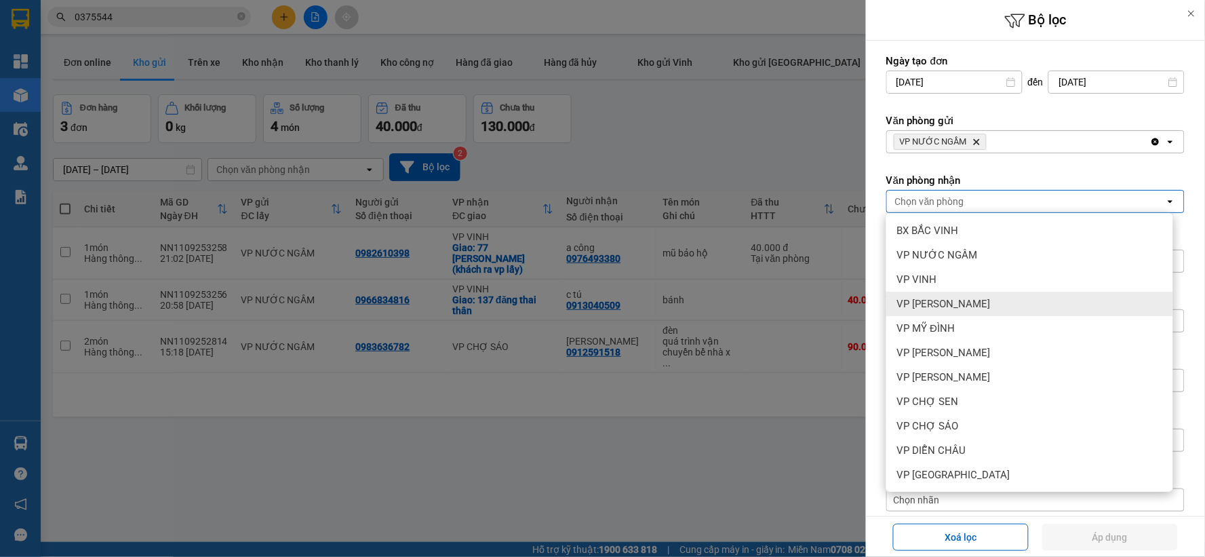
click at [979, 301] on span "VP [PERSON_NAME]" at bounding box center [944, 304] width 94 height 14
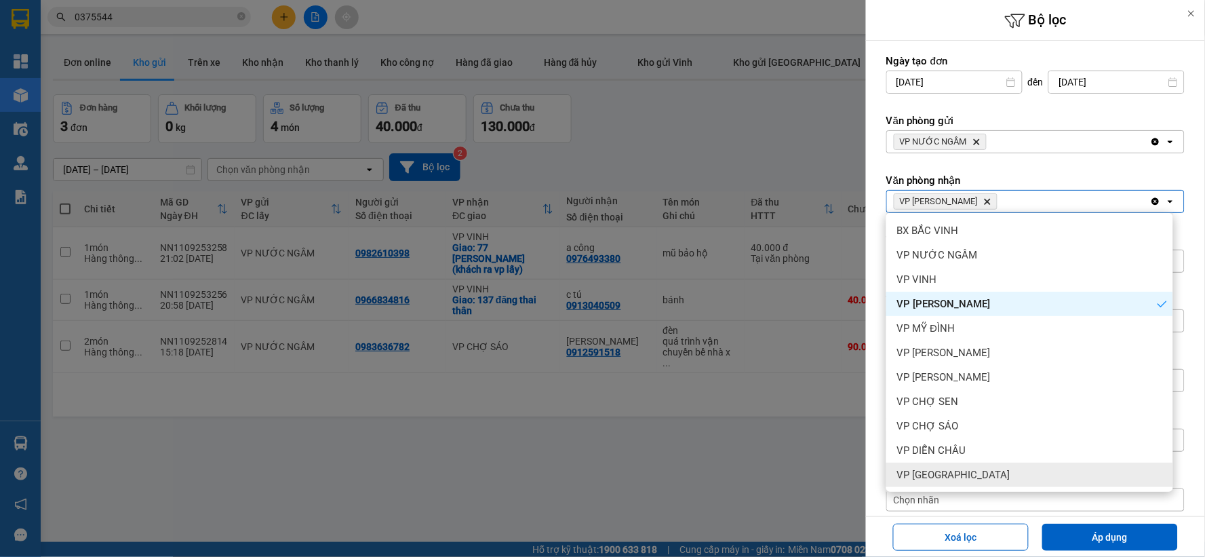
click at [983, 463] on div "VP [GEOGRAPHIC_DATA]" at bounding box center [1029, 475] width 287 height 24
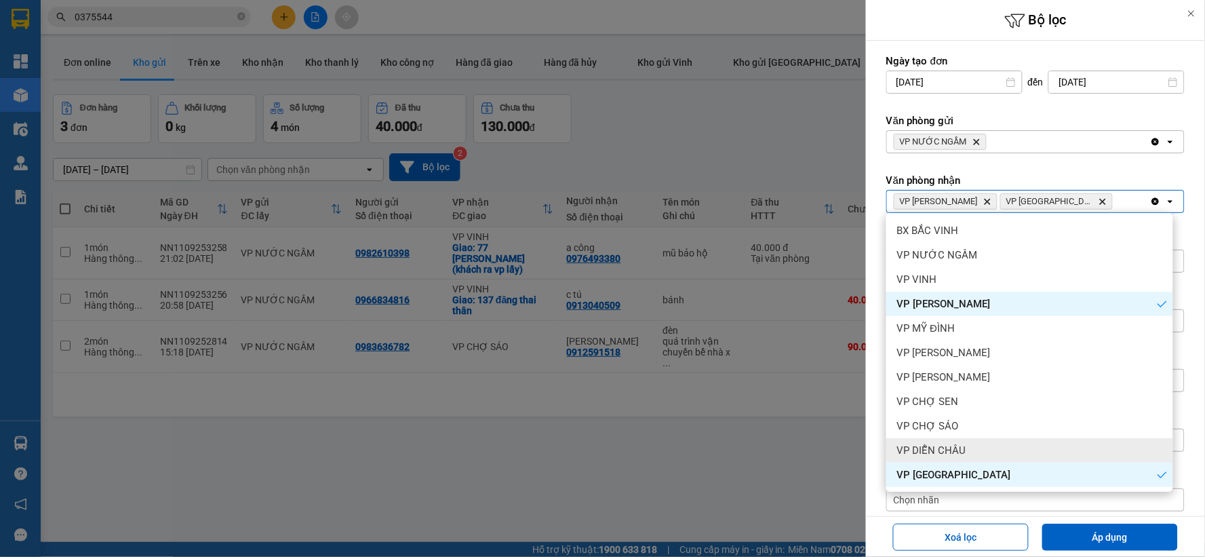
click at [984, 438] on div "VP DIỄN CHÂU" at bounding box center [1029, 450] width 287 height 24
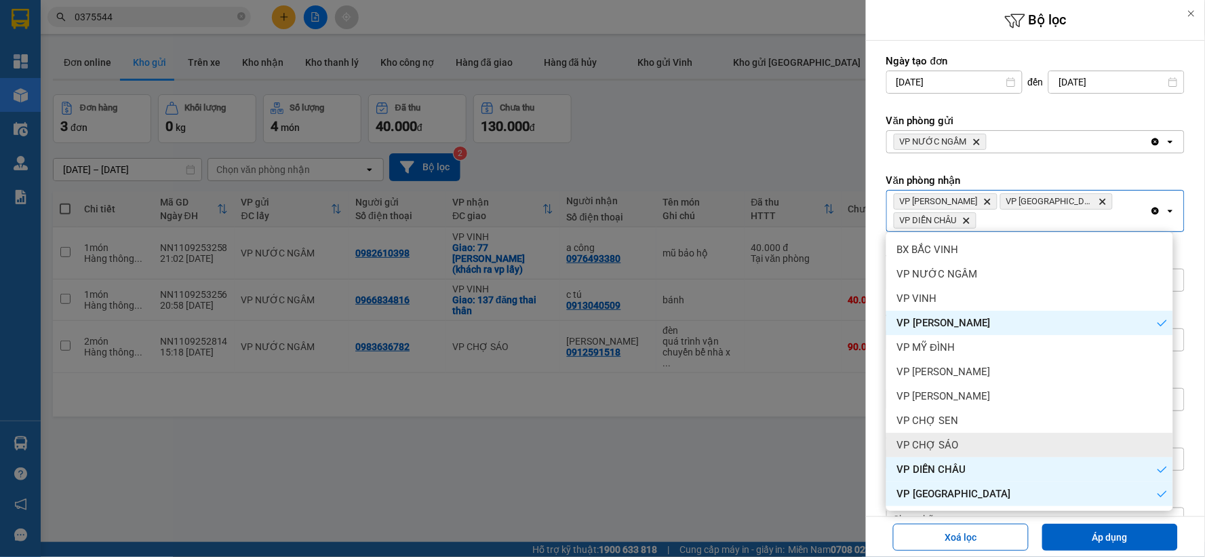
click at [988, 433] on div "VP CHỢ SÁO" at bounding box center [1029, 445] width 287 height 24
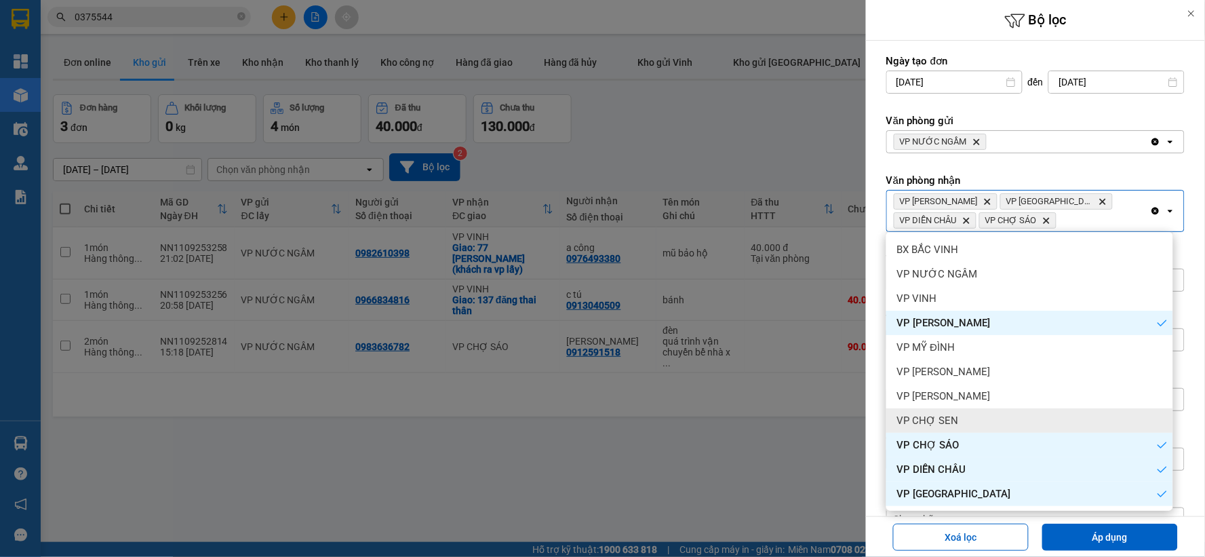
drag, startPoint x: 984, startPoint y: 310, endPoint x: 991, endPoint y: 279, distance: 31.9
click at [991, 408] on div "VP CHỢ SEN" at bounding box center [1029, 420] width 287 height 24
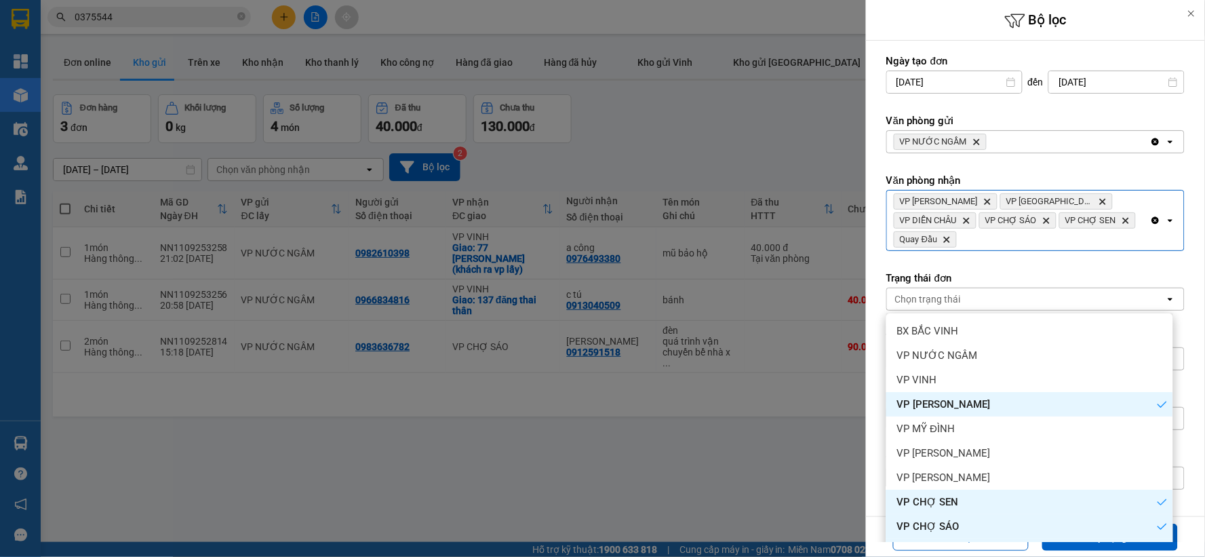
click at [994, 425] on ul "BX BẮC VINH VP NƯỚC NGẦM VP VINH VP THANH CHƯƠNG VP MỸ ĐÌNH VP NGỌC HỒI VP GIA …" at bounding box center [1029, 452] width 287 height 279
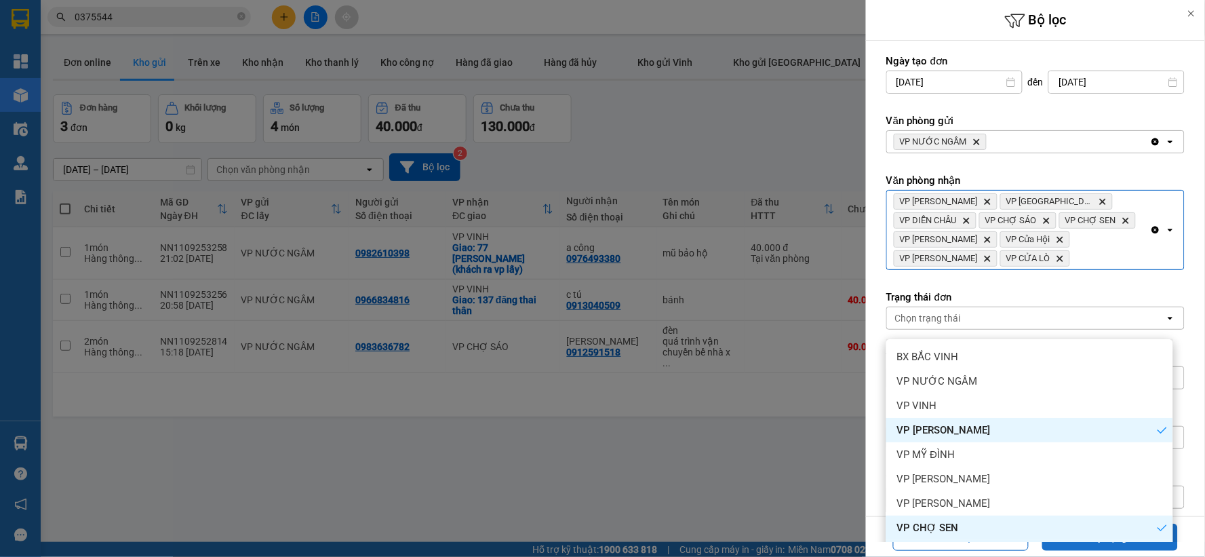
click at [1084, 548] on button "Áp dụng" at bounding box center [1110, 537] width 136 height 27
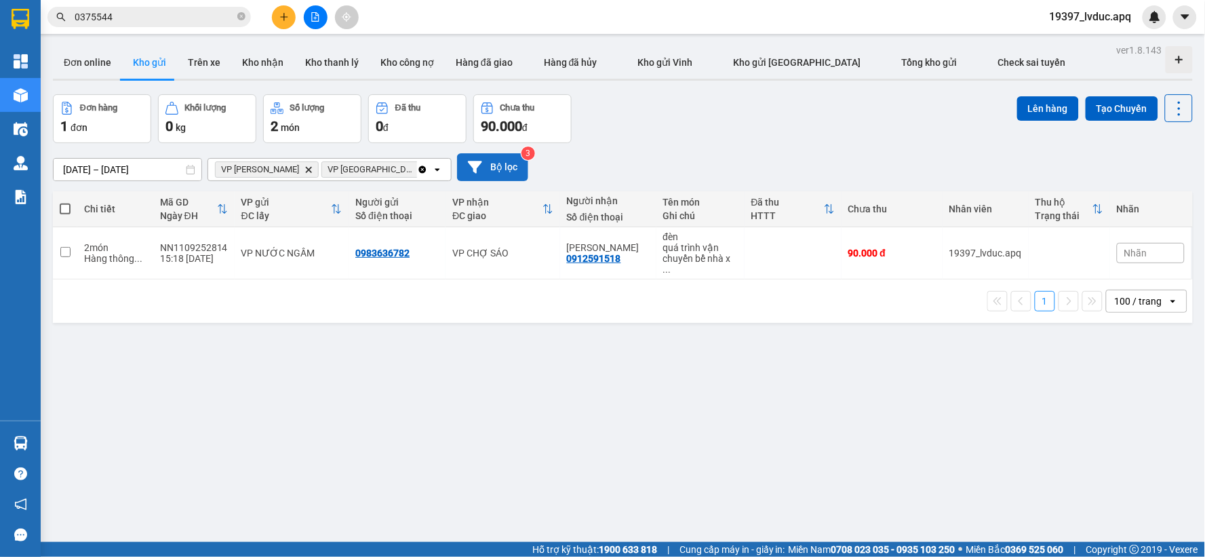
click at [509, 153] on button "Bộ lọc" at bounding box center [492, 167] width 71 height 28
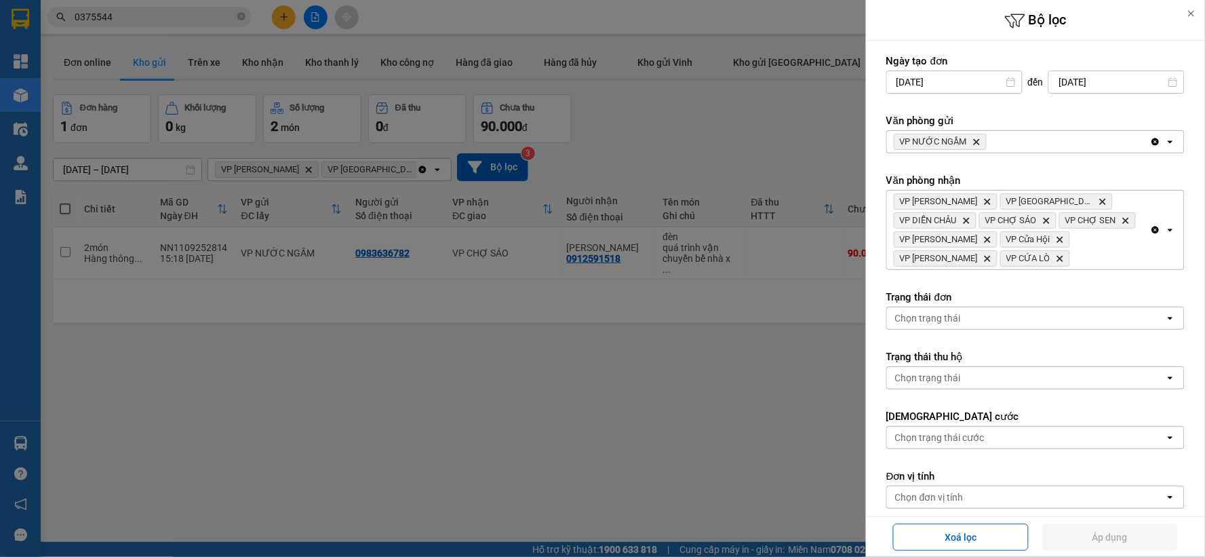
click at [973, 140] on icon "Delete" at bounding box center [977, 142] width 8 height 8
click at [972, 140] on div "VP NƯỚC NGẦM Delete" at bounding box center [1018, 142] width 263 height 22
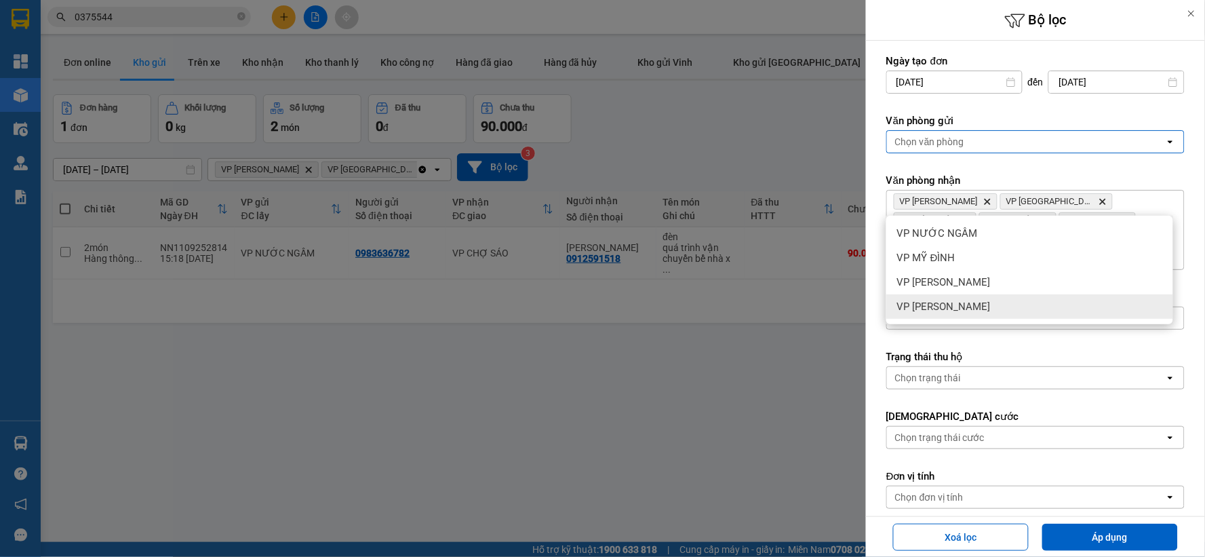
drag, startPoint x: 972, startPoint y: 240, endPoint x: 977, endPoint y: 260, distance: 21.1
click at [972, 294] on div "VP [PERSON_NAME]" at bounding box center [1029, 306] width 287 height 24
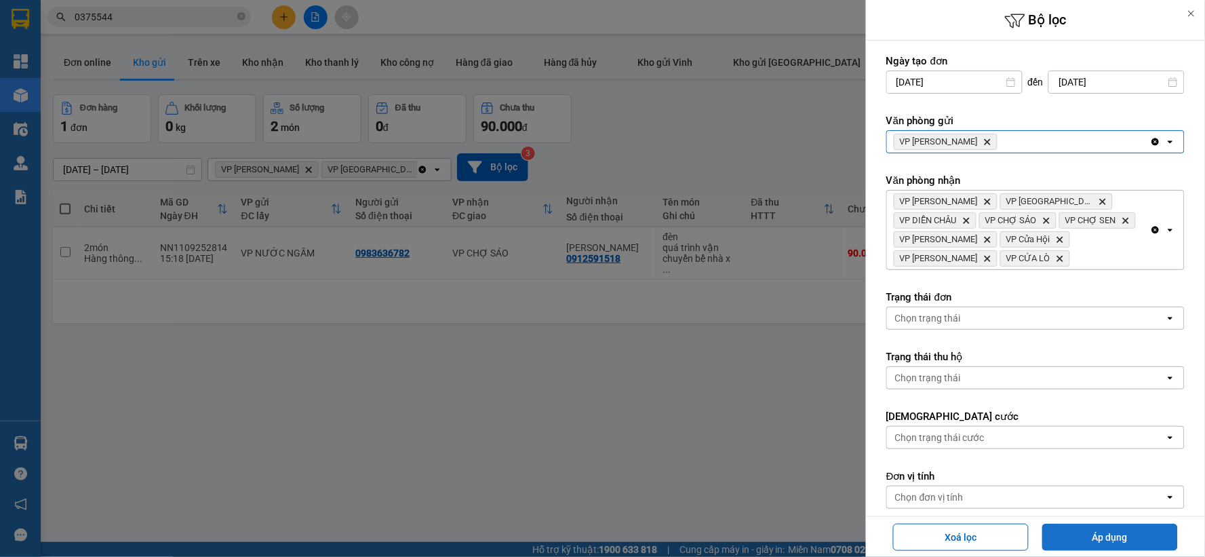
click at [1074, 544] on button "Áp dụng" at bounding box center [1110, 537] width 136 height 27
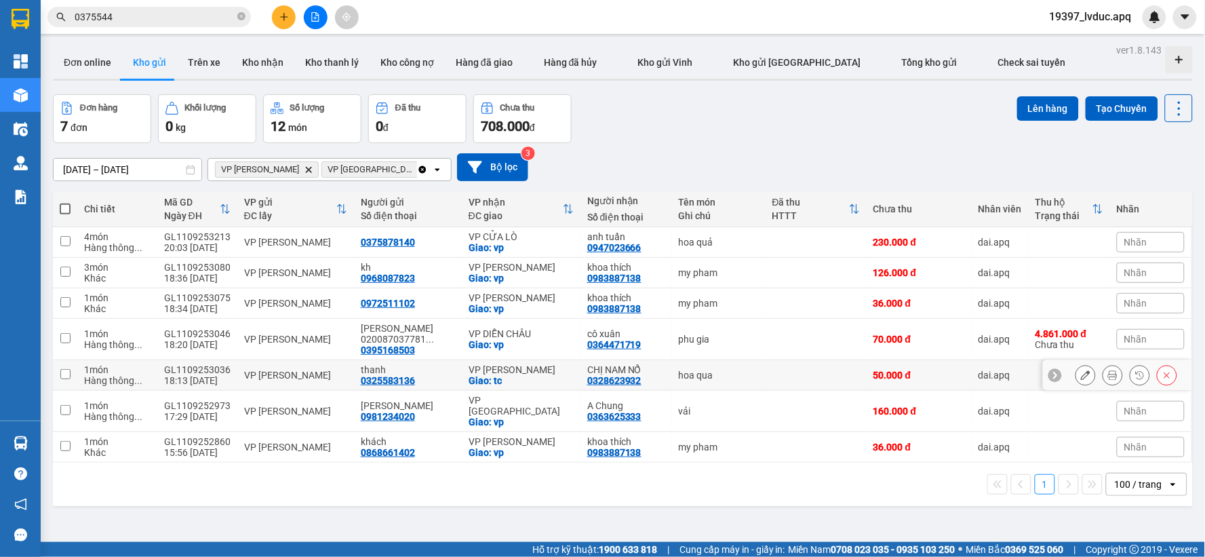
click at [540, 364] on div "VP THANH CHƯƠNG Giao: tc" at bounding box center [521, 375] width 105 height 22
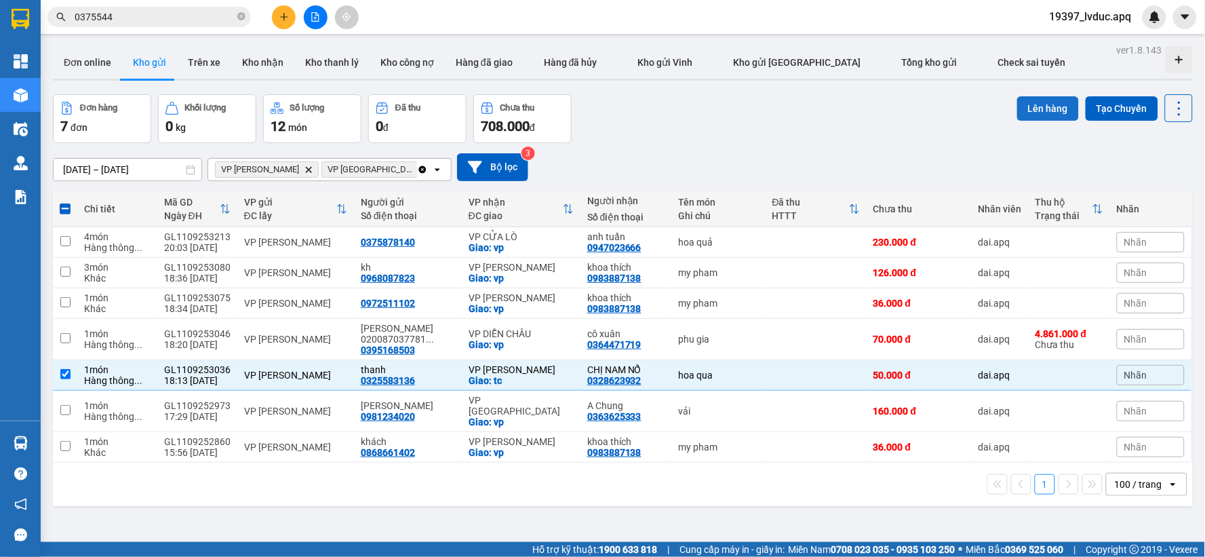
click at [1036, 96] on button "Lên hàng" at bounding box center [1048, 108] width 62 height 24
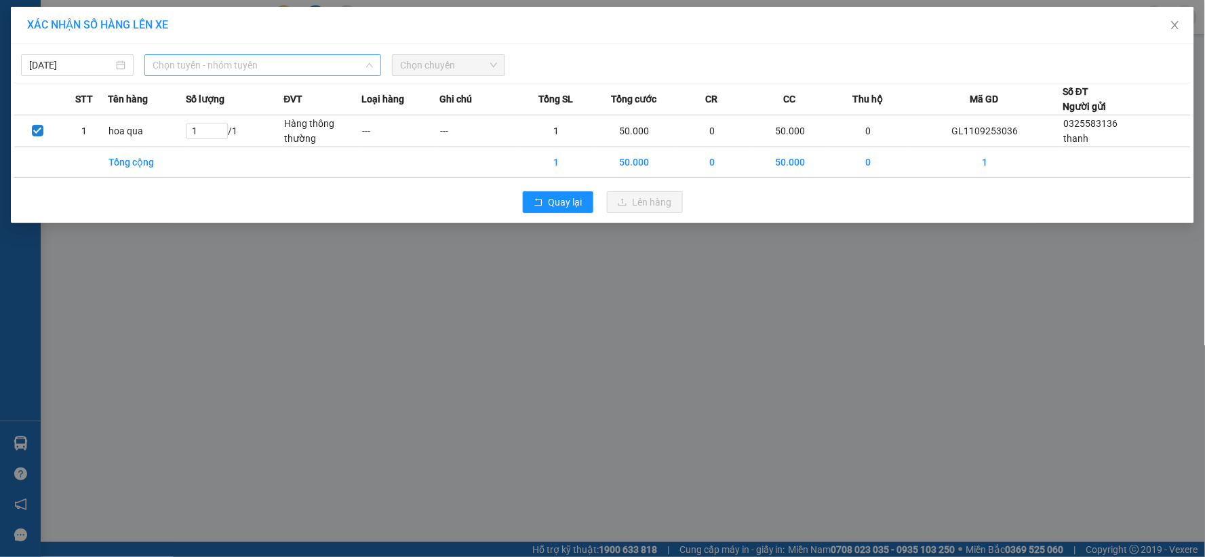
click at [300, 57] on span "Chọn tuyến - nhóm tuyến" at bounding box center [263, 65] width 220 height 20
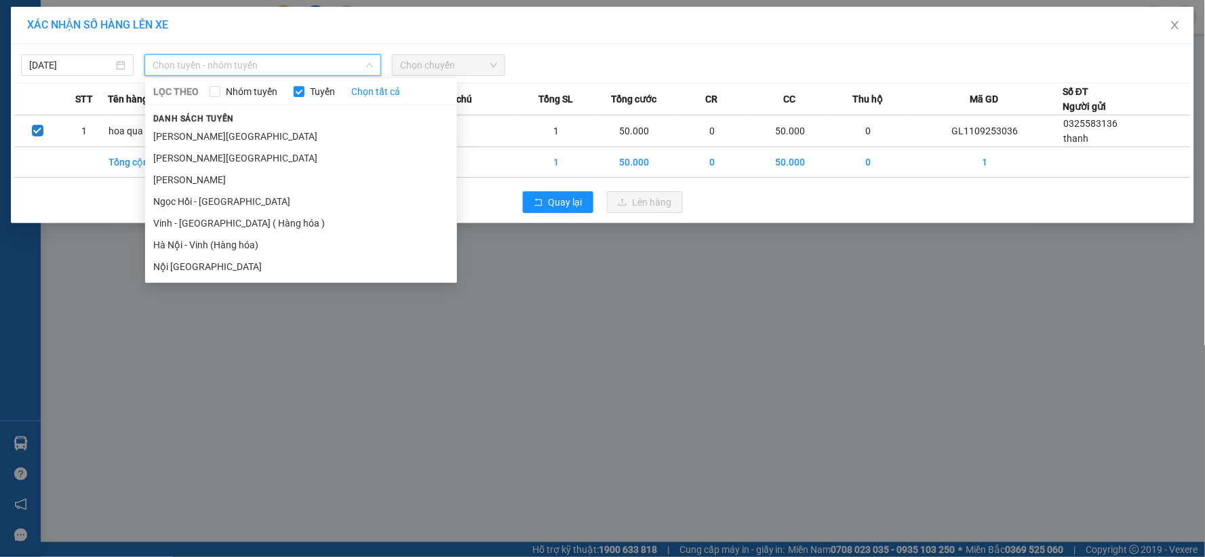
click at [226, 243] on li "Hà Nội - Vinh (Hàng hóa)" at bounding box center [301, 245] width 312 height 22
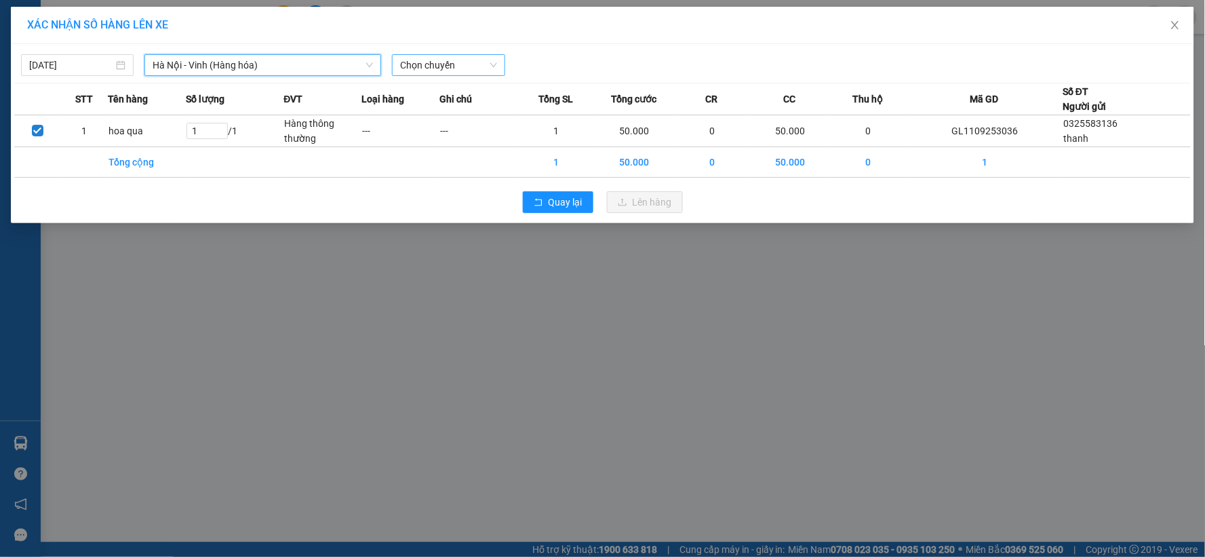
click at [454, 69] on span "Chọn chuyến" at bounding box center [448, 65] width 96 height 20
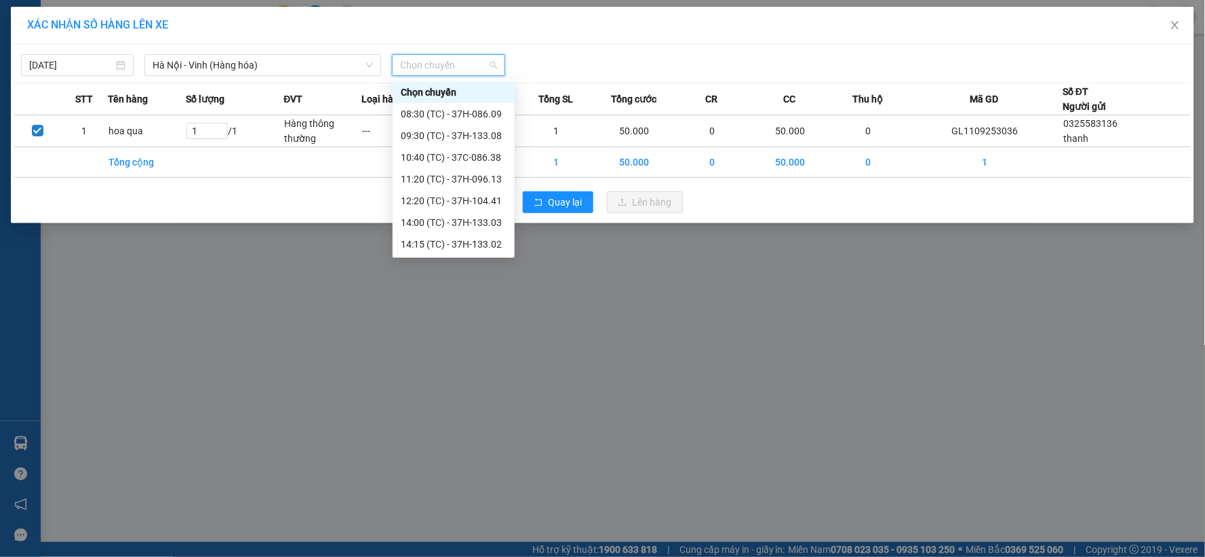
click at [486, 389] on div "23:08 (TC) - 37H-104.94" at bounding box center [454, 396] width 106 height 15
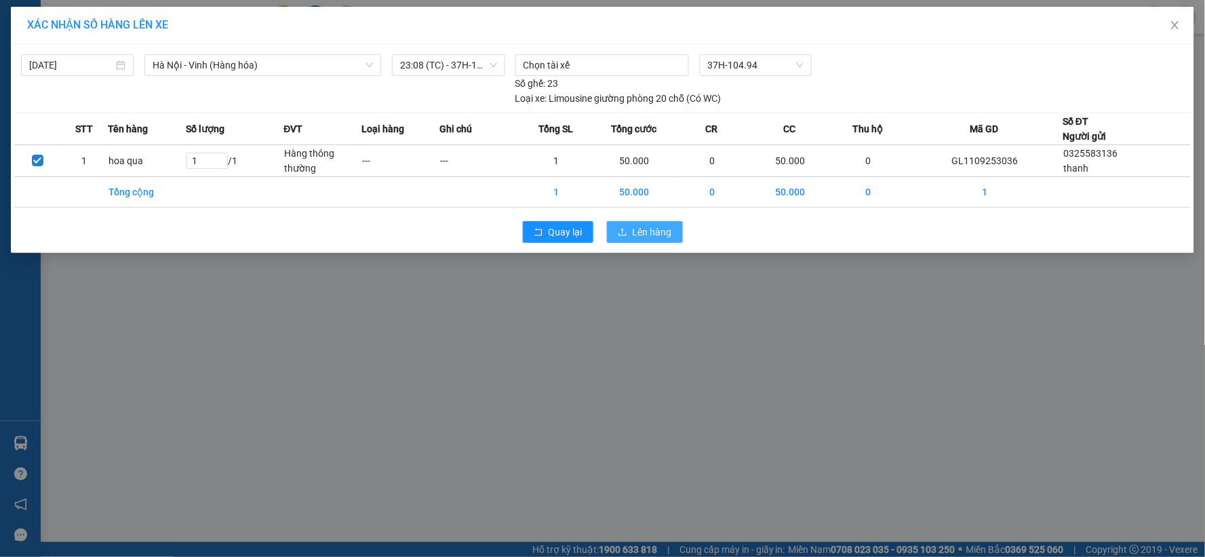
click at [659, 241] on button "Lên hàng" at bounding box center [645, 232] width 76 height 22
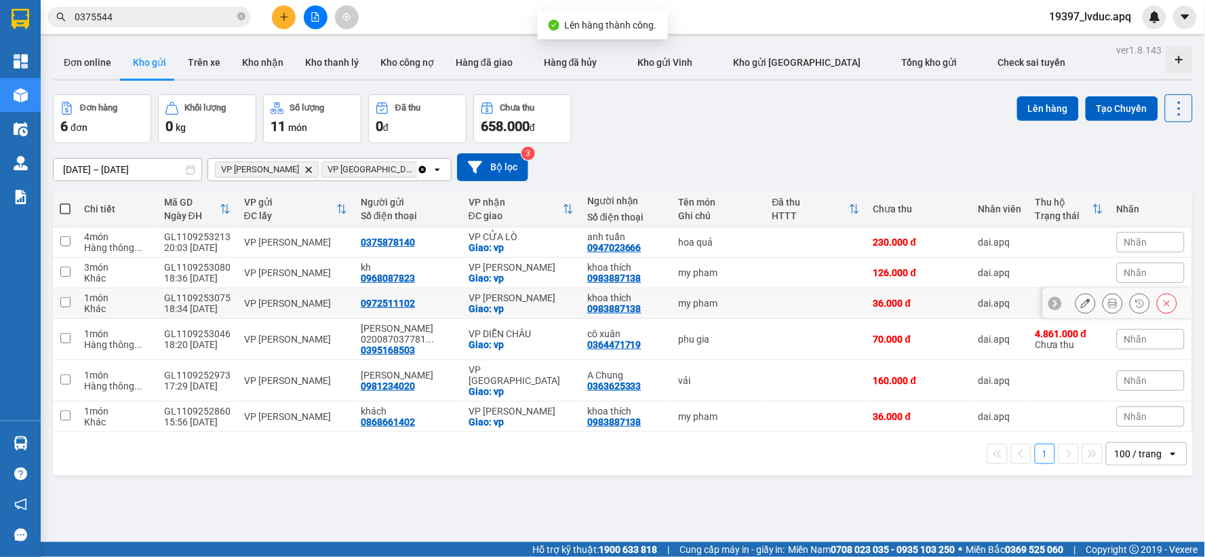
click at [536, 301] on div "VP [PERSON_NAME]" at bounding box center [521, 297] width 105 height 11
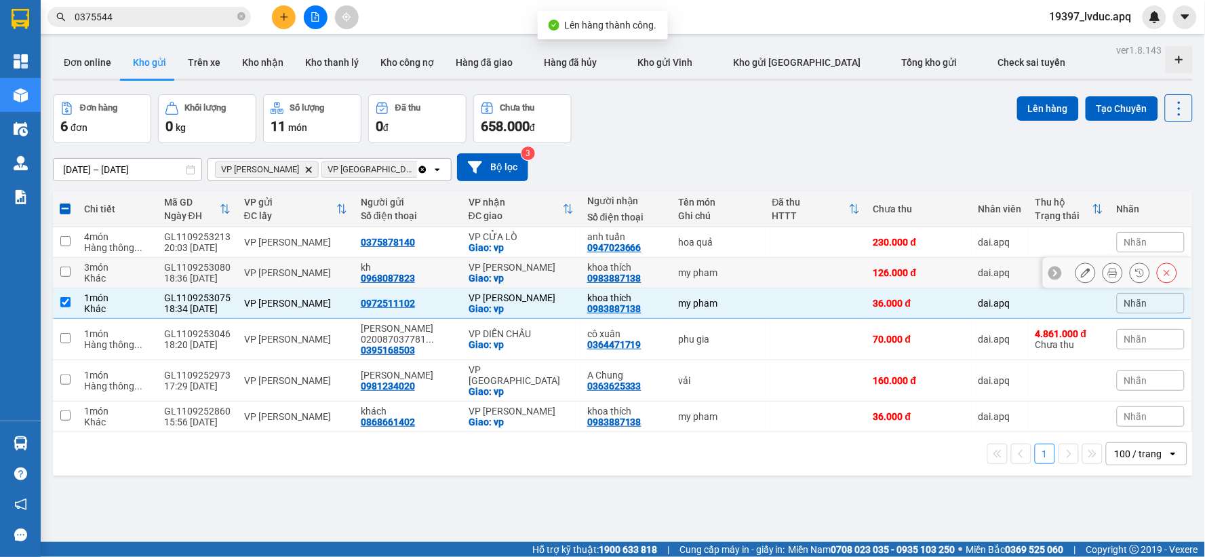
click at [534, 265] on div "VP [PERSON_NAME]" at bounding box center [521, 267] width 105 height 11
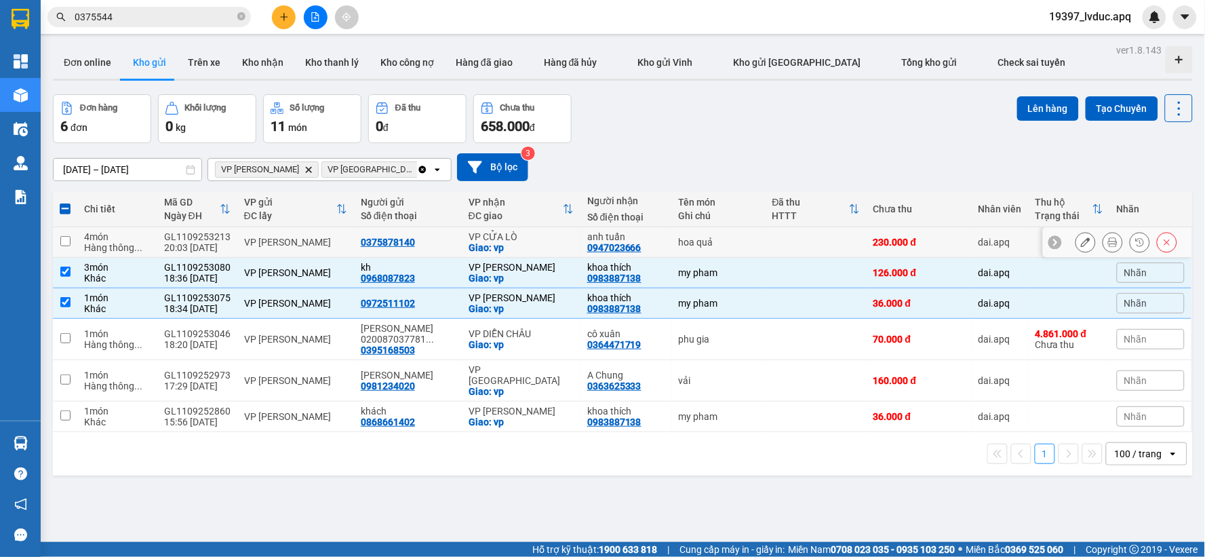
click at [546, 245] on div "Giao: vp" at bounding box center [521, 247] width 105 height 11
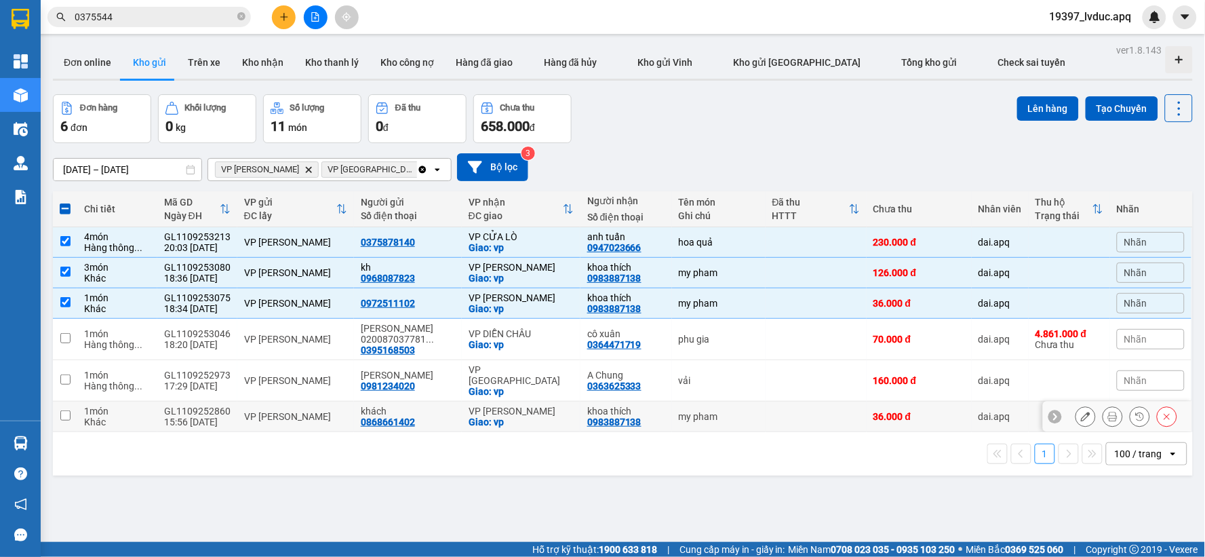
click at [545, 406] on div "VP [PERSON_NAME]" at bounding box center [521, 411] width 105 height 11
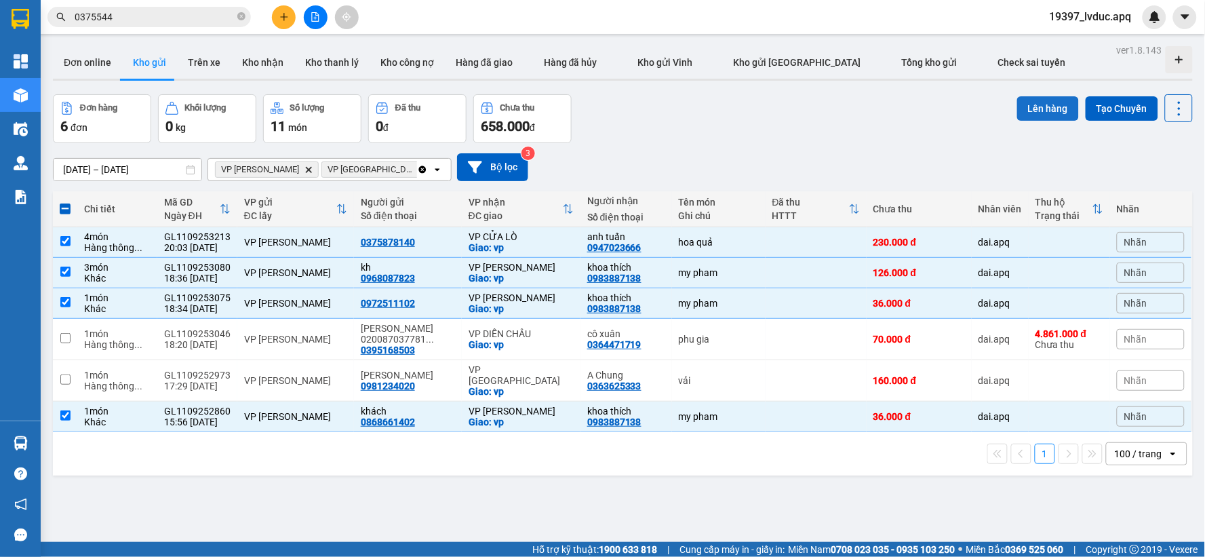
click at [1020, 116] on button "Lên hàng" at bounding box center [1048, 108] width 62 height 24
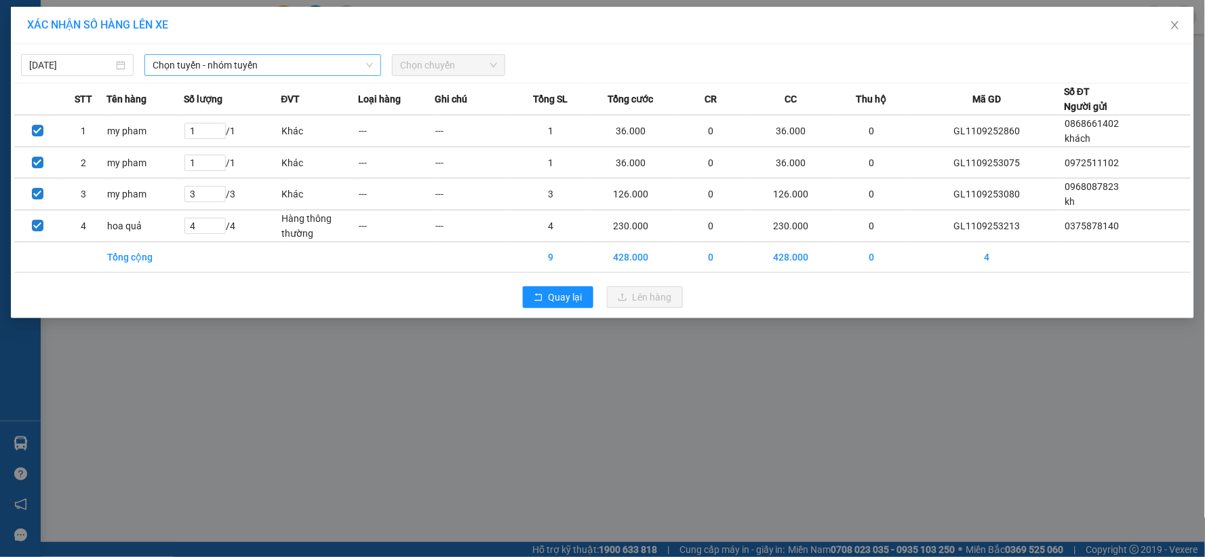
click at [278, 65] on span "Chọn tuyến - nhóm tuyến" at bounding box center [263, 65] width 220 height 20
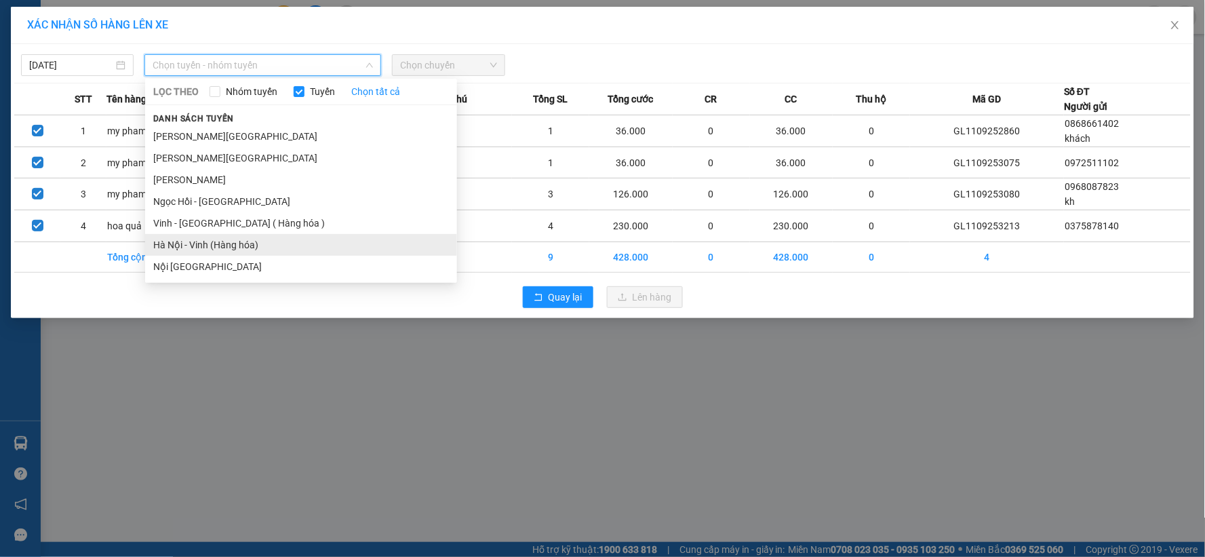
click at [224, 251] on li "Hà Nội - Vinh (Hàng hóa)" at bounding box center [301, 245] width 312 height 22
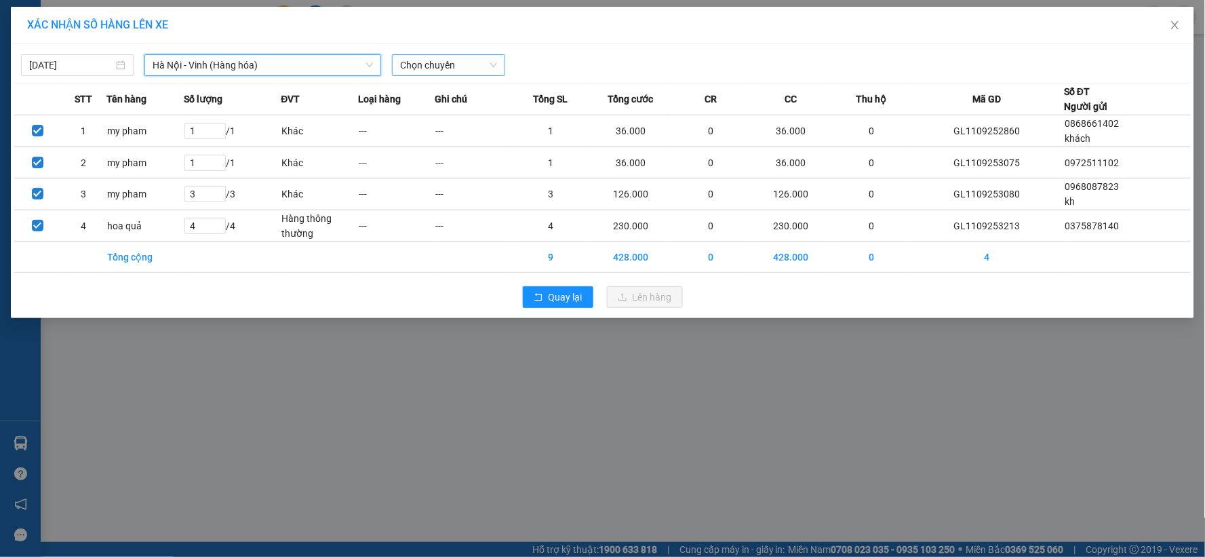
click at [437, 63] on span "Chọn chuyến" at bounding box center [448, 65] width 96 height 20
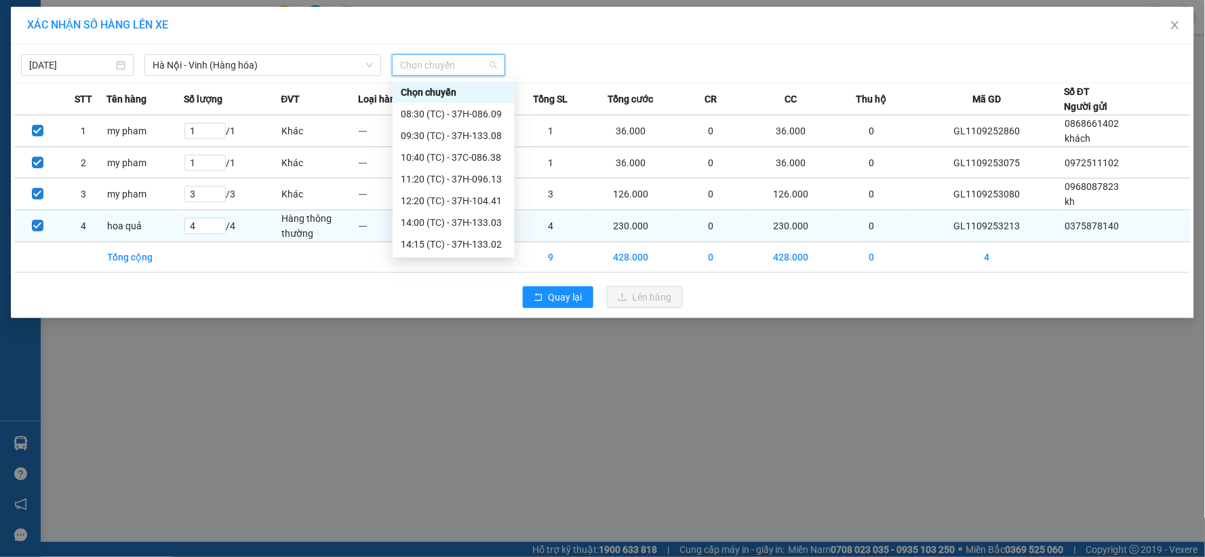
click at [468, 410] on div "23:10 (TC) - 37H-104.02" at bounding box center [454, 417] width 106 height 15
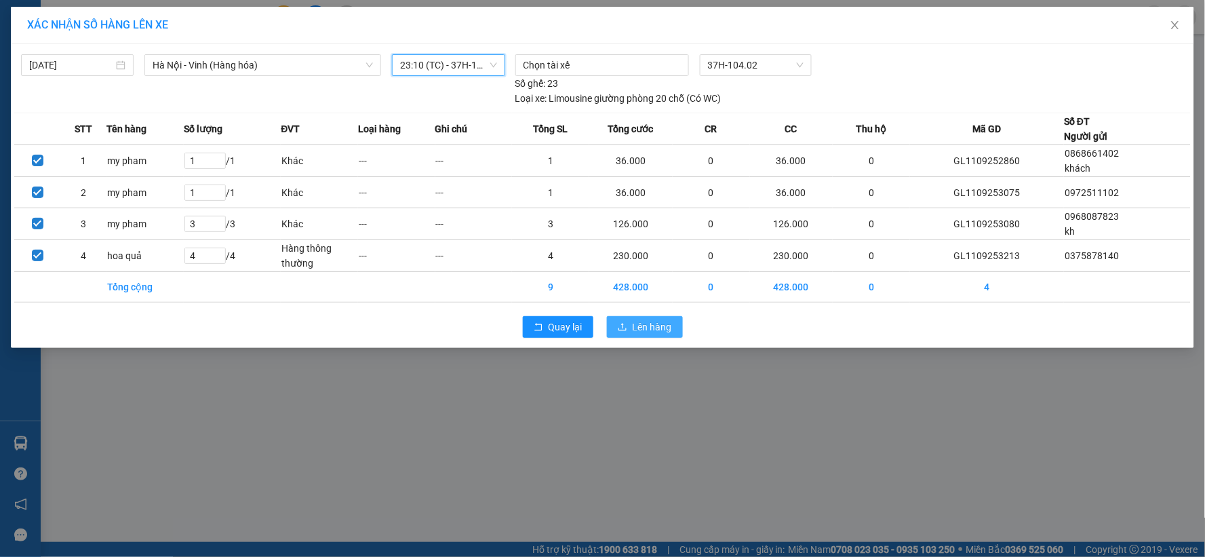
click at [638, 324] on span "Lên hàng" at bounding box center [652, 326] width 39 height 15
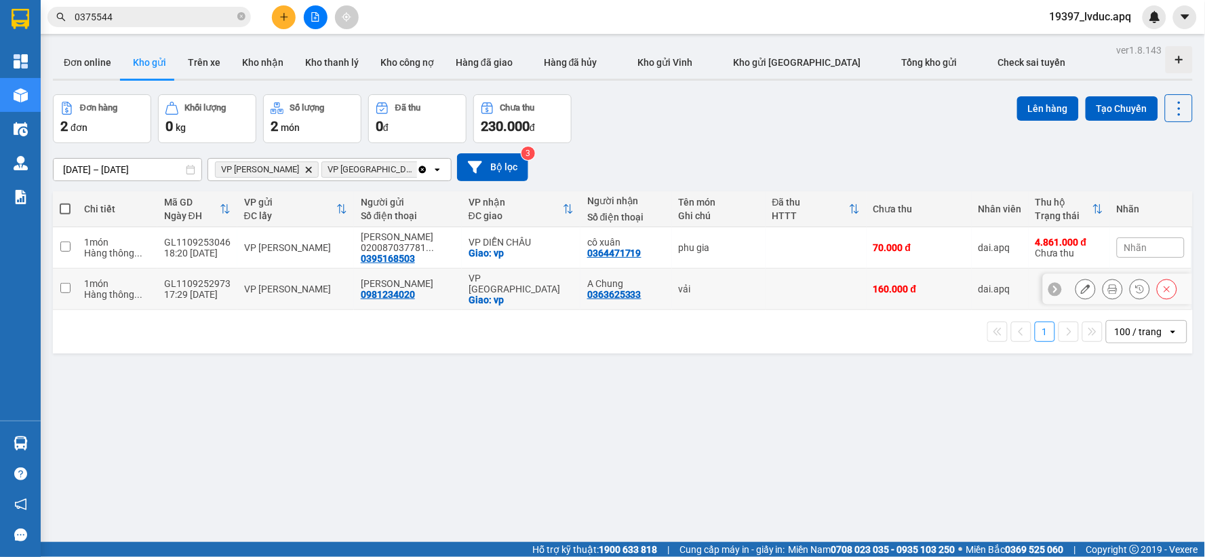
drag, startPoint x: 484, startPoint y: 284, endPoint x: 491, endPoint y: 275, distance: 10.6
click at [486, 294] on div "Giao: vp" at bounding box center [521, 299] width 105 height 11
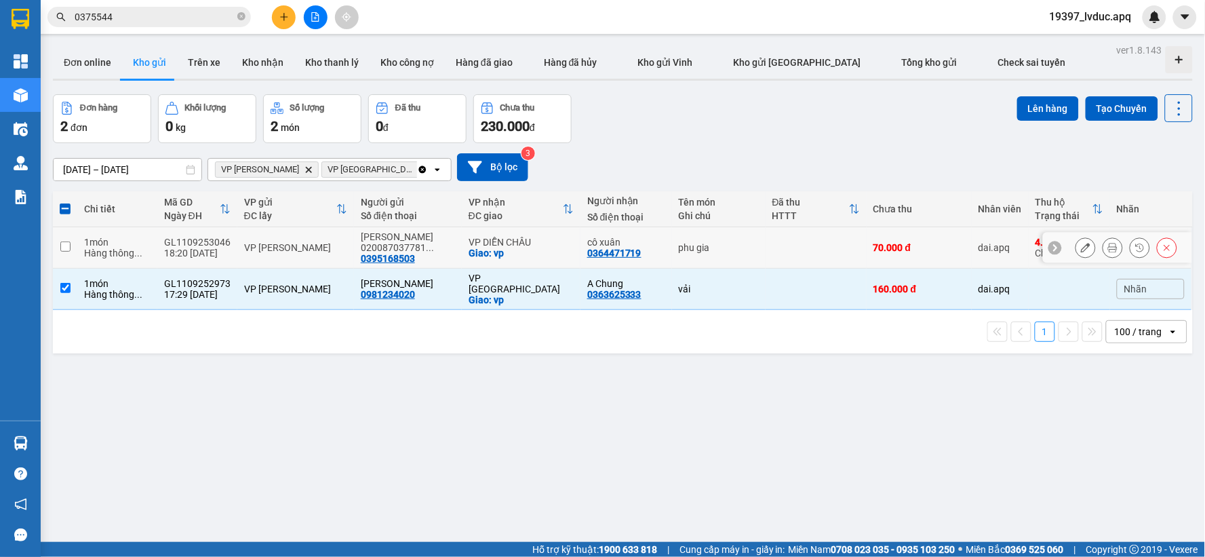
drag, startPoint x: 507, startPoint y: 246, endPoint x: 567, endPoint y: 228, distance: 63.1
click at [507, 246] on div "VP DIỄN CHÂU" at bounding box center [521, 242] width 105 height 11
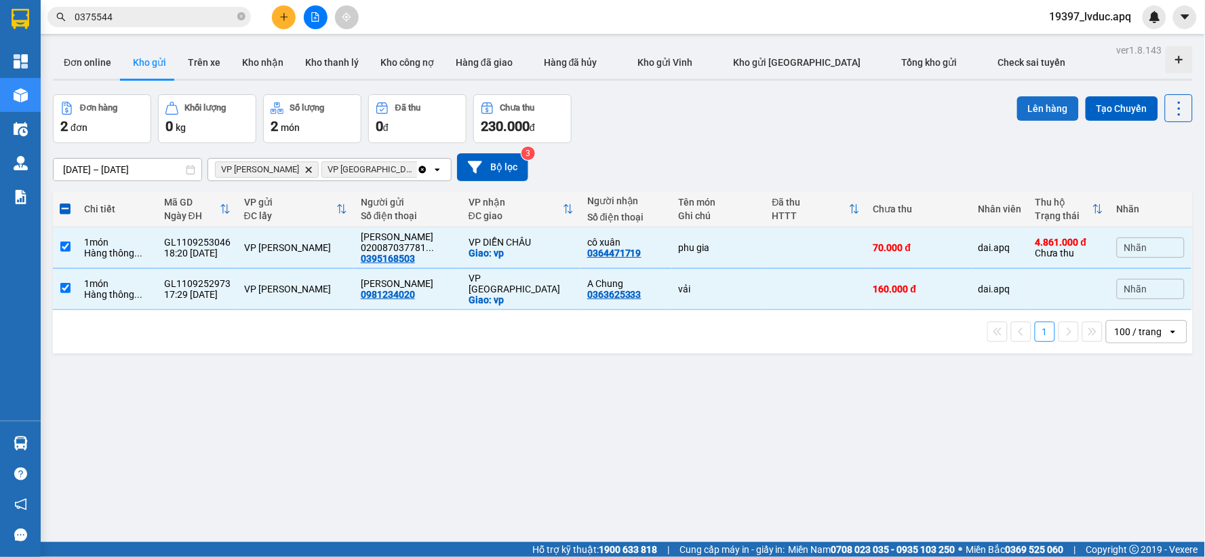
click at [1040, 110] on button "Lên hàng" at bounding box center [1048, 108] width 62 height 24
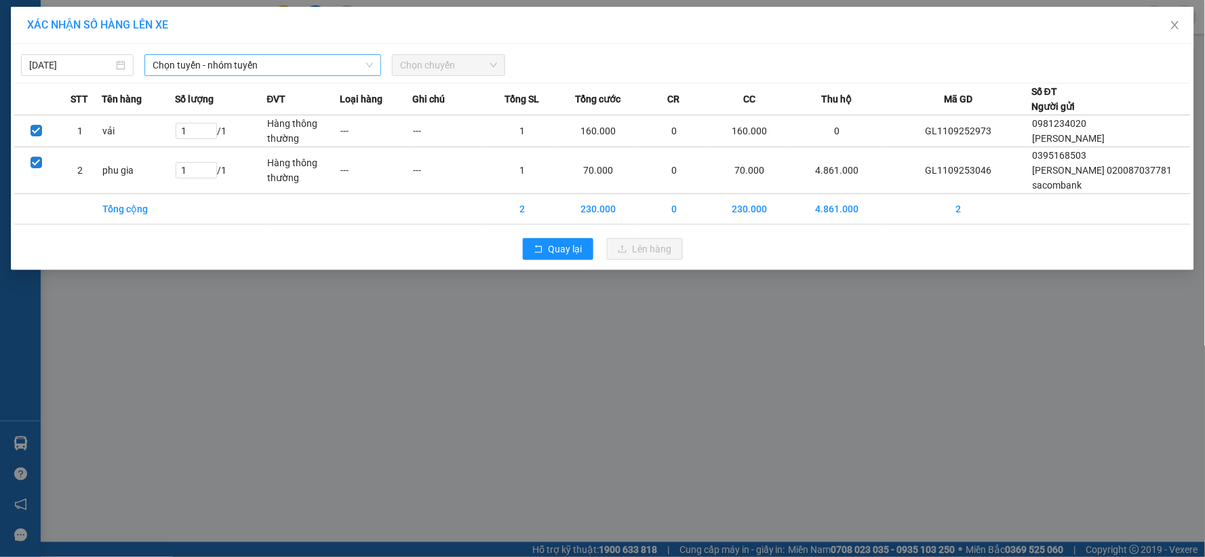
click at [349, 68] on span "Chọn tuyến - nhóm tuyến" at bounding box center [263, 65] width 220 height 20
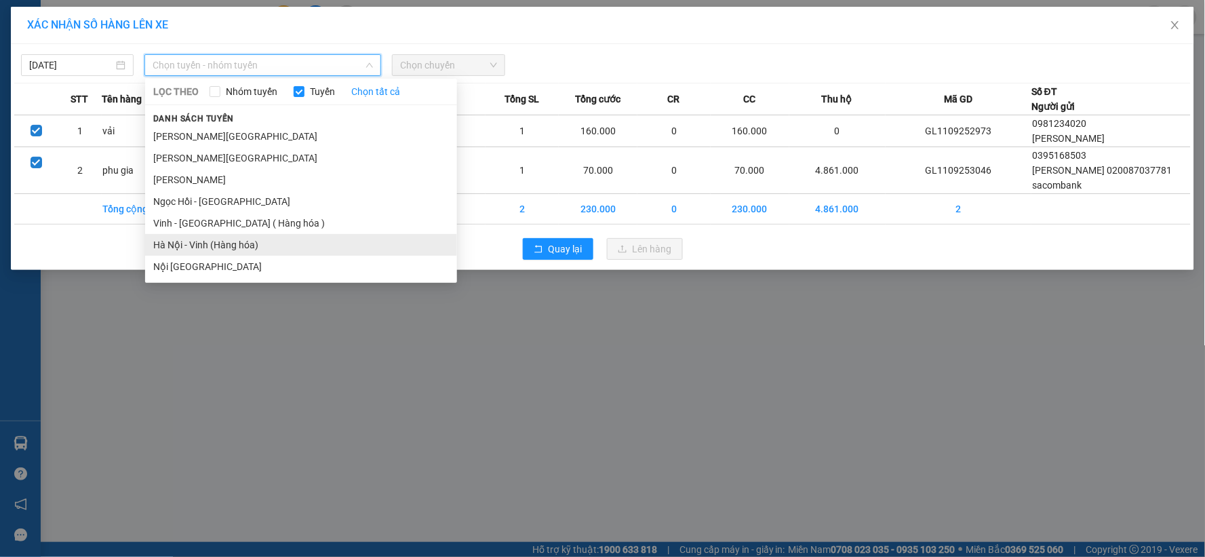
click at [193, 241] on li "Hà Nội - Vinh (Hàng hóa)" at bounding box center [301, 245] width 312 height 22
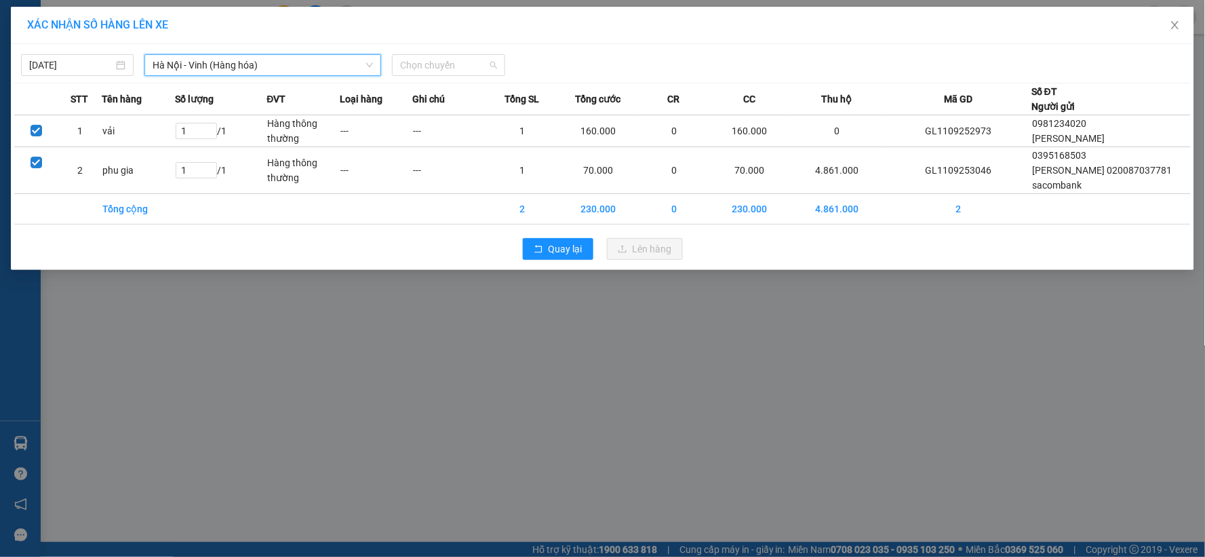
drag, startPoint x: 434, startPoint y: 65, endPoint x: 466, endPoint y: 159, distance: 98.9
click at [435, 66] on span "Chọn chuyến" at bounding box center [448, 65] width 96 height 20
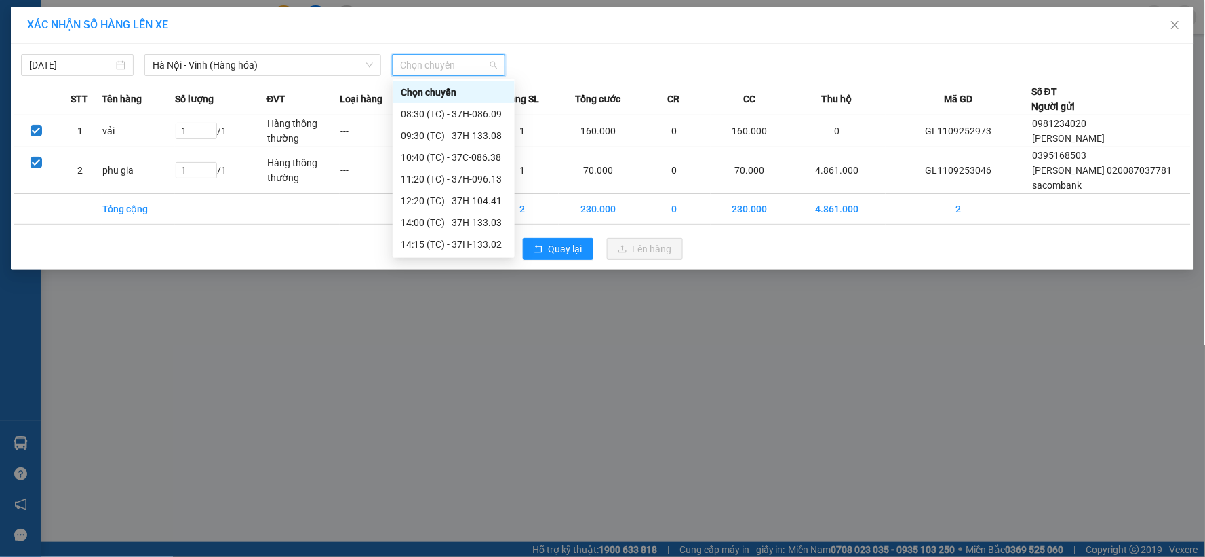
drag, startPoint x: 489, startPoint y: 198, endPoint x: 536, endPoint y: 212, distance: 49.4
click at [491, 367] on div "23:05 (TC) - 37H-104.73" at bounding box center [454, 374] width 106 height 15
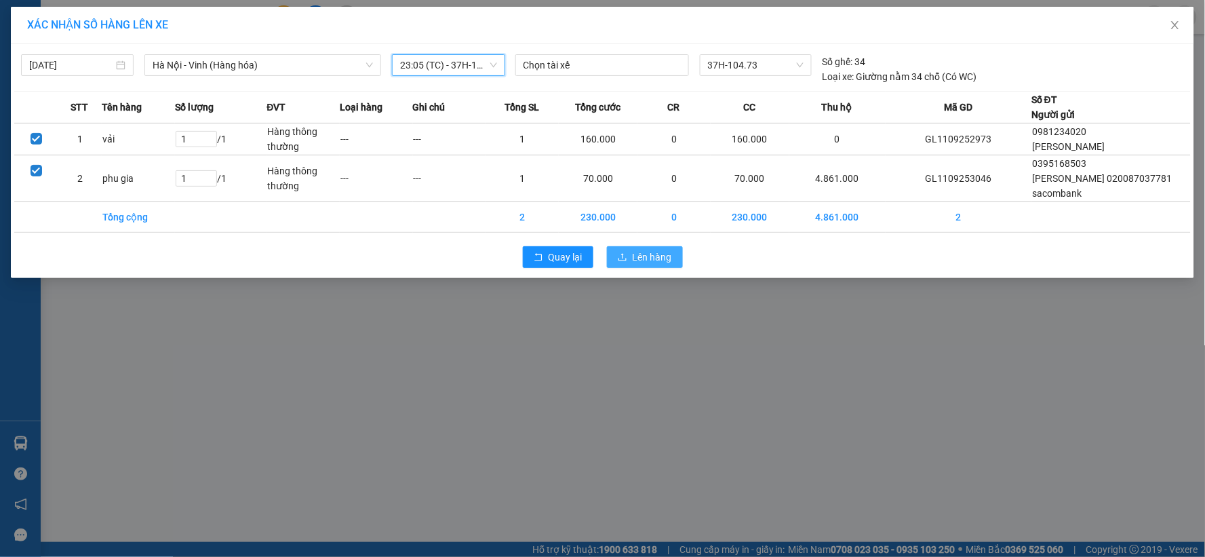
click at [659, 263] on span "Lên hàng" at bounding box center [652, 257] width 39 height 15
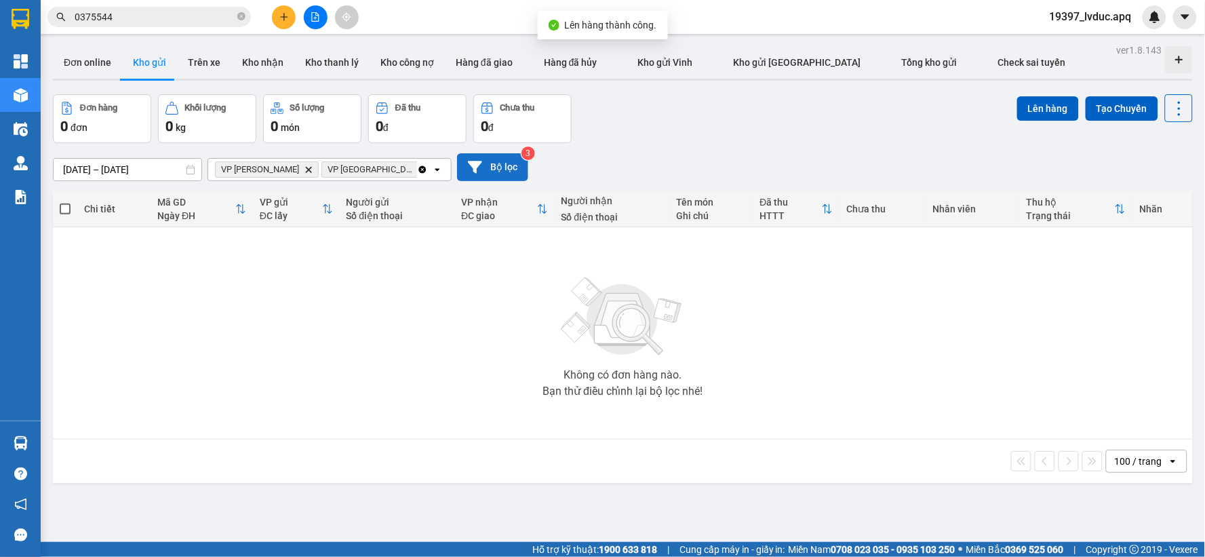
click at [505, 165] on button "Bộ lọc" at bounding box center [492, 167] width 71 height 28
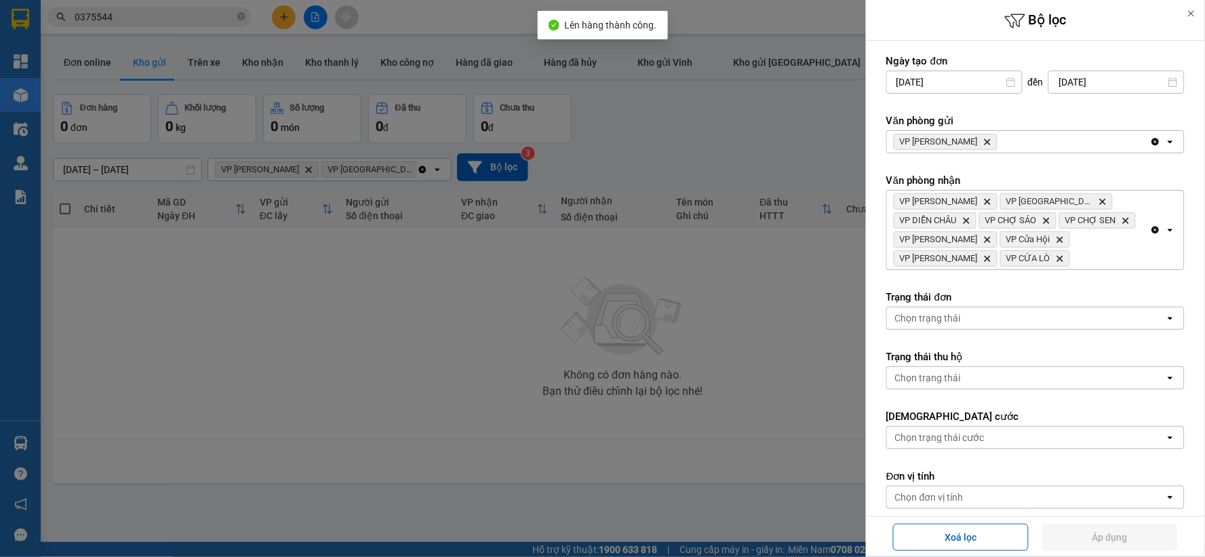
click at [985, 140] on icon "VP GIA LÂM, close by backspace" at bounding box center [988, 142] width 6 height 6
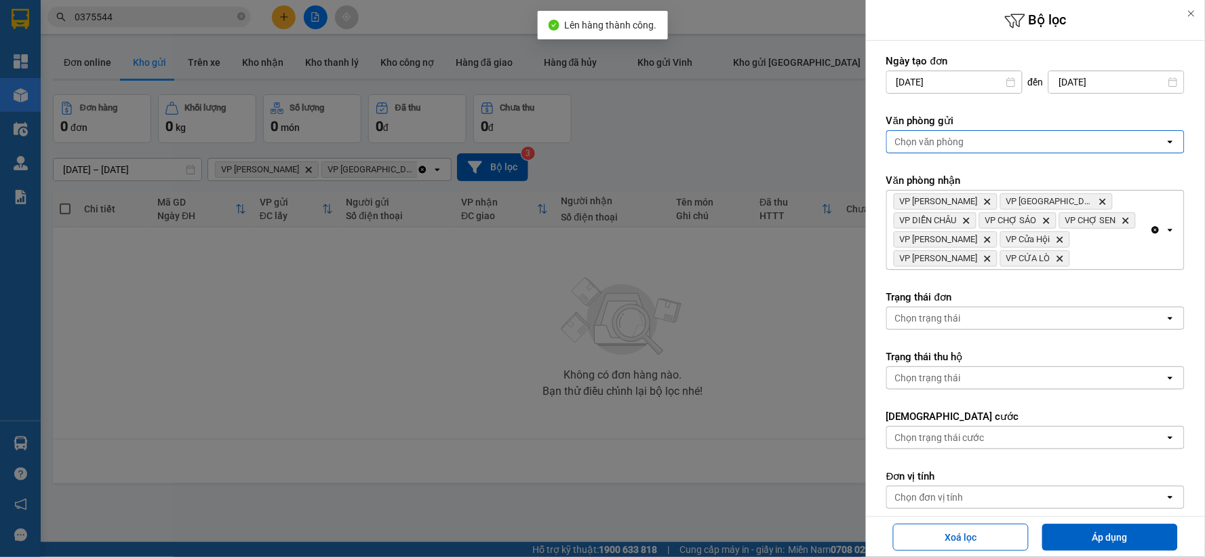
click at [960, 139] on div "Chọn văn phòng" at bounding box center [929, 142] width 69 height 14
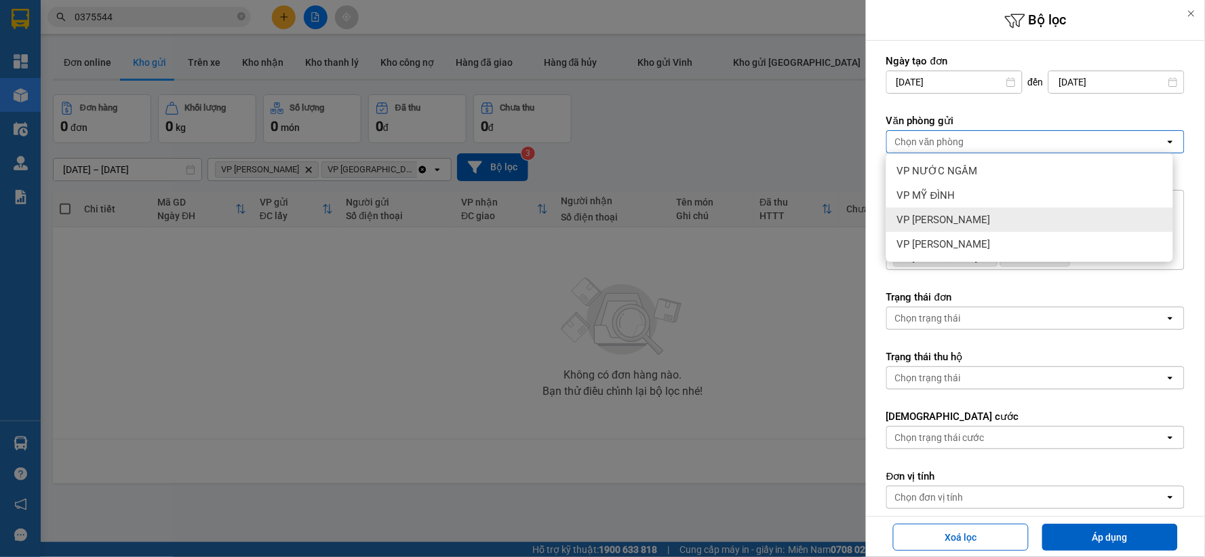
click at [952, 226] on span "VP [PERSON_NAME]" at bounding box center [944, 220] width 94 height 14
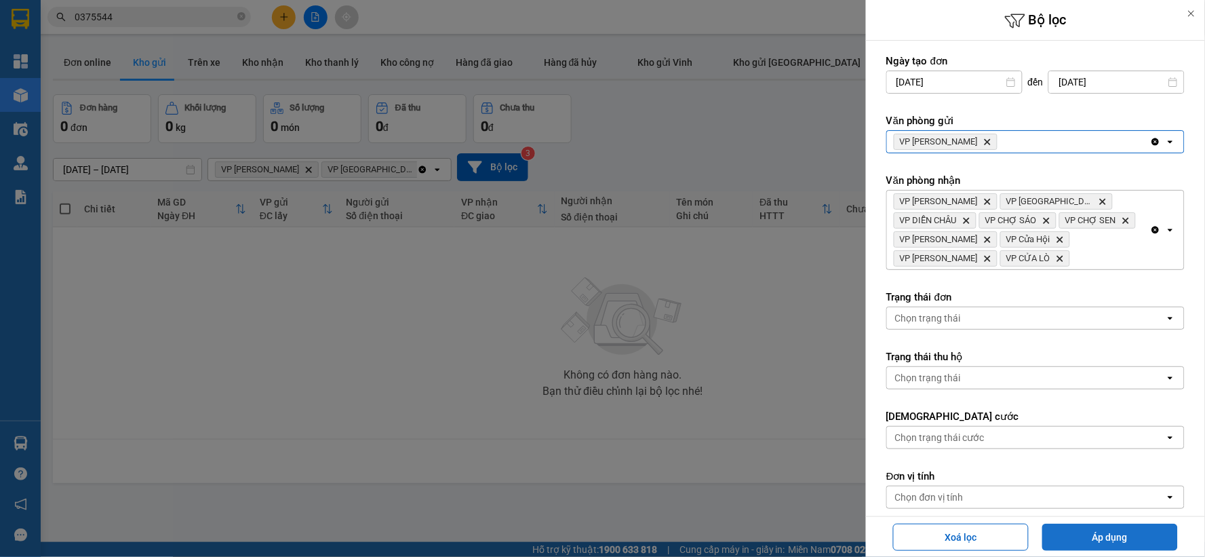
click at [1065, 530] on button "Áp dụng" at bounding box center [1110, 537] width 136 height 27
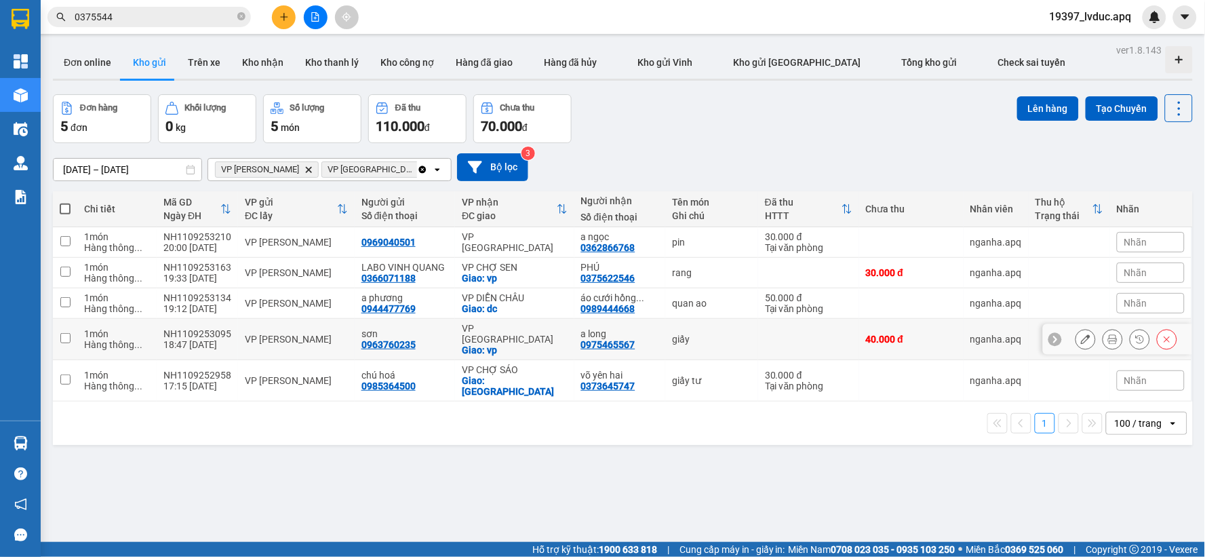
click at [442, 328] on div "sơn" at bounding box center [405, 333] width 87 height 11
checkbox input "true"
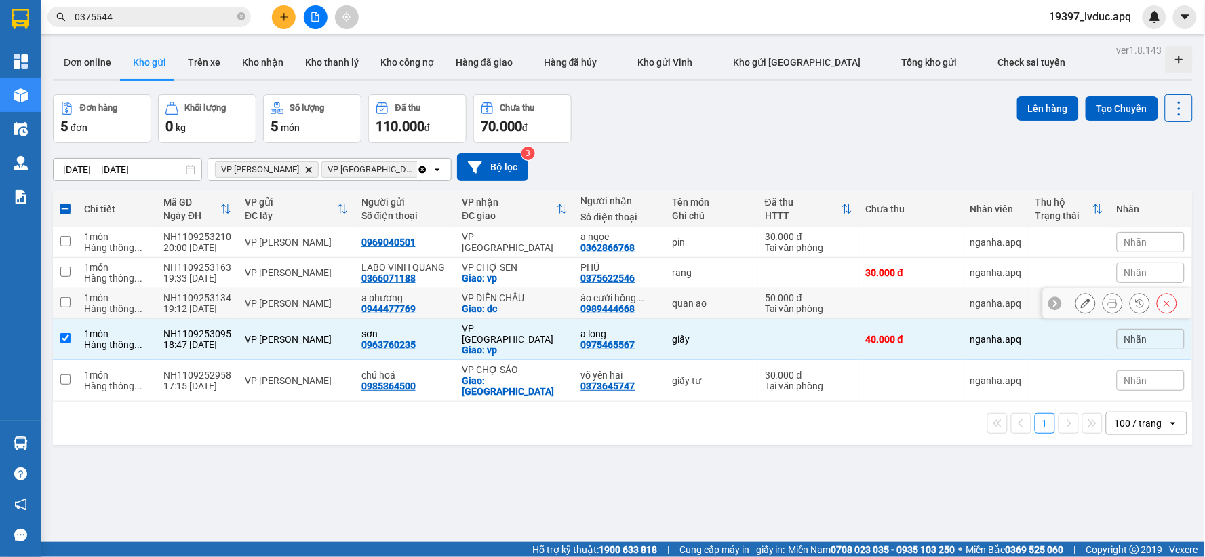
click at [574, 296] on td "áo cưới hồng ... 0989444668" at bounding box center [619, 303] width 91 height 31
checkbox input "true"
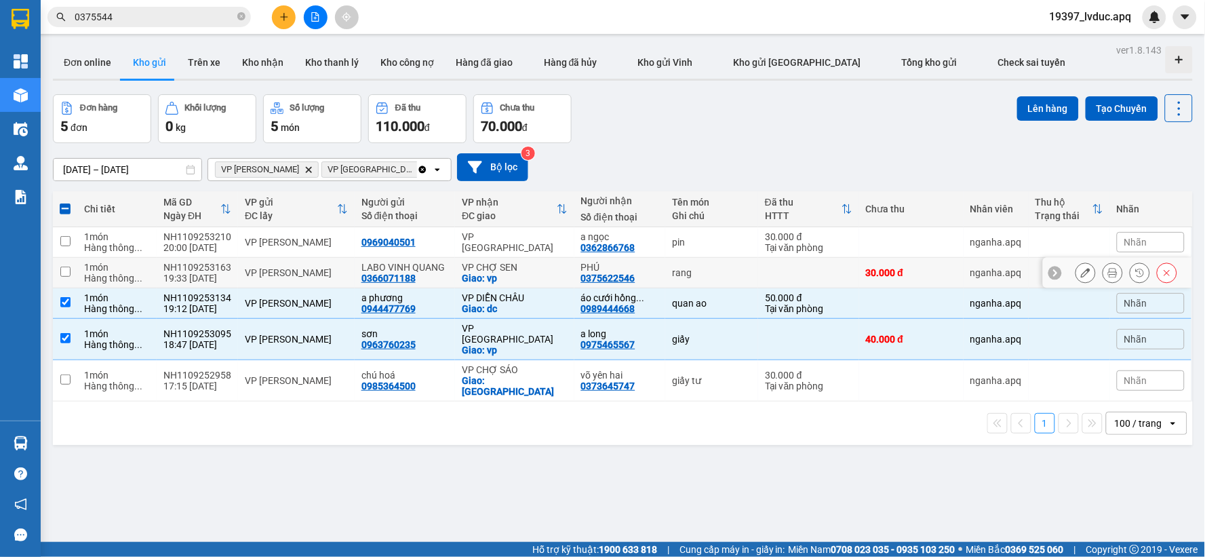
click at [507, 267] on div "VP CHỢ SEN" at bounding box center [514, 267] width 105 height 11
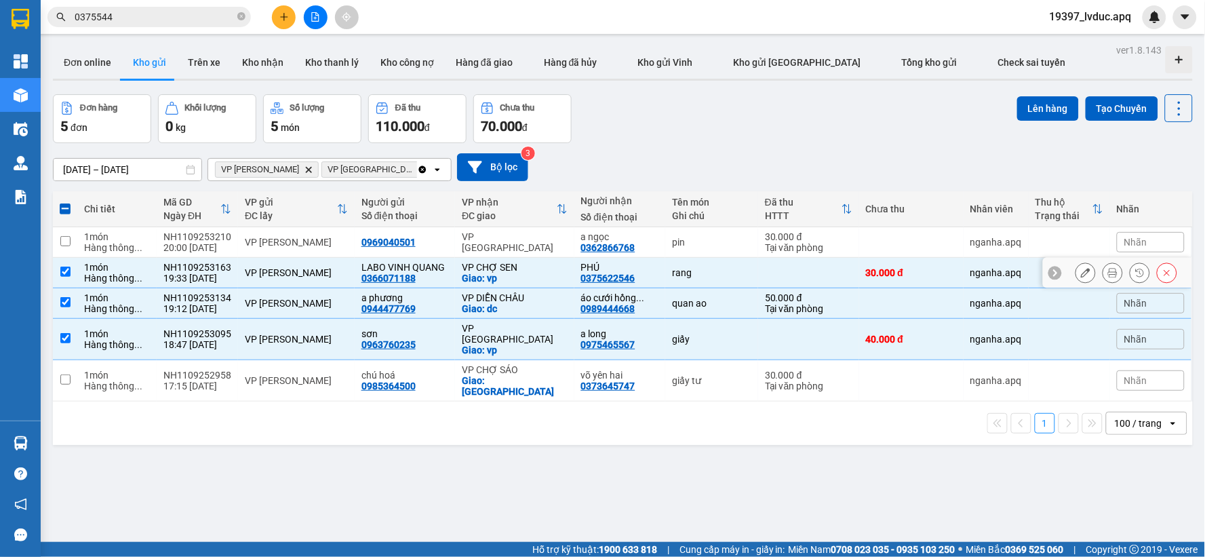
click at [511, 267] on div "VP CHỢ SEN" at bounding box center [514, 267] width 105 height 11
checkbox input "false"
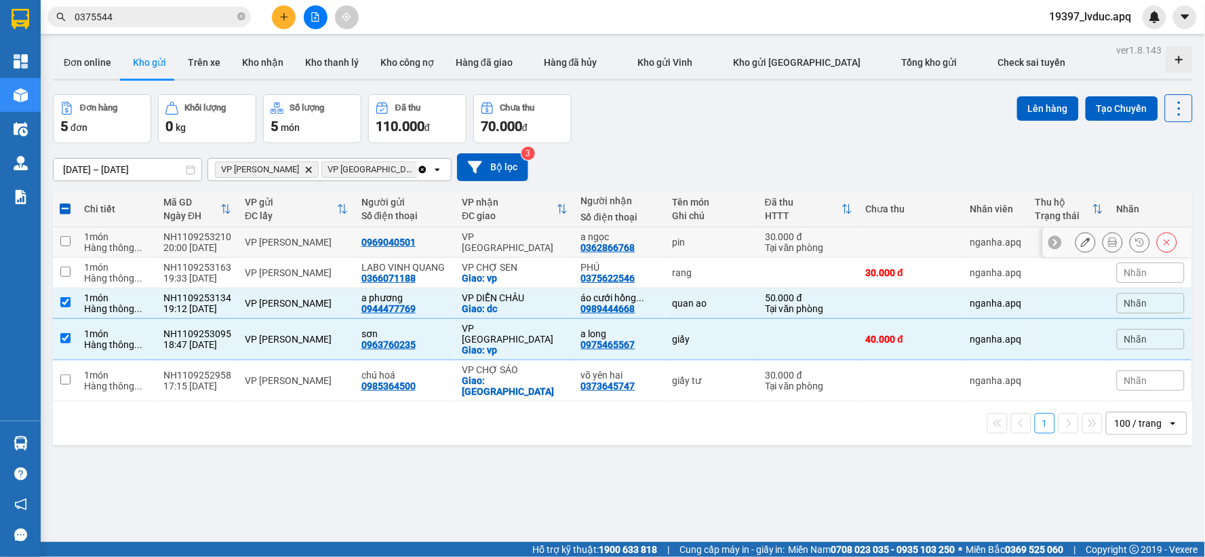
click at [547, 243] on div "VP [GEOGRAPHIC_DATA]" at bounding box center [514, 242] width 105 height 22
checkbox input "true"
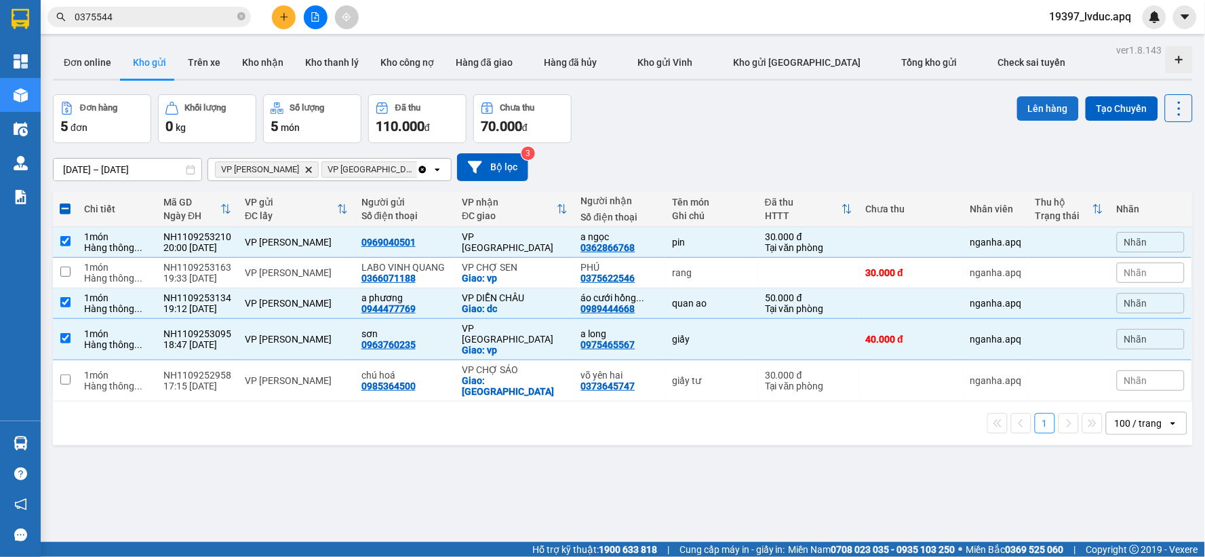
click at [1028, 104] on button "Lên hàng" at bounding box center [1048, 108] width 62 height 24
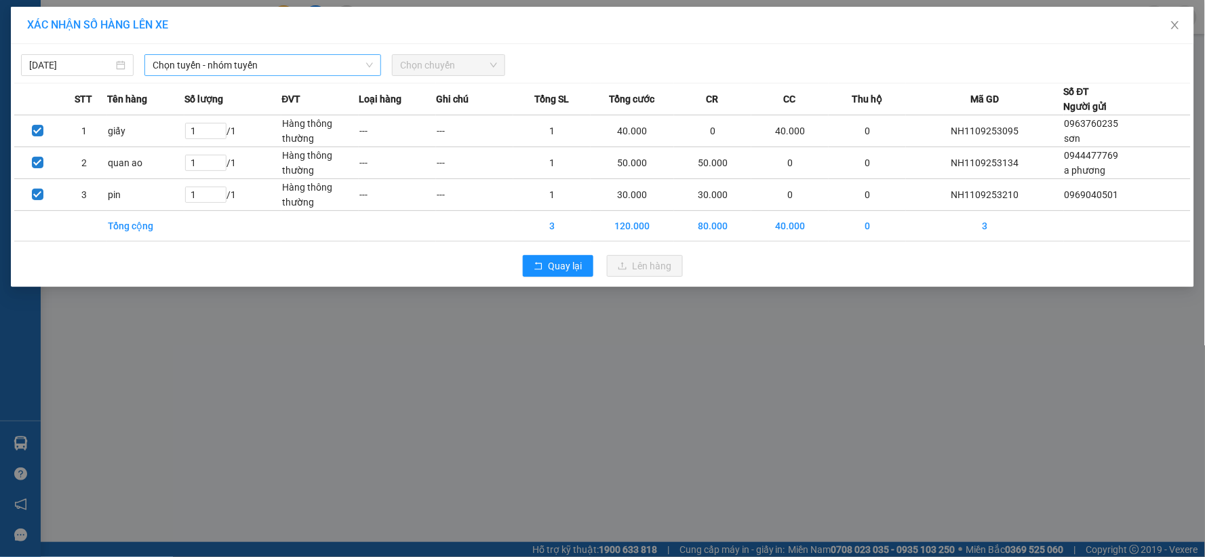
click at [324, 64] on span "Chọn tuyến - nhóm tuyến" at bounding box center [263, 65] width 220 height 20
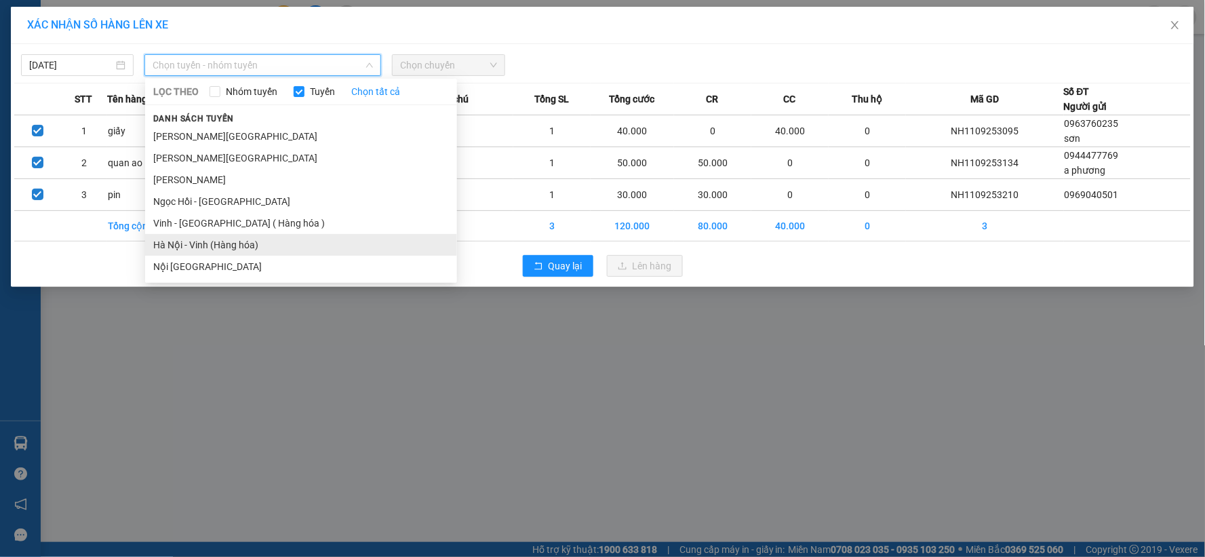
drag, startPoint x: 206, startPoint y: 244, endPoint x: 218, endPoint y: 240, distance: 13.5
click at [206, 245] on li "Hà Nội - Vinh (Hàng hóa)" at bounding box center [301, 245] width 312 height 22
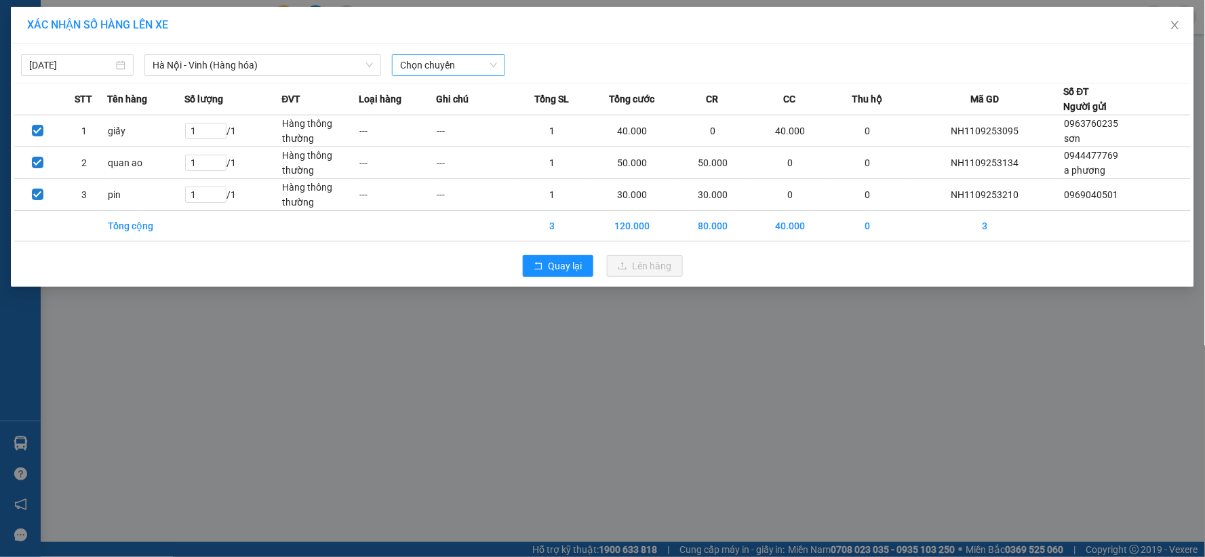
drag, startPoint x: 505, startPoint y: 56, endPoint x: 468, endPoint y: 73, distance: 41.0
click at [495, 63] on div "Chọn chuyến" at bounding box center [448, 65] width 123 height 22
click at [467, 73] on span "Chọn chuyến" at bounding box center [448, 65] width 96 height 20
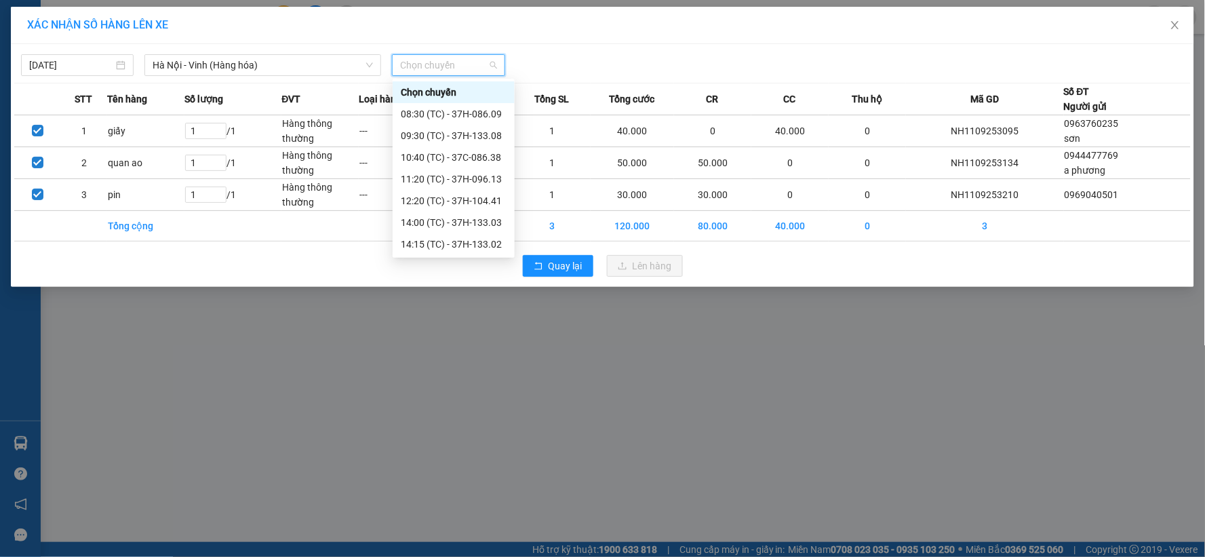
drag, startPoint x: 472, startPoint y: 200, endPoint x: 482, endPoint y: 201, distance: 10.3
click at [477, 367] on div "23:05 (TC) - 37H-104.73" at bounding box center [454, 374] width 106 height 15
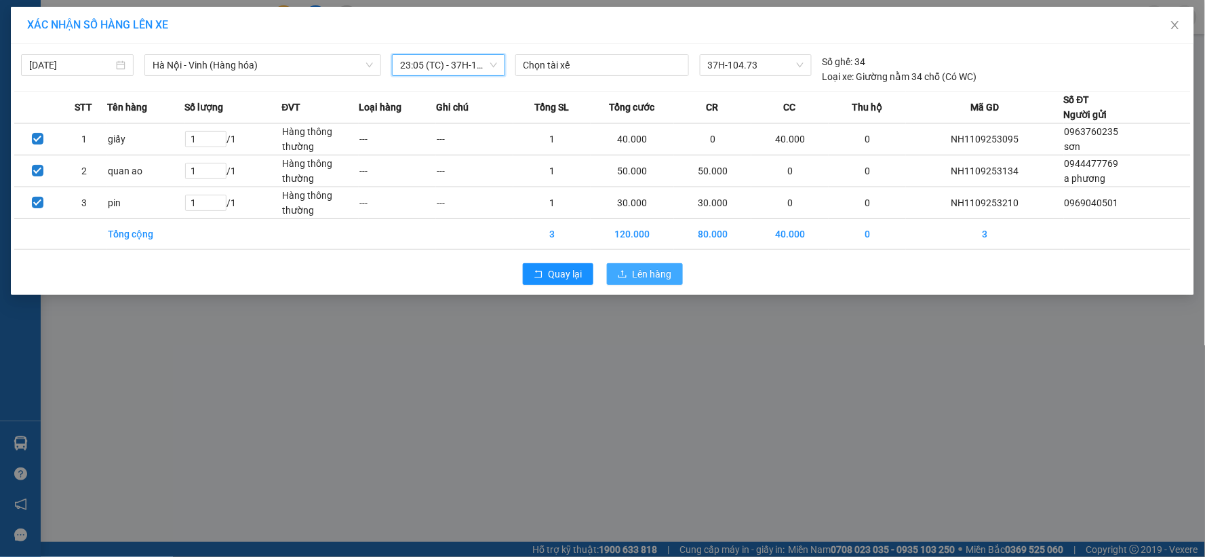
click at [629, 272] on button "Lên hàng" at bounding box center [645, 274] width 76 height 22
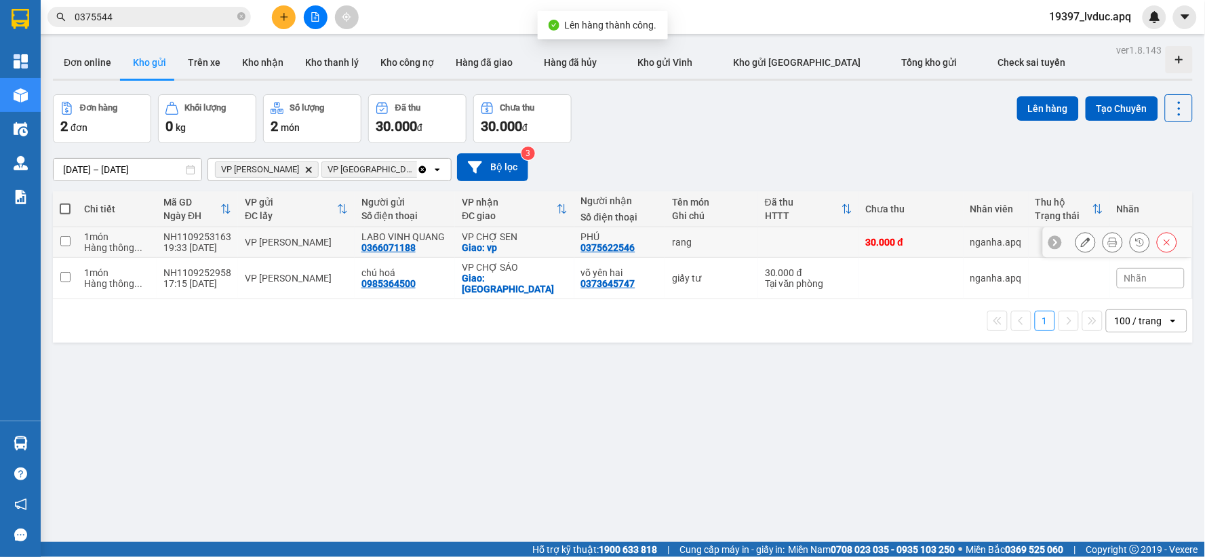
drag, startPoint x: 519, startPoint y: 240, endPoint x: 526, endPoint y: 237, distance: 7.9
click at [520, 239] on div "VP CHỢ SEN" at bounding box center [514, 236] width 105 height 11
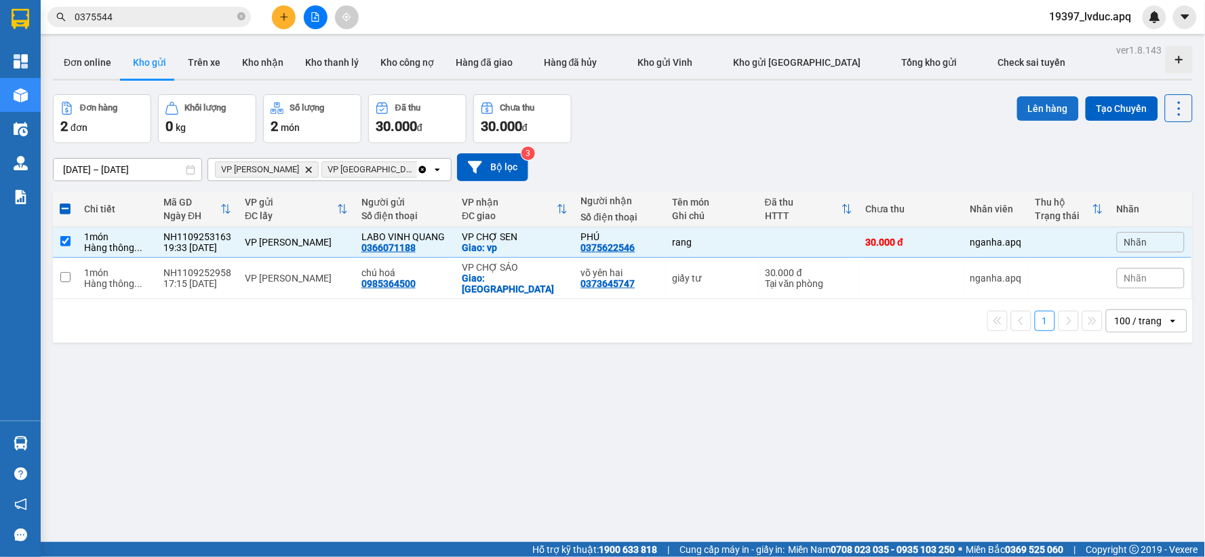
click at [1026, 104] on button "Lên hàng" at bounding box center [1048, 108] width 62 height 24
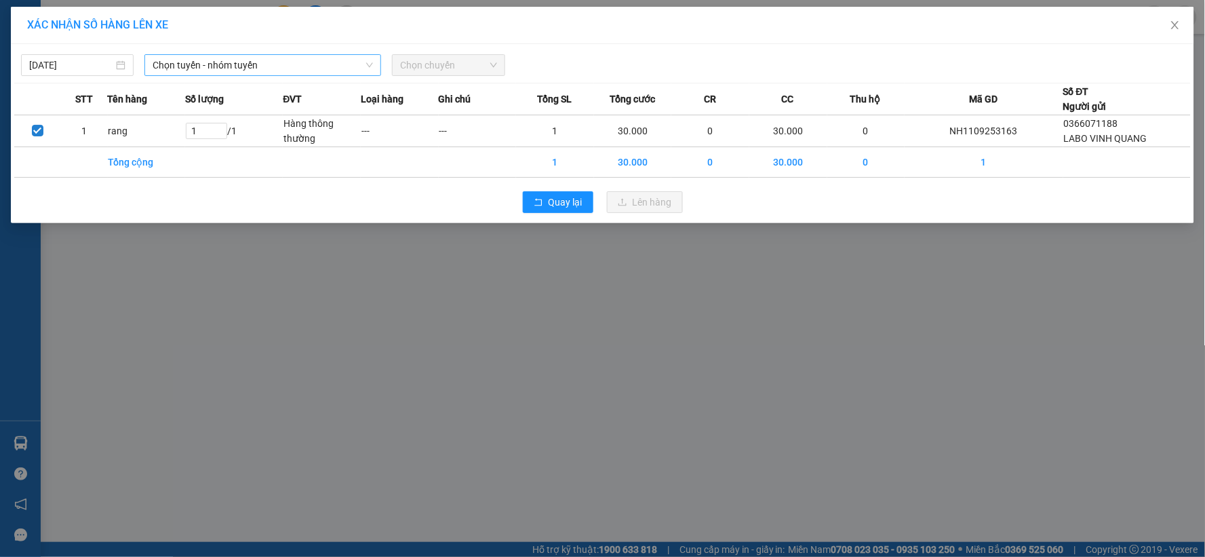
click at [269, 63] on span "Chọn tuyến - nhóm tuyến" at bounding box center [263, 65] width 220 height 20
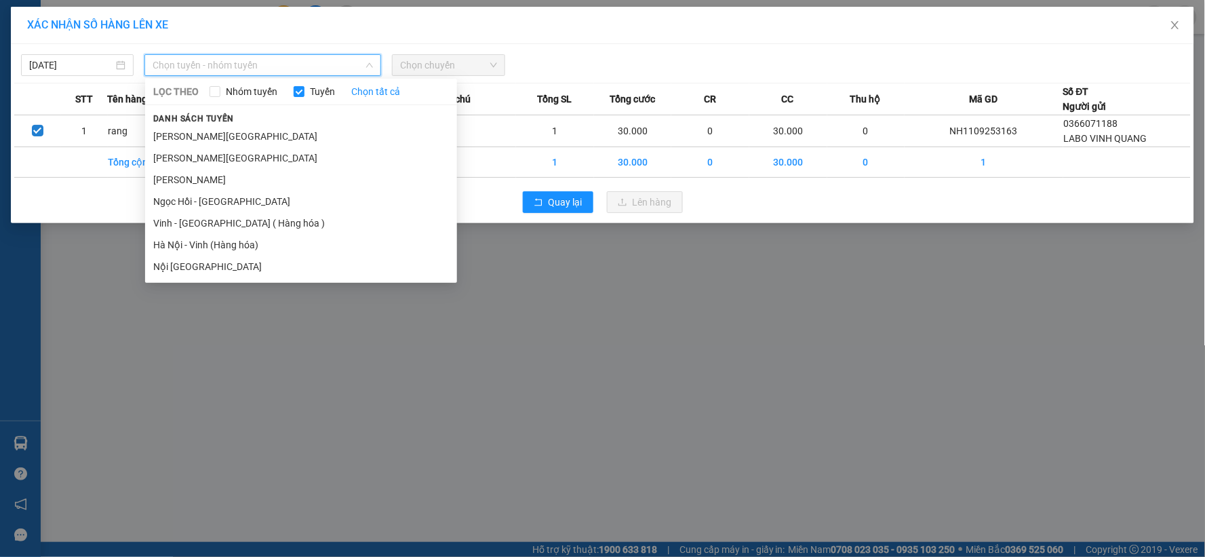
drag, startPoint x: 224, startPoint y: 237, endPoint x: 232, endPoint y: 239, distance: 8.3
click at [225, 239] on li "Hà Nội - Vinh (Hàng hóa)" at bounding box center [301, 245] width 312 height 22
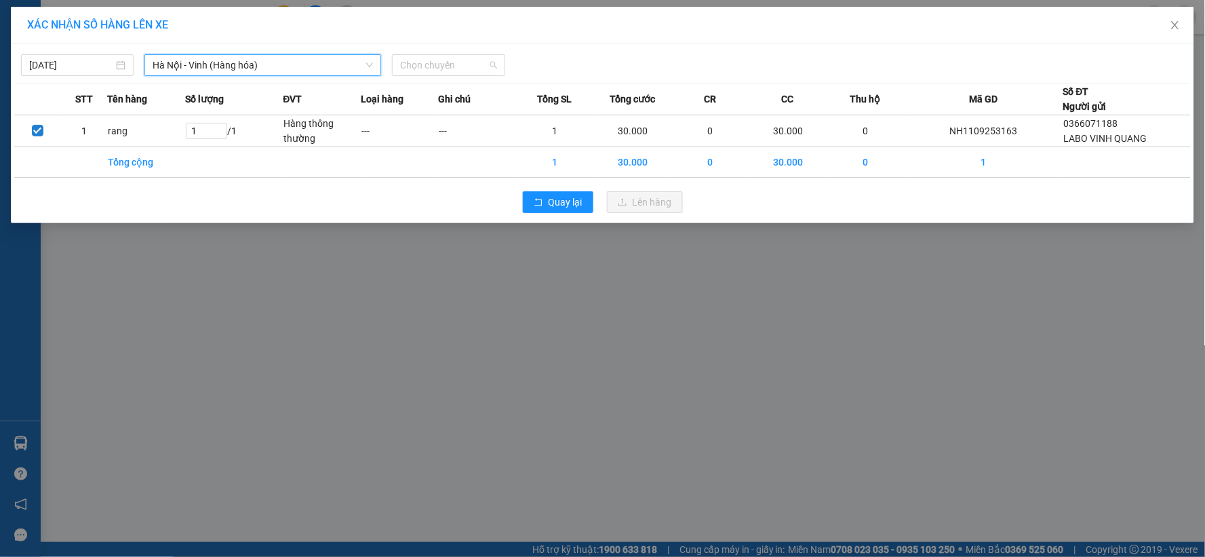
drag, startPoint x: 434, startPoint y: 59, endPoint x: 435, endPoint y: 140, distance: 80.7
click at [434, 62] on span "Chọn chuyến" at bounding box center [448, 65] width 96 height 20
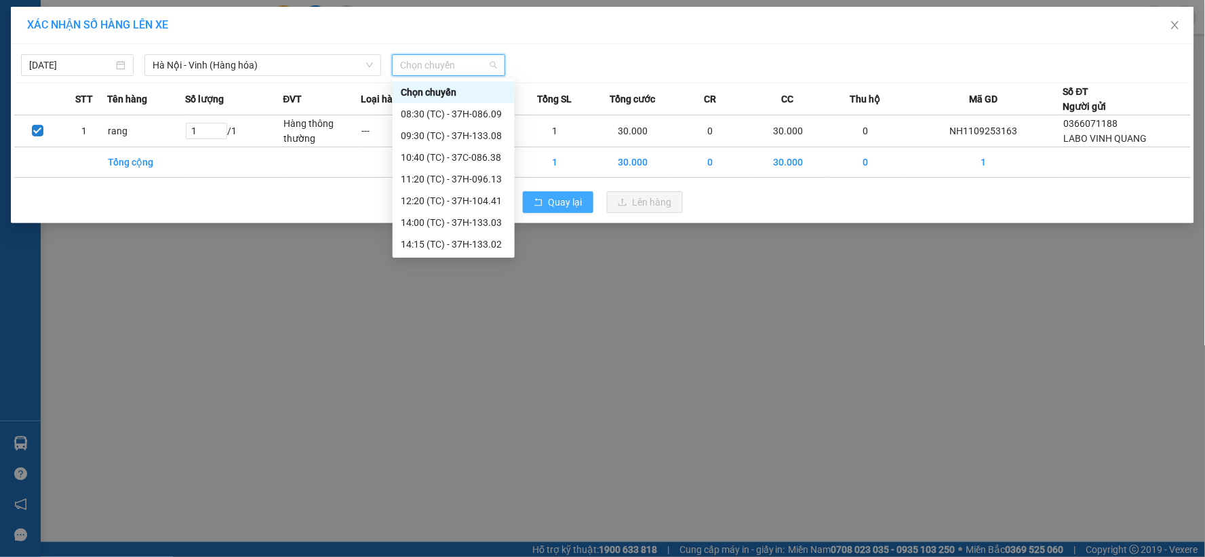
drag, startPoint x: 469, startPoint y: 227, endPoint x: 526, endPoint y: 231, distance: 57.8
click at [470, 389] on div "23:08 (TC) - 37H-104.94" at bounding box center [454, 396] width 106 height 15
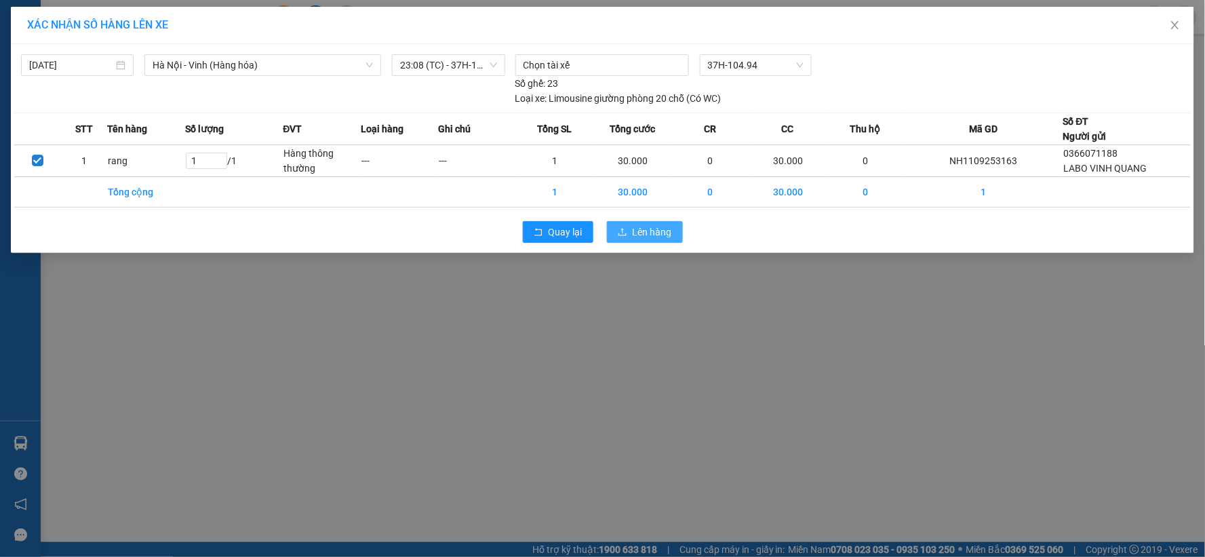
click at [636, 238] on span "Lên hàng" at bounding box center [652, 232] width 39 height 15
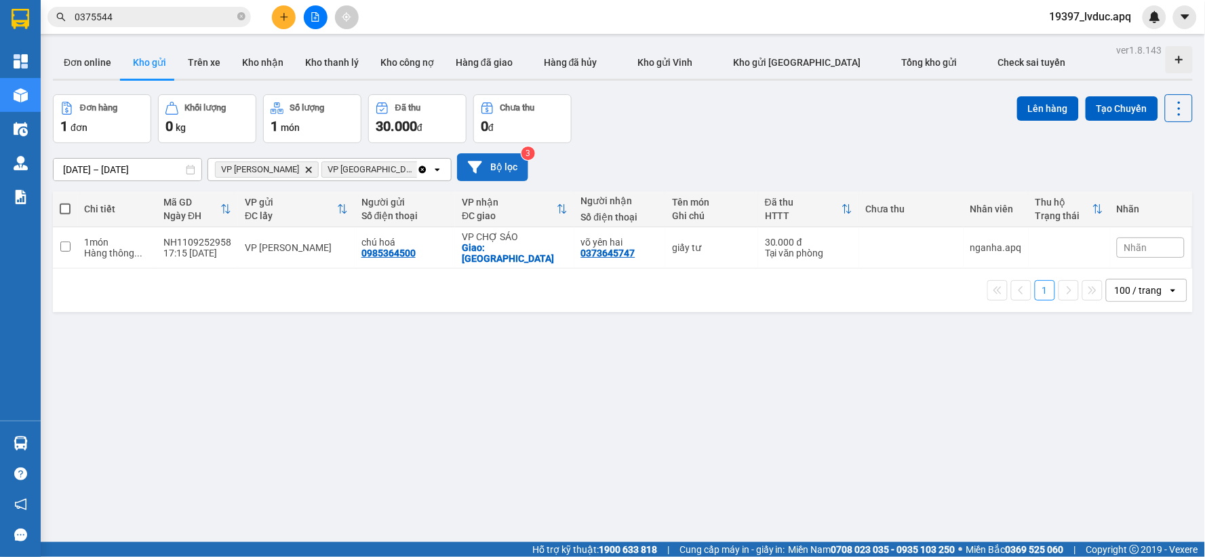
click at [477, 178] on button "Bộ lọc" at bounding box center [492, 167] width 71 height 28
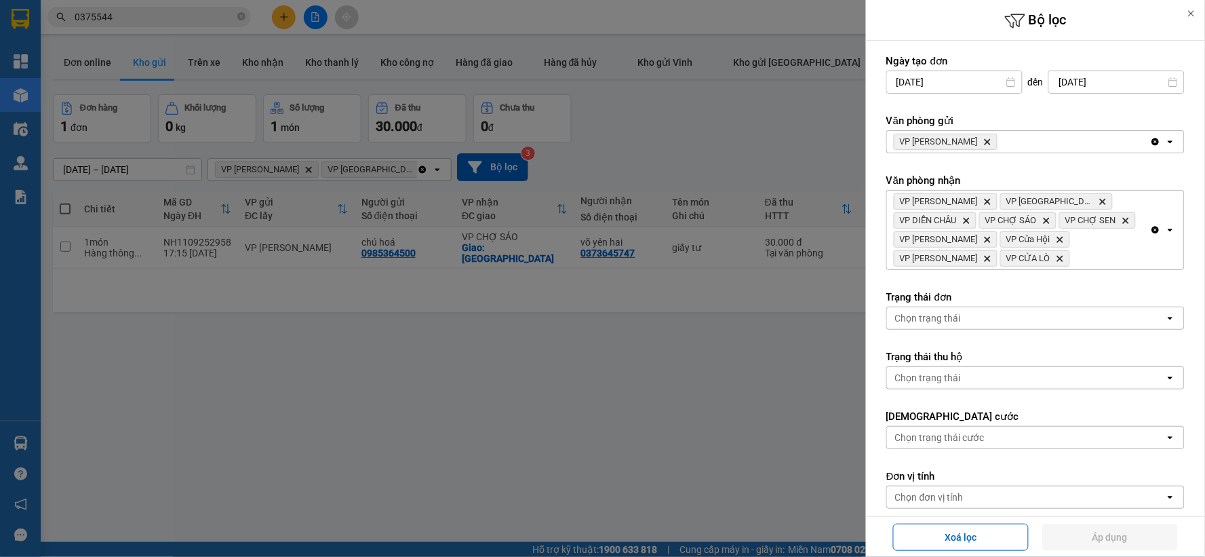
click at [983, 142] on icon "Delete" at bounding box center [987, 142] width 8 height 8
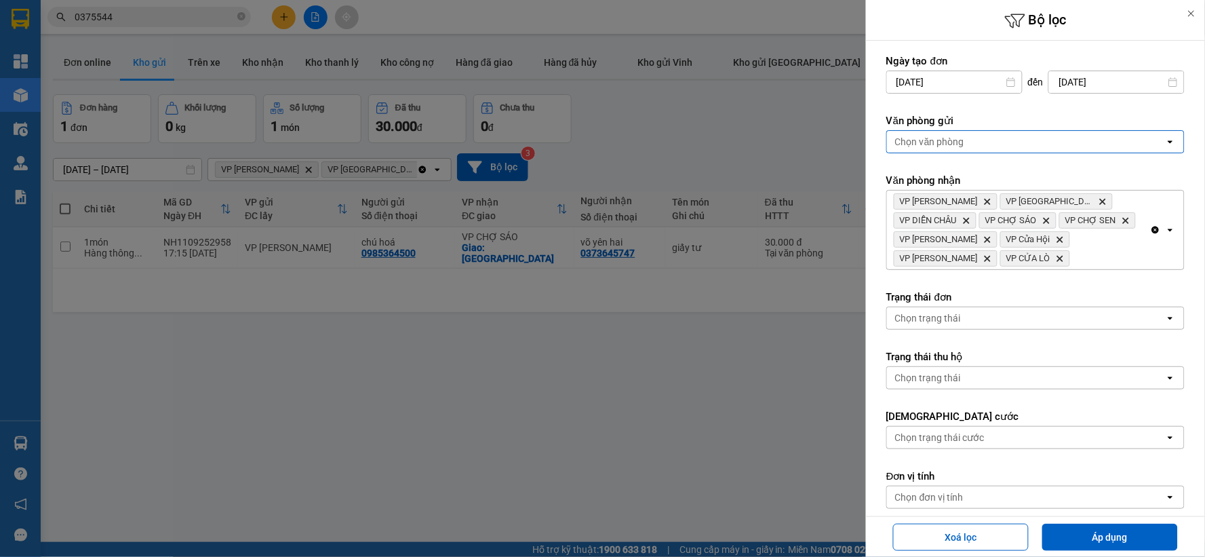
click at [964, 141] on div "Chọn văn phòng" at bounding box center [929, 142] width 69 height 14
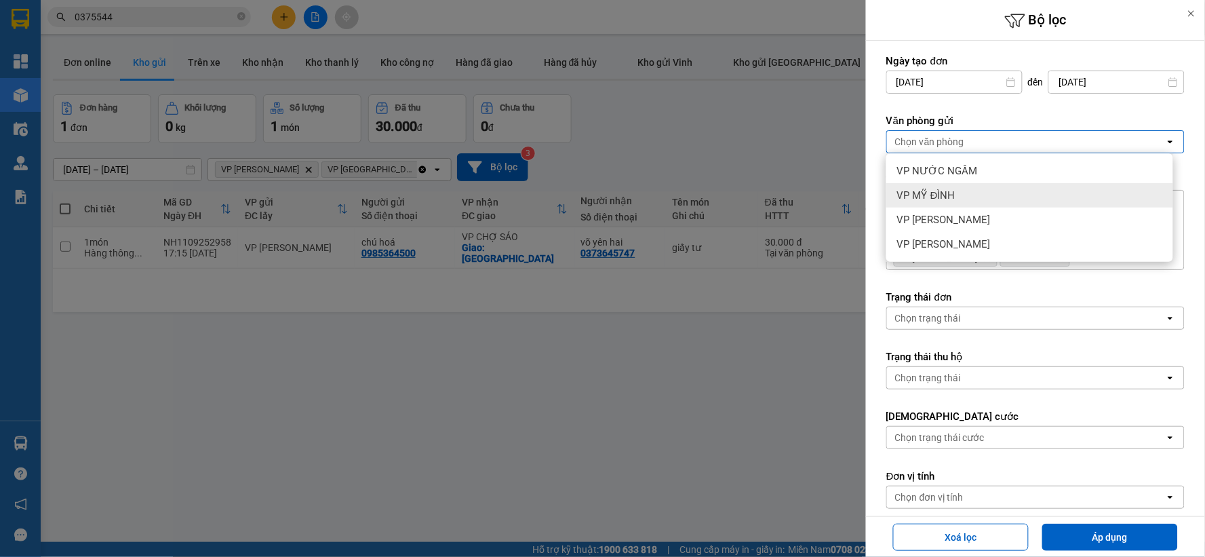
drag, startPoint x: 945, startPoint y: 197, endPoint x: 954, endPoint y: 222, distance: 26.0
click at [945, 198] on span "VP MỸ ĐÌNH" at bounding box center [926, 196] width 58 height 14
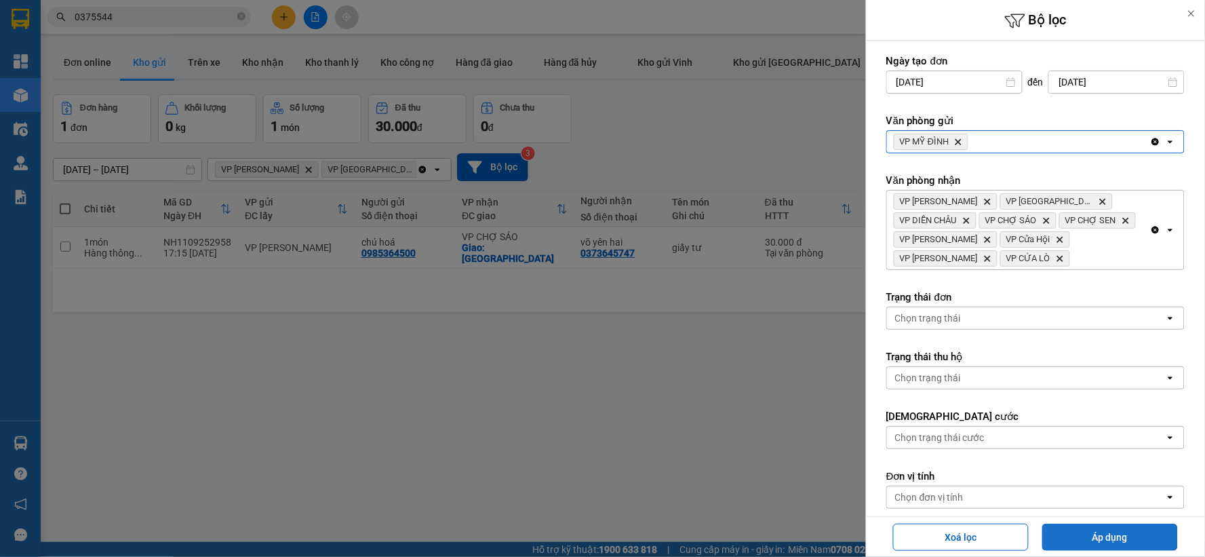
click at [1087, 547] on button "Áp dụng" at bounding box center [1110, 537] width 136 height 27
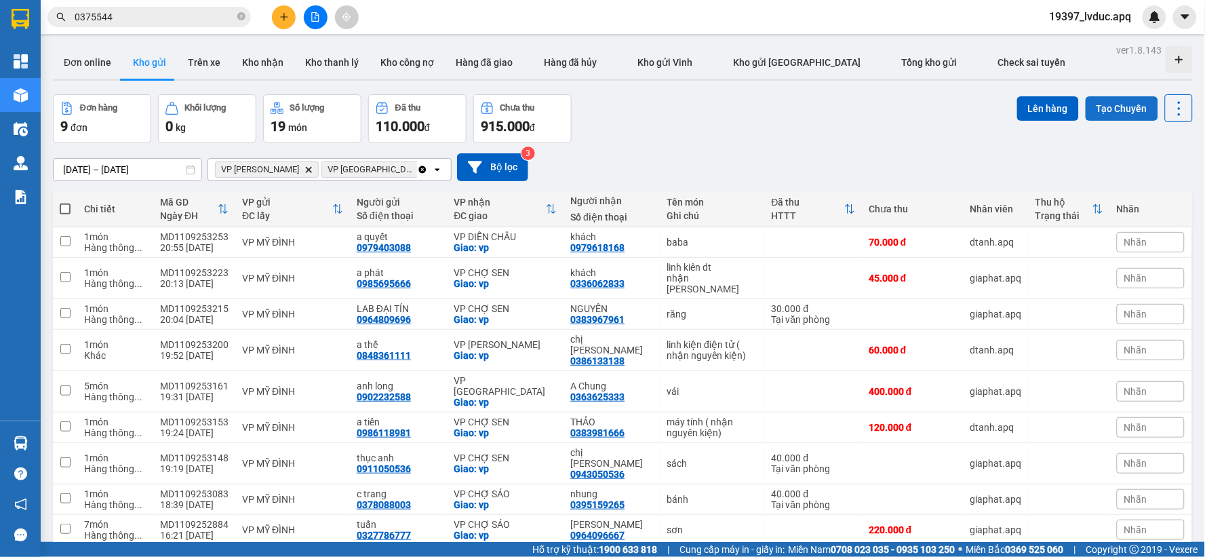
click at [1114, 104] on button "Tạo Chuyến" at bounding box center [1122, 108] width 73 height 24
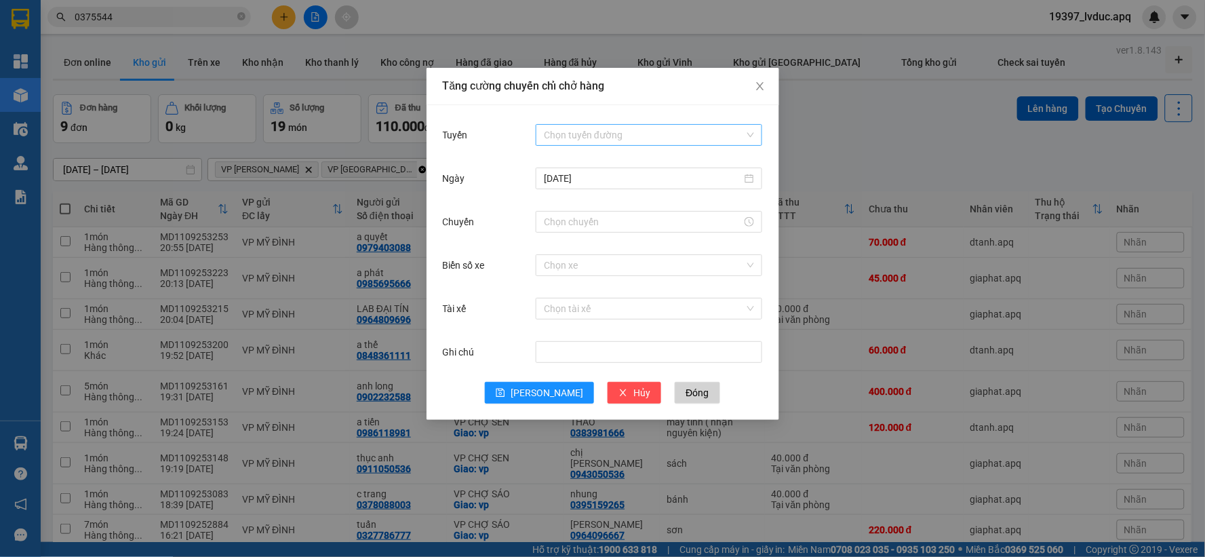
drag, startPoint x: 598, startPoint y: 132, endPoint x: 593, endPoint y: 140, distance: 9.4
click at [598, 133] on input "Tuyến" at bounding box center [644, 135] width 201 height 20
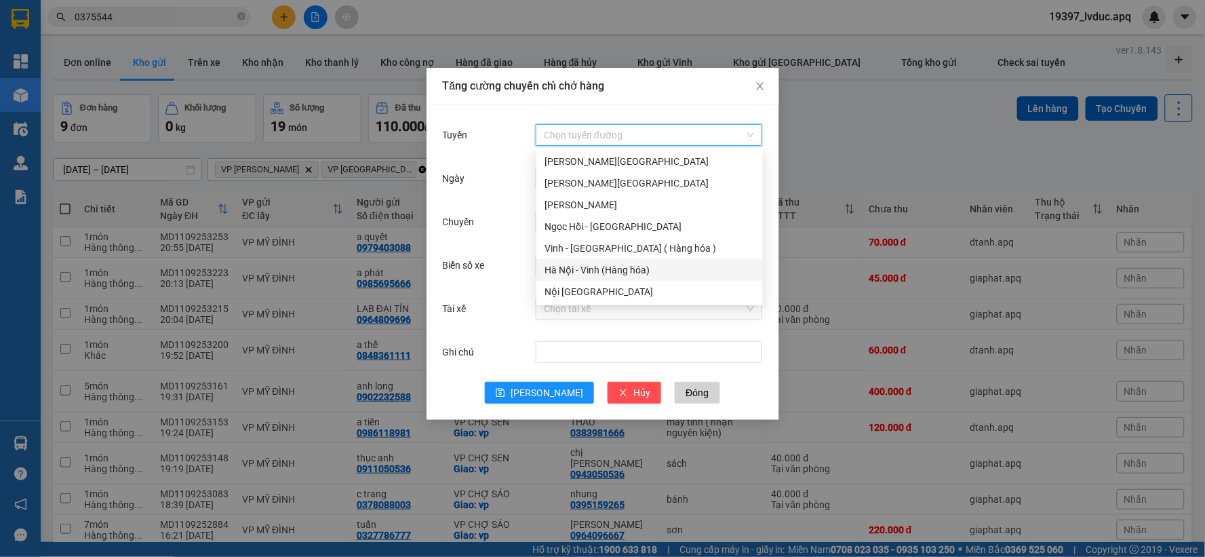
click at [568, 266] on div "Hà Nội - Vinh (Hàng hóa)" at bounding box center [650, 269] width 210 height 15
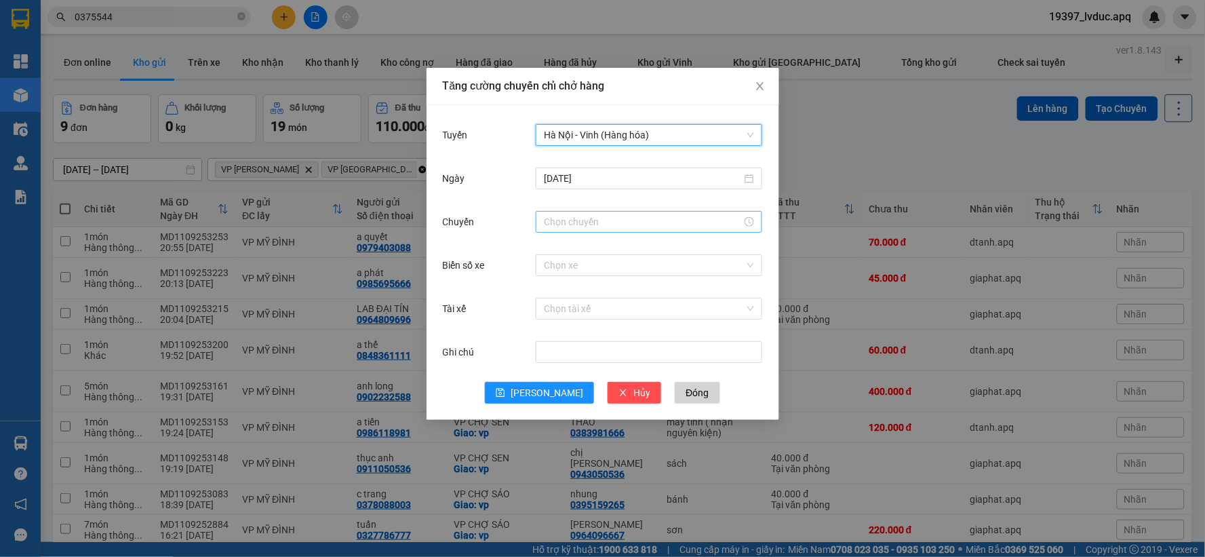
click at [590, 211] on div at bounding box center [649, 222] width 227 height 22
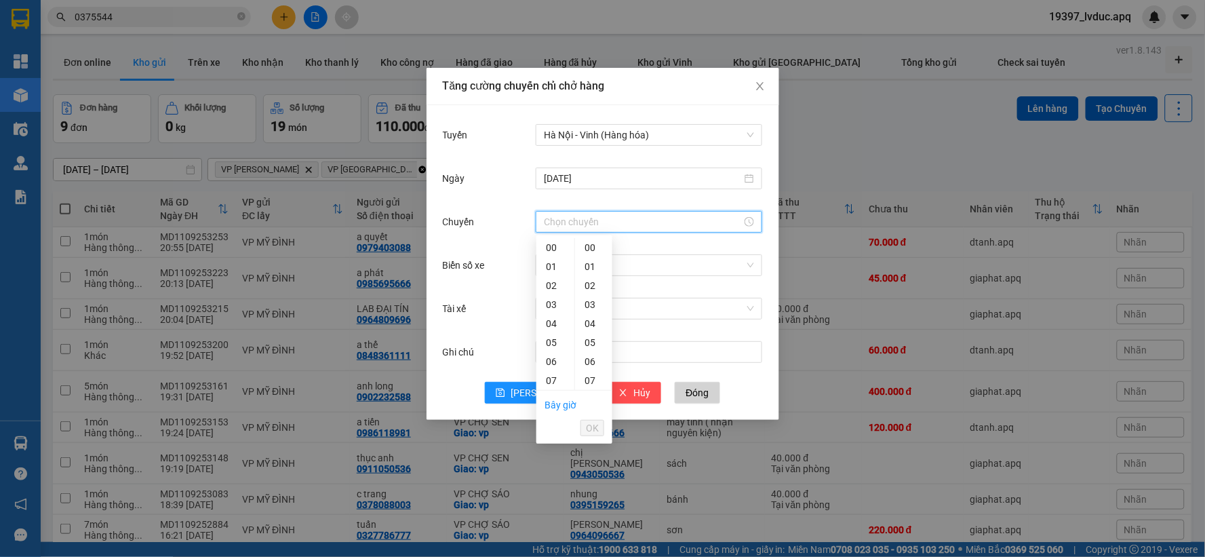
click at [589, 523] on div "15" at bounding box center [593, 532] width 37 height 19
type input "23:15"
click at [597, 421] on span "OK" at bounding box center [592, 428] width 13 height 15
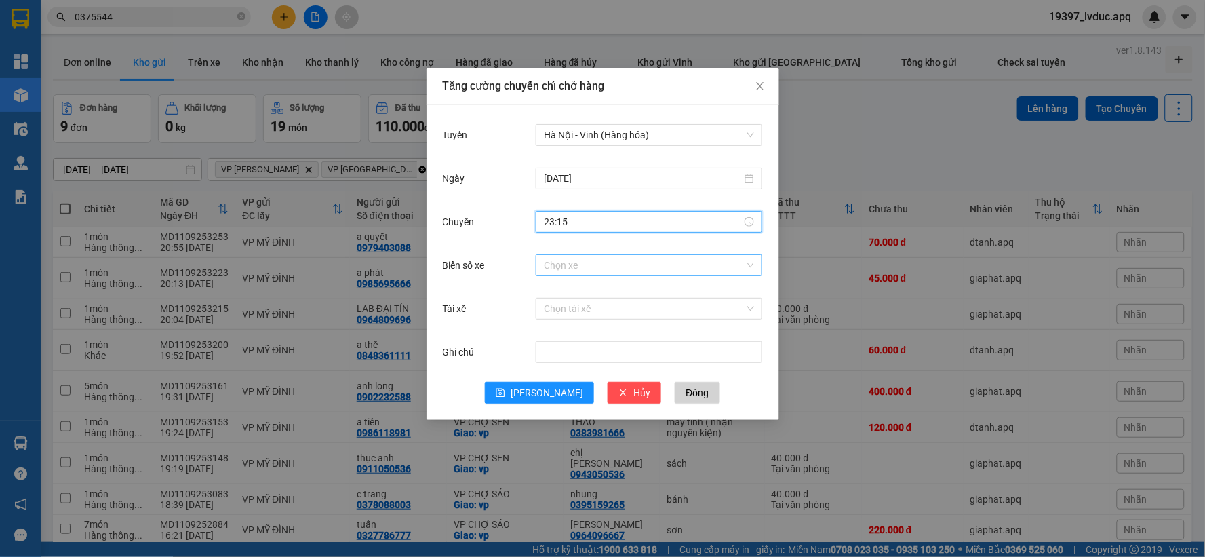
click at [609, 258] on input "Biển số xe" at bounding box center [644, 265] width 201 height 20
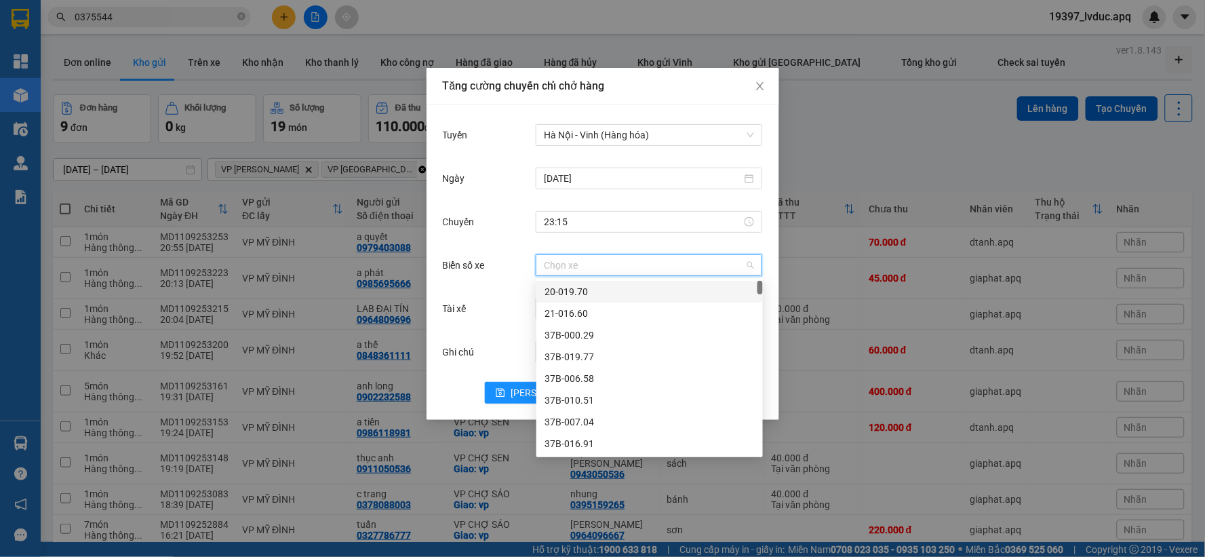
type input "1"
drag, startPoint x: 605, startPoint y: 285, endPoint x: 598, endPoint y: 301, distance: 17.9
click at [604, 285] on div "37H-086.12" at bounding box center [650, 291] width 210 height 15
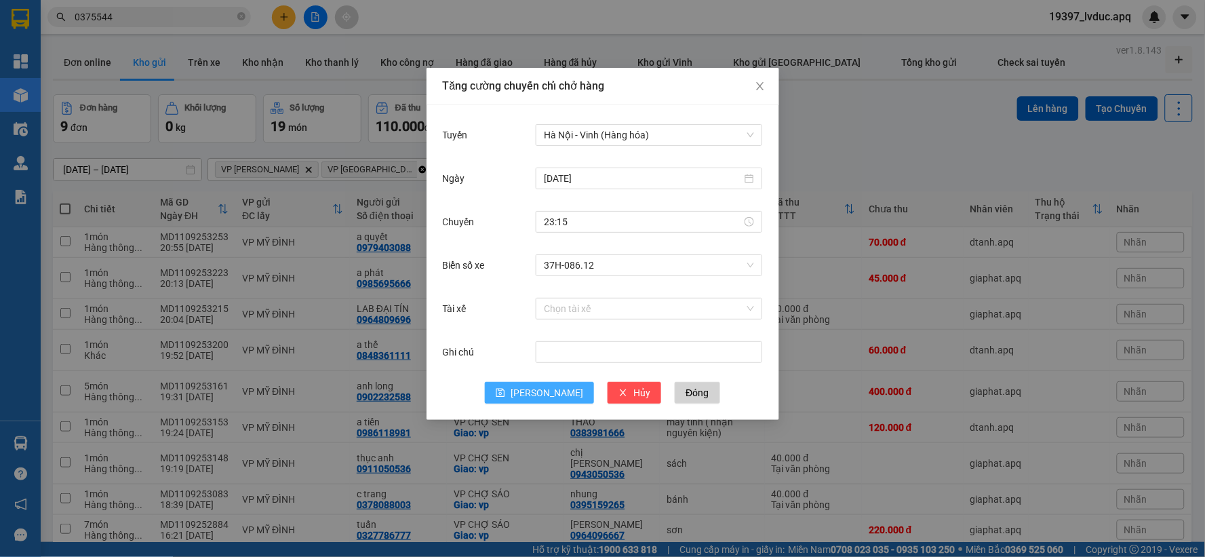
click at [553, 385] on button "[PERSON_NAME]" at bounding box center [539, 393] width 109 height 22
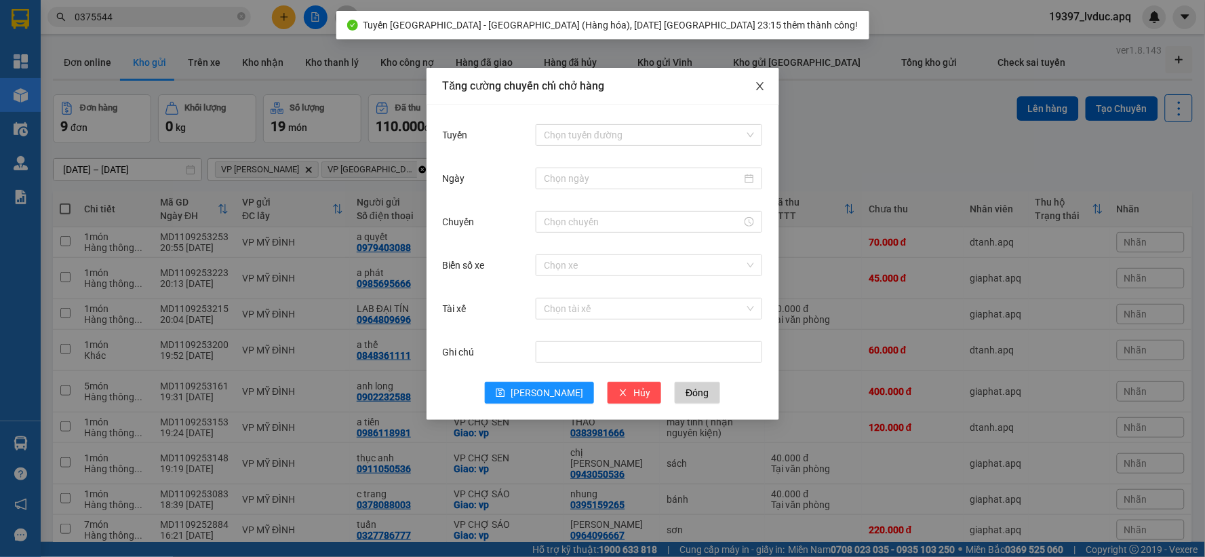
click at [760, 87] on span "Close" at bounding box center [760, 87] width 38 height 38
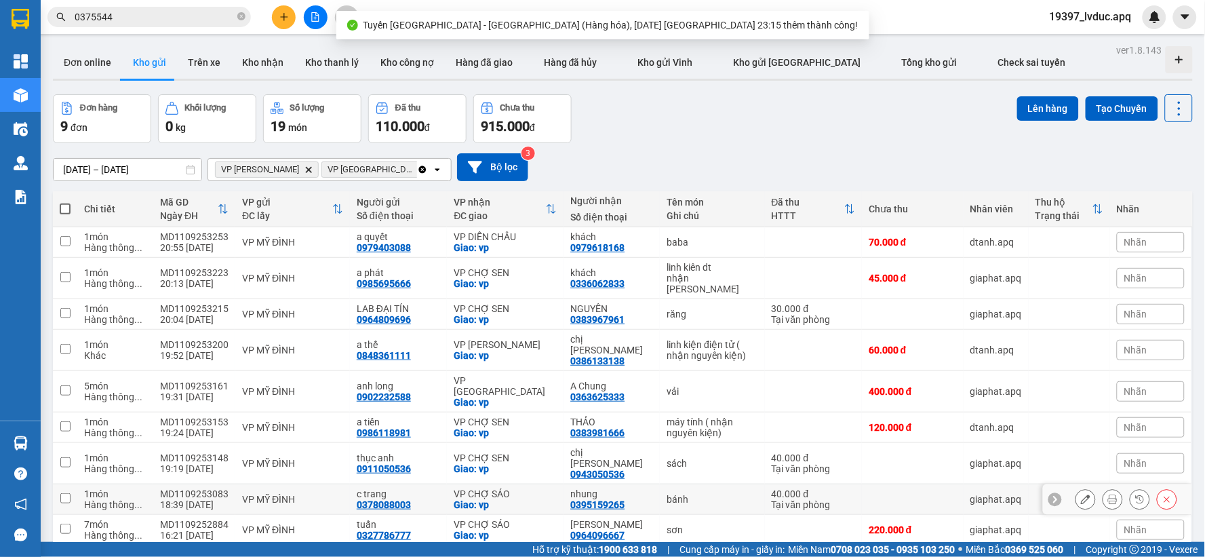
click at [513, 484] on td "VP CHỢ SÁO Giao: vp" at bounding box center [505, 499] width 117 height 31
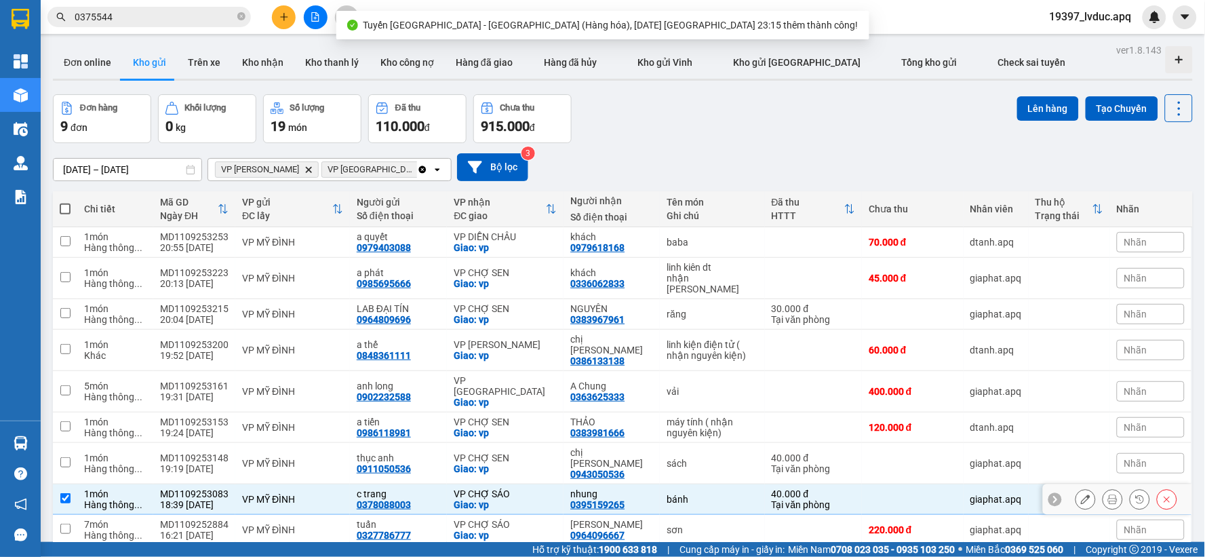
click at [517, 488] on div "VP CHỢ SÁO" at bounding box center [505, 493] width 103 height 11
checkbox input "false"
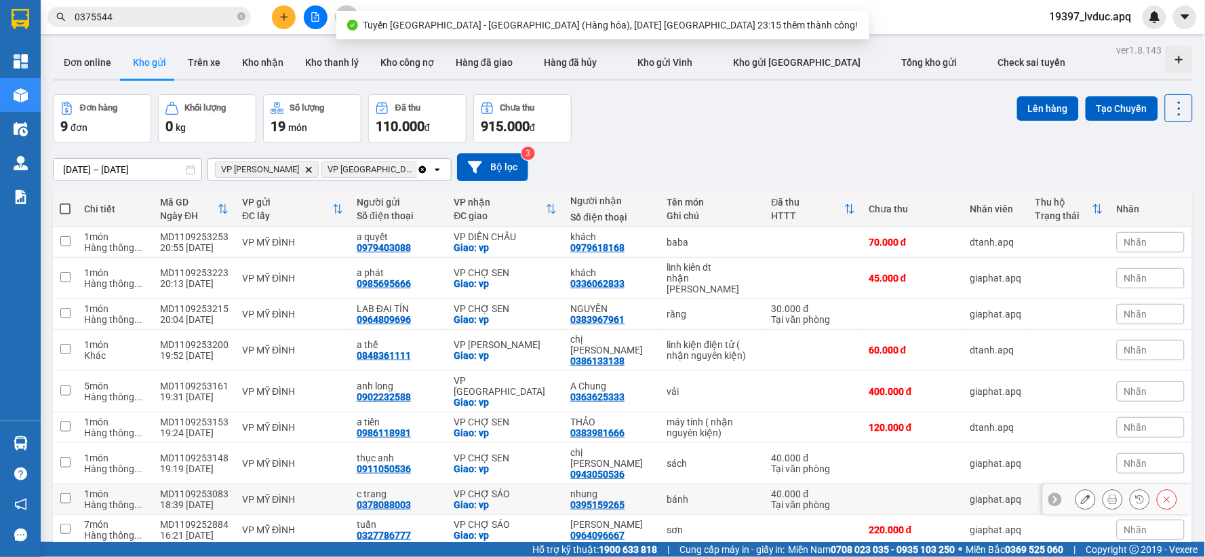
click at [513, 488] on div "VP CHỢ SÁO" at bounding box center [505, 493] width 103 height 11
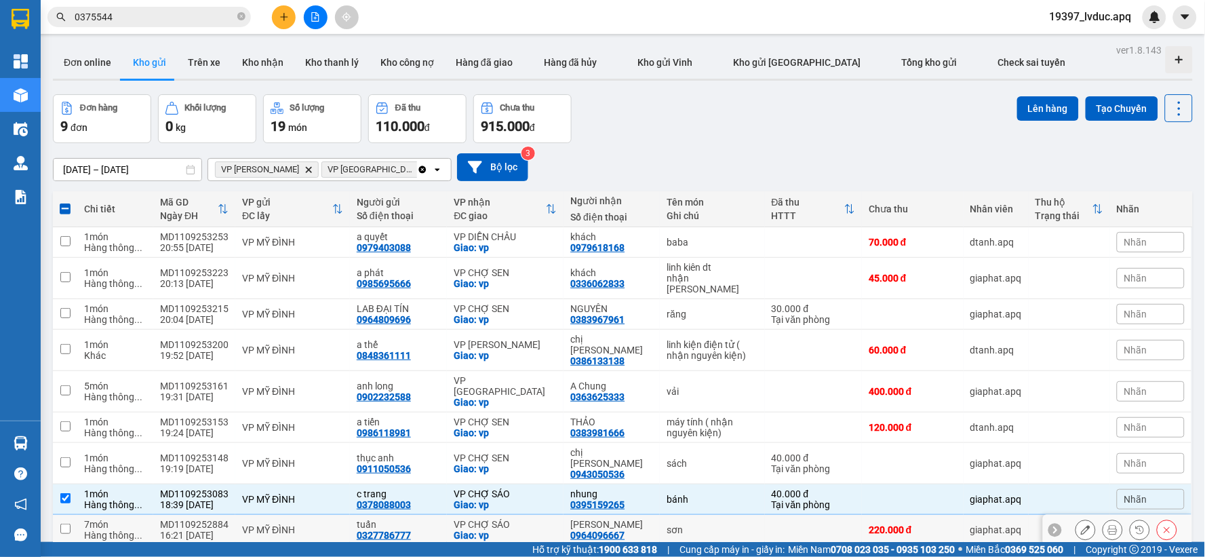
click at [431, 519] on div "tuấn 0327786777" at bounding box center [398, 530] width 83 height 22
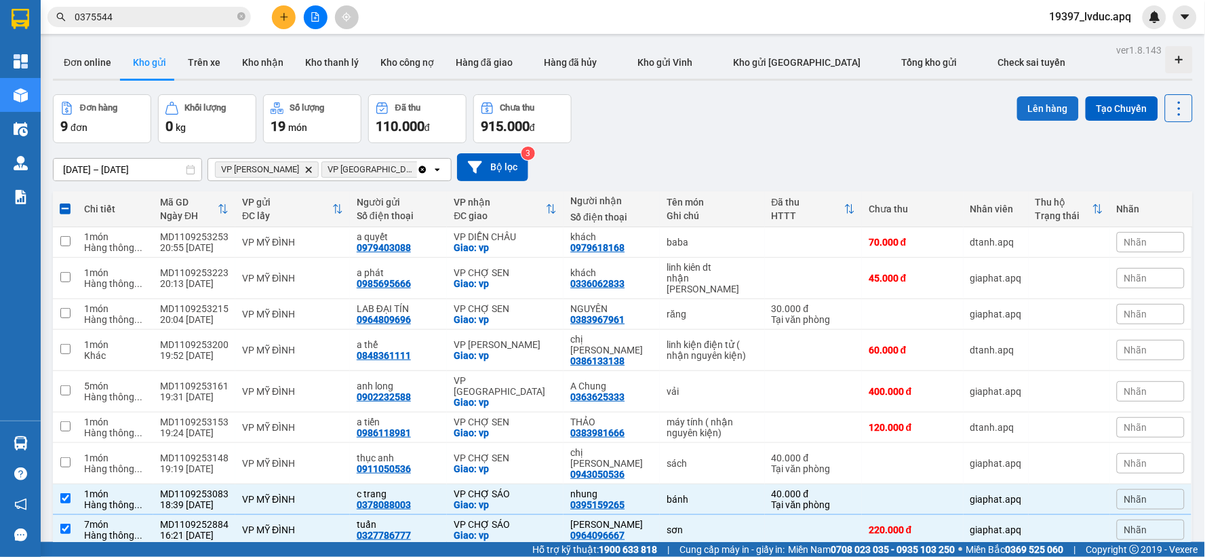
click at [1040, 98] on button "Lên hàng" at bounding box center [1048, 108] width 62 height 24
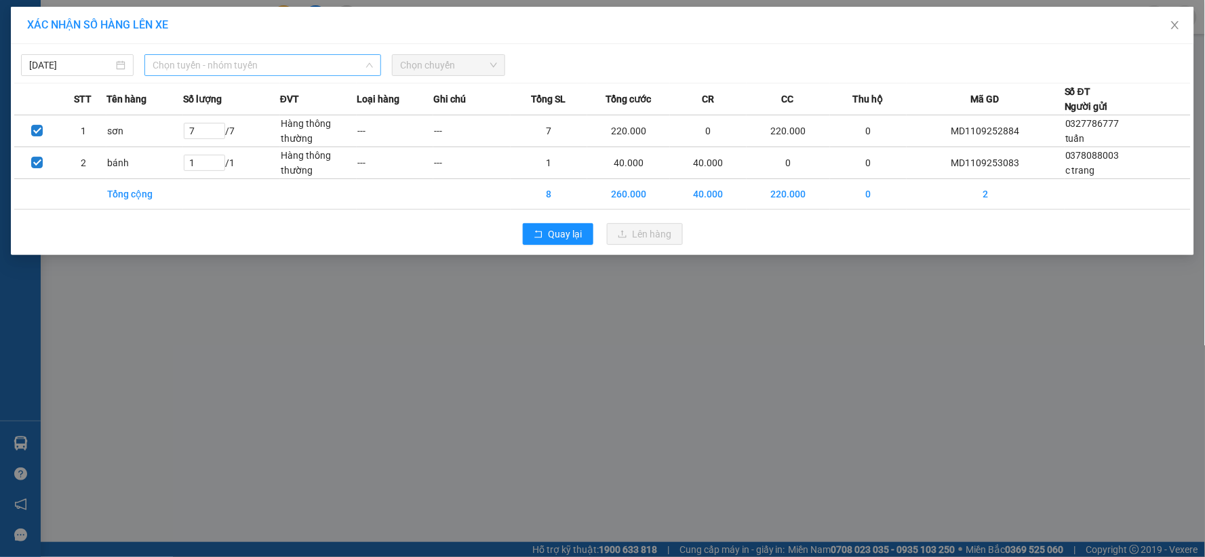
drag, startPoint x: 179, startPoint y: 65, endPoint x: 199, endPoint y: 173, distance: 109.6
click at [180, 65] on span "Chọn tuyến - nhóm tuyến" at bounding box center [263, 65] width 220 height 20
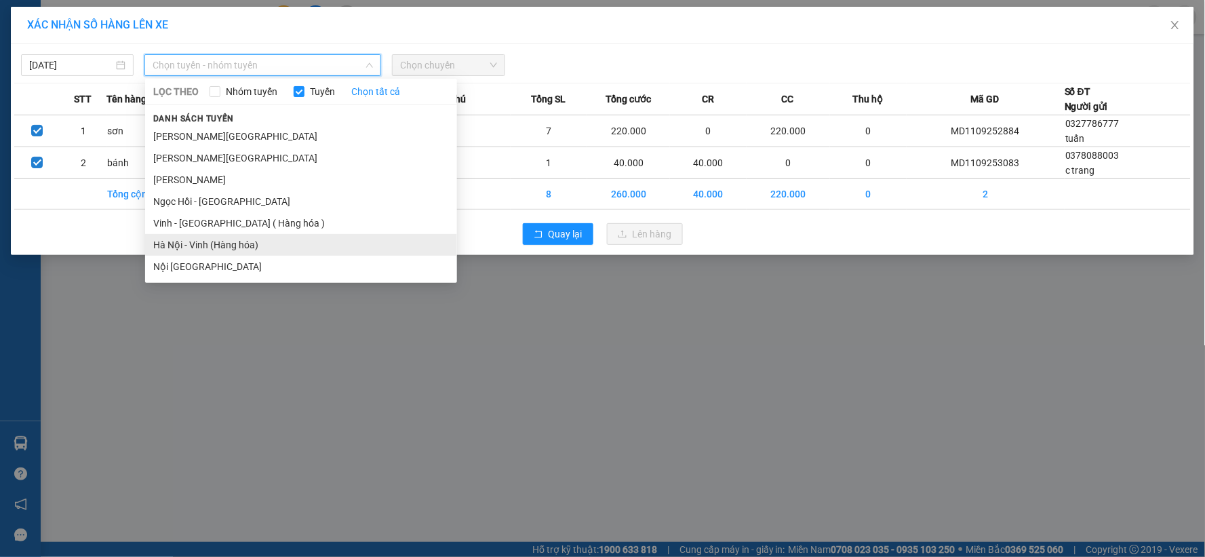
click at [197, 254] on li "Hà Nội - Vinh (Hàng hóa)" at bounding box center [301, 245] width 312 height 22
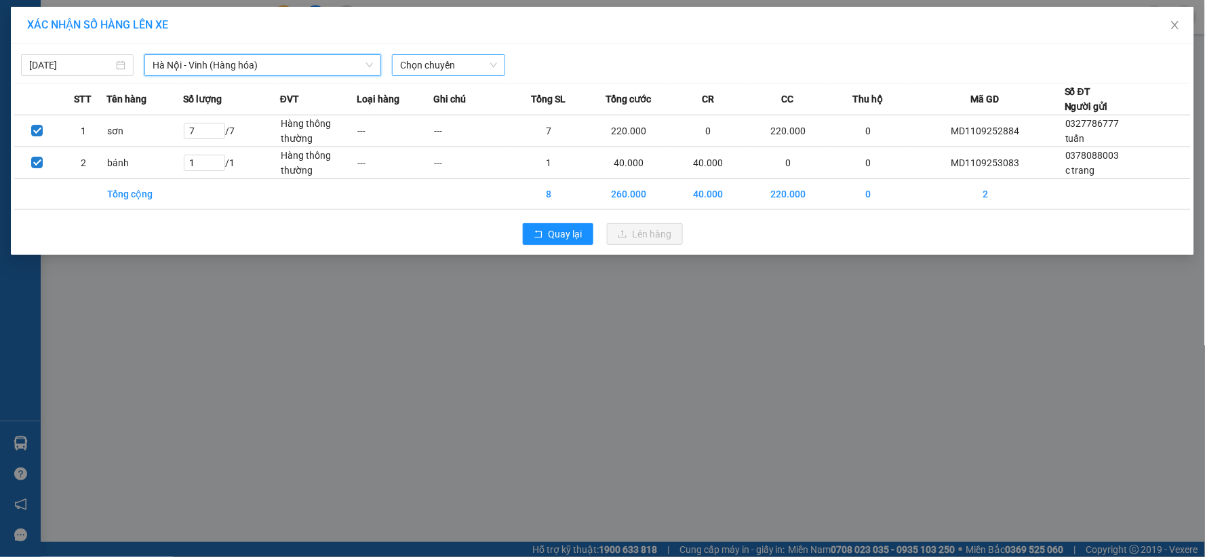
click at [421, 71] on span "Chọn chuyến" at bounding box center [448, 65] width 96 height 20
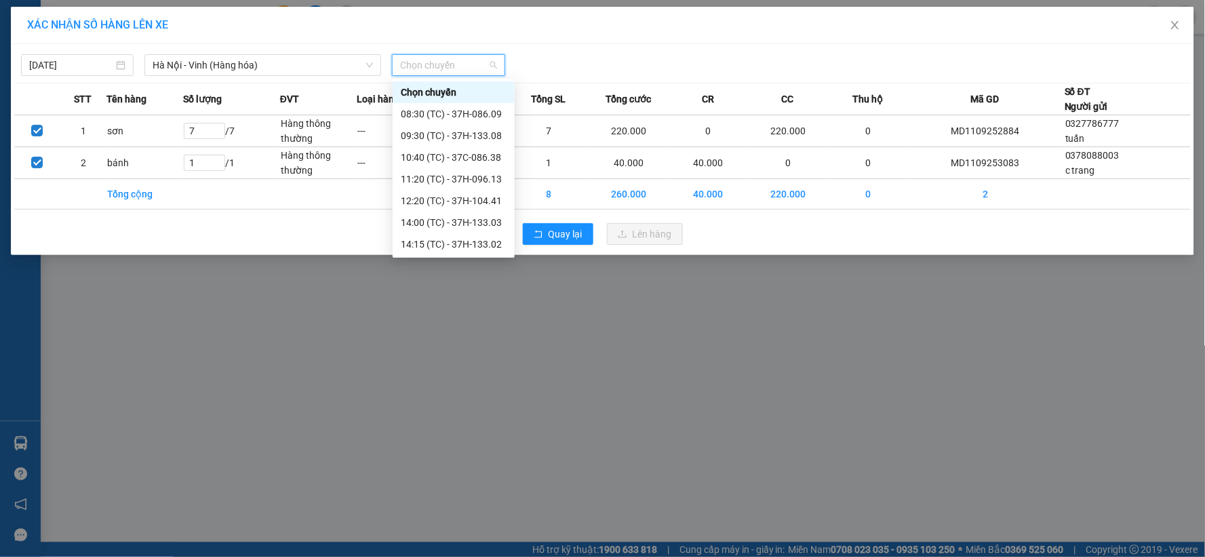
click at [473, 454] on div "23:15 (TC) - 37H-086.12" at bounding box center [454, 461] width 106 height 15
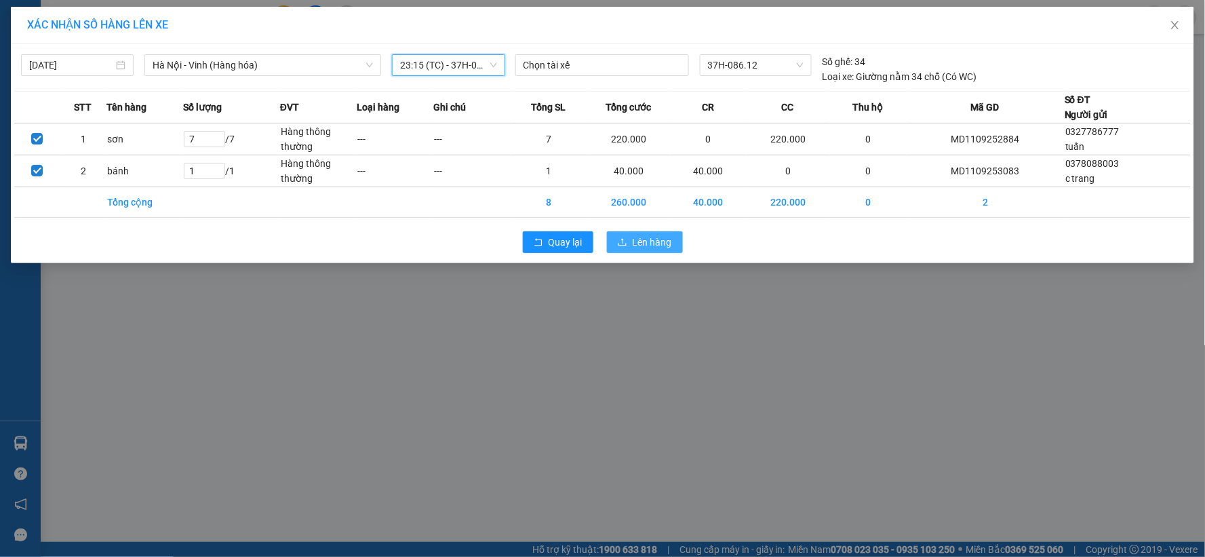
click at [636, 244] on span "Lên hàng" at bounding box center [652, 242] width 39 height 15
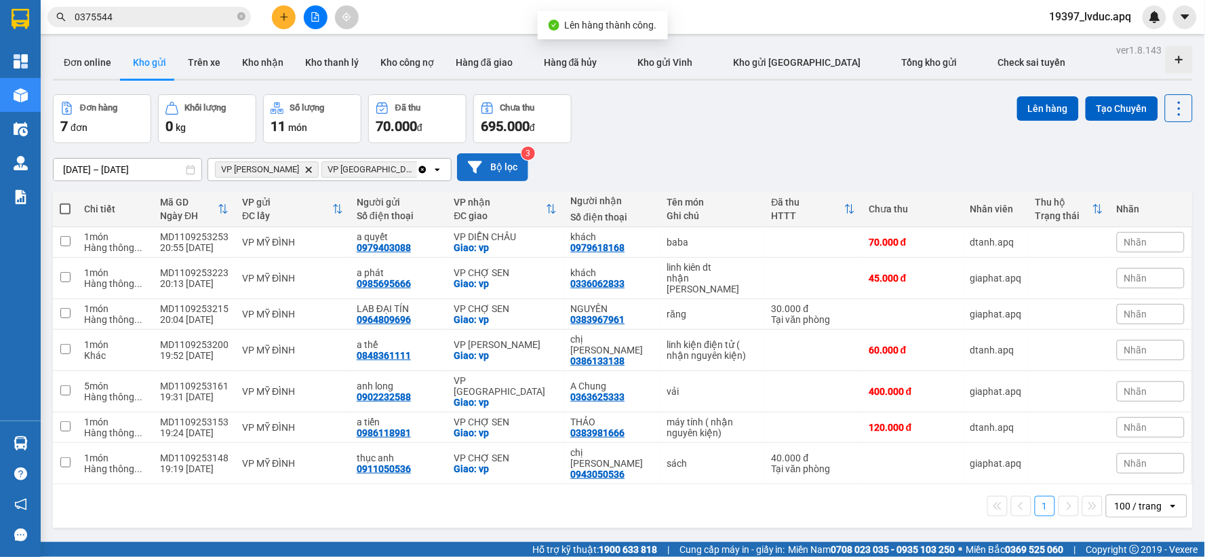
click at [486, 163] on button "Bộ lọc" at bounding box center [492, 167] width 71 height 28
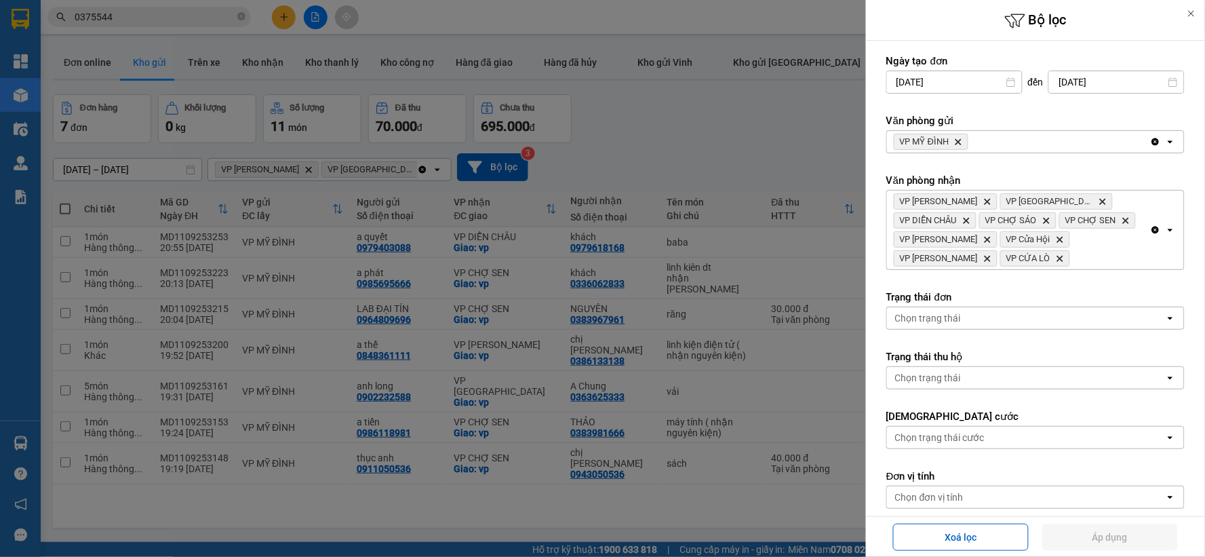
click at [962, 139] on icon "VP MỸ ĐÌNH, close by backspace" at bounding box center [959, 142] width 6 height 6
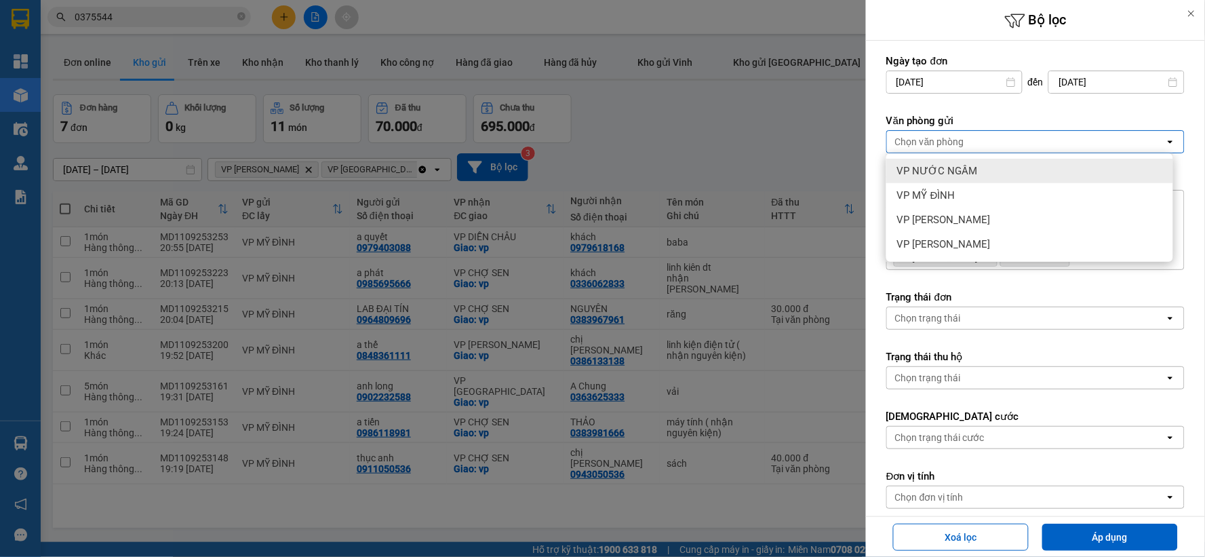
click at [961, 163] on div "VP NƯỚC NGẦM" at bounding box center [1029, 171] width 287 height 24
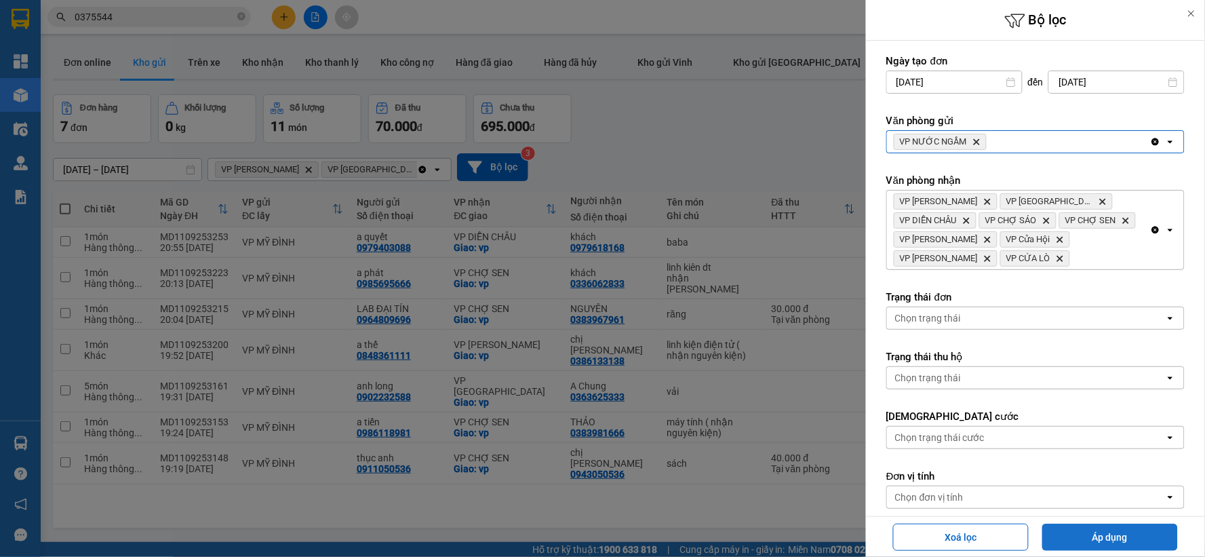
click at [1089, 539] on button "Áp dụng" at bounding box center [1110, 537] width 136 height 27
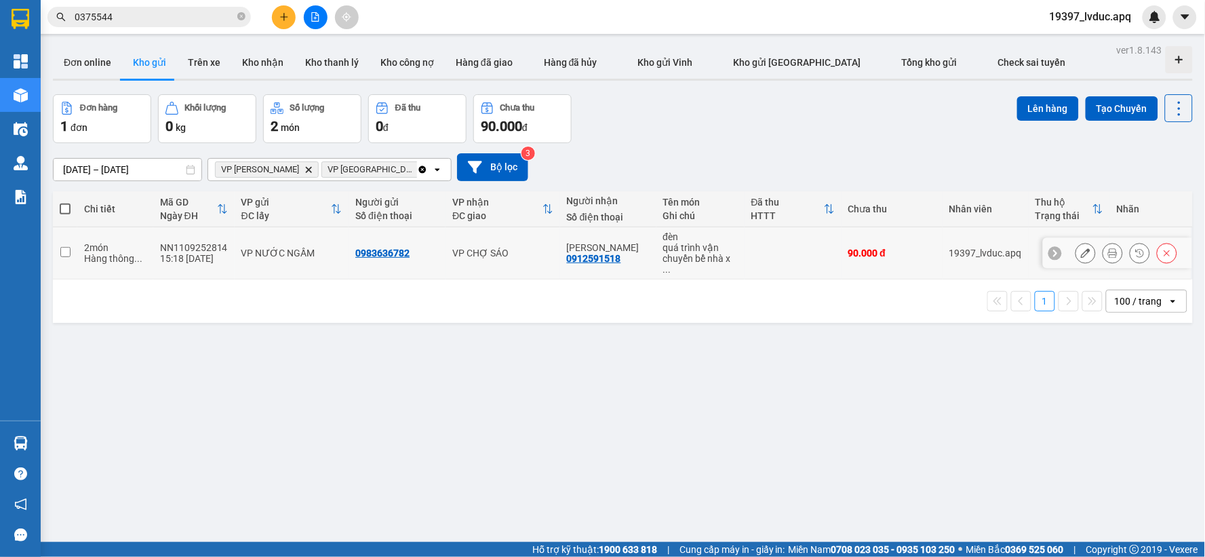
click at [550, 240] on td "VP CHỢ SÁO" at bounding box center [503, 253] width 115 height 52
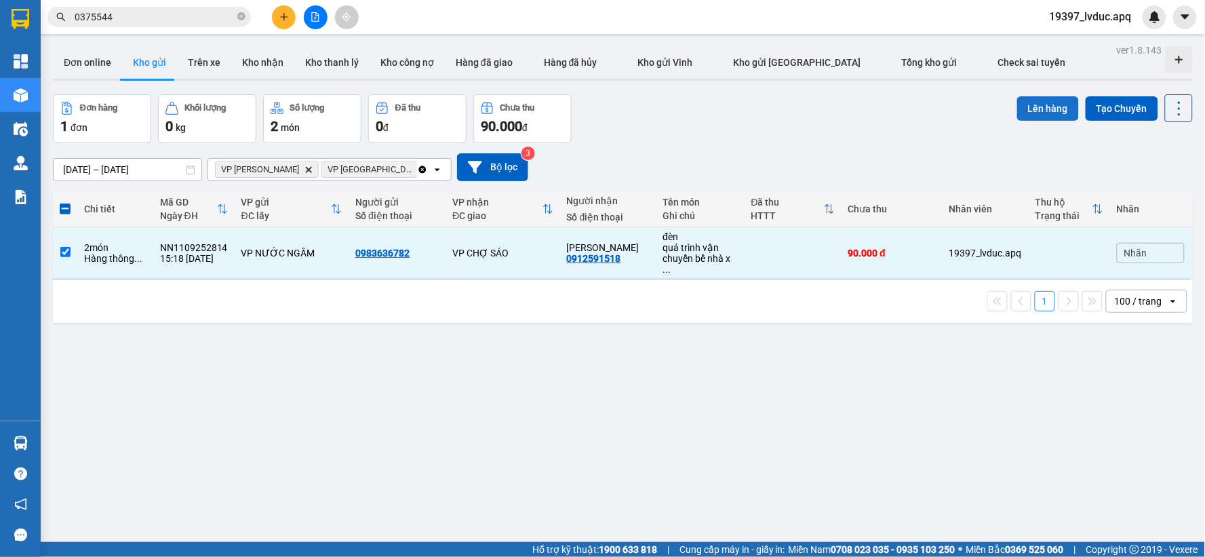
drag, startPoint x: 1049, startPoint y: 109, endPoint x: 1042, endPoint y: 111, distance: 6.9
click at [1045, 110] on button "Lên hàng" at bounding box center [1048, 108] width 62 height 24
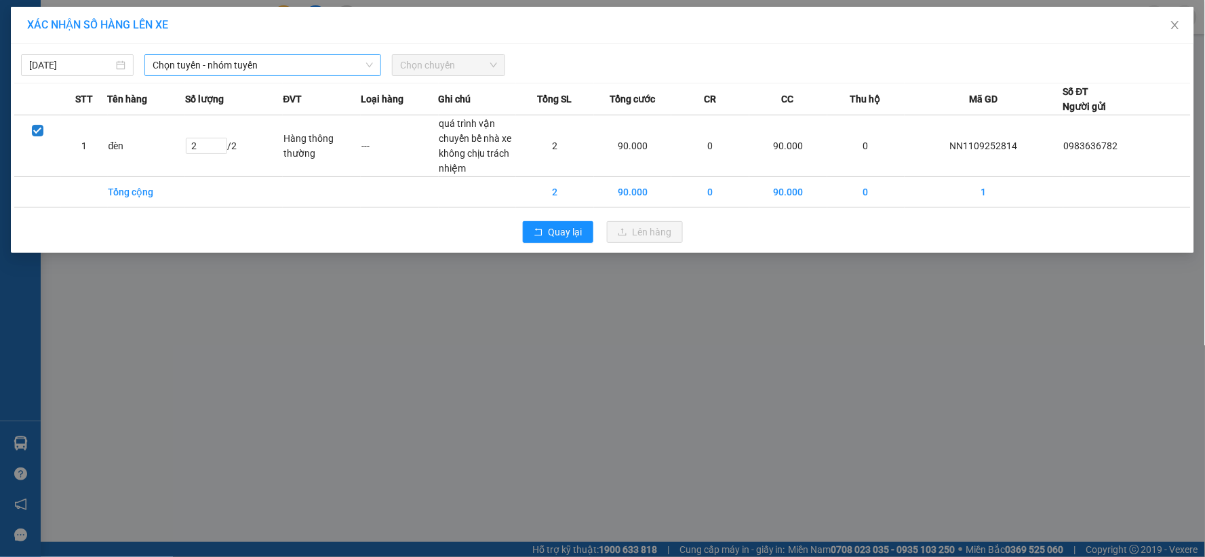
click at [213, 69] on span "Chọn tuyến - nhóm tuyến" at bounding box center [263, 65] width 220 height 20
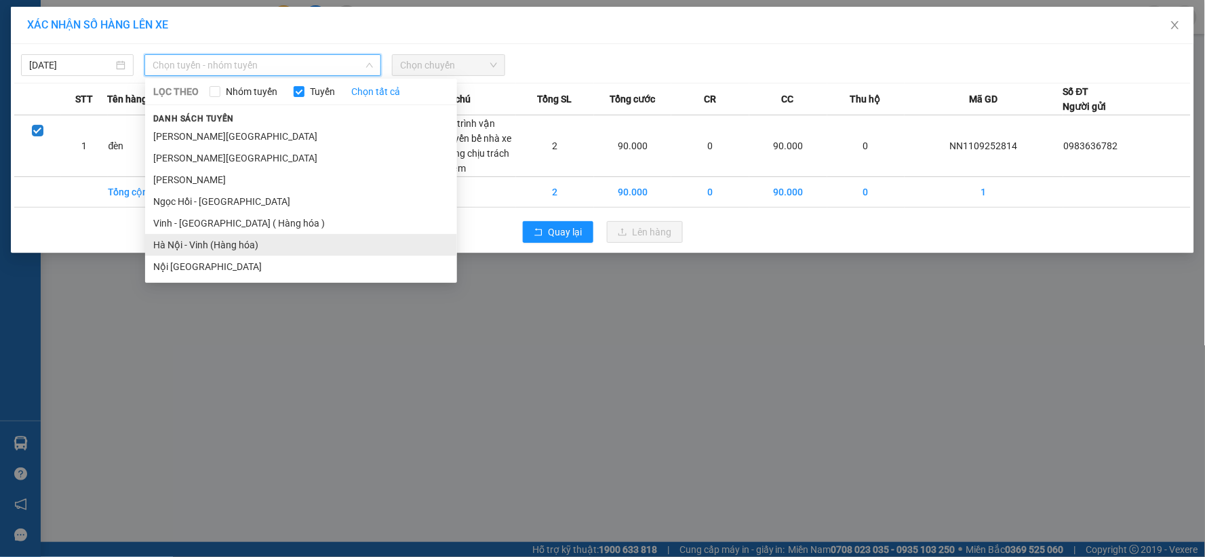
click at [225, 248] on li "Hà Nội - Vinh (Hàng hóa)" at bounding box center [301, 245] width 312 height 22
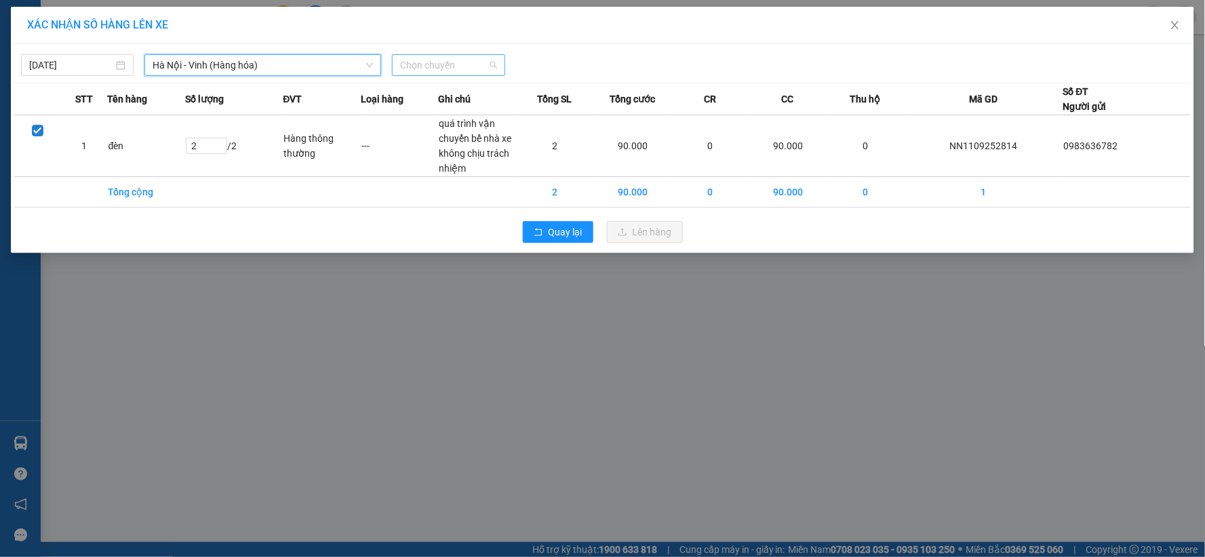
click at [449, 65] on span "Chọn chuyến" at bounding box center [448, 65] width 96 height 20
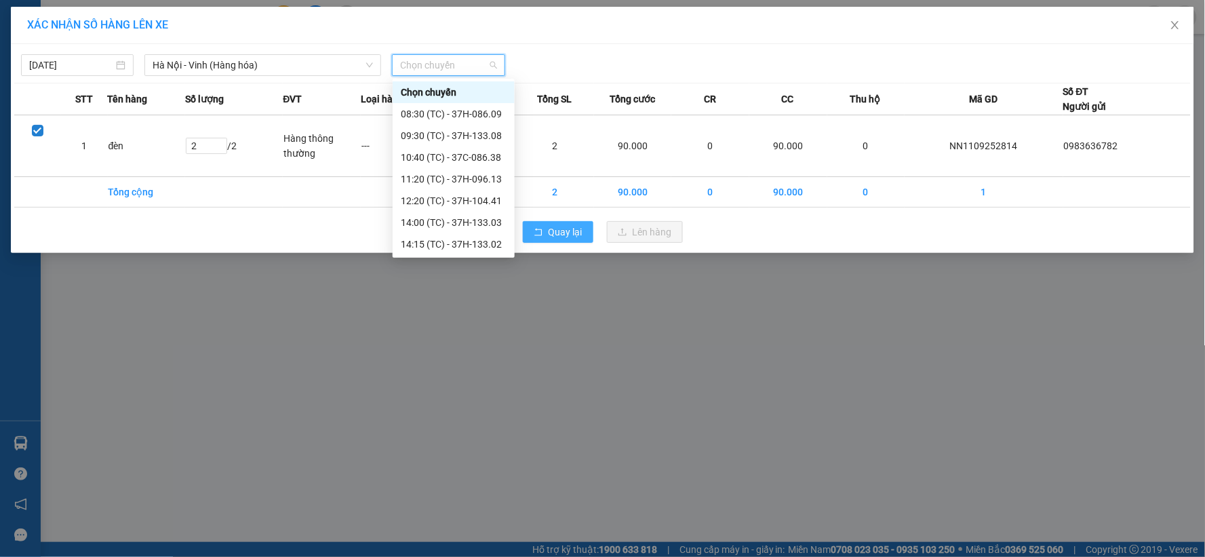
drag, startPoint x: 465, startPoint y: 242, endPoint x: 534, endPoint y: 246, distance: 68.6
click at [466, 454] on div "23:15 (TC) - 37H-086.12" at bounding box center [454, 461] width 106 height 15
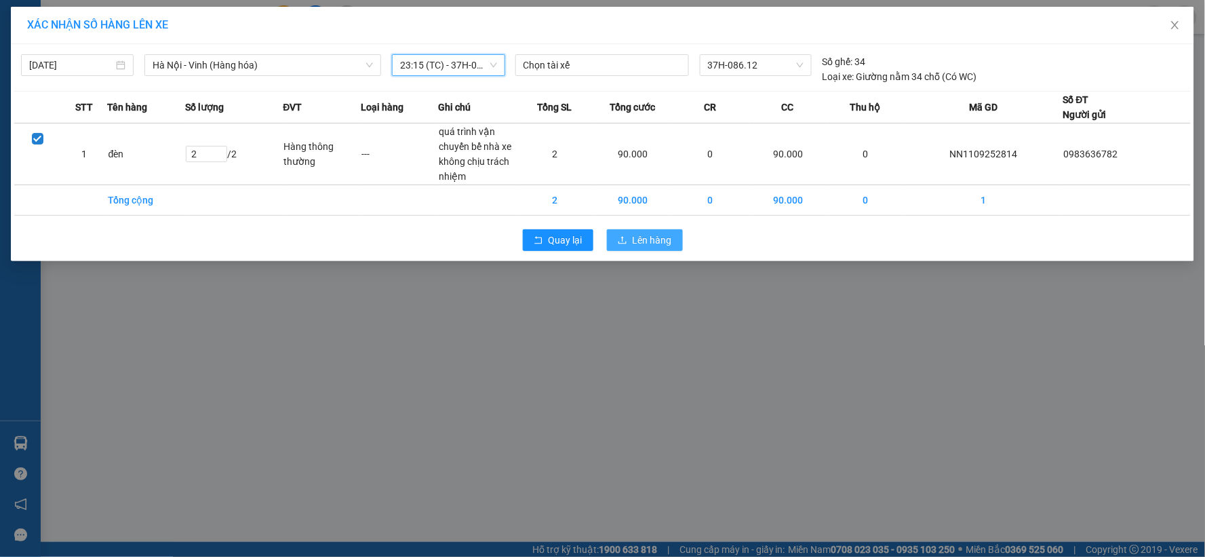
click at [624, 234] on button "Lên hàng" at bounding box center [645, 240] width 76 height 22
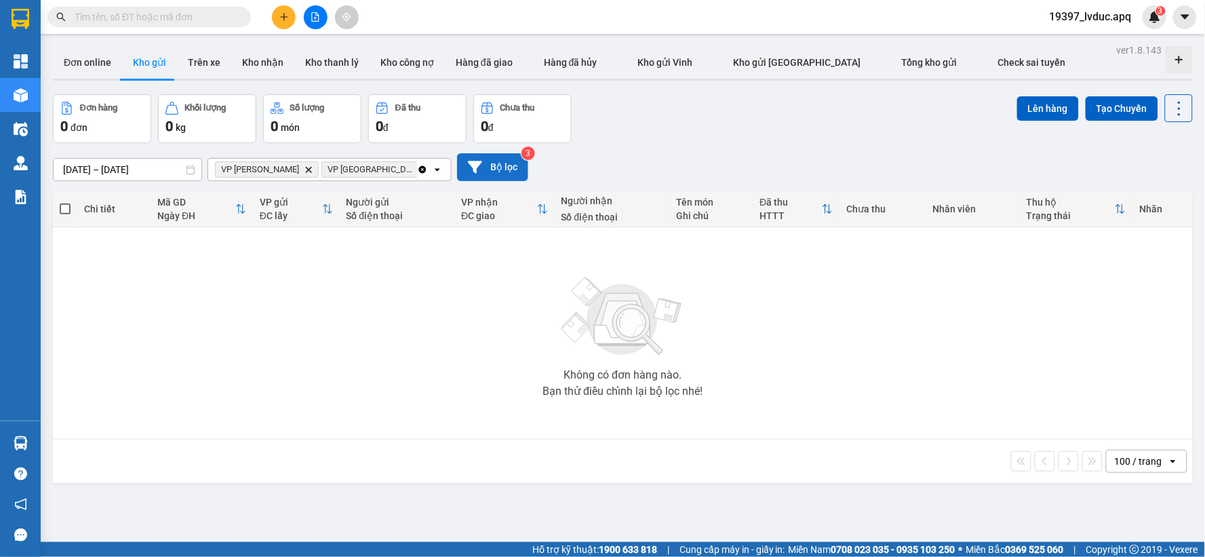
click at [489, 161] on button "Bộ lọc" at bounding box center [492, 167] width 71 height 28
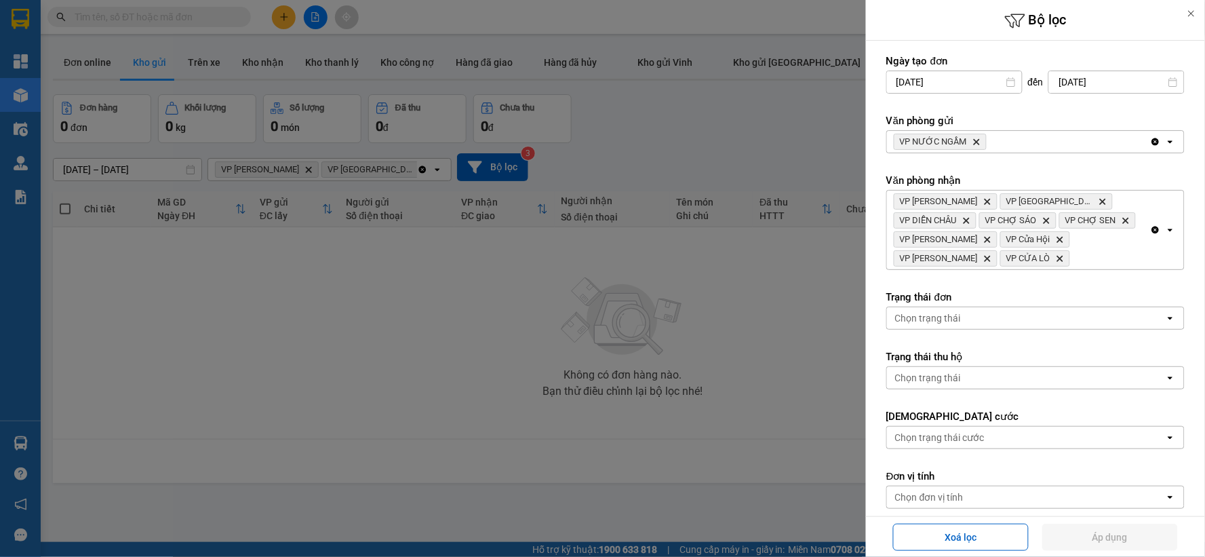
click at [974, 139] on icon "Delete" at bounding box center [977, 142] width 8 height 8
click at [974, 138] on div "VP NƯỚC NGẦM Delete" at bounding box center [1018, 142] width 263 height 22
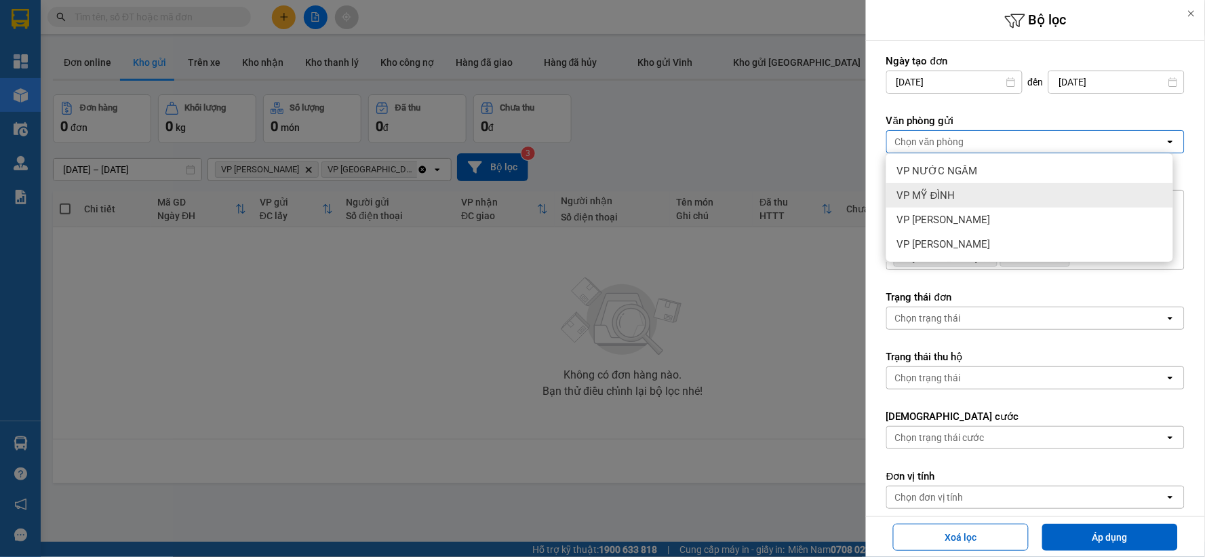
click at [947, 200] on span "VP MỸ ĐÌNH" at bounding box center [926, 196] width 58 height 14
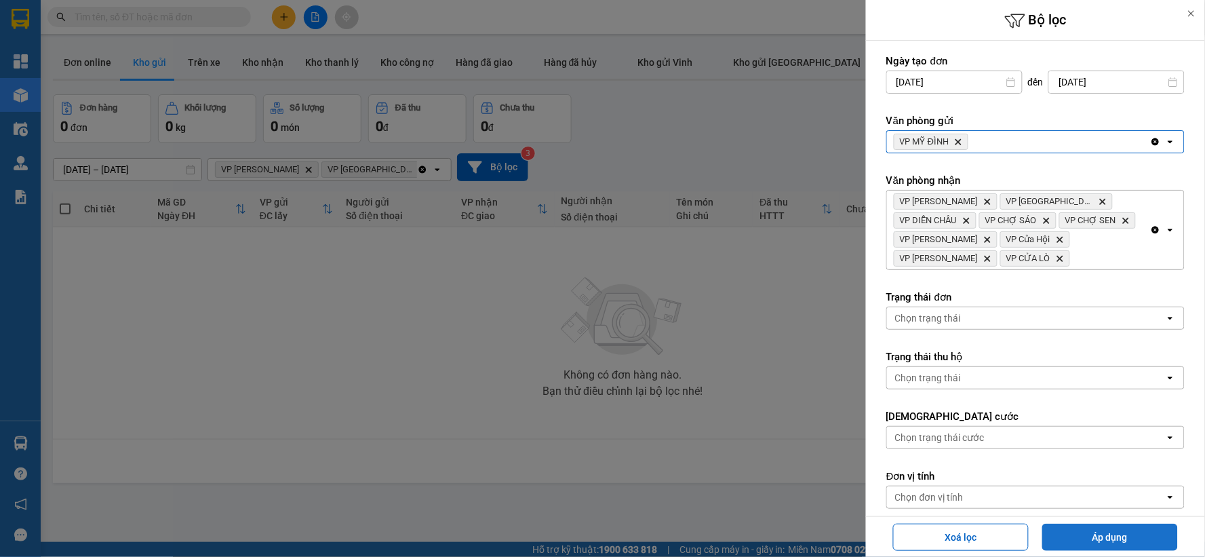
click at [1102, 536] on button "Áp dụng" at bounding box center [1110, 537] width 136 height 27
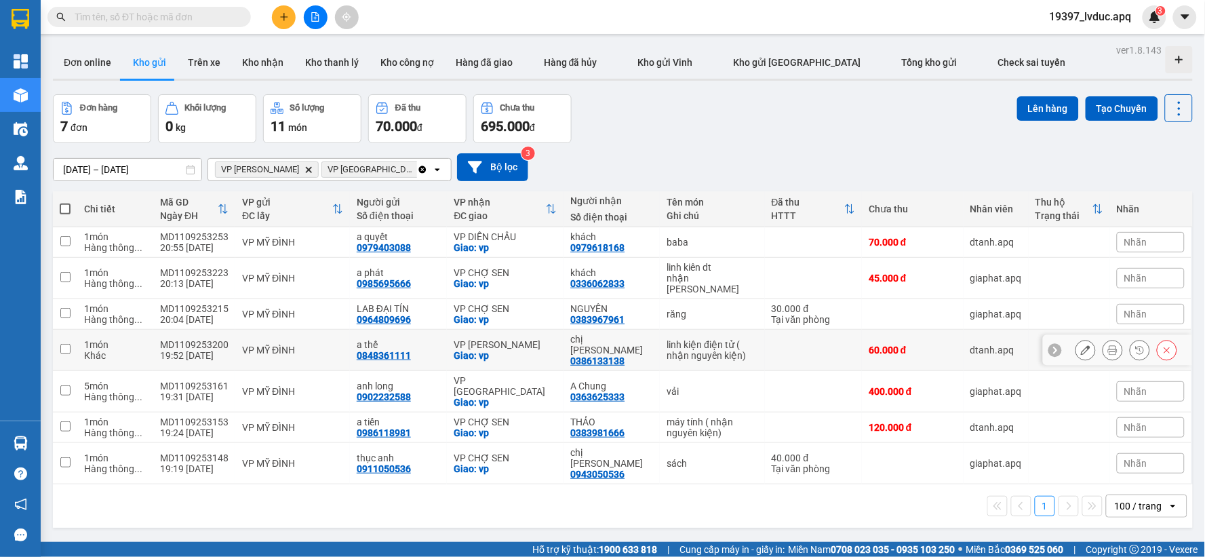
click at [529, 339] on div "VP [PERSON_NAME]" at bounding box center [505, 344] width 103 height 11
checkbox input "true"
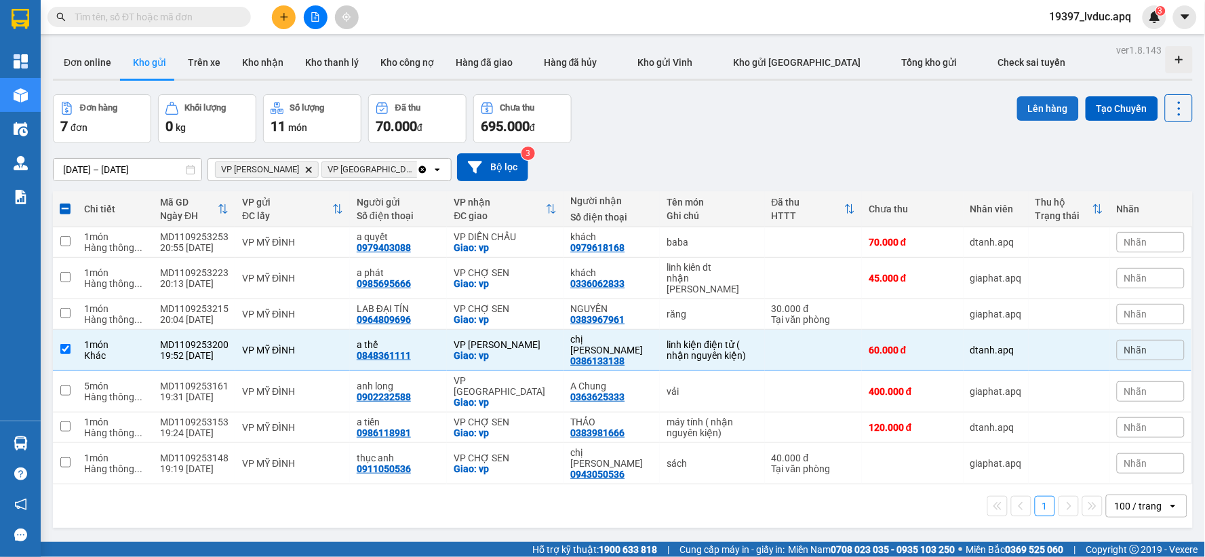
click at [1021, 97] on button "Lên hàng" at bounding box center [1048, 108] width 62 height 24
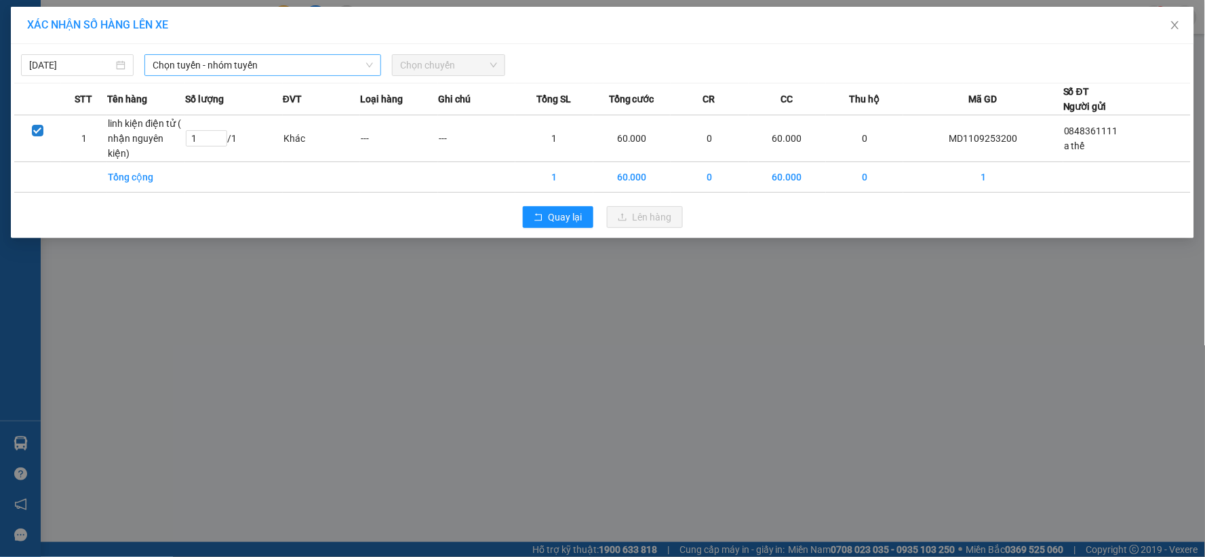
click at [191, 71] on span "Chọn tuyến - nhóm tuyến" at bounding box center [263, 65] width 220 height 20
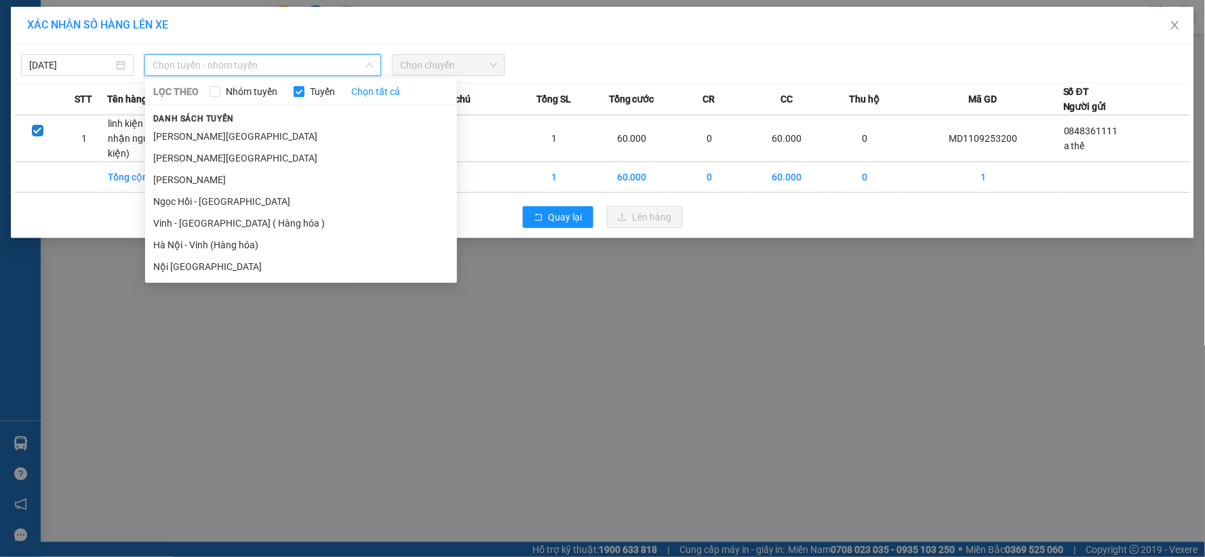
drag, startPoint x: 199, startPoint y: 240, endPoint x: 407, endPoint y: 165, distance: 220.5
click at [199, 241] on li "Hà Nội - Vinh (Hàng hóa)" at bounding box center [301, 245] width 312 height 22
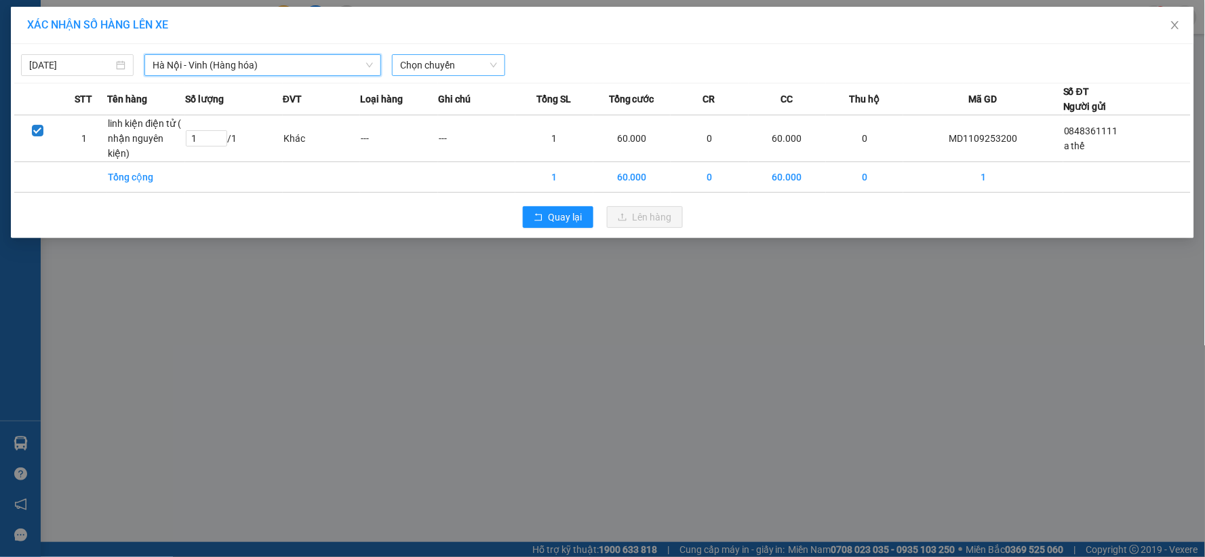
click at [492, 56] on span "Chọn chuyến" at bounding box center [448, 65] width 96 height 20
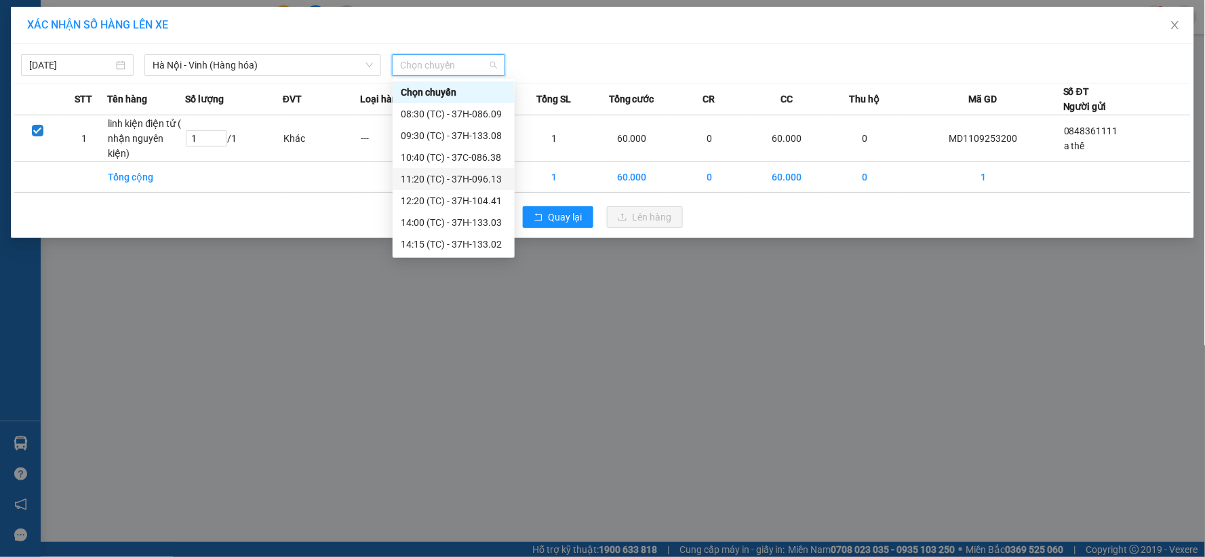
scroll to position [217, 0]
click at [482, 202] on div "23:08 (TC) - 37H-104.94" at bounding box center [454, 200] width 106 height 15
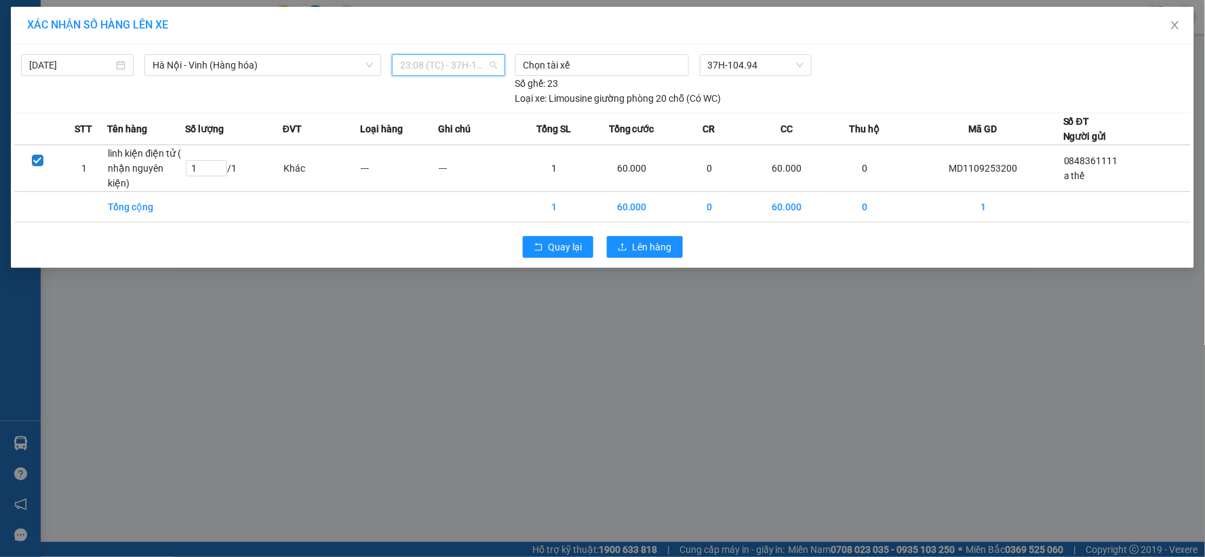
click at [444, 63] on span "23:08 (TC) - 37H-104.94" at bounding box center [448, 65] width 96 height 20
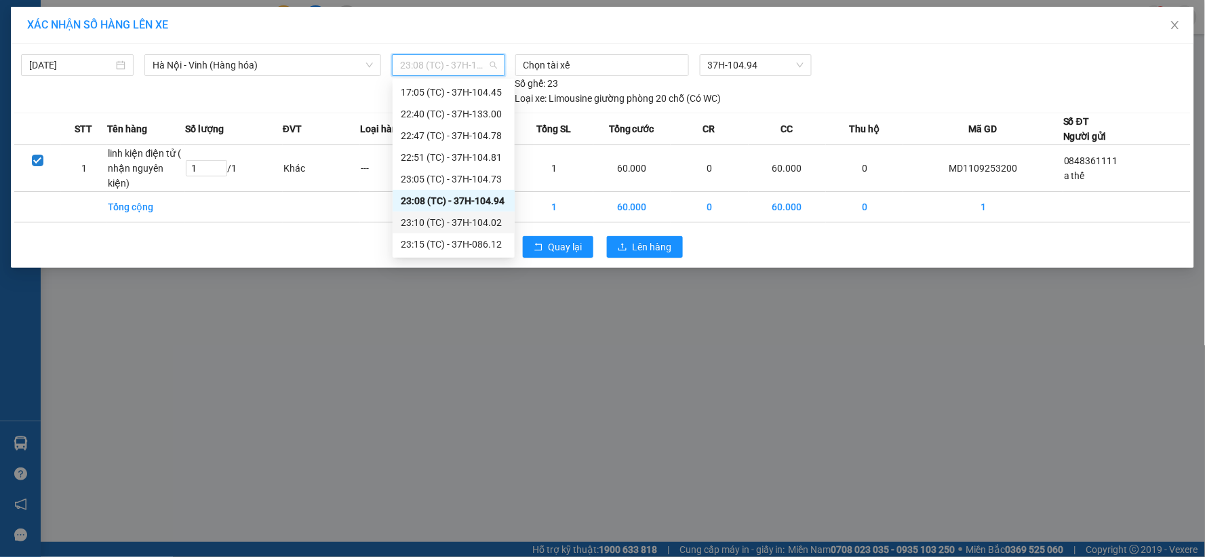
click at [470, 221] on div "23:10 (TC) - 37H-104.02" at bounding box center [454, 222] width 106 height 15
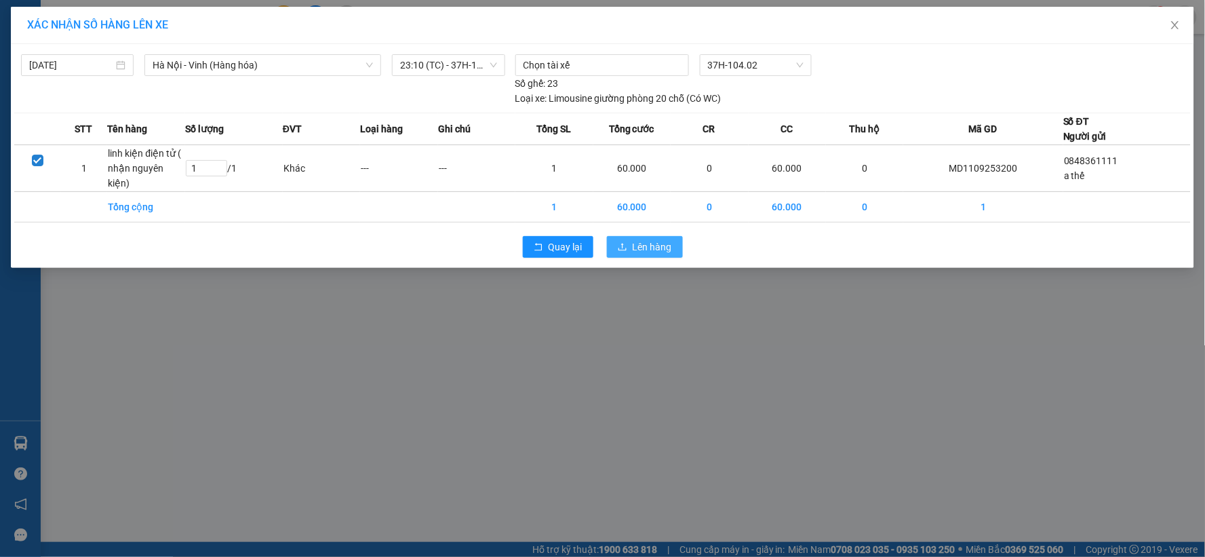
click at [627, 240] on button "Lên hàng" at bounding box center [645, 247] width 76 height 22
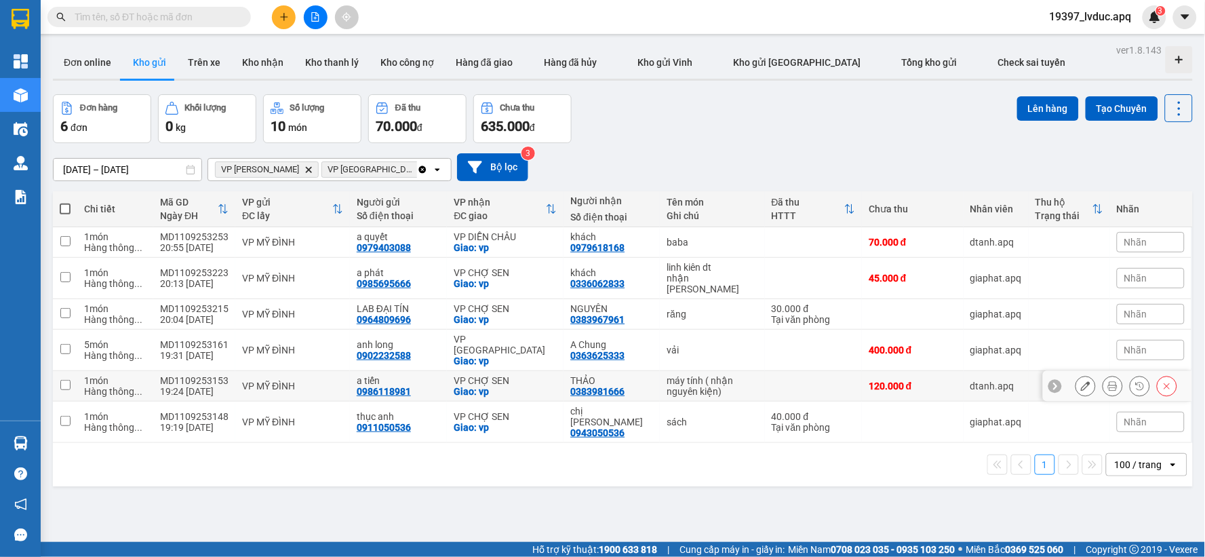
click at [496, 386] on div "Giao: vp" at bounding box center [505, 391] width 103 height 11
checkbox input "true"
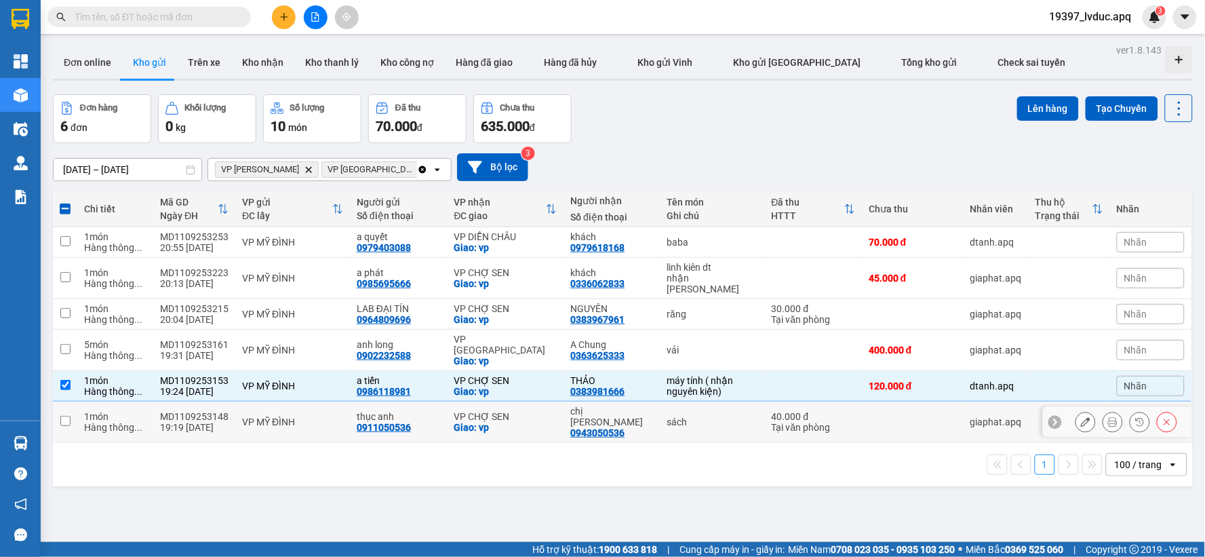
click at [510, 422] on div "Giao: vp" at bounding box center [505, 427] width 103 height 11
checkbox input "true"
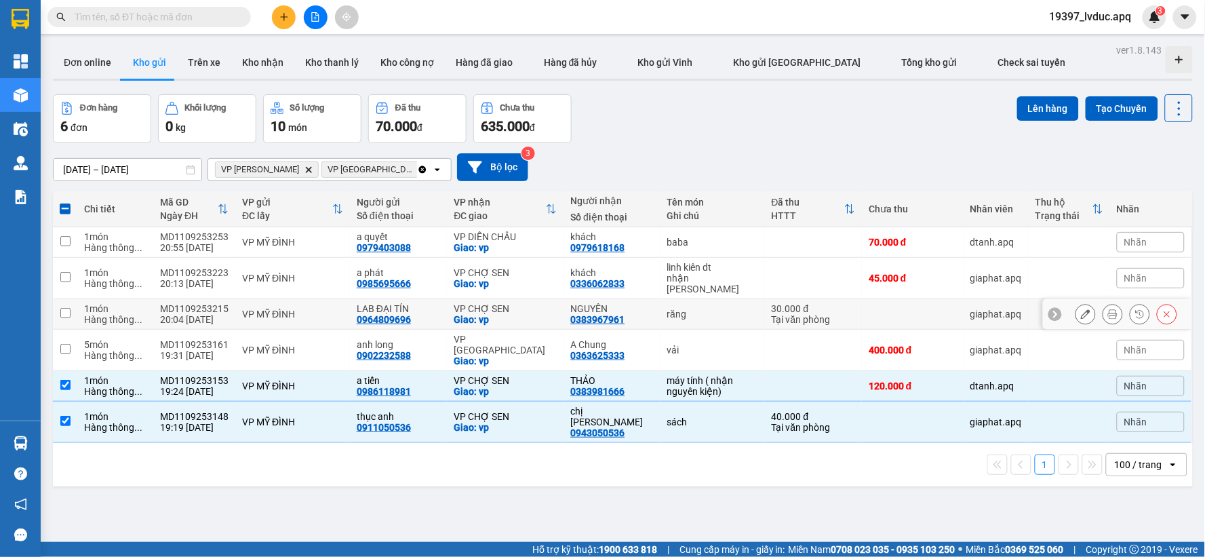
click at [545, 303] on div "VP CHỢ SEN" at bounding box center [505, 308] width 103 height 11
checkbox input "true"
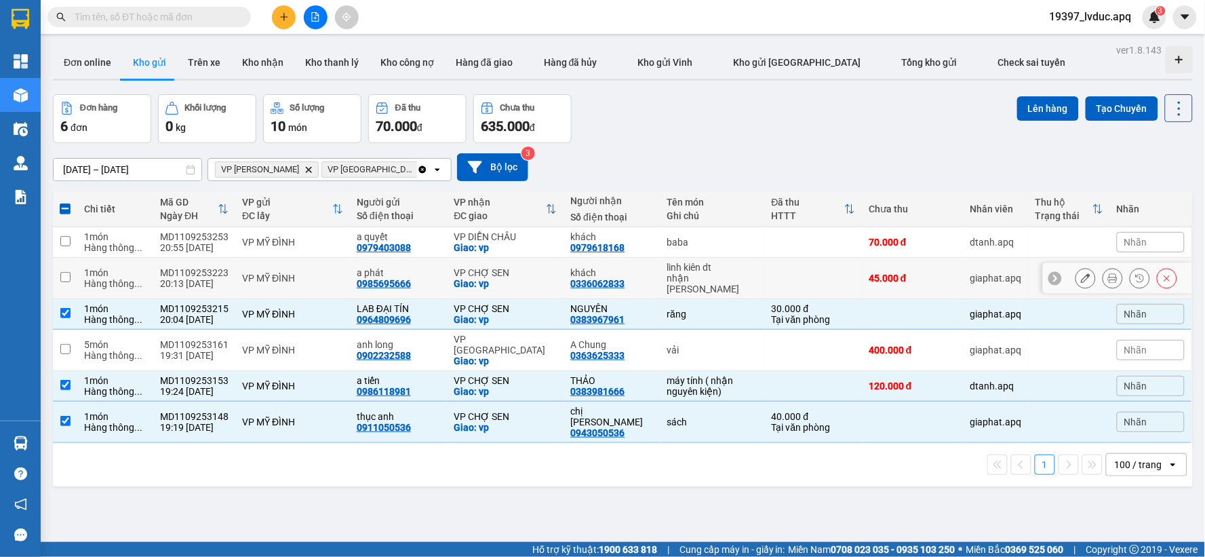
click at [548, 269] on div "VP CHỢ SEN" at bounding box center [505, 272] width 103 height 11
checkbox input "true"
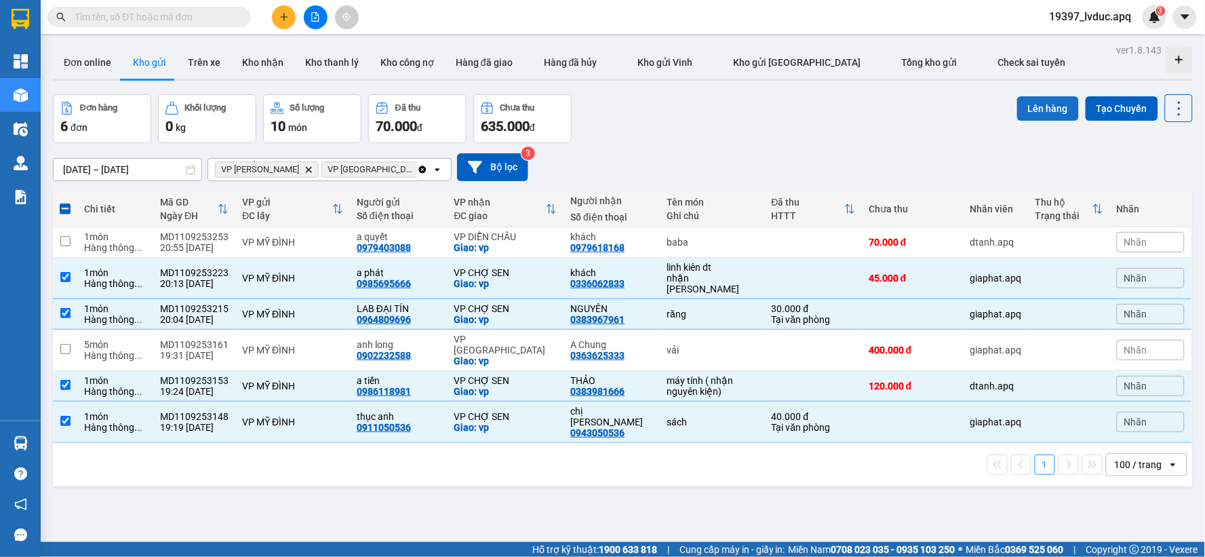
click at [1017, 110] on button "Lên hàng" at bounding box center [1048, 108] width 62 height 24
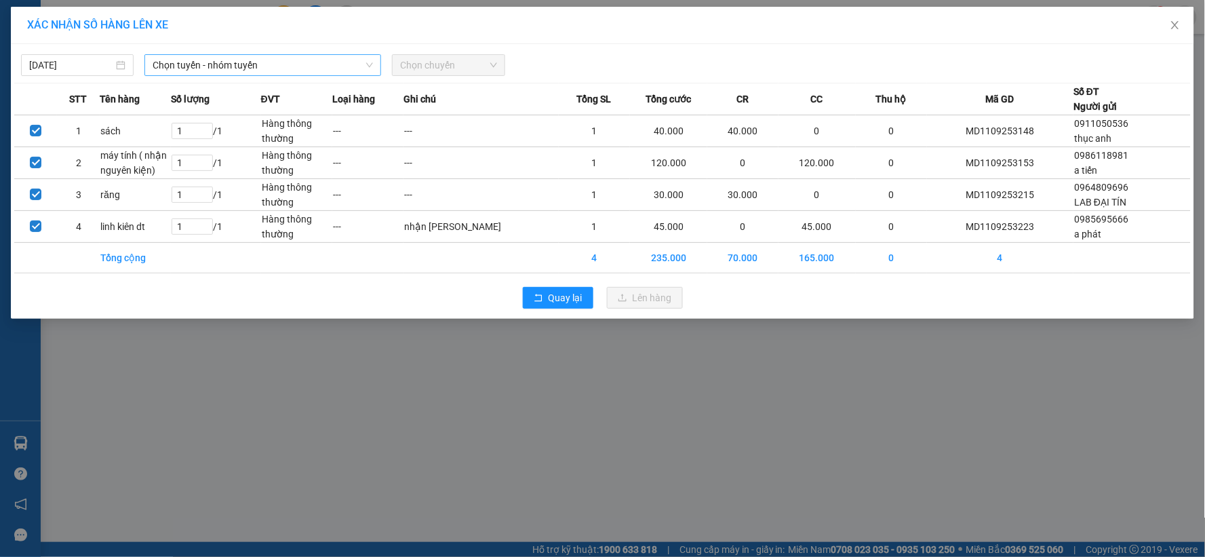
drag, startPoint x: 309, startPoint y: 62, endPoint x: 309, endPoint y: 73, distance: 10.9
click at [309, 62] on span "Chọn tuyến - nhóm tuyến" at bounding box center [263, 65] width 220 height 20
click at [270, 353] on div "XÁC NHẬN SỐ HÀNG LÊN XE 11/09/2025 Chọn tuyến - nhóm tuyến LỌC THEO Nhóm tuyến …" at bounding box center [602, 278] width 1205 height 557
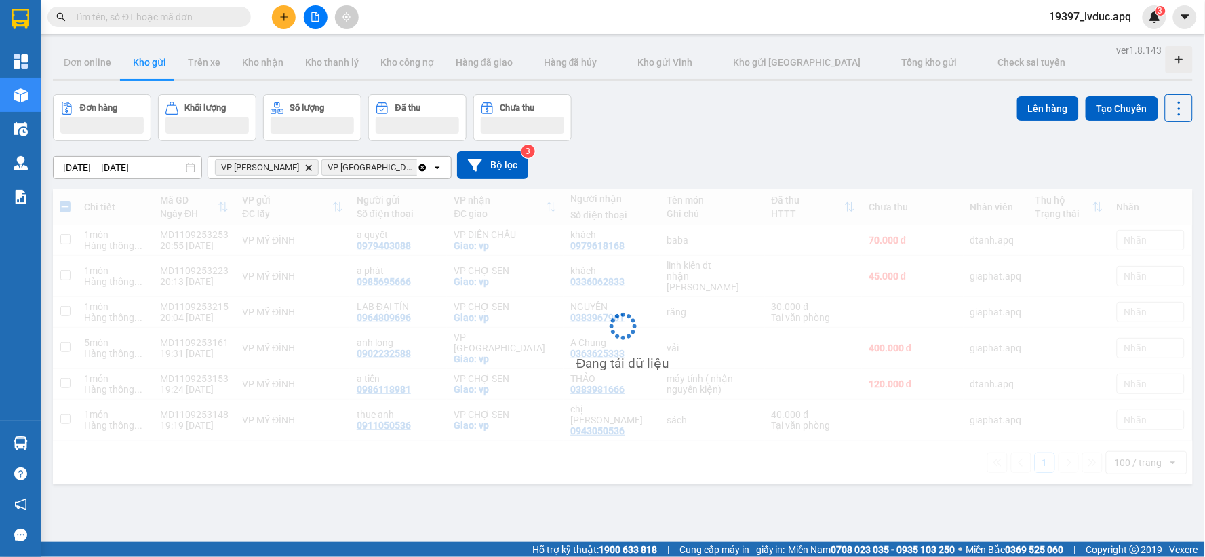
click at [273, 349] on div "Đang tải dữ liệu" at bounding box center [623, 336] width 1140 height 295
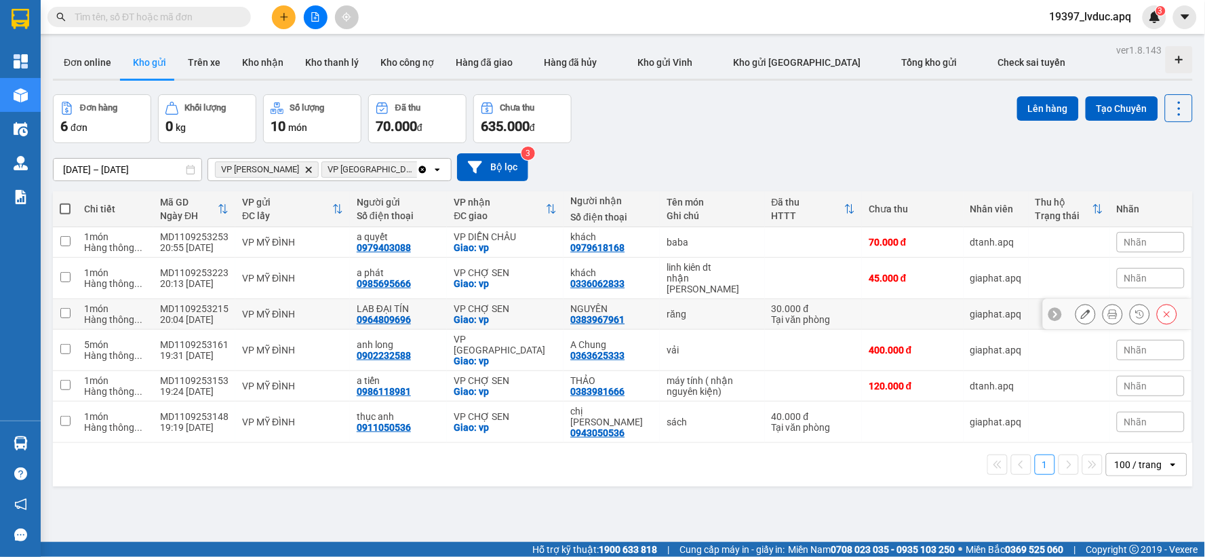
click at [532, 303] on div "VP CHỢ SEN" at bounding box center [505, 308] width 103 height 11
checkbox input "true"
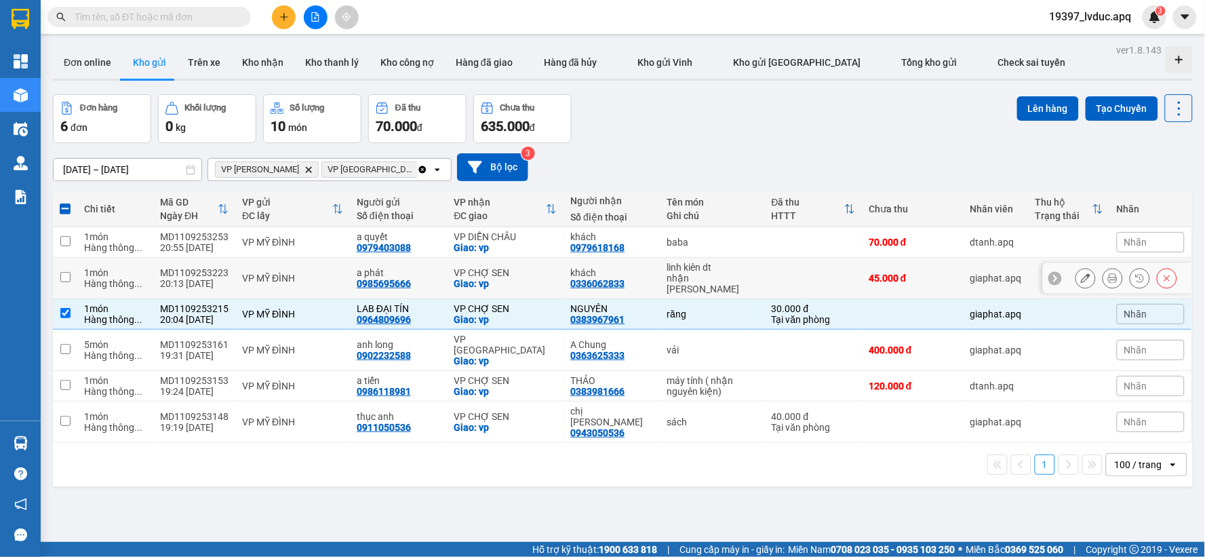
click at [541, 269] on div "VP CHỢ SEN" at bounding box center [505, 272] width 103 height 11
checkbox input "true"
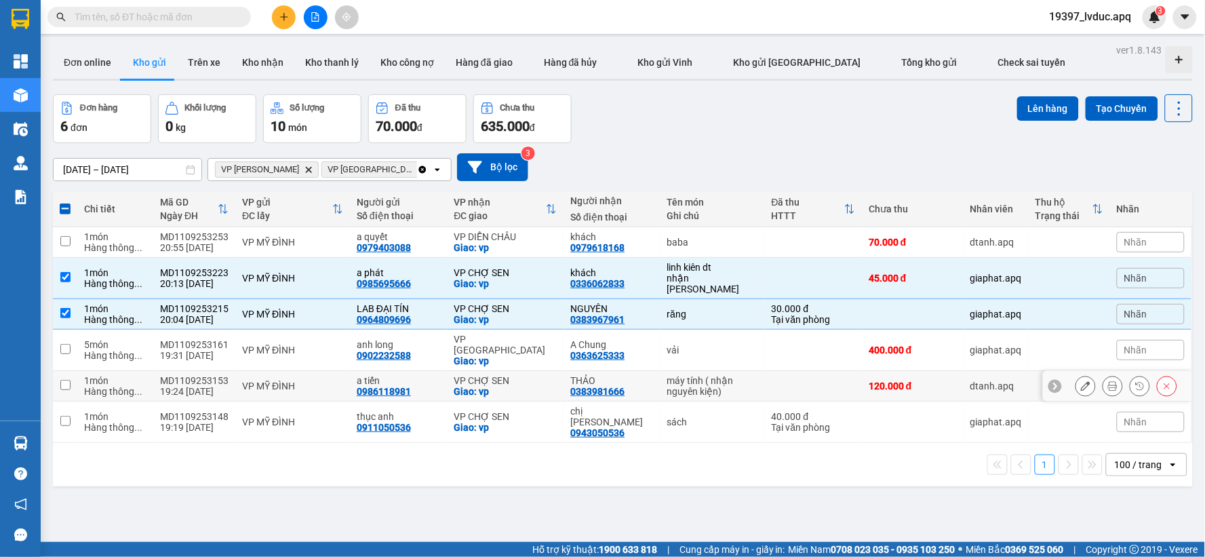
click at [540, 371] on td "VP CHỢ SEN Giao: vp" at bounding box center [505, 386] width 117 height 31
checkbox input "true"
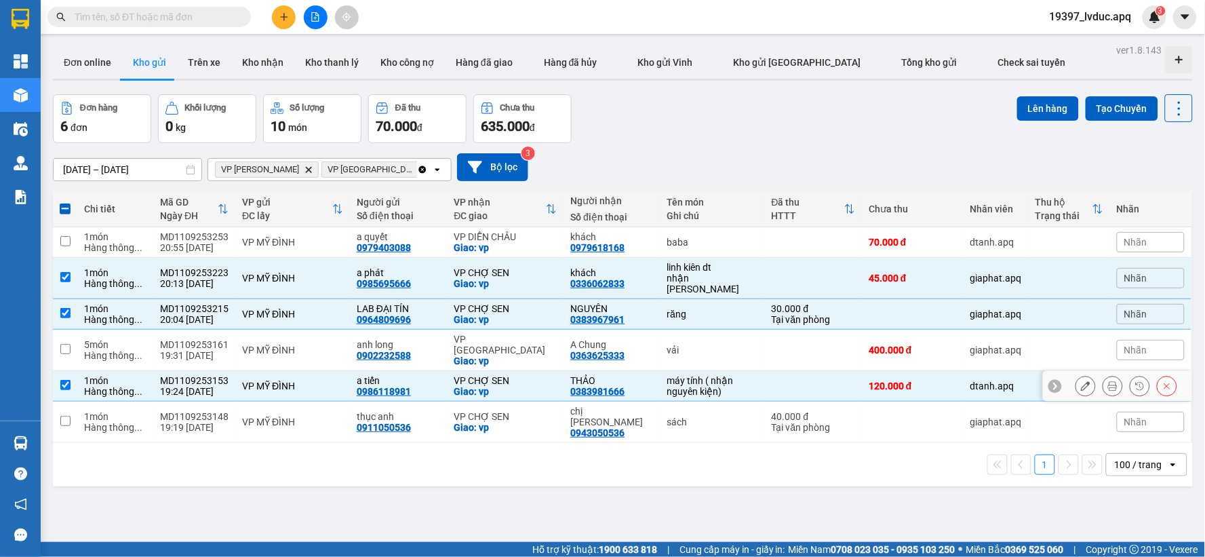
click at [543, 402] on td "VP CHỢ SEN Giao: vp" at bounding box center [505, 422] width 117 height 41
checkbox input "true"
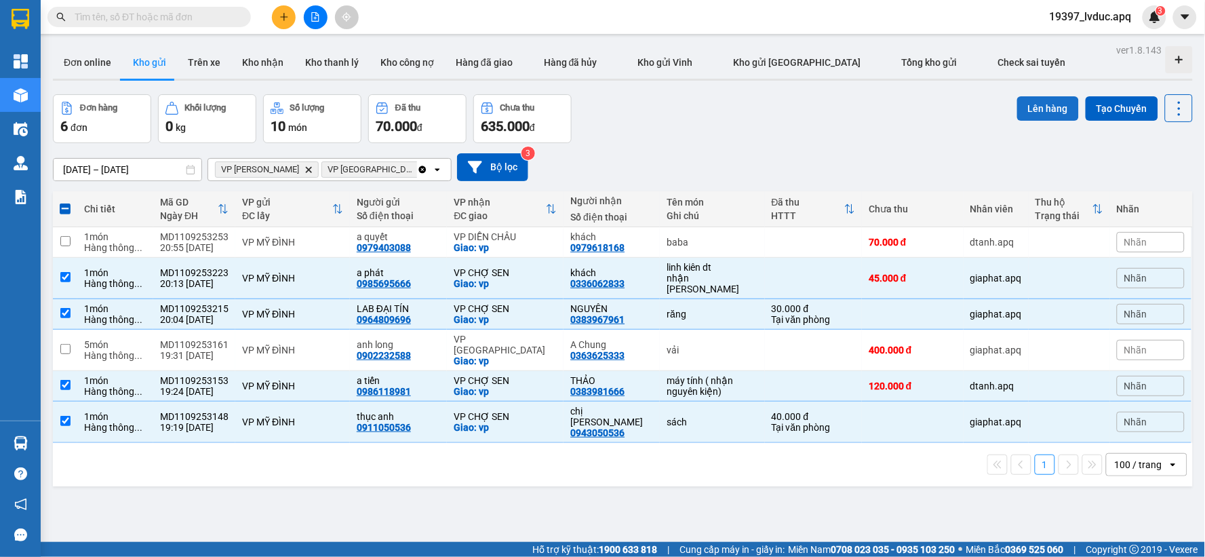
click at [1032, 109] on button "Lên hàng" at bounding box center [1048, 108] width 62 height 24
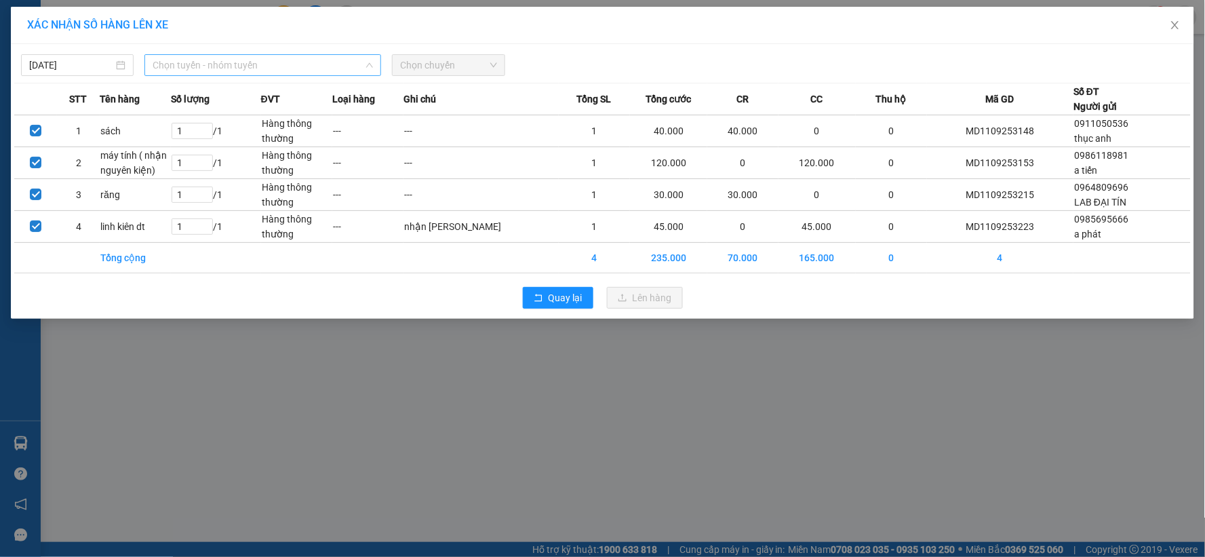
click at [298, 62] on span "Chọn tuyến - nhóm tuyến" at bounding box center [263, 65] width 220 height 20
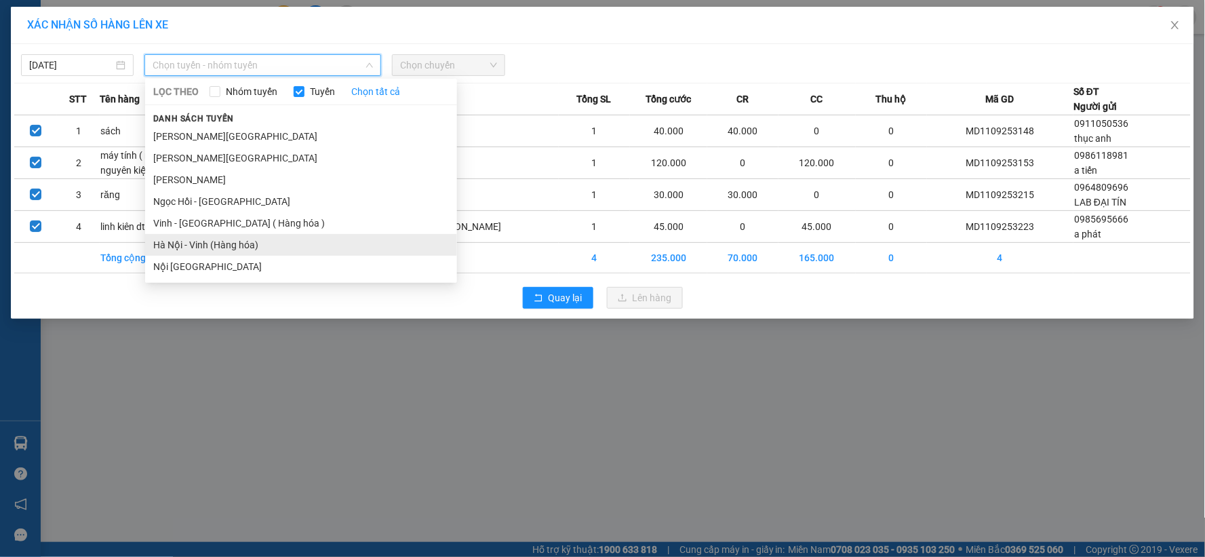
click at [247, 249] on li "Hà Nội - Vinh (Hàng hóa)" at bounding box center [301, 245] width 312 height 22
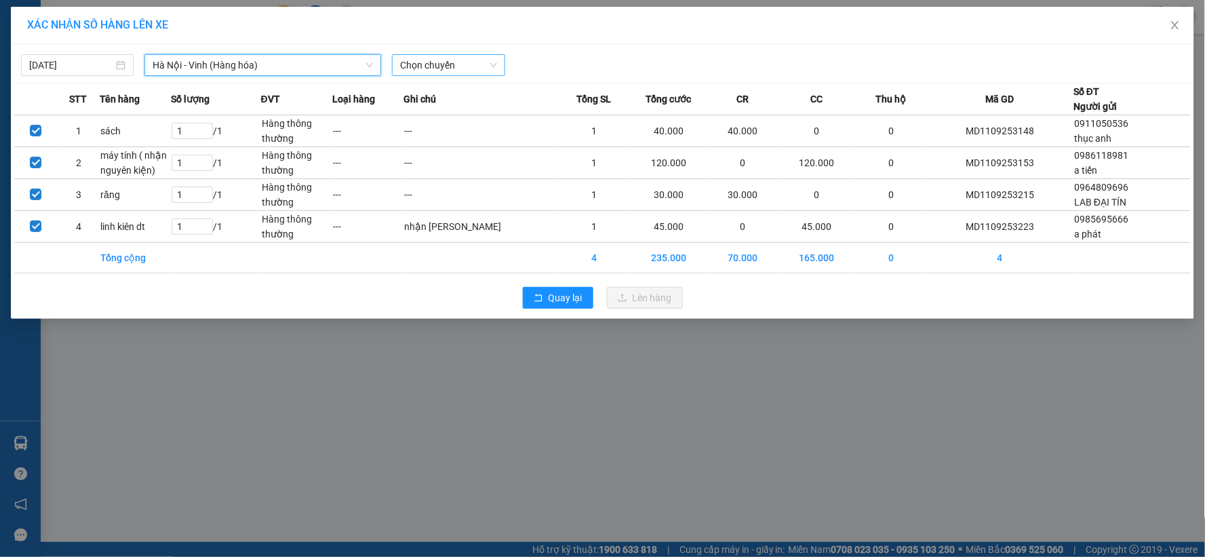
click at [446, 68] on span "Chọn chuyến" at bounding box center [448, 65] width 96 height 20
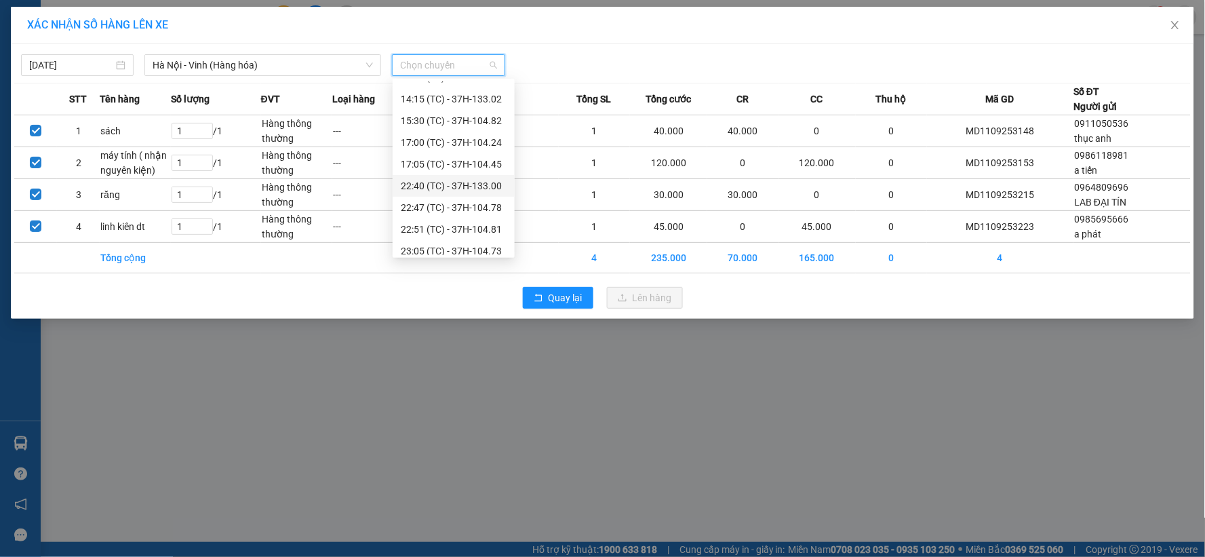
scroll to position [217, 0]
drag, startPoint x: 487, startPoint y: 201, endPoint x: 498, endPoint y: 201, distance: 10.9
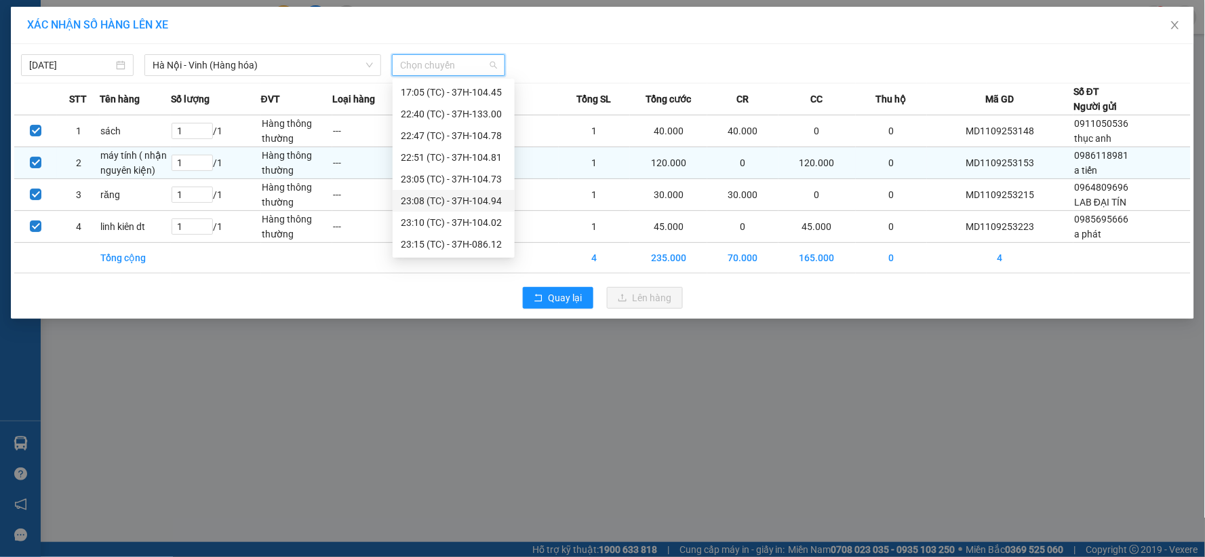
click at [488, 200] on div "23:08 (TC) - 37H-104.94" at bounding box center [454, 200] width 106 height 15
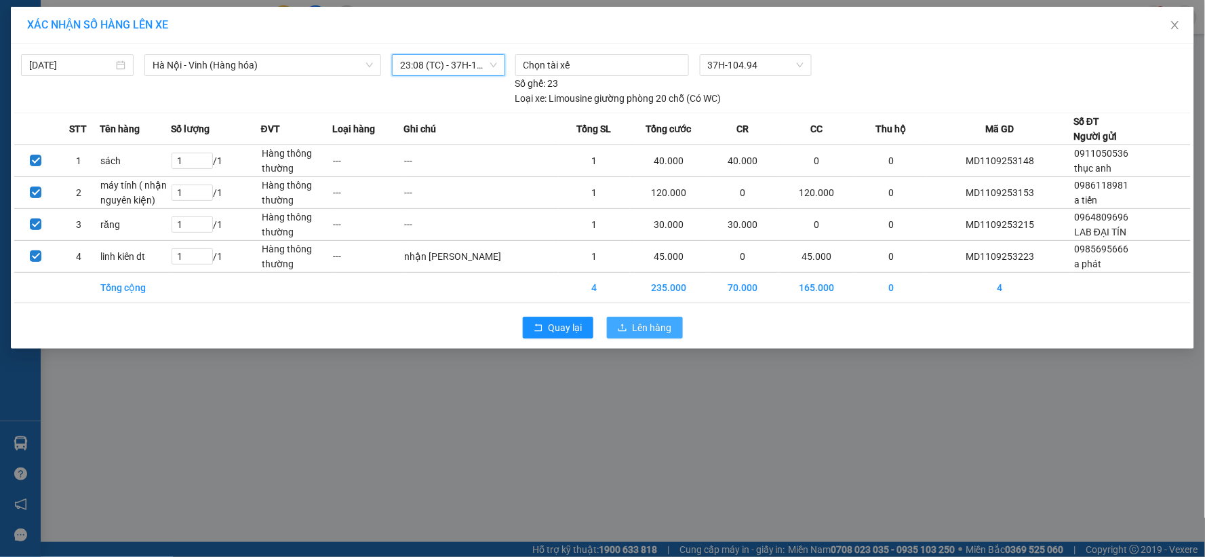
click at [661, 336] on button "Lên hàng" at bounding box center [645, 328] width 76 height 22
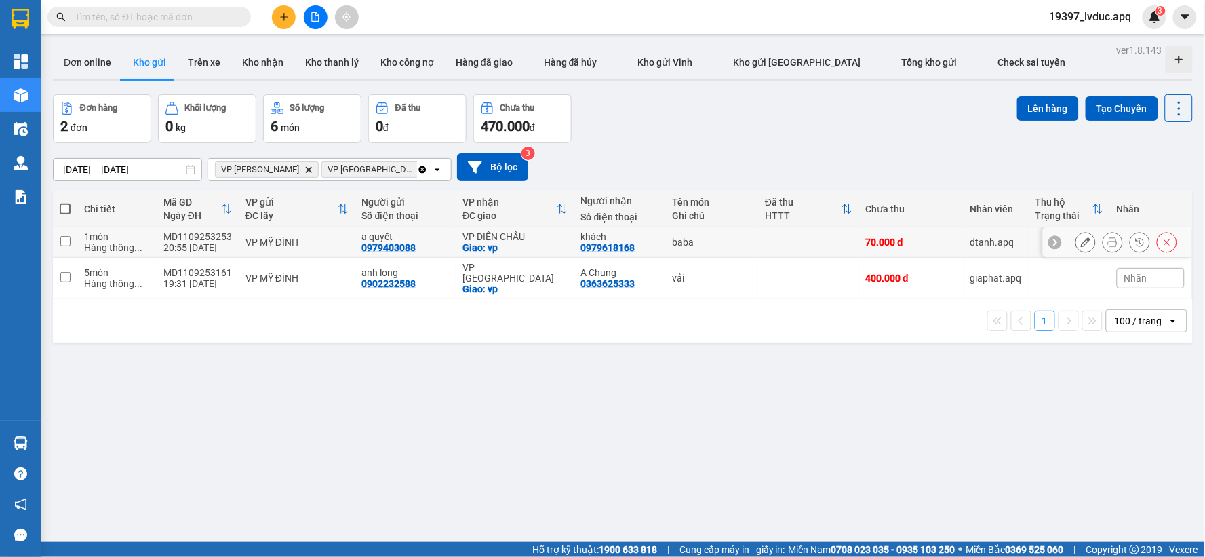
click at [507, 241] on div "VP DIỄN CHÂU" at bounding box center [515, 236] width 105 height 11
checkbox input "true"
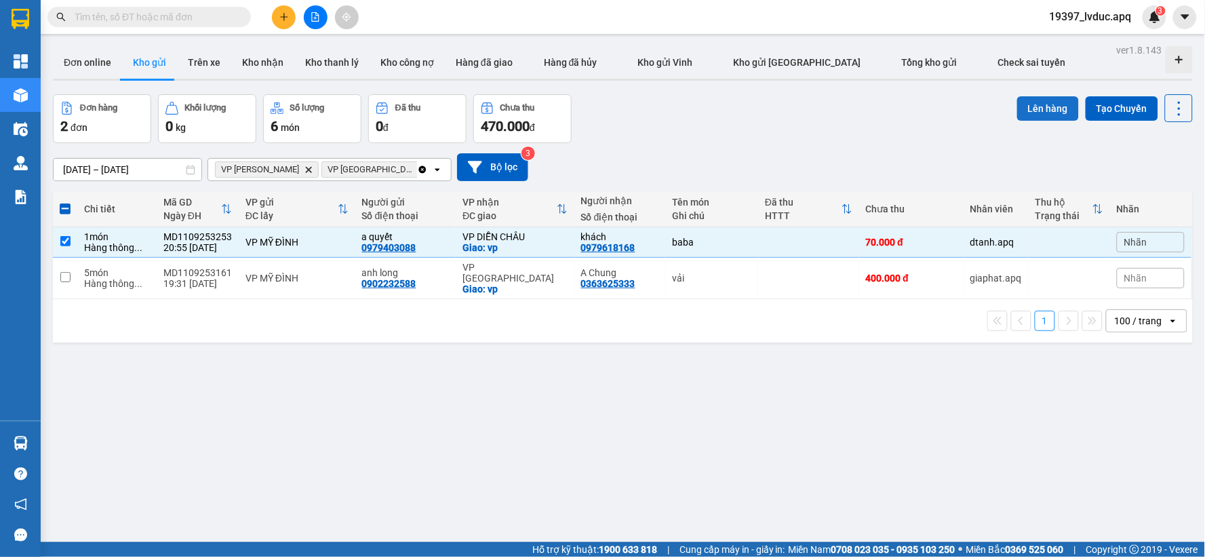
click at [1042, 109] on button "Lên hàng" at bounding box center [1048, 108] width 62 height 24
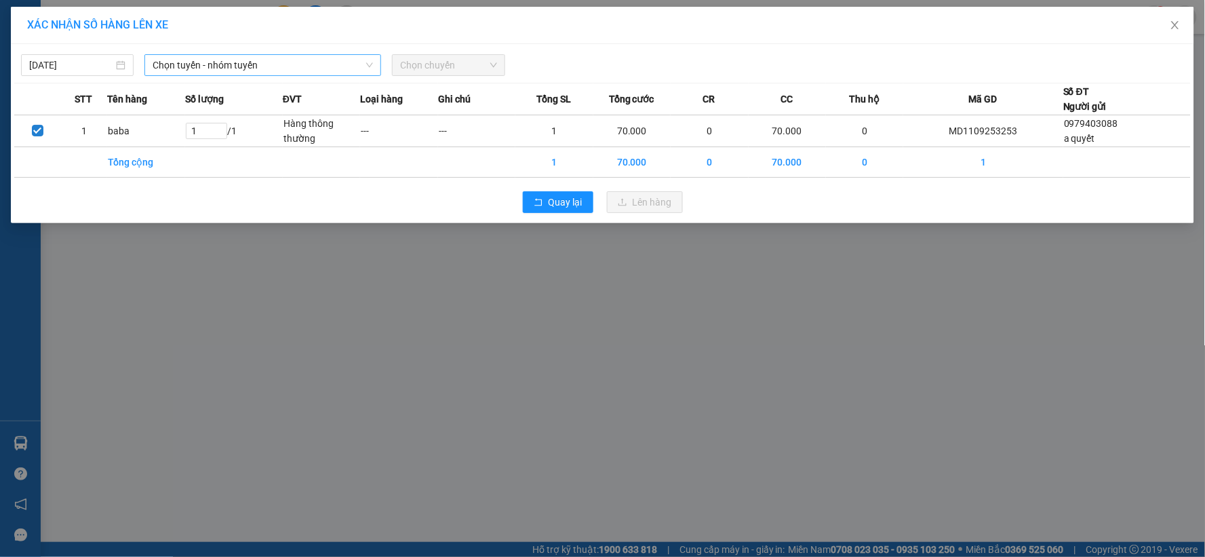
click at [263, 64] on span "Chọn tuyến - nhóm tuyến" at bounding box center [263, 65] width 220 height 20
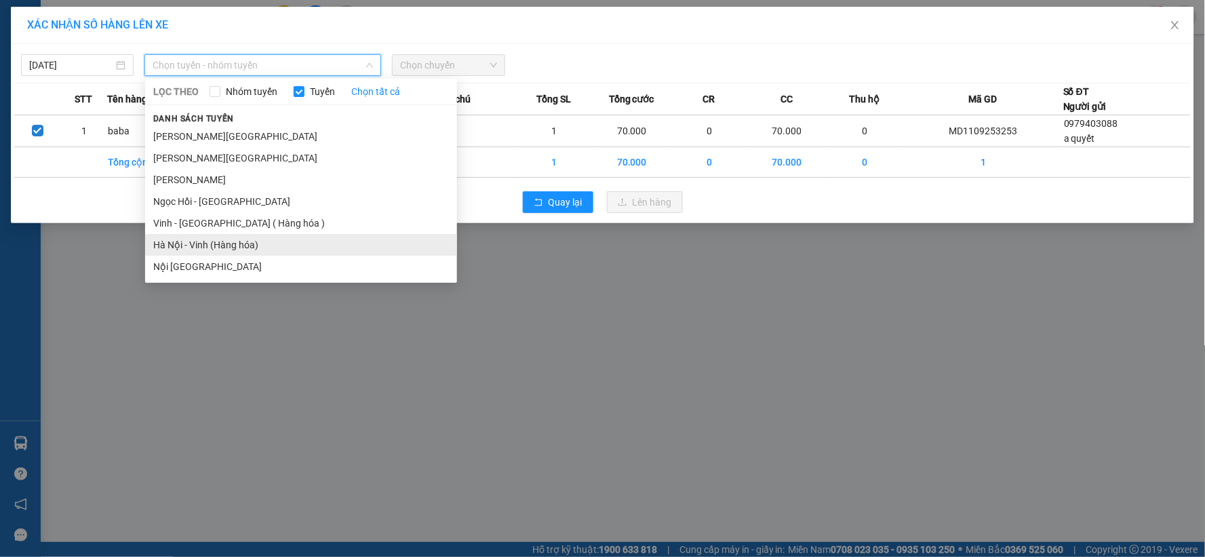
drag, startPoint x: 246, startPoint y: 241, endPoint x: 313, endPoint y: 184, distance: 87.5
click at [246, 240] on li "Hà Nội - Vinh (Hàng hóa)" at bounding box center [301, 245] width 312 height 22
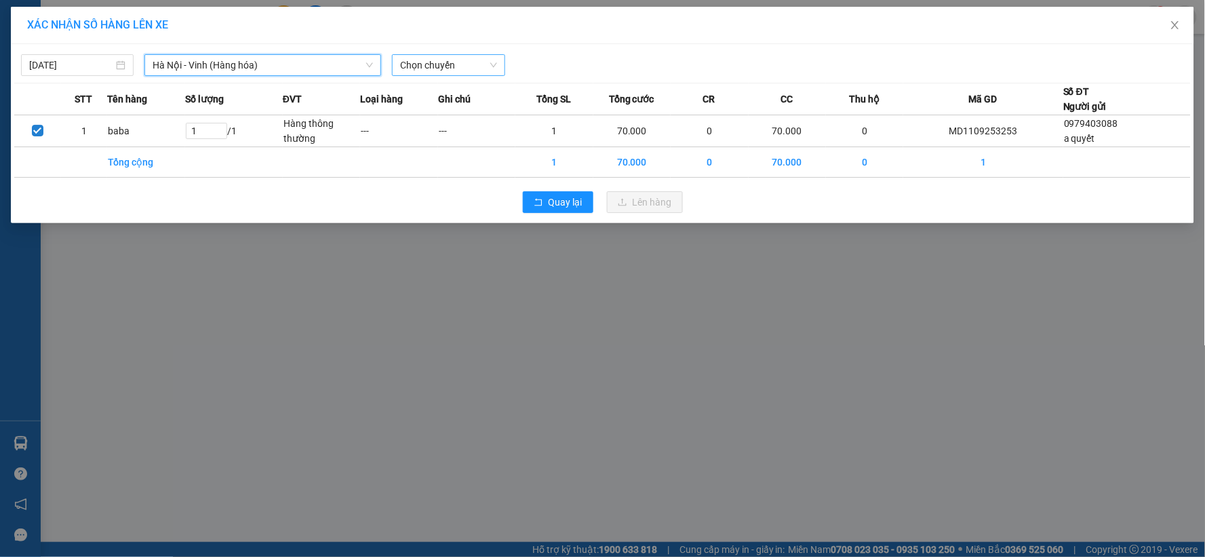
click at [418, 63] on span "Chọn chuyến" at bounding box center [448, 65] width 96 height 20
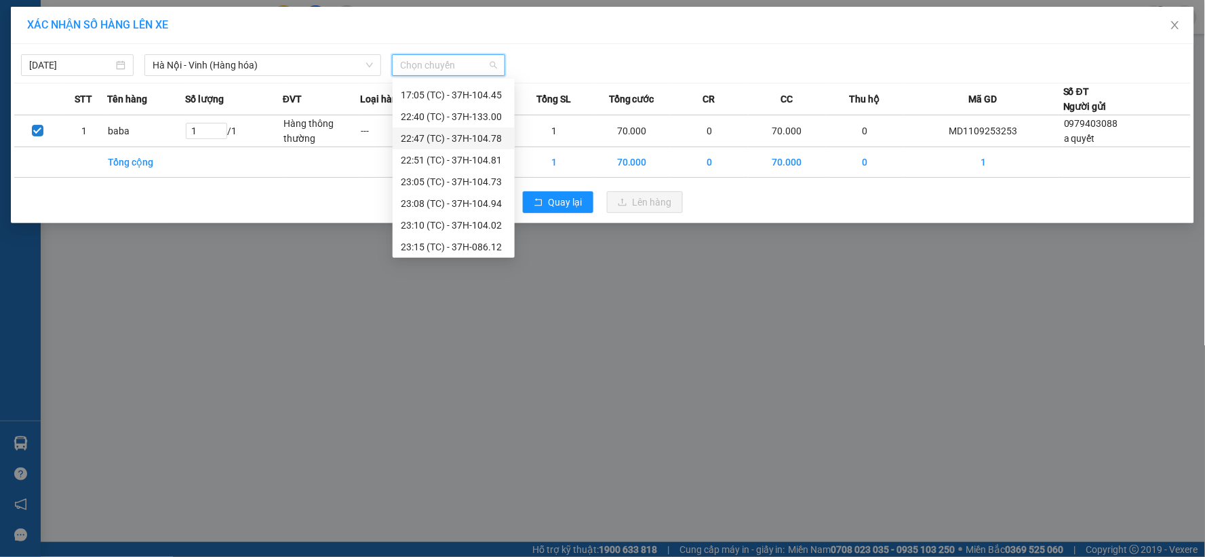
scroll to position [217, 0]
drag, startPoint x: 463, startPoint y: 179, endPoint x: 479, endPoint y: 184, distance: 17.2
click at [463, 180] on div "23:05 (TC) - 37H-104.73" at bounding box center [454, 179] width 106 height 15
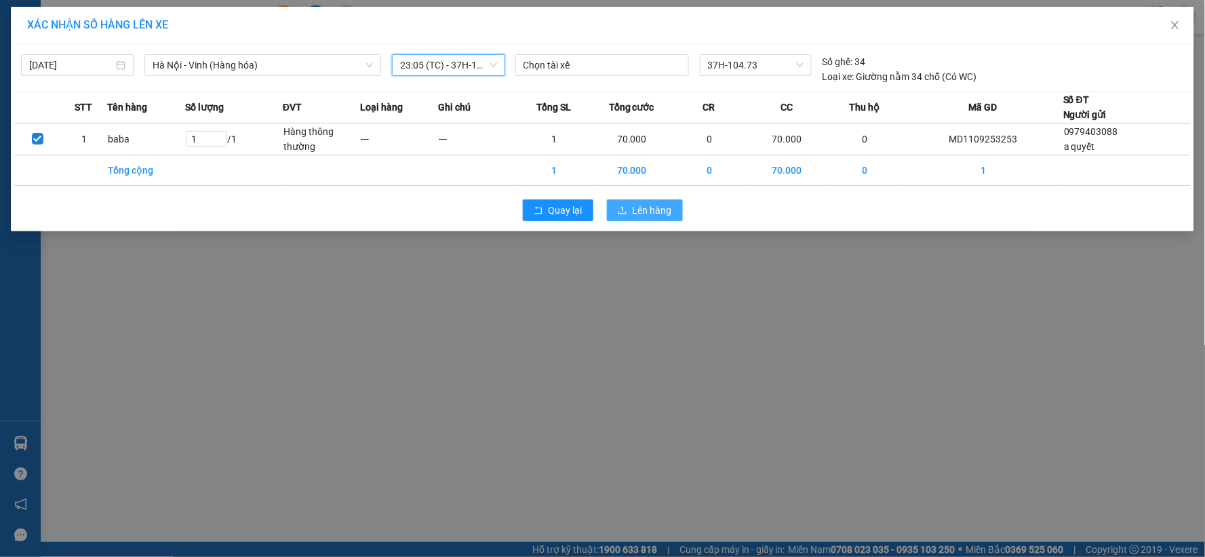
click at [641, 210] on span "Lên hàng" at bounding box center [652, 210] width 39 height 15
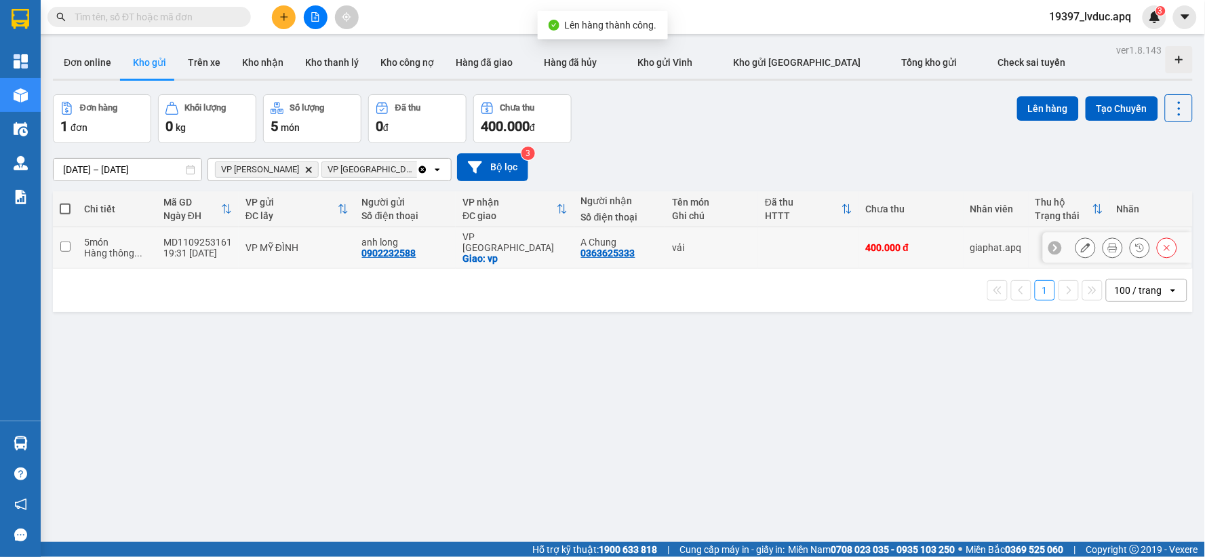
drag, startPoint x: 513, startPoint y: 239, endPoint x: 527, endPoint y: 235, distance: 14.8
click at [513, 240] on div "VP [GEOGRAPHIC_DATA]" at bounding box center [515, 242] width 105 height 22
checkbox input "true"
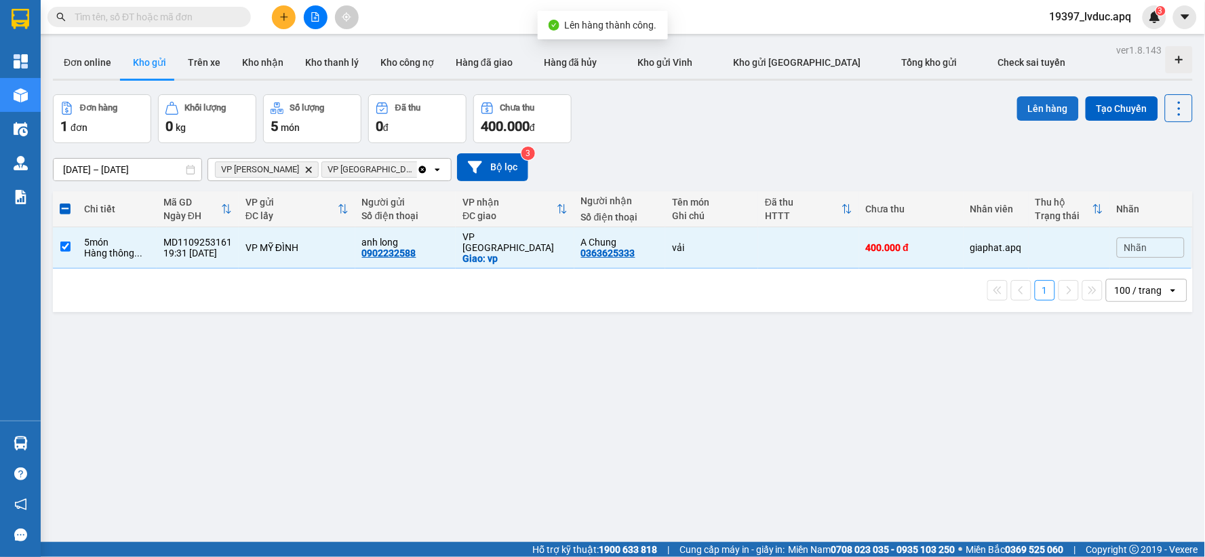
click at [1034, 119] on button "Lên hàng" at bounding box center [1048, 108] width 62 height 24
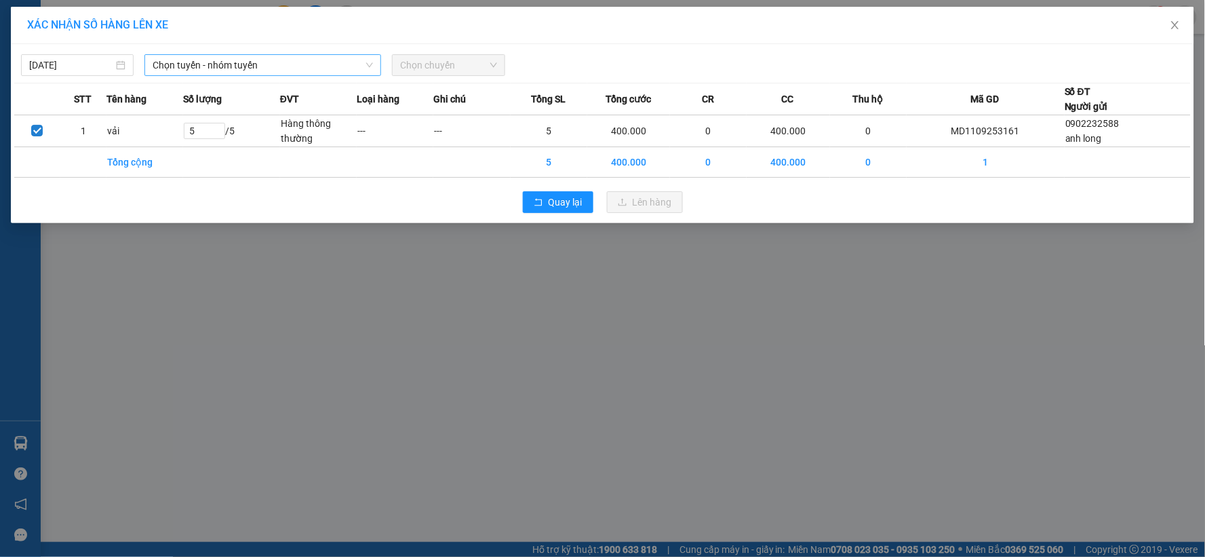
click at [187, 71] on span "Chọn tuyến - nhóm tuyến" at bounding box center [263, 65] width 220 height 20
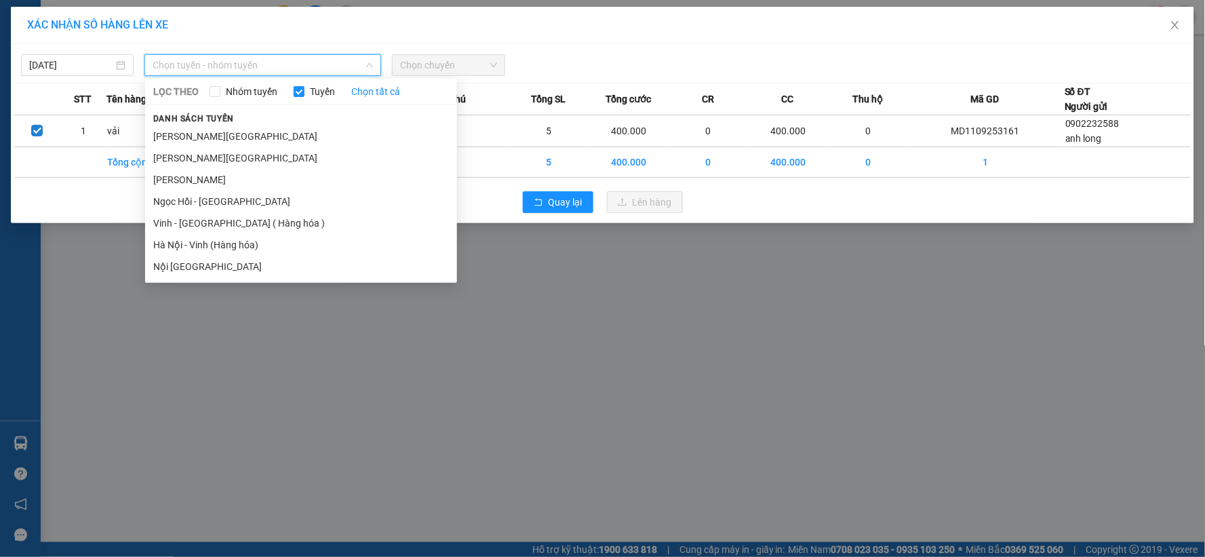
drag, startPoint x: 193, startPoint y: 236, endPoint x: 224, endPoint y: 227, distance: 32.6
click at [195, 236] on li "Hà Nội - Vinh (Hàng hóa)" at bounding box center [301, 245] width 312 height 22
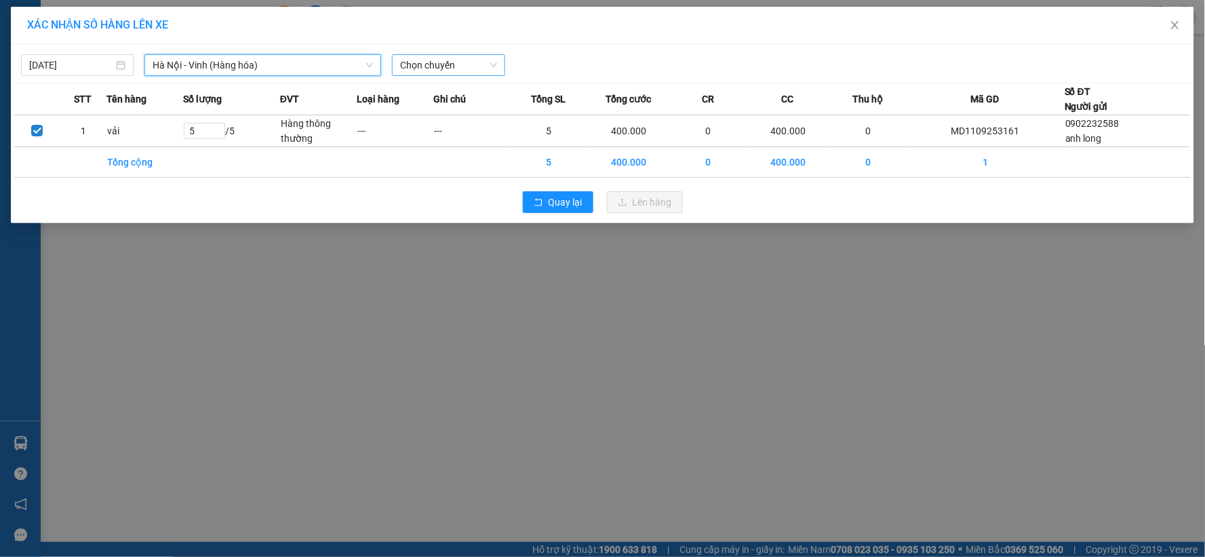
click at [437, 72] on span "Chọn chuyến" at bounding box center [448, 65] width 96 height 20
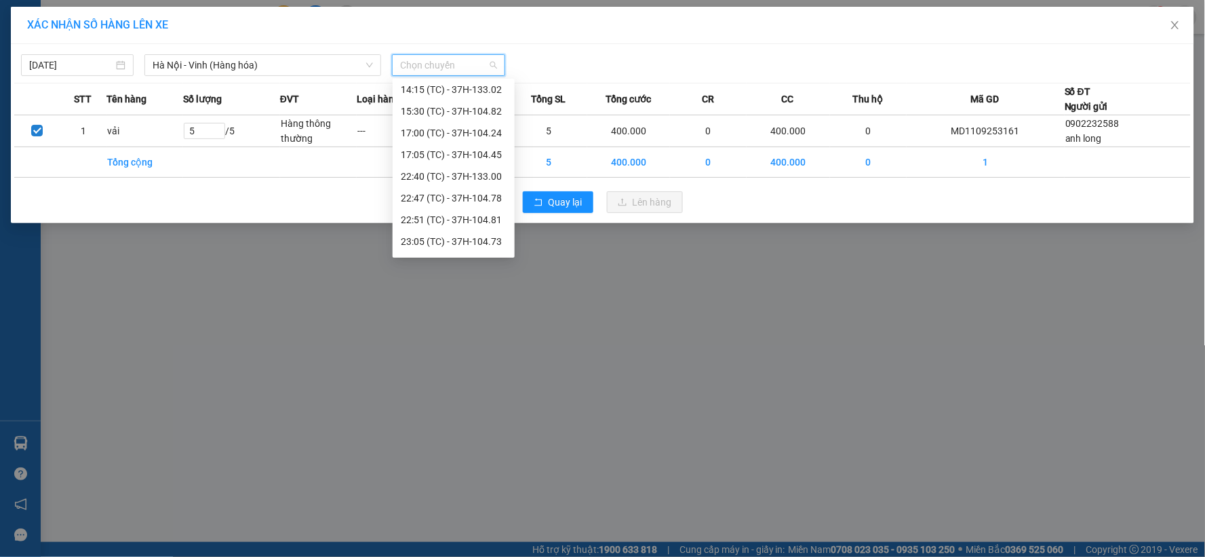
scroll to position [217, 0]
click at [472, 106] on div "22:40 (TC) - 37H-133.00" at bounding box center [454, 113] width 106 height 15
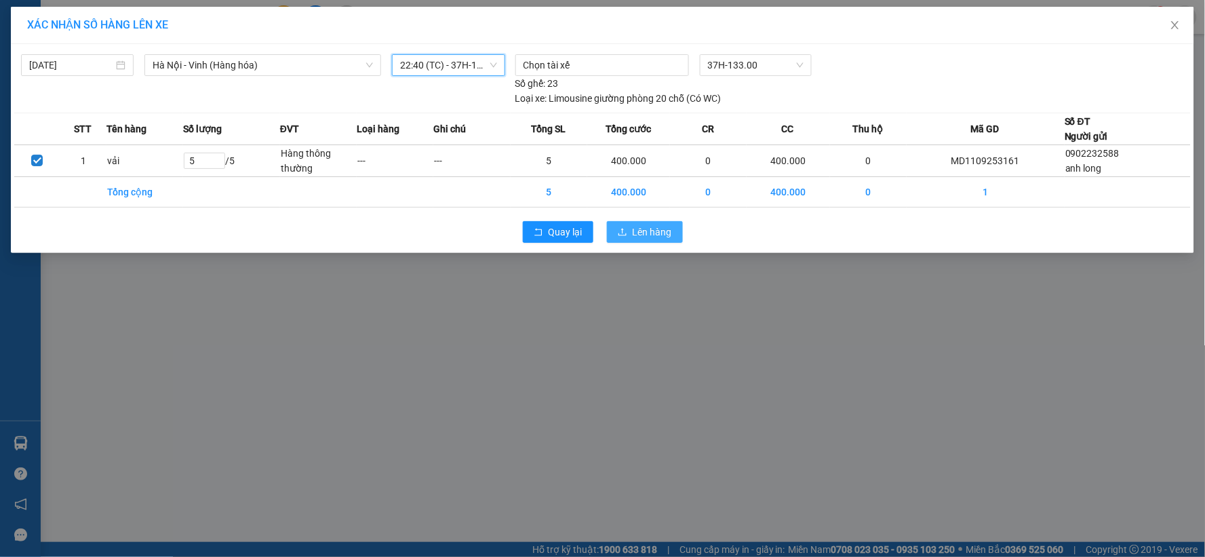
click at [641, 229] on span "Lên hàng" at bounding box center [652, 232] width 39 height 15
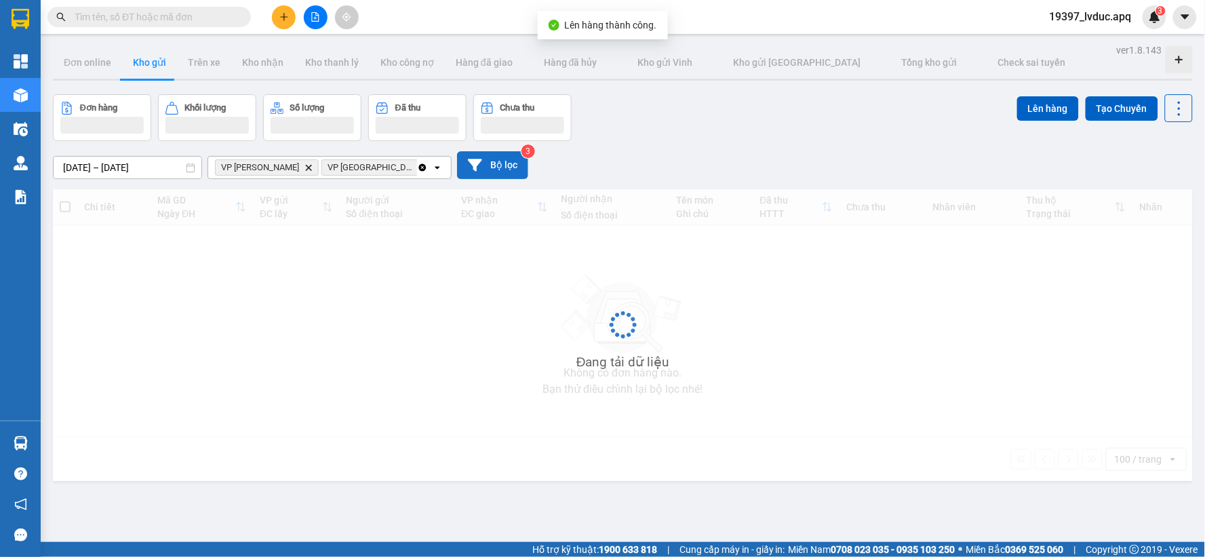
drag, startPoint x: 456, startPoint y: 163, endPoint x: 467, endPoint y: 165, distance: 10.4
click at [467, 165] on button "Bộ lọc" at bounding box center [492, 165] width 71 height 28
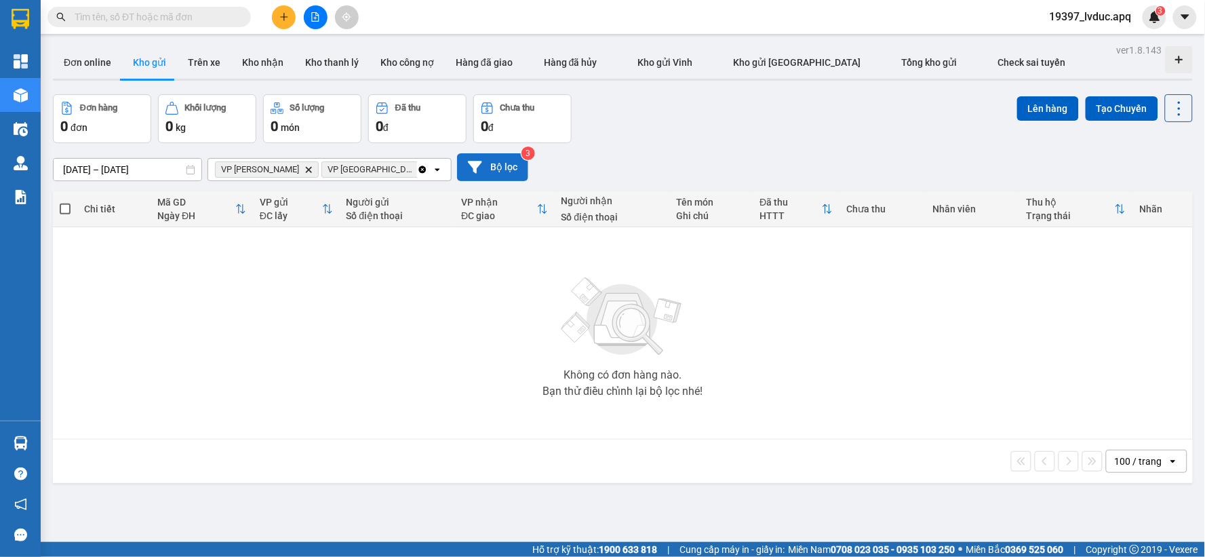
click at [466, 171] on button "Bộ lọc" at bounding box center [492, 167] width 71 height 28
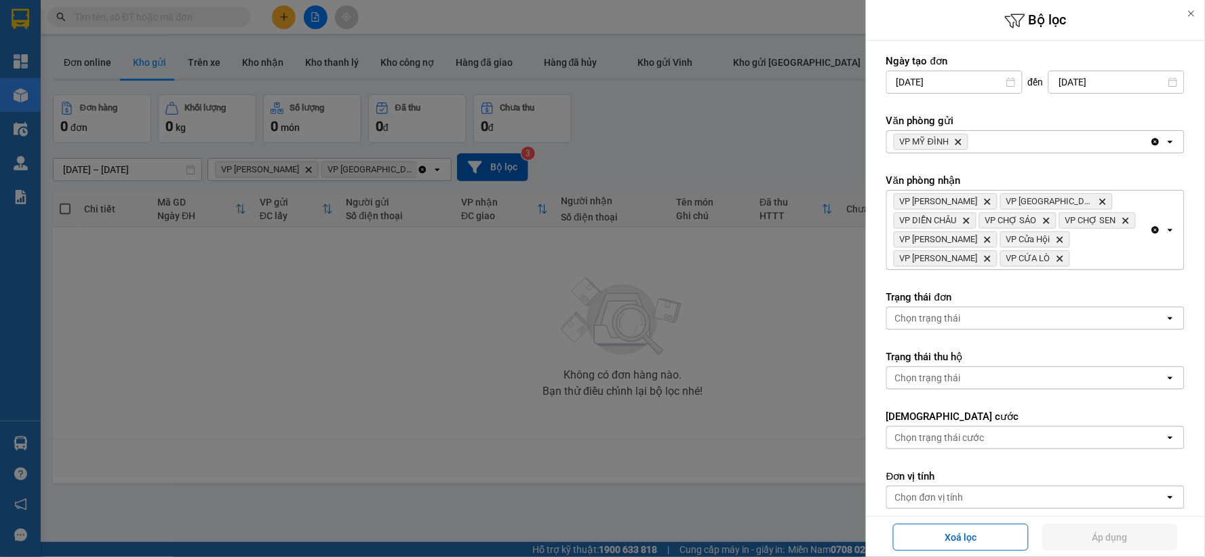
click at [1152, 231] on icon "Clear all" at bounding box center [1155, 230] width 7 height 7
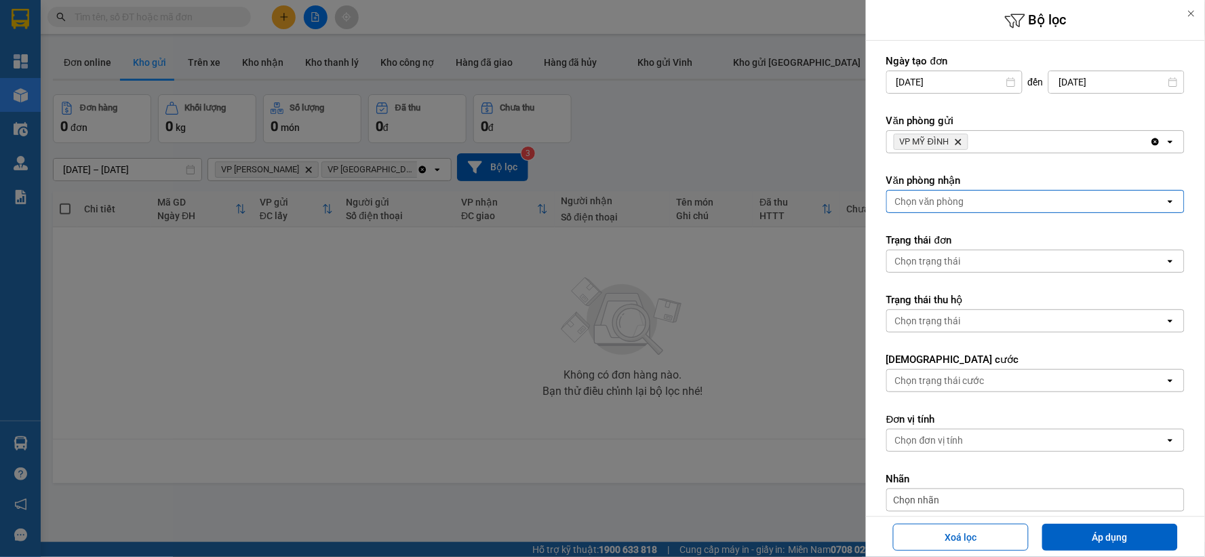
click at [1150, 142] on icon "Clear all" at bounding box center [1155, 141] width 11 height 11
drag, startPoint x: 1123, startPoint y: 140, endPoint x: 1114, endPoint y: 140, distance: 8.1
click at [1120, 140] on div "Chọn văn phòng" at bounding box center [1026, 142] width 278 height 22
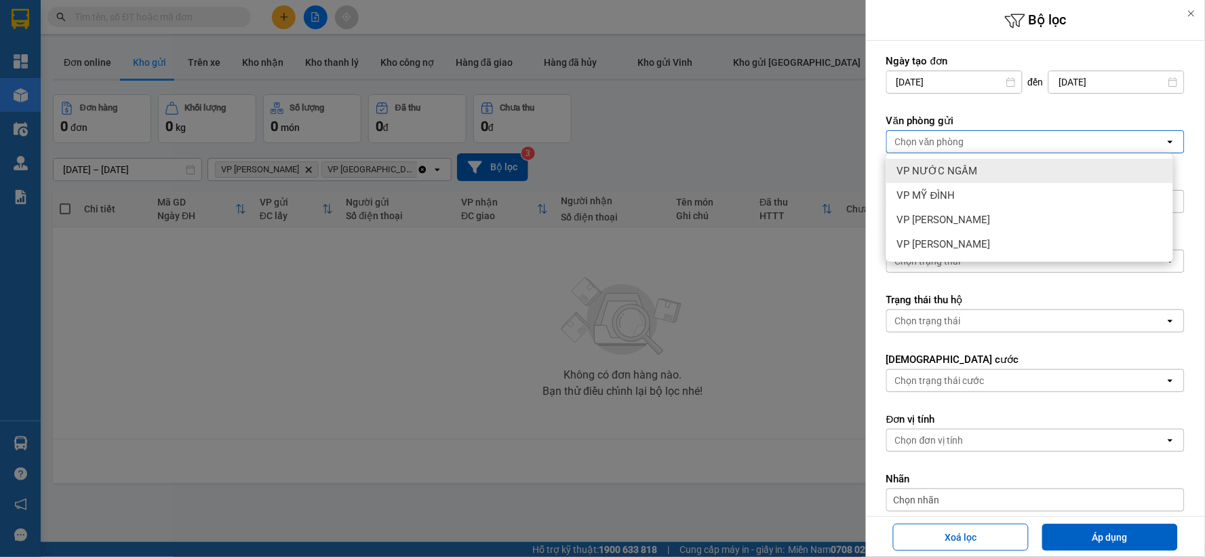
click at [1032, 165] on div "VP NƯỚC NGẦM" at bounding box center [1029, 171] width 287 height 24
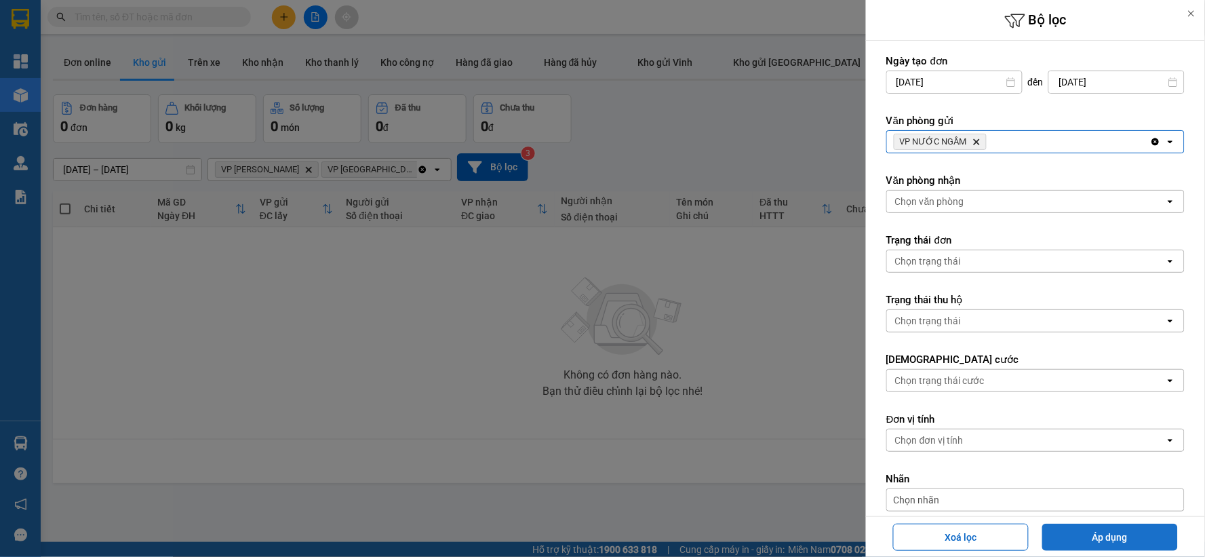
click at [1080, 532] on button "Áp dụng" at bounding box center [1110, 537] width 136 height 27
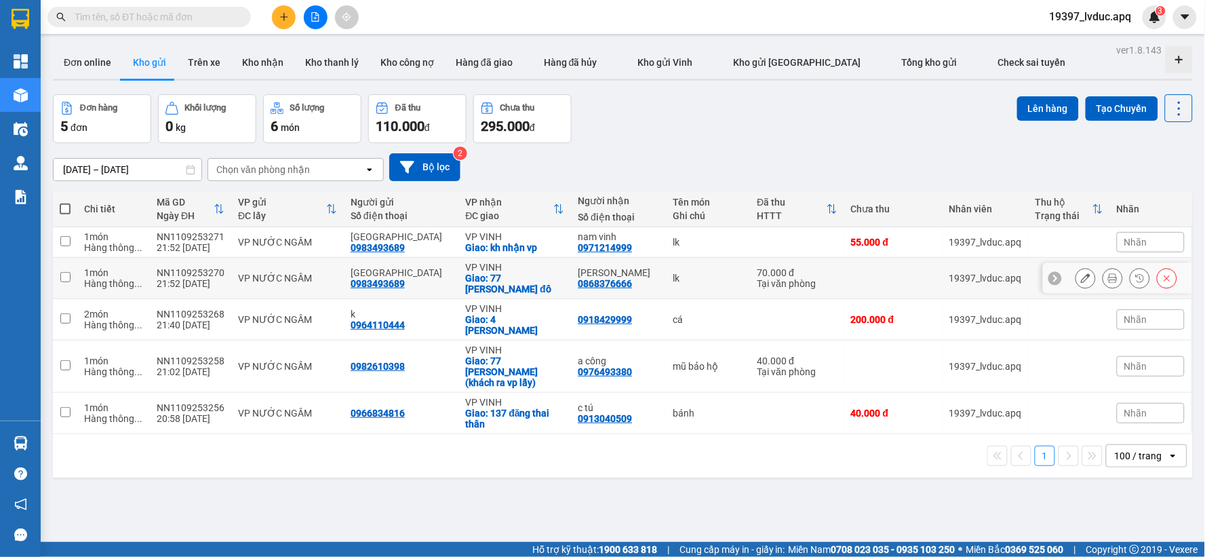
click at [492, 286] on div "Giao: 77 nguyễn du trung đô" at bounding box center [514, 284] width 99 height 22
checkbox input "true"
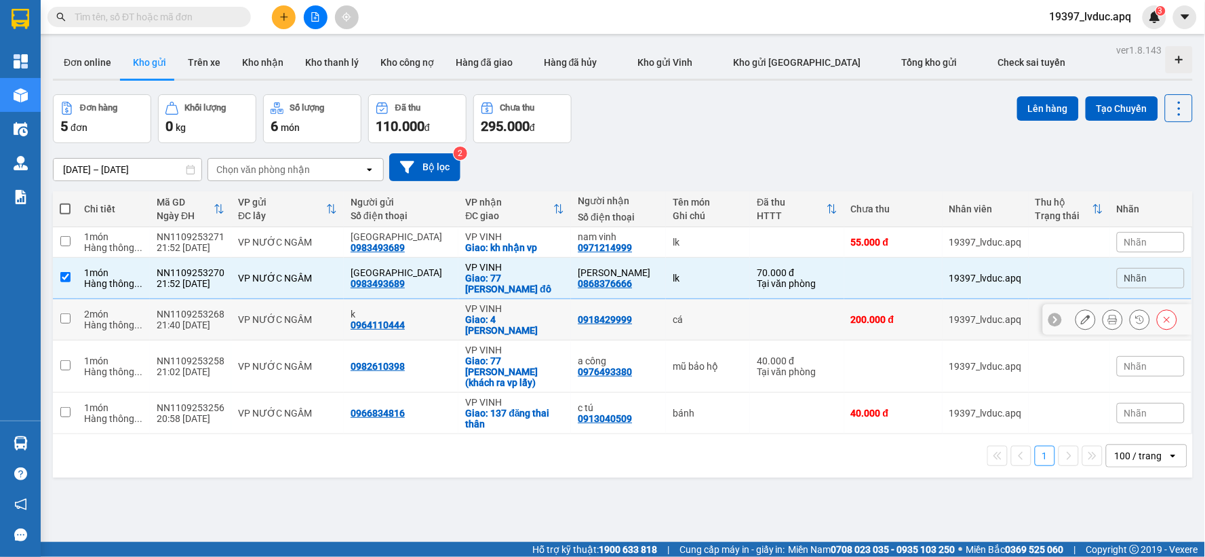
click at [509, 321] on div "Giao: 4 trần đăng ninh" at bounding box center [514, 325] width 99 height 22
checkbox input "true"
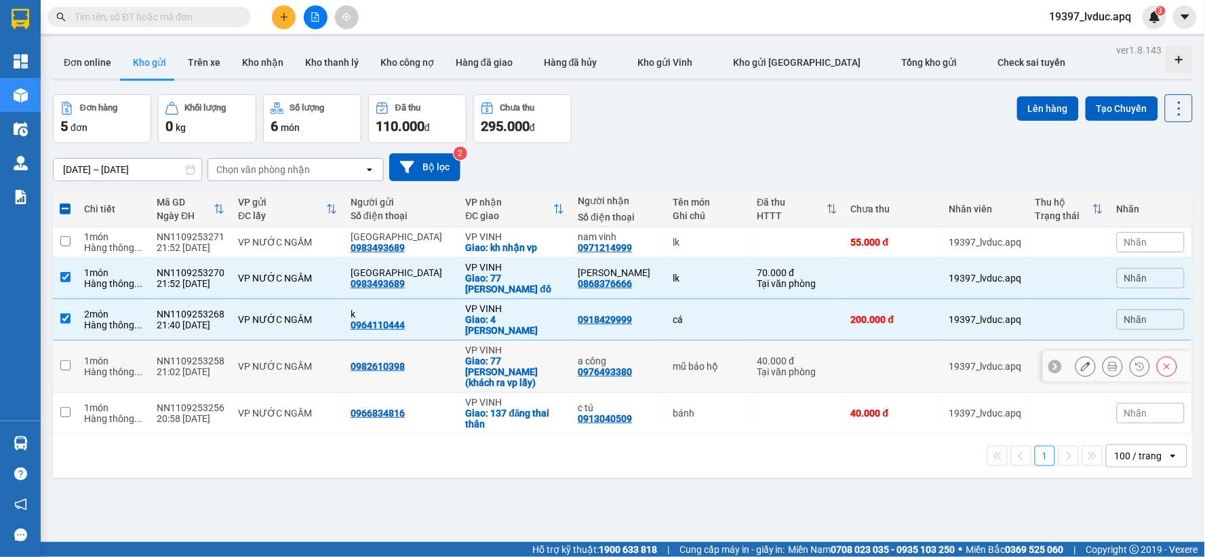
click at [511, 355] on div "Giao: 77 [PERSON_NAME] (khách ra vp lấy)" at bounding box center [514, 371] width 99 height 33
checkbox input "true"
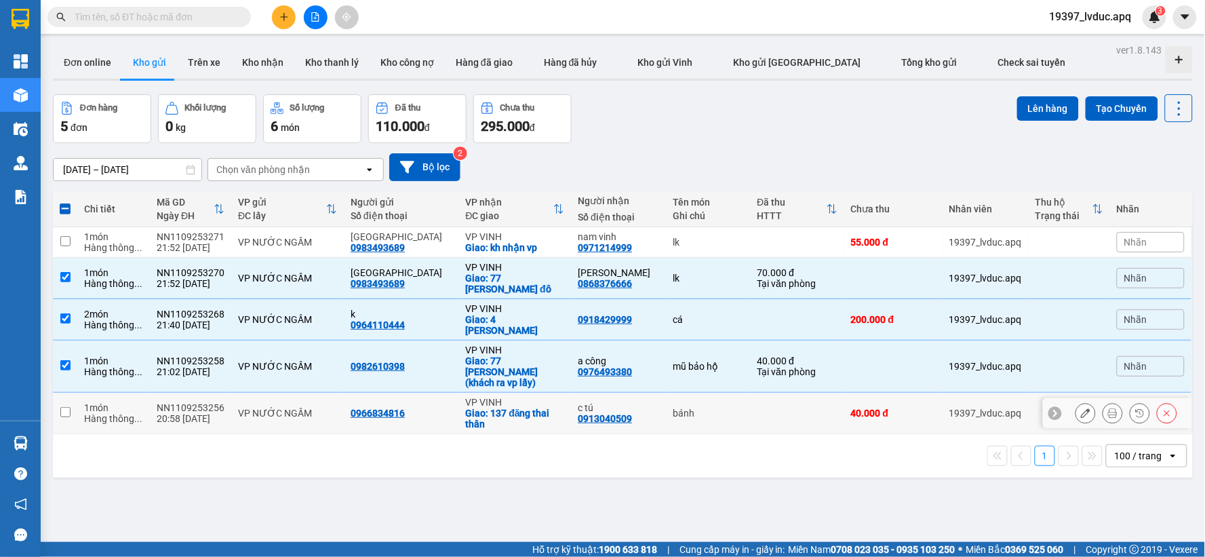
click at [546, 408] on div "Giao: 137 đăng thai thân" at bounding box center [514, 419] width 99 height 22
checkbox input "true"
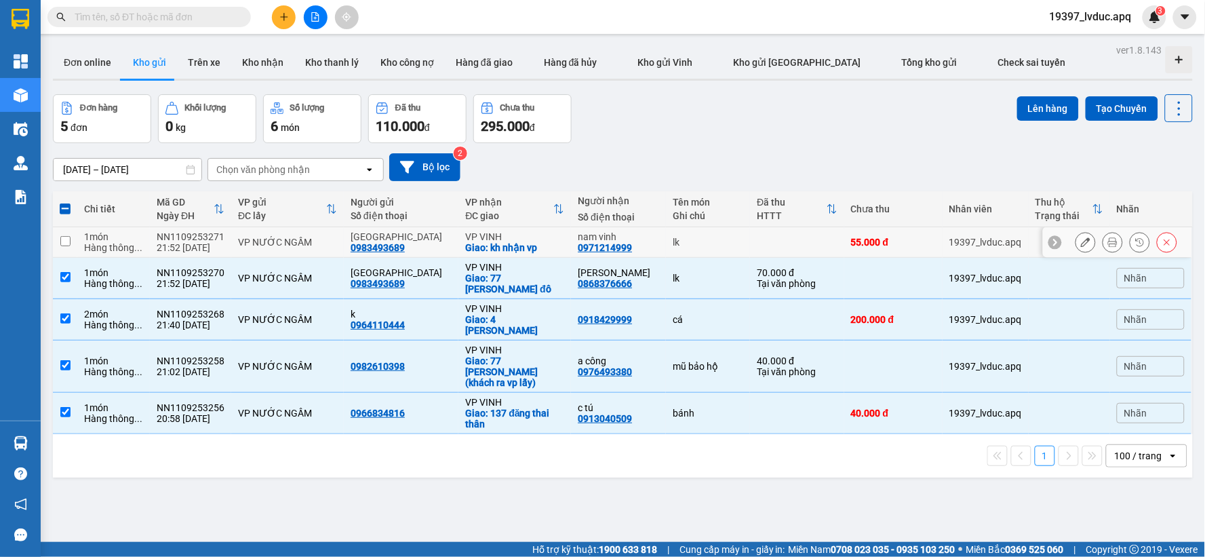
click at [579, 231] on div "nam vinh" at bounding box center [618, 236] width 81 height 11
checkbox input "true"
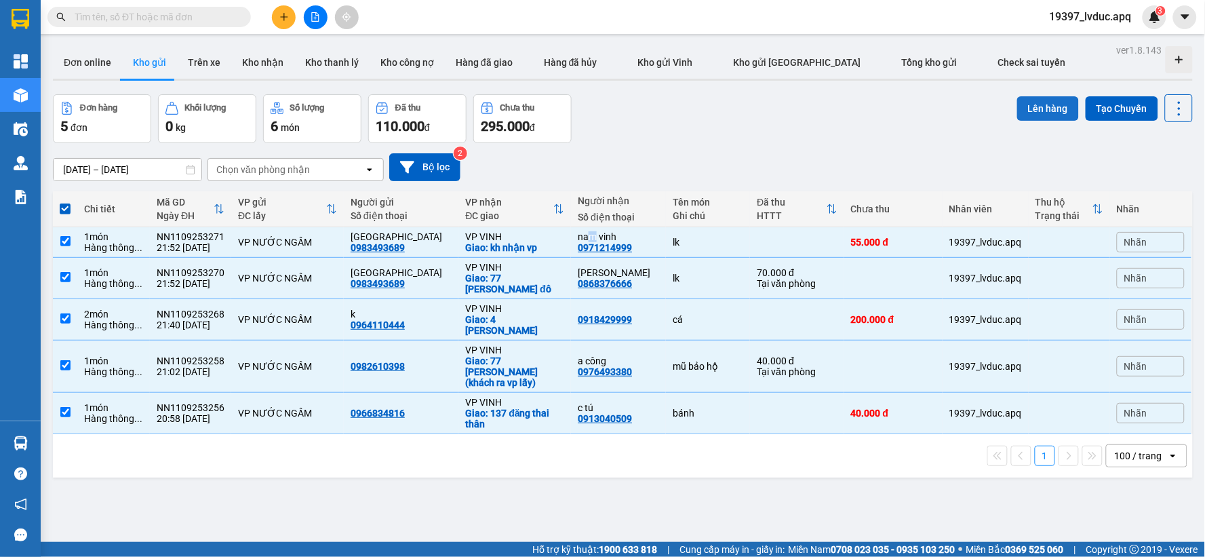
click at [1045, 106] on button "Lên hàng" at bounding box center [1048, 108] width 62 height 24
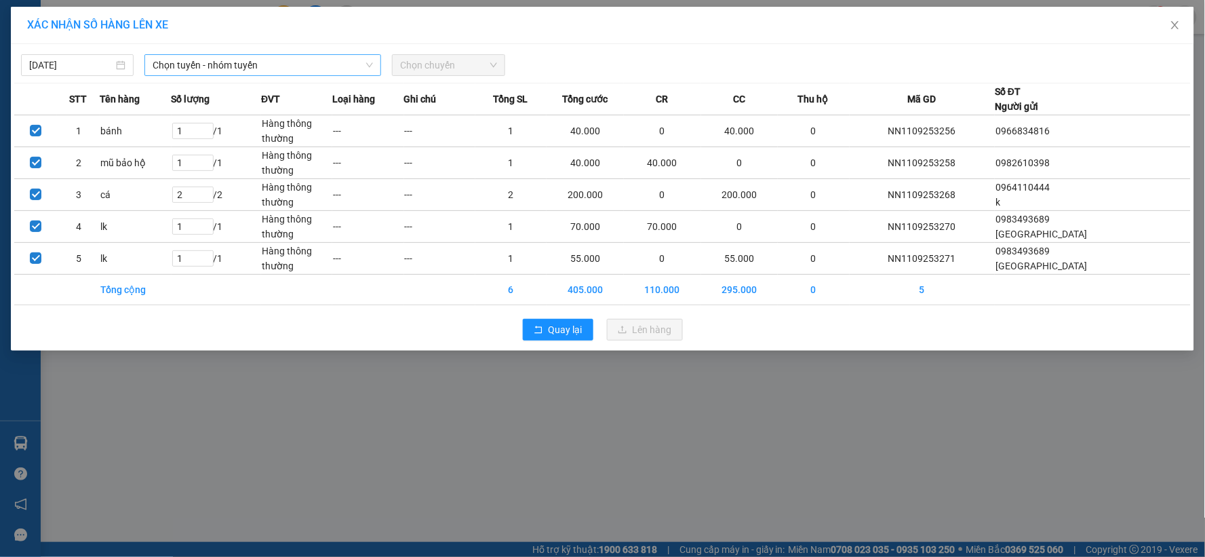
click at [305, 72] on span "Chọn tuyến - nhóm tuyến" at bounding box center [263, 65] width 220 height 20
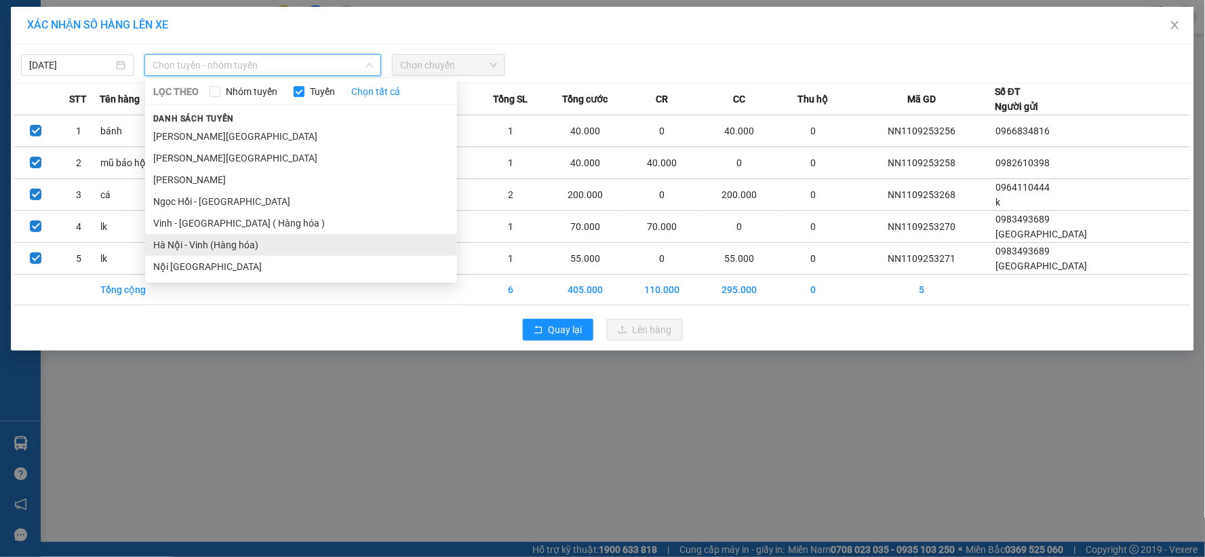
click at [258, 235] on li "Hà Nội - Vinh (Hàng hóa)" at bounding box center [301, 245] width 312 height 22
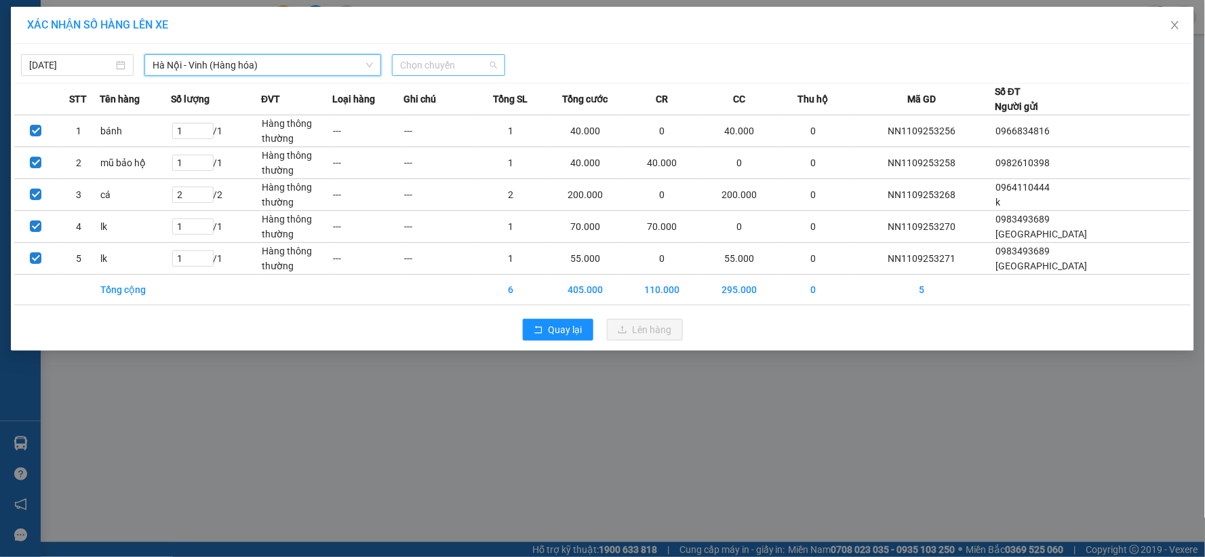
click at [427, 66] on span "Chọn chuyến" at bounding box center [448, 65] width 96 height 20
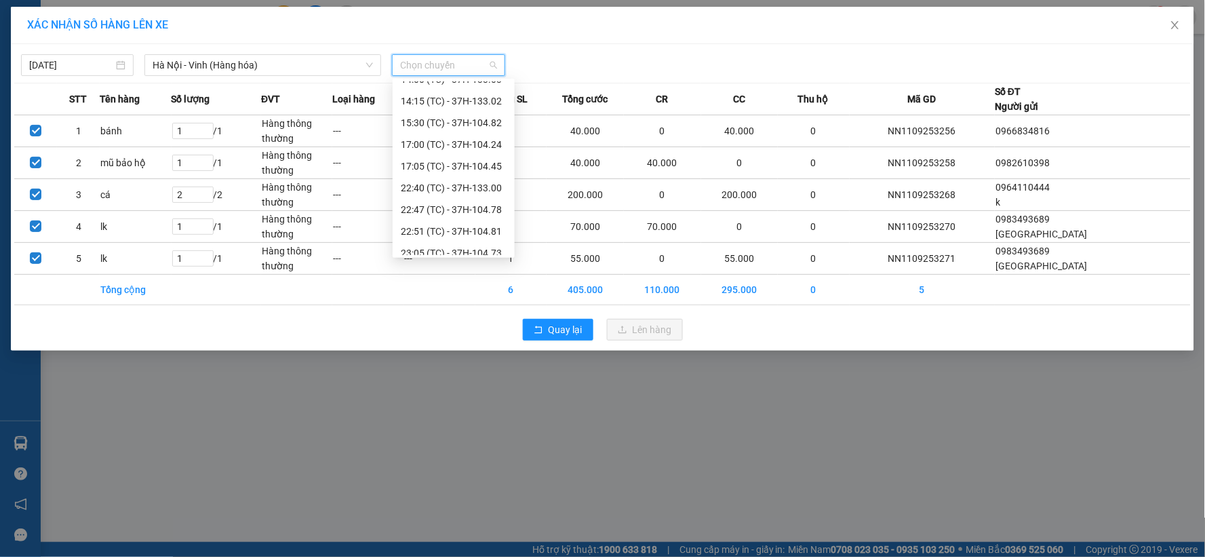
scroll to position [217, 0]
click at [496, 119] on div "22:40 (TC) - 37H-133.00" at bounding box center [454, 113] width 106 height 15
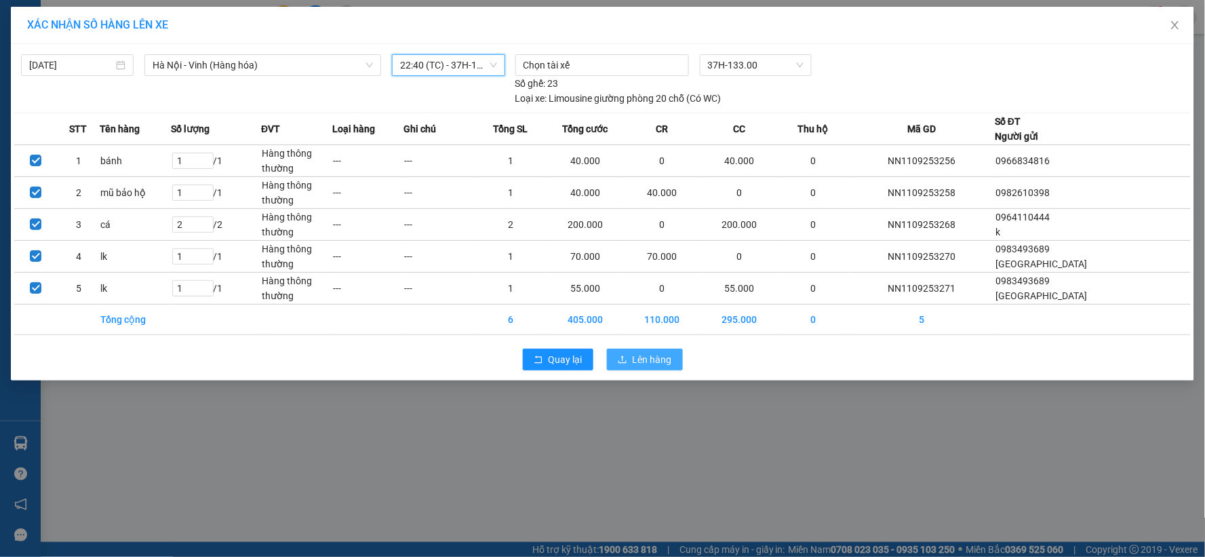
click at [628, 355] on button "Lên hàng" at bounding box center [645, 360] width 76 height 22
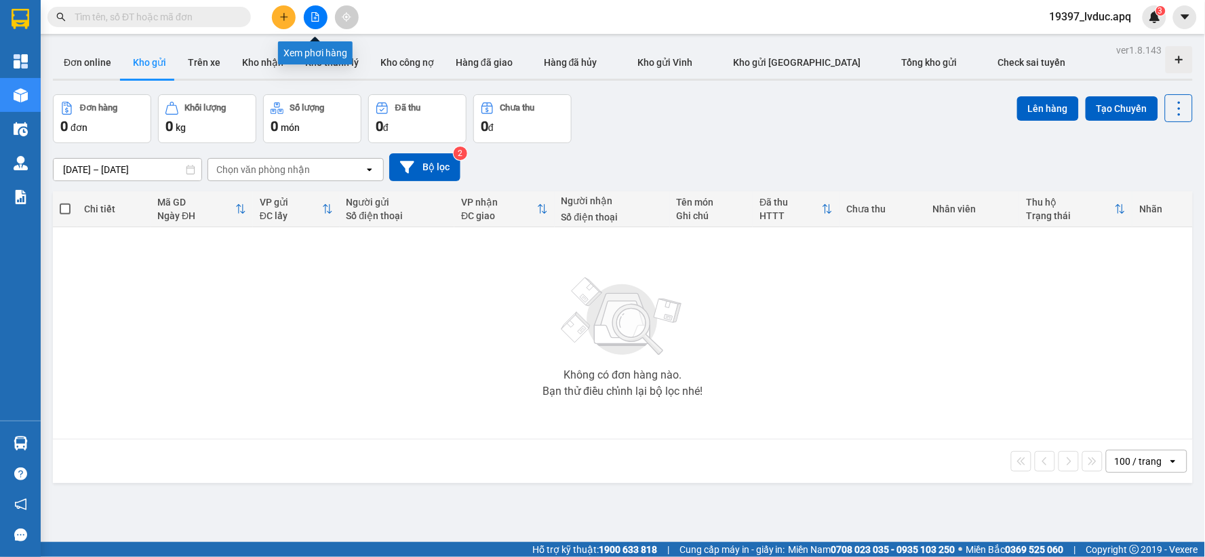
click at [313, 14] on icon "file-add" at bounding box center [315, 16] width 9 height 9
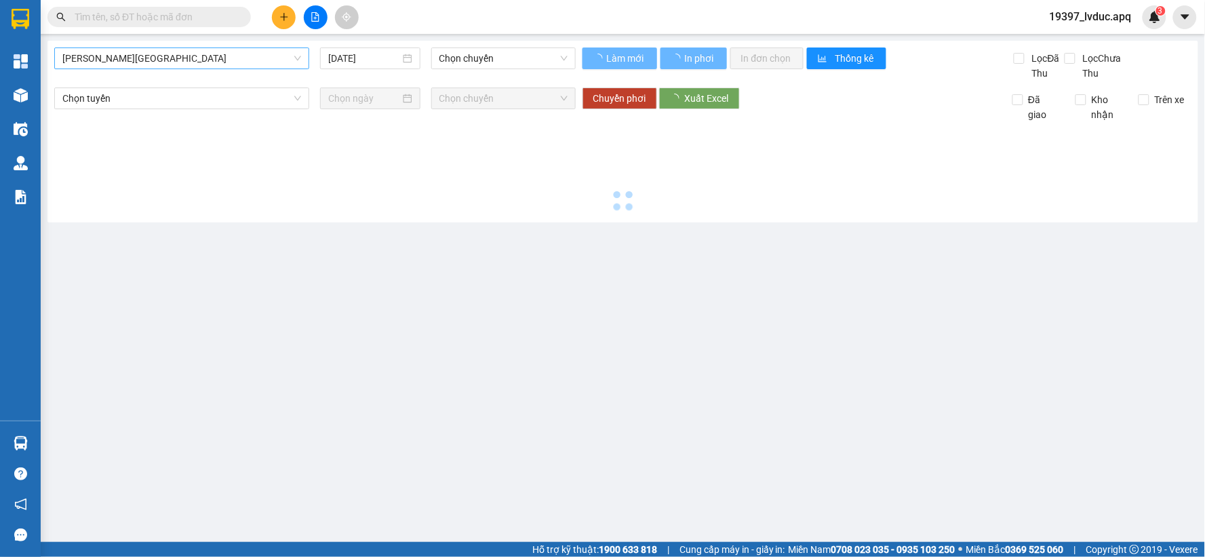
click at [197, 64] on span "[PERSON_NAME][GEOGRAPHIC_DATA]" at bounding box center [181, 58] width 239 height 20
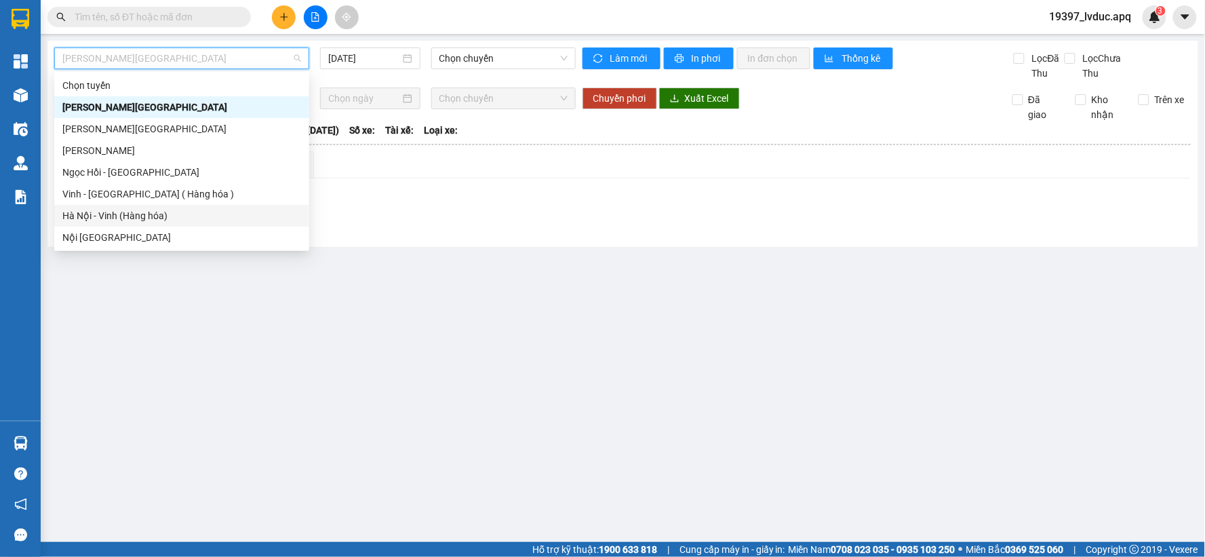
click at [177, 208] on div "Hà Nội - Vinh (Hàng hóa)" at bounding box center [181, 215] width 239 height 15
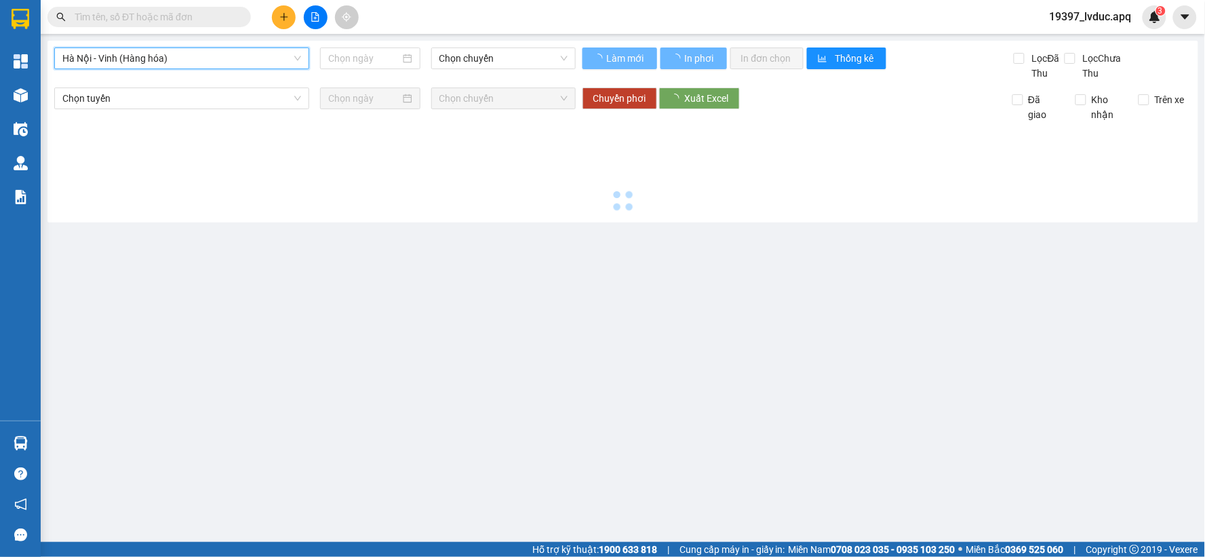
type input "[DATE]"
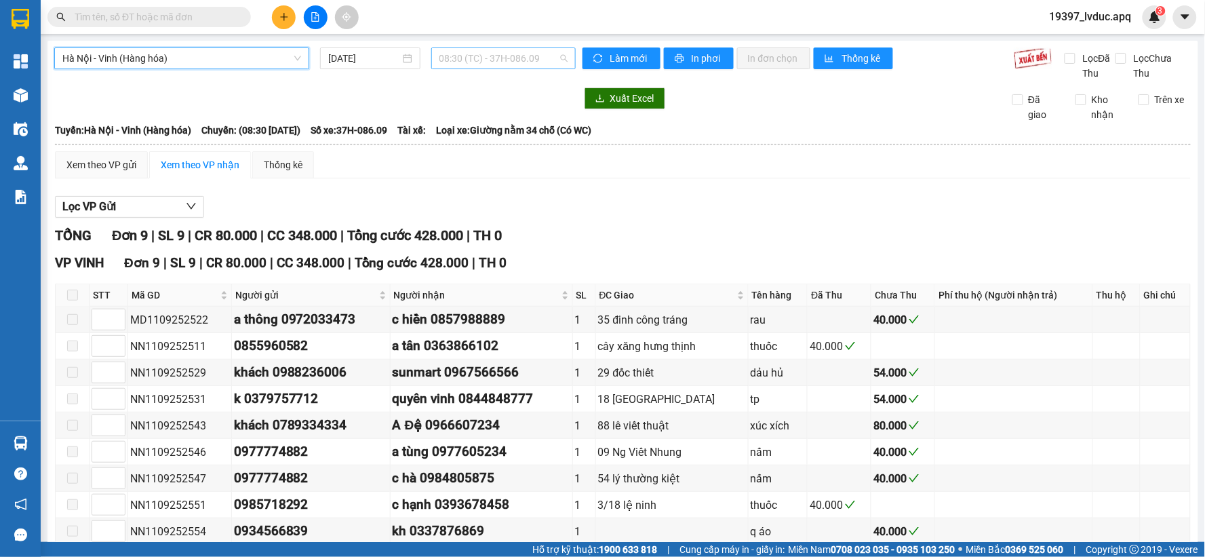
click at [548, 64] on span "08:30 (TC) - 37H-086.09" at bounding box center [504, 58] width 128 height 20
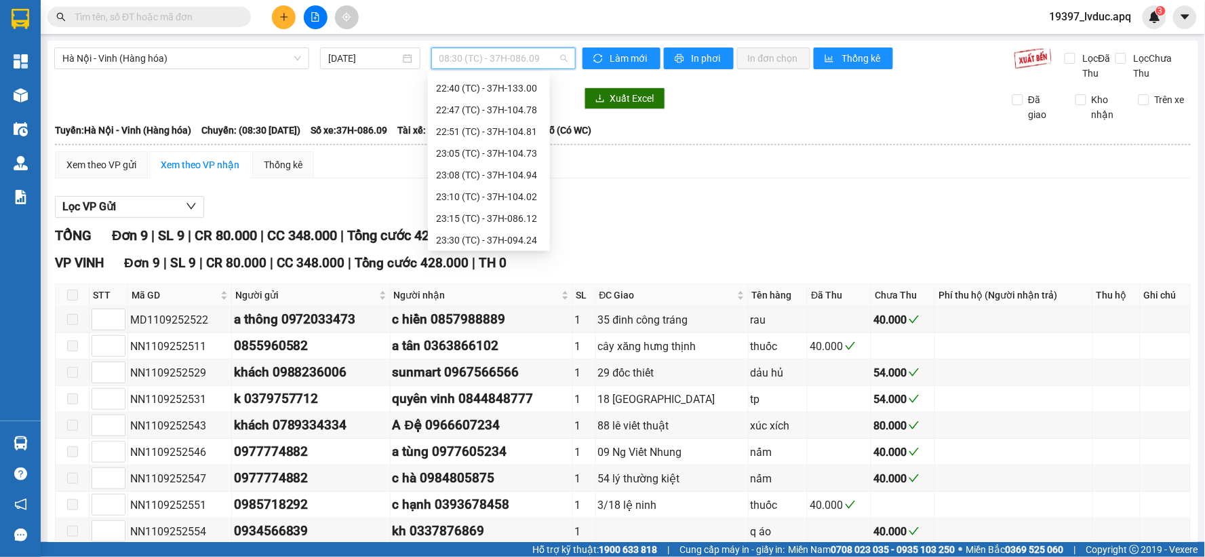
scroll to position [239, 0]
click at [498, 87] on div "22:40 (TC) - 37H-133.00" at bounding box center [489, 85] width 106 height 15
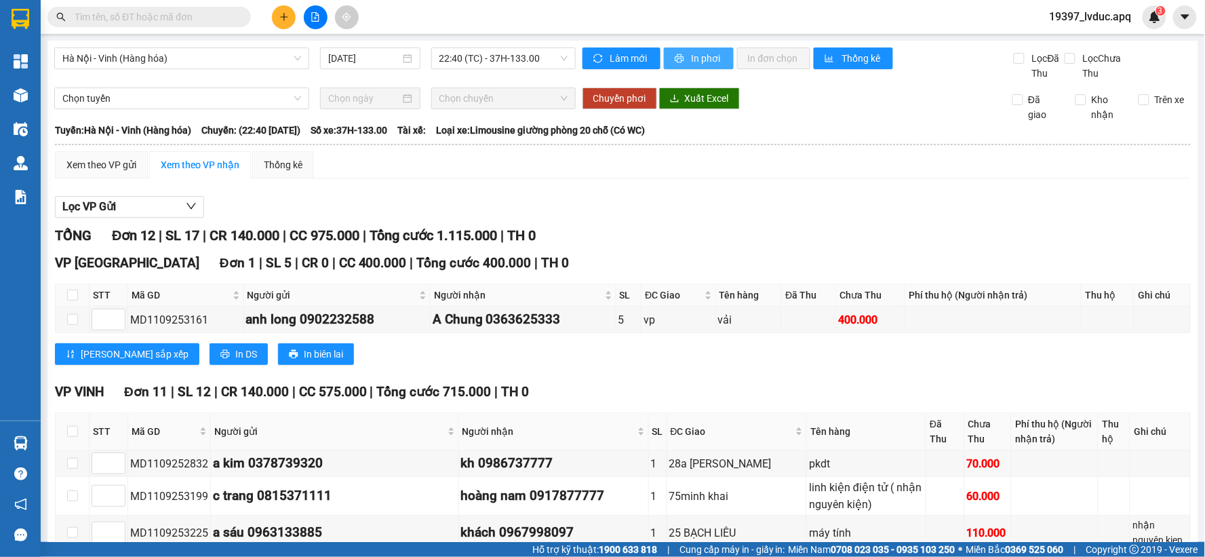
click at [707, 59] on span "In phơi" at bounding box center [707, 58] width 31 height 15
drag, startPoint x: 549, startPoint y: 56, endPoint x: 530, endPoint y: 68, distance: 22.8
click at [548, 56] on span "22:40 (TC) - 37H-133.00" at bounding box center [504, 58] width 128 height 20
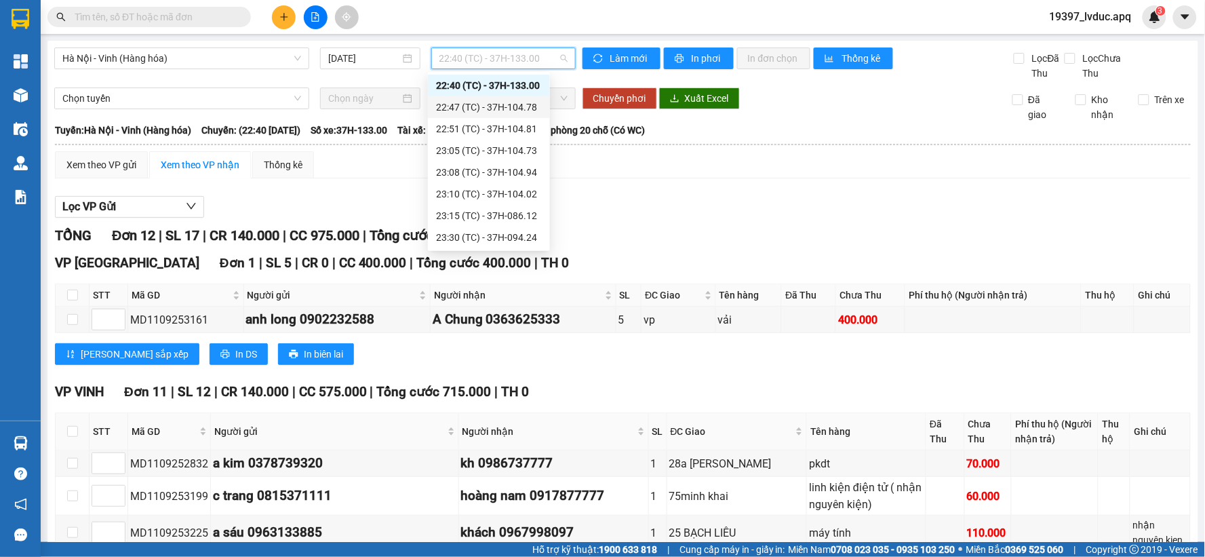
click at [515, 109] on div "22:47 (TC) - 37H-104.78" at bounding box center [489, 107] width 106 height 15
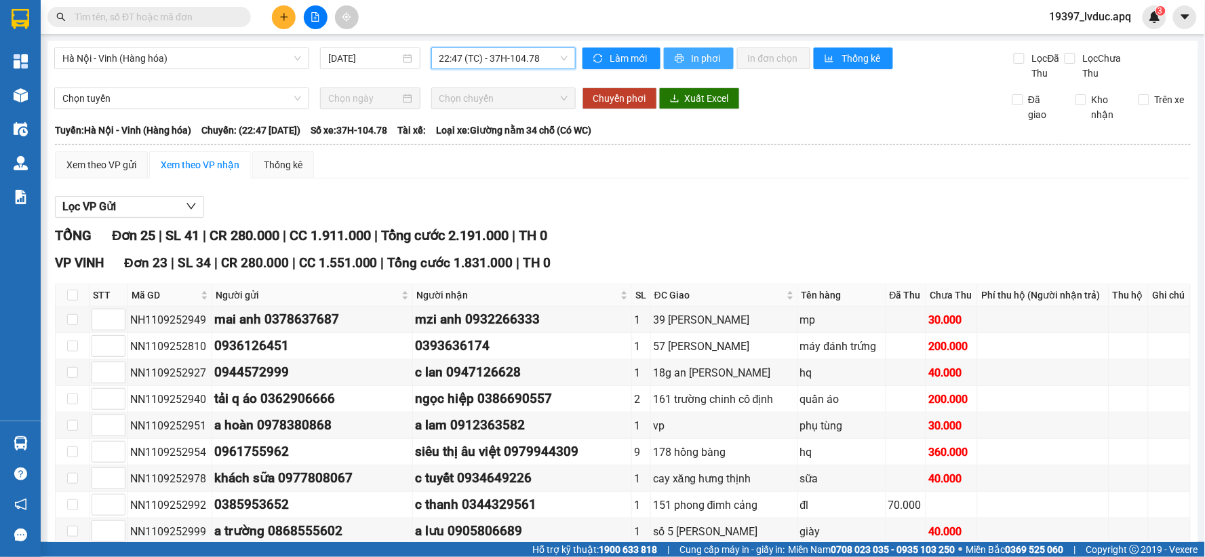
drag, startPoint x: 697, startPoint y: 59, endPoint x: 729, endPoint y: 116, distance: 65.6
click at [697, 58] on span "In phơi" at bounding box center [707, 58] width 31 height 15
